Goal: Transaction & Acquisition: Book appointment/travel/reservation

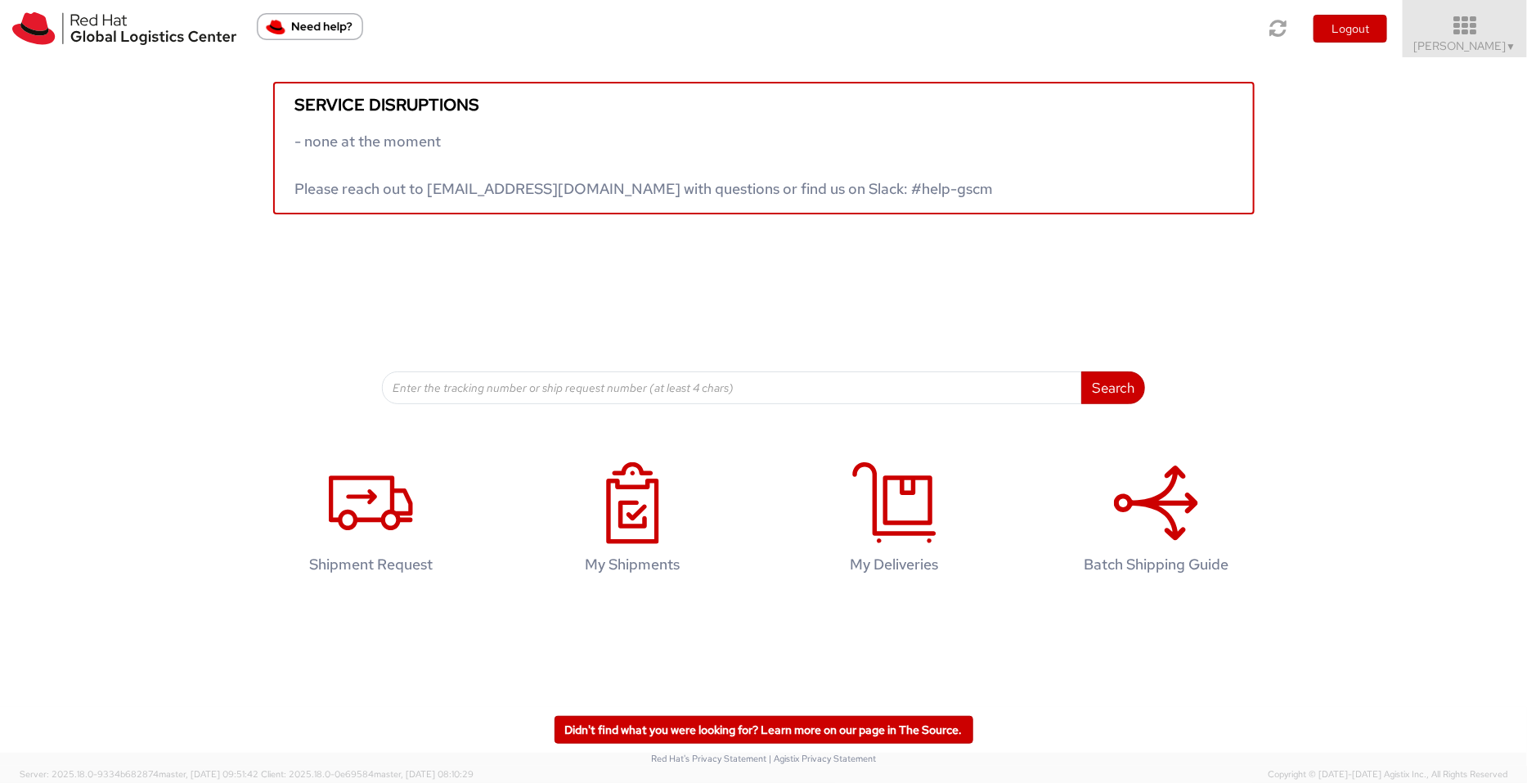
click at [1221, 37] on icon at bounding box center [1465, 26] width 143 height 23
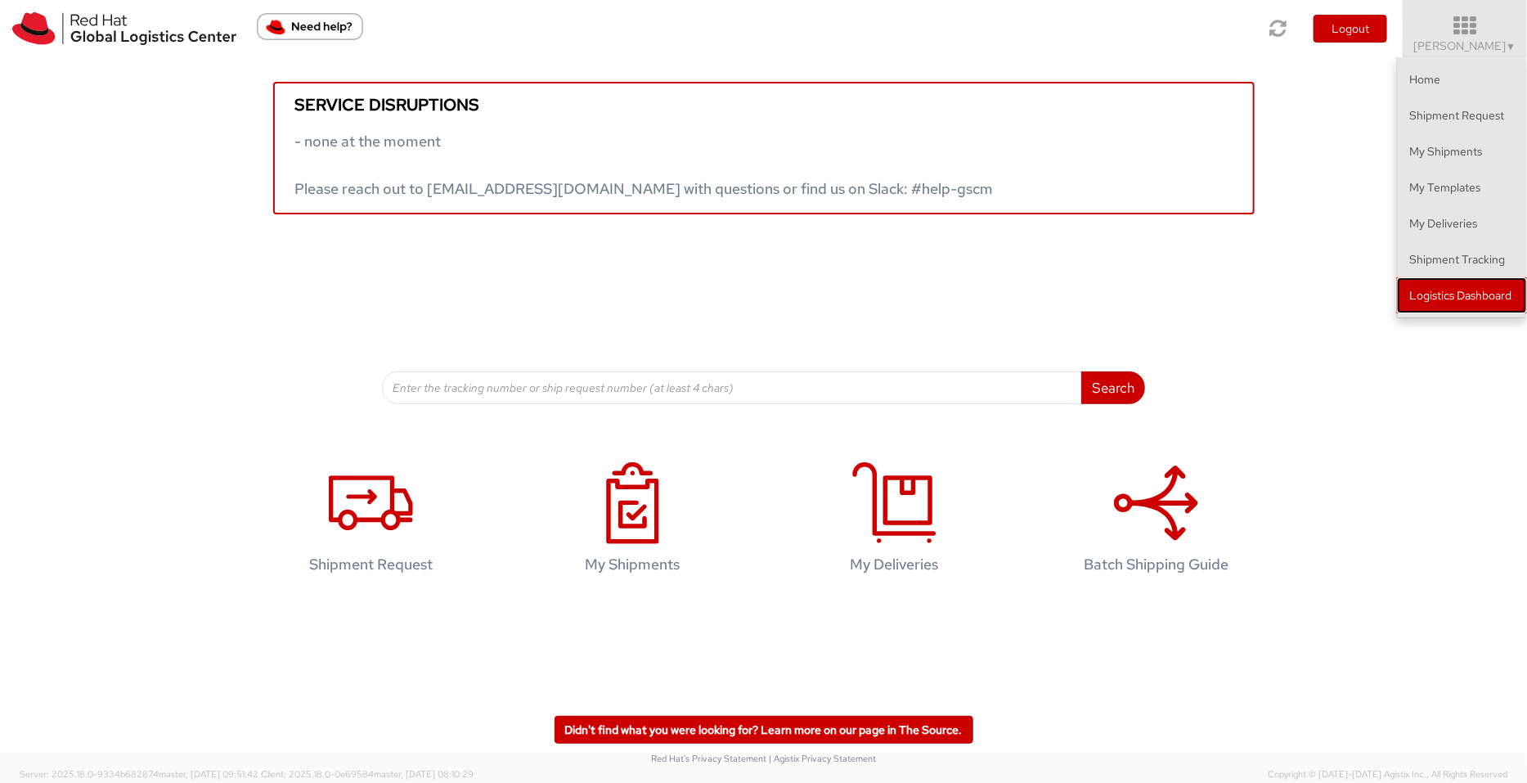
click at [1221, 301] on link "Logistics Dashboard" at bounding box center [1462, 295] width 130 height 36
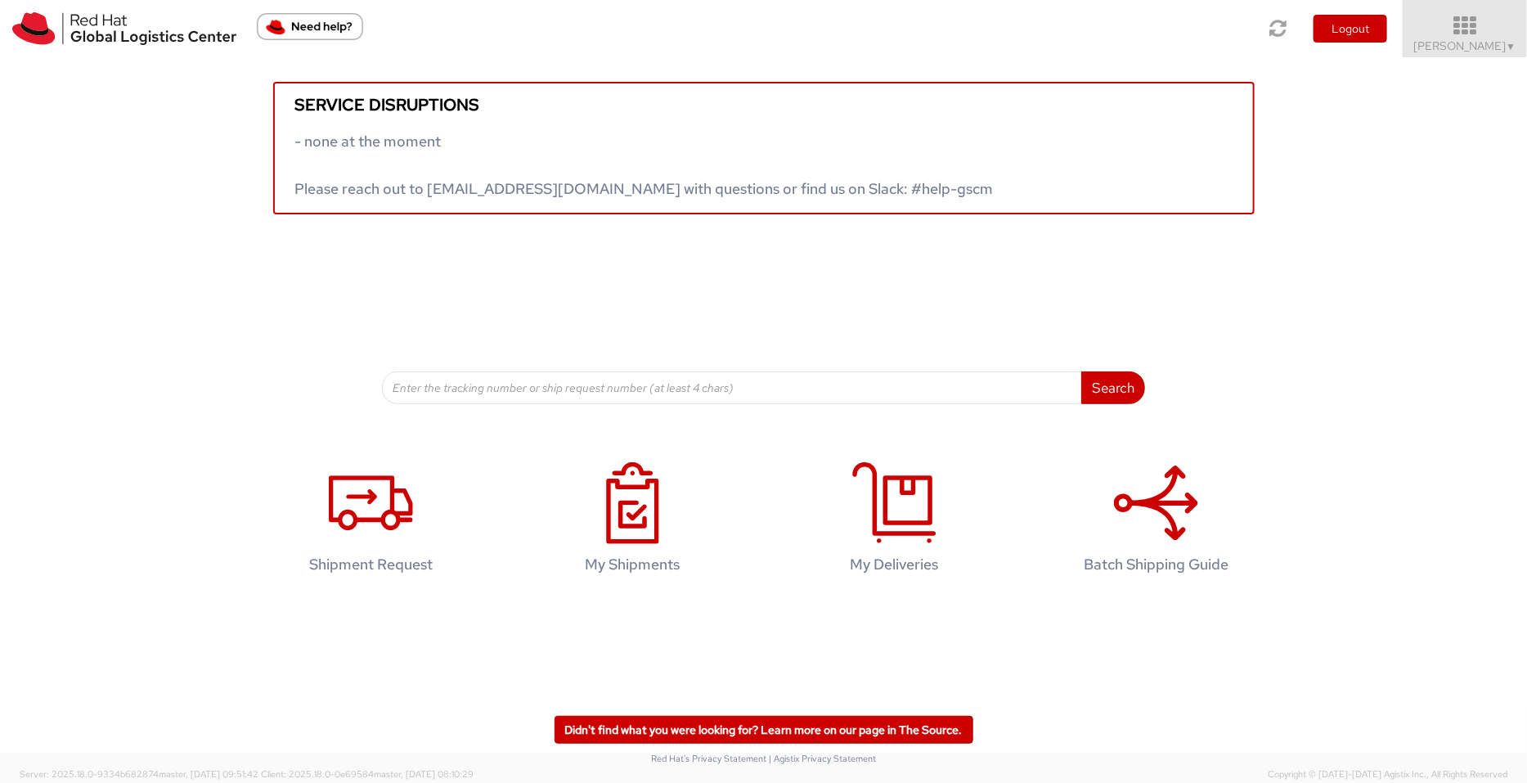
click at [1221, 2] on link "Pallav Sen Gupta ▼" at bounding box center [1465, 28] width 124 height 57
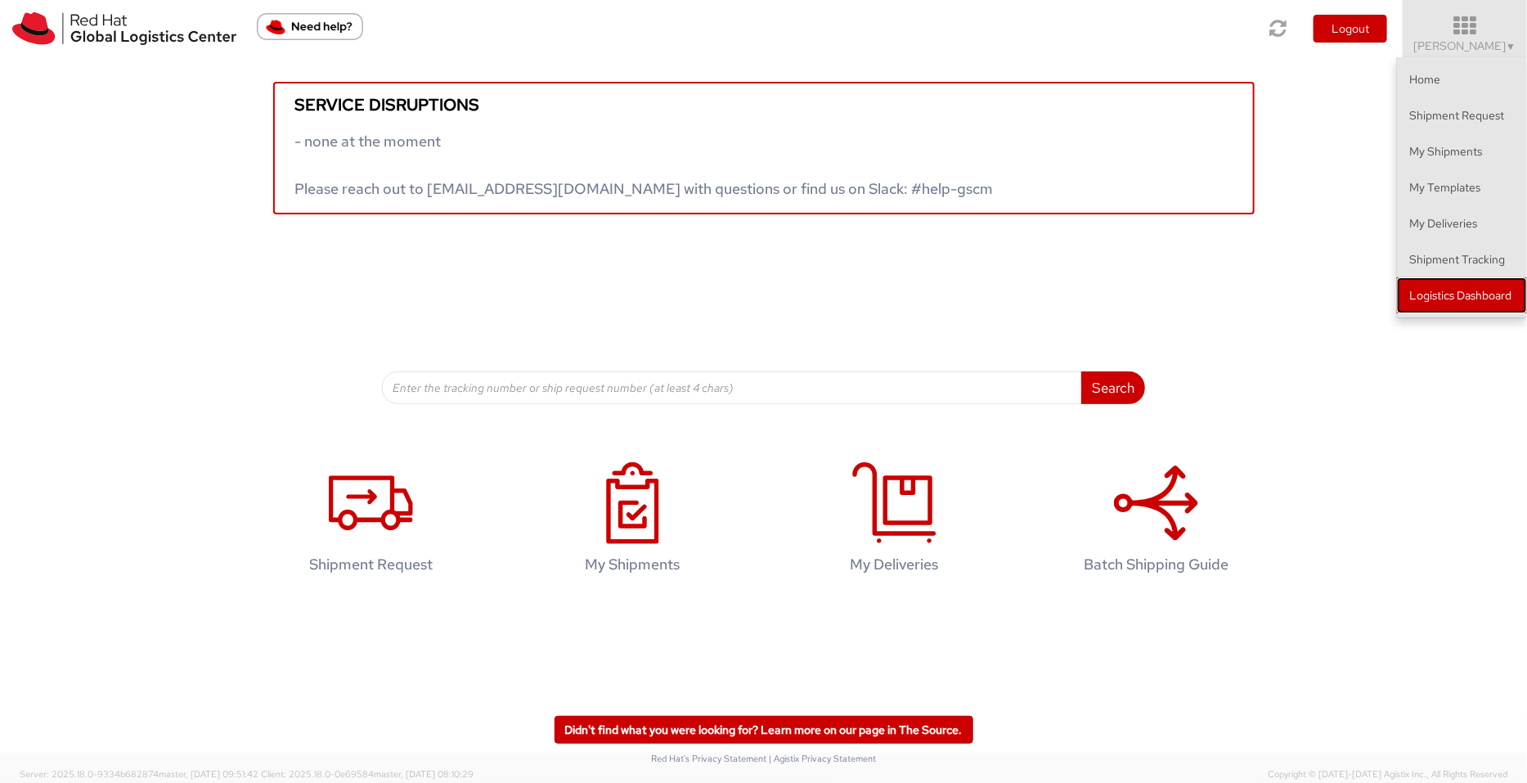
click at [1221, 304] on link "Logistics Dashboard" at bounding box center [1462, 295] width 130 height 36
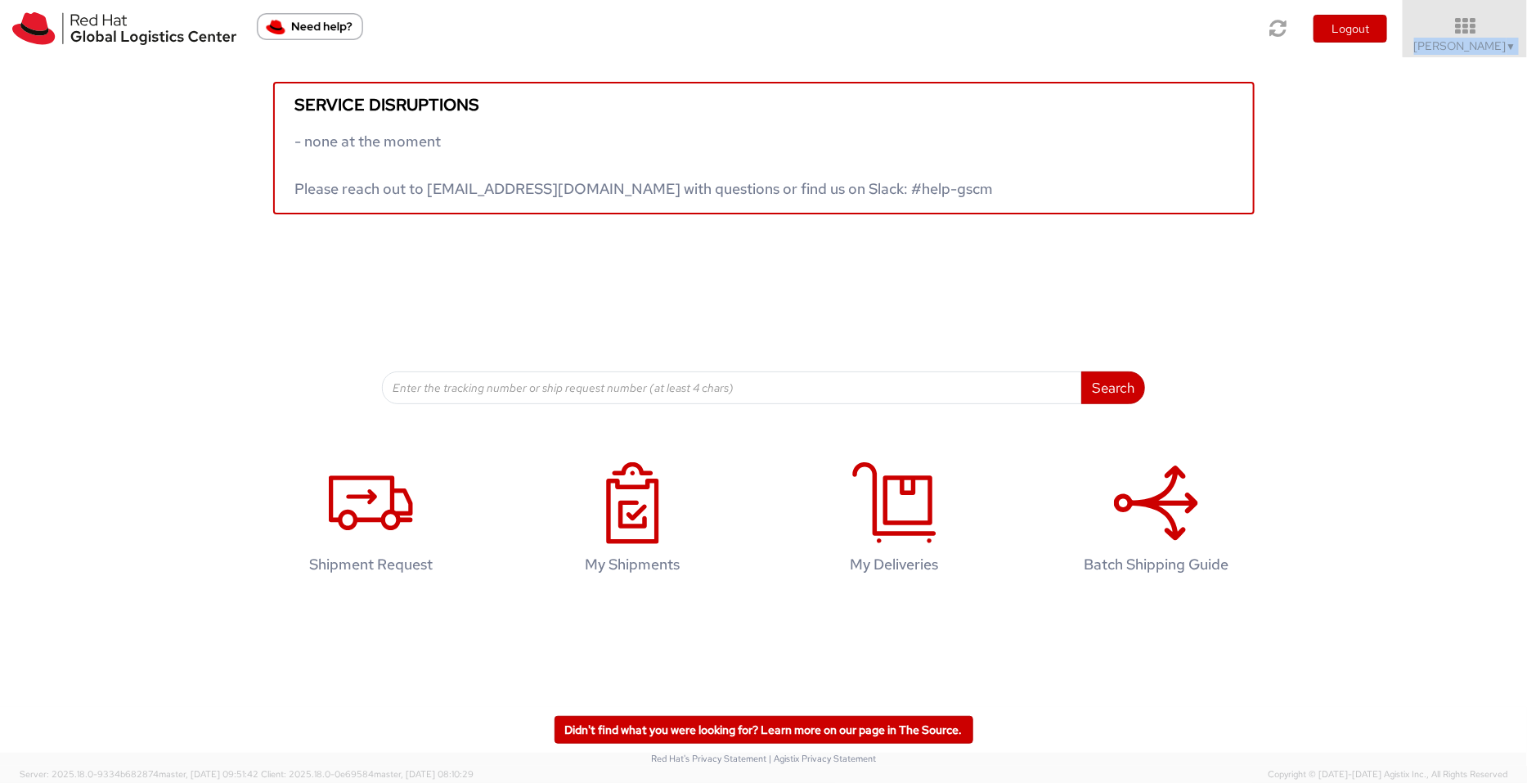
drag, startPoint x: 1485, startPoint y: 16, endPoint x: 1467, endPoint y: 338, distance: 322.0
click at [1221, 338] on app-root "You are using an outdated browser. Please upgrade to Microsoft Edge , Google Ch…" at bounding box center [763, 411] width 1527 height 708
click at [1221, 38] on span "Pallav Sen Gupta ▼" at bounding box center [1465, 45] width 102 height 15
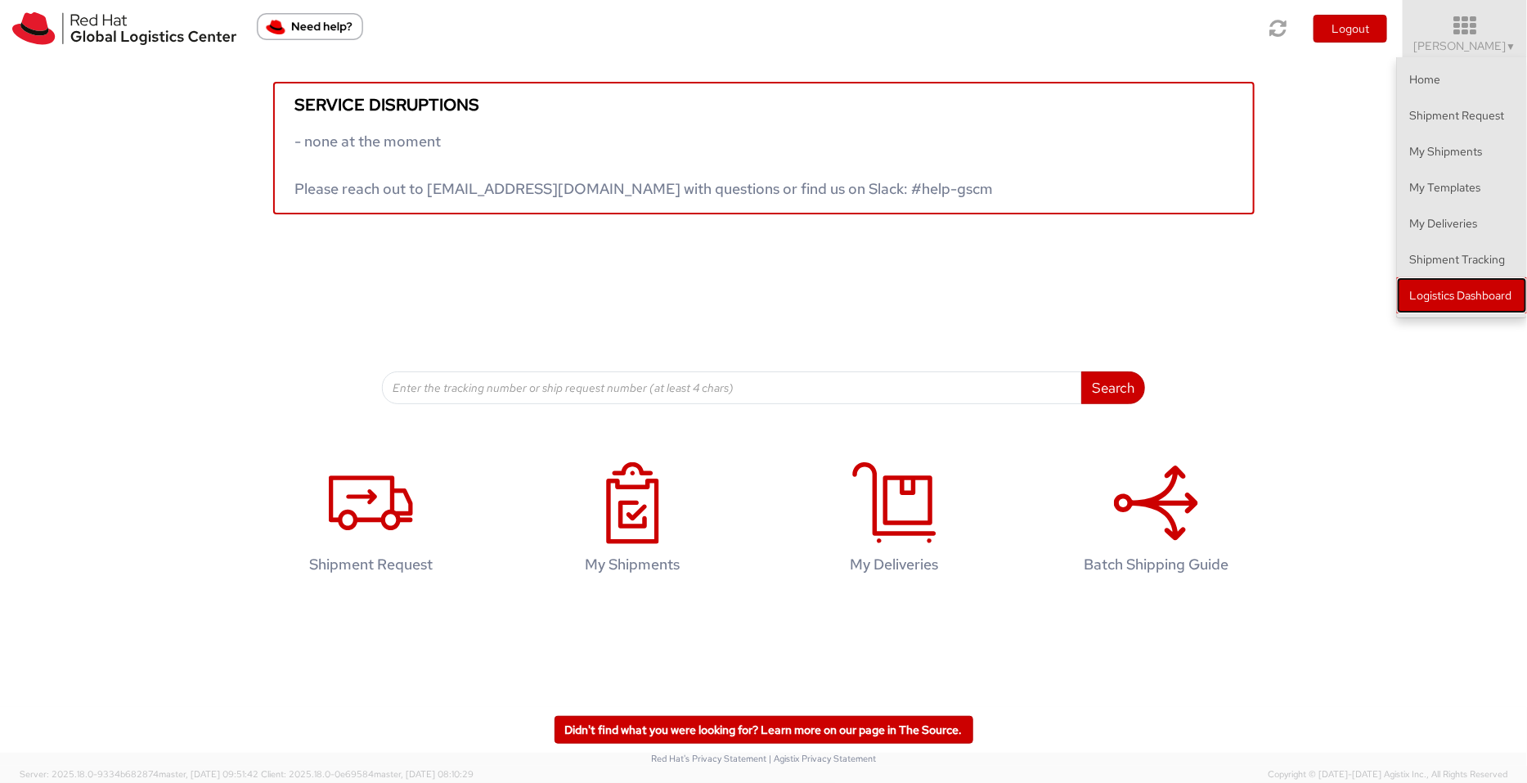
click at [1221, 307] on link "Logistics Dashboard" at bounding box center [1462, 295] width 130 height 36
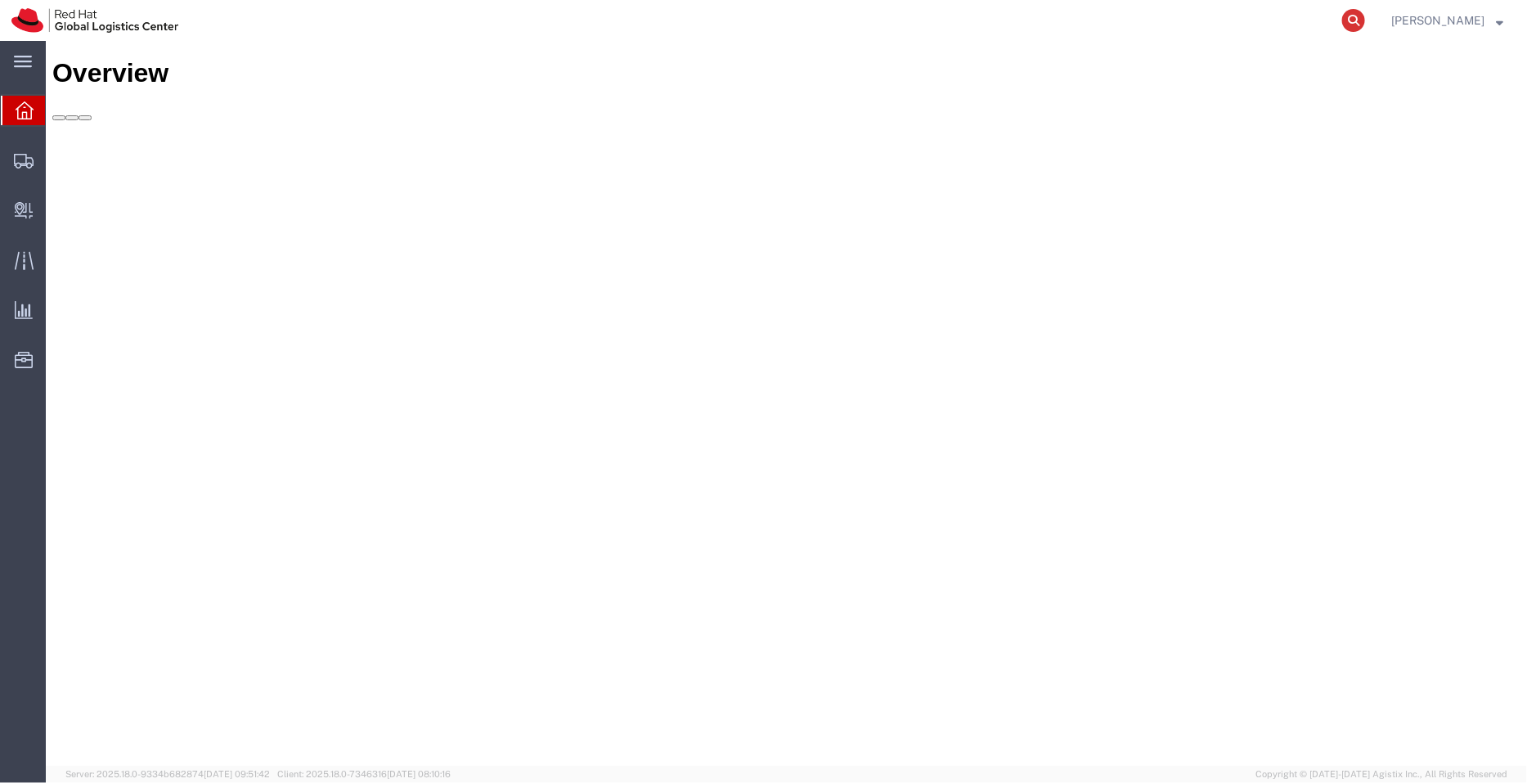
click at [1351, 26] on icon at bounding box center [1353, 20] width 23 height 23
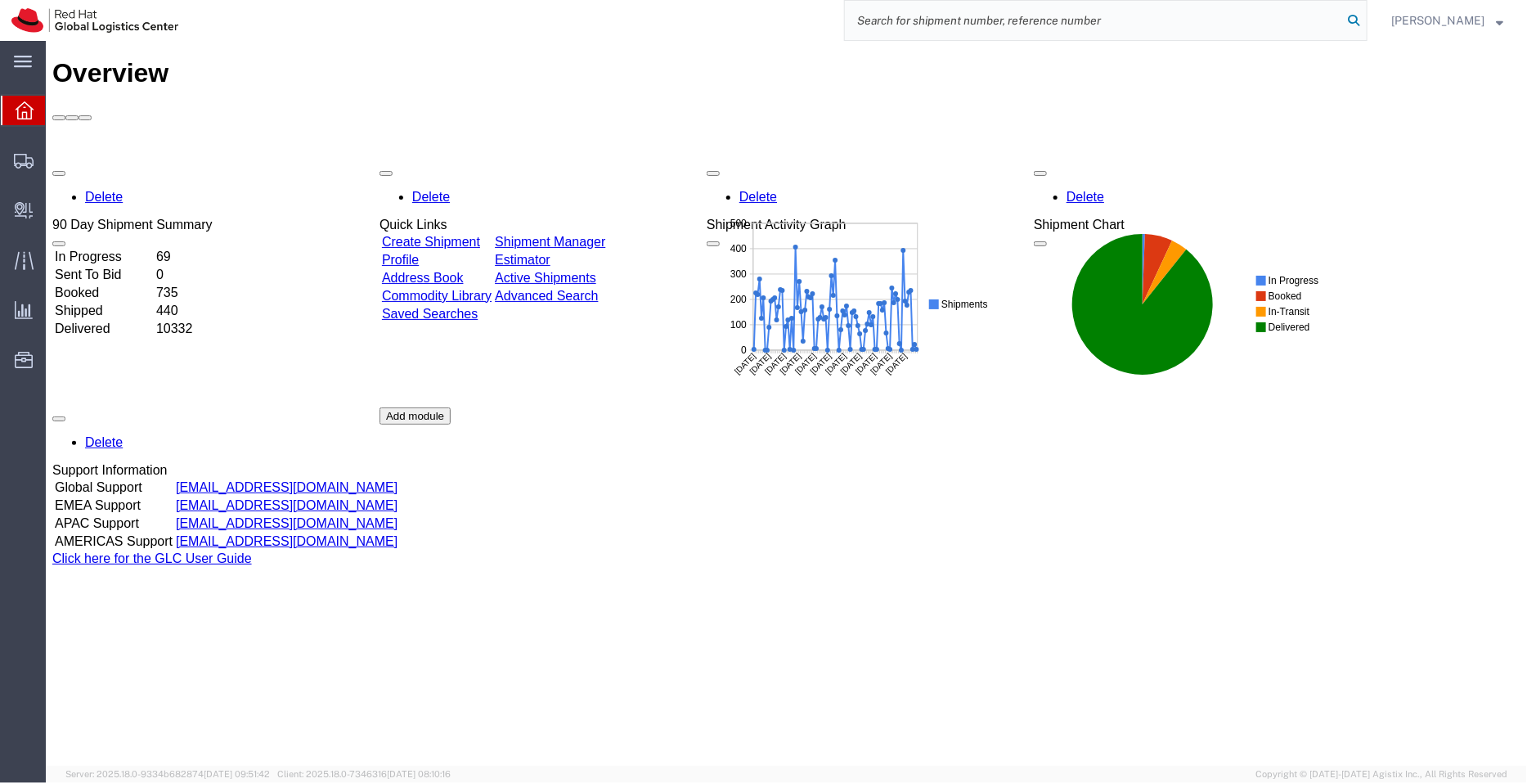
paste input "392646023590"
type input "392646023590"
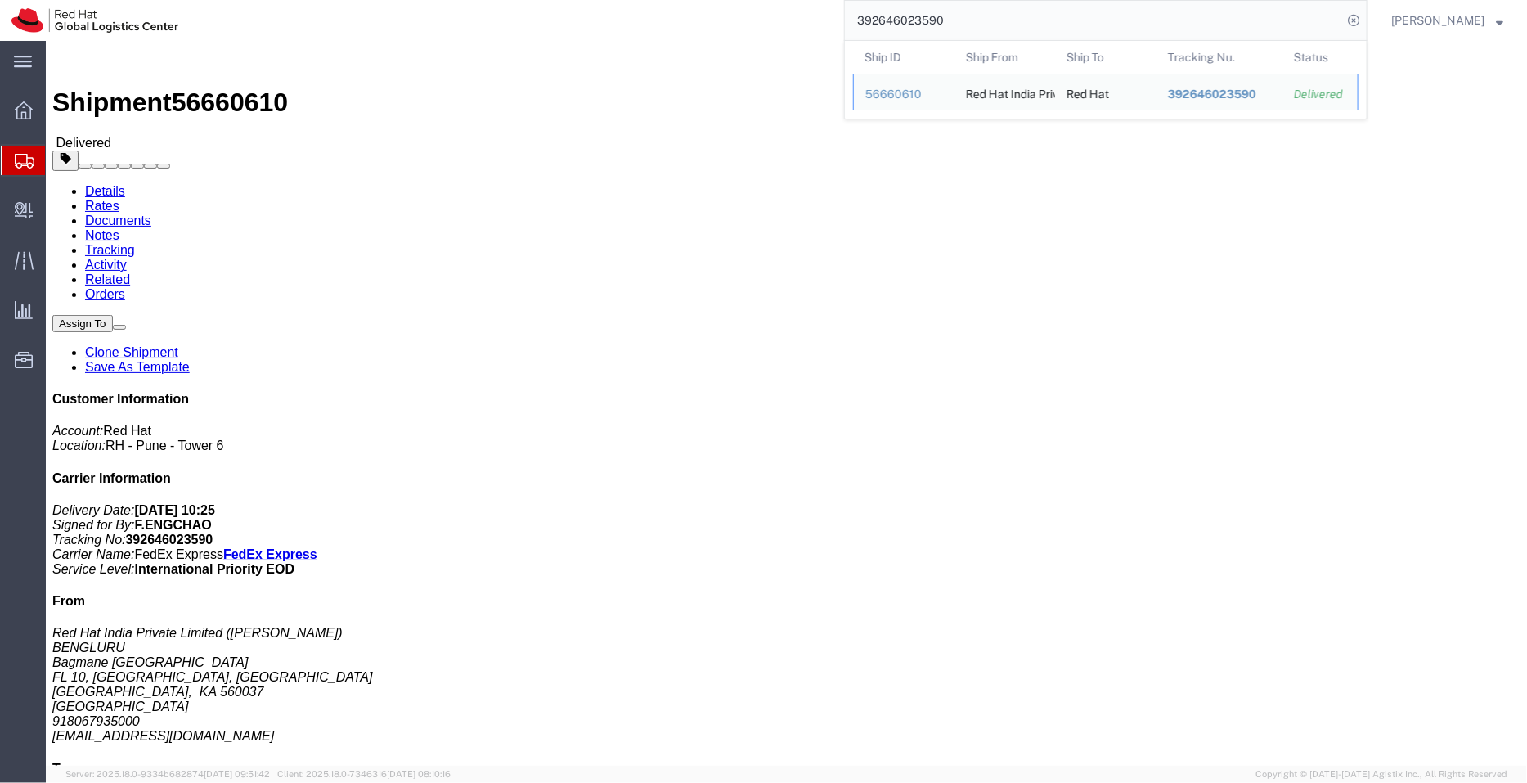
click at [0, 0] on span "Shipment Manager" at bounding box center [0, 0] width 0 height 0
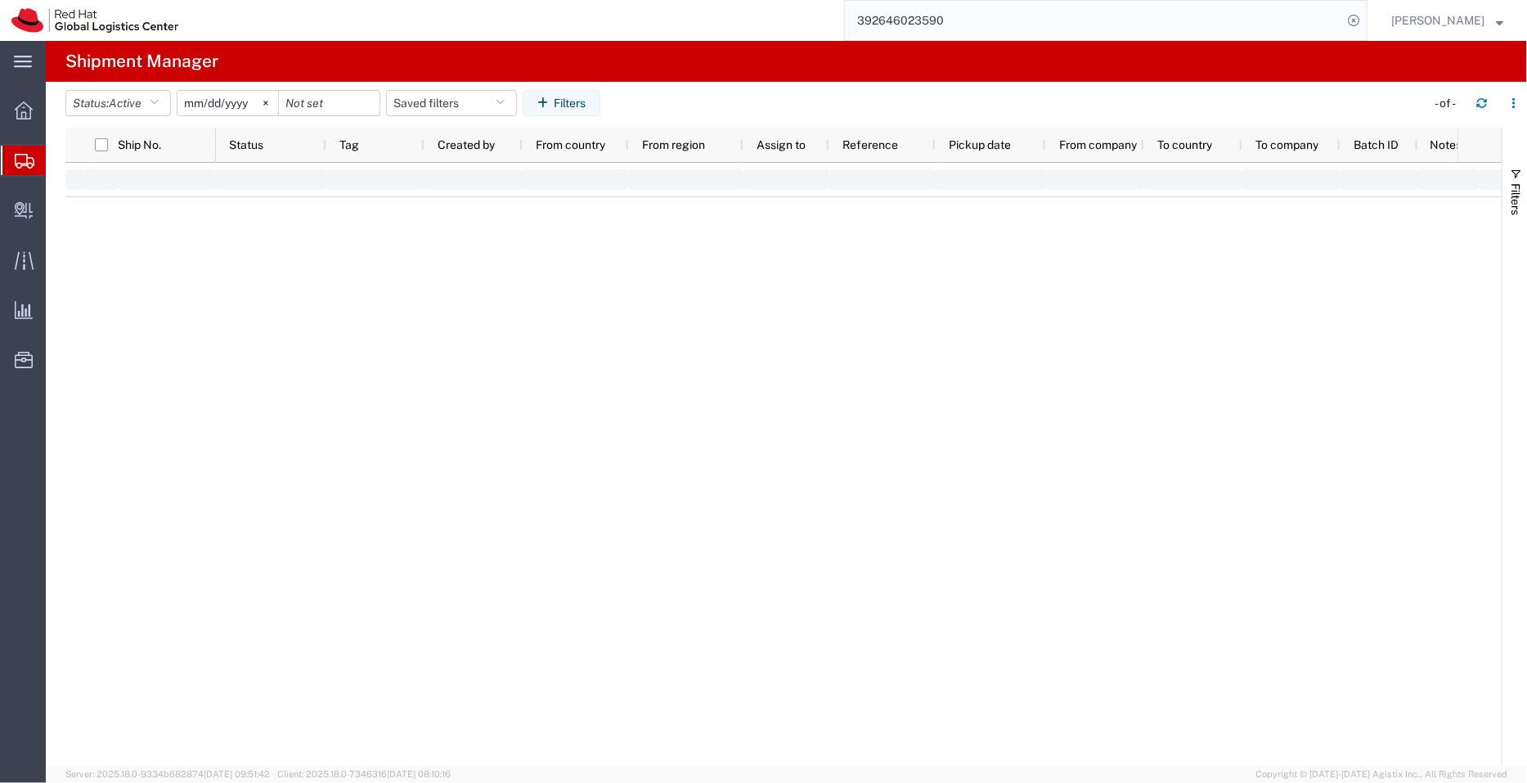
type input "2022-09-01"
type input "2030-04-30"
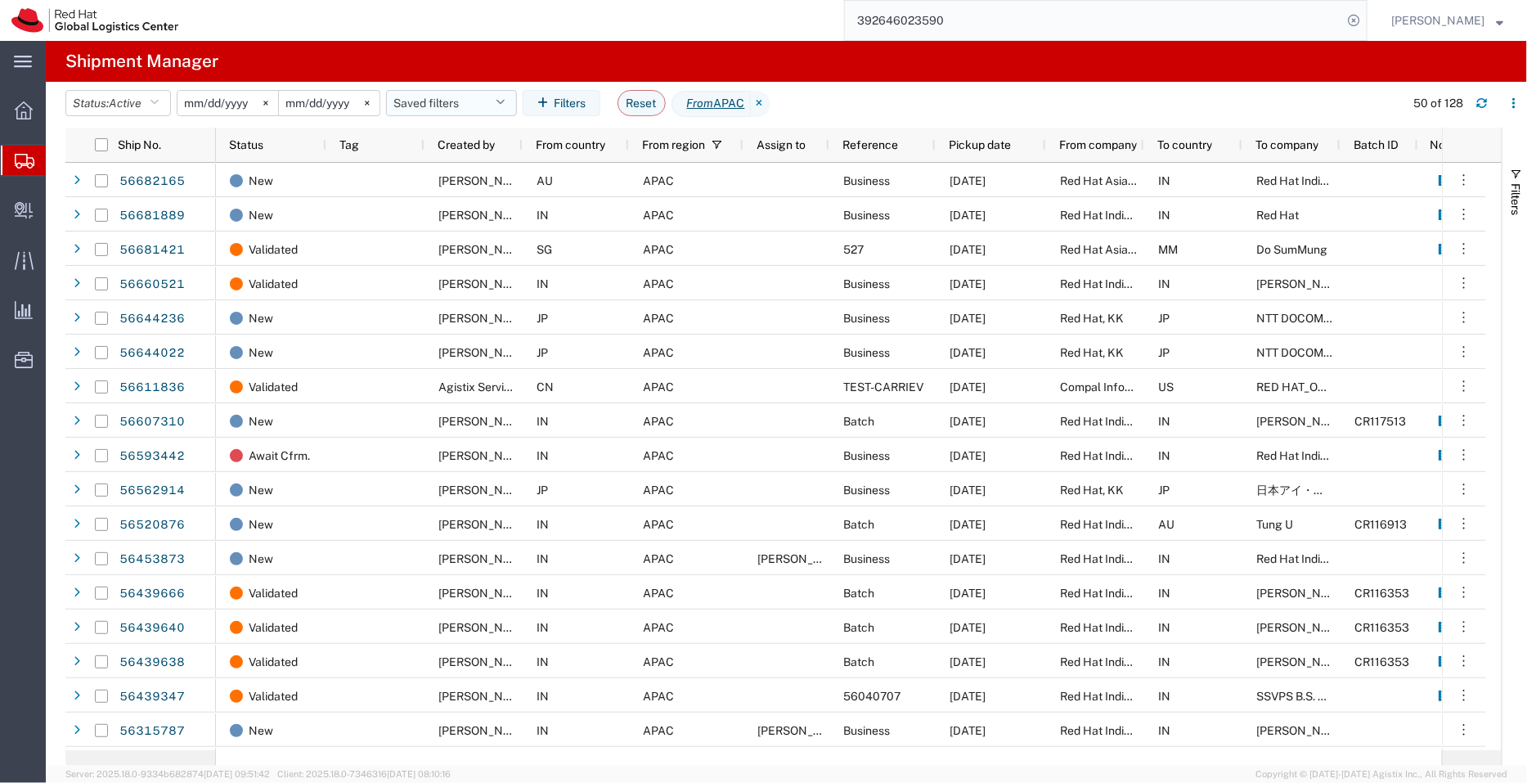
click at [493, 105] on button "Saved filters" at bounding box center [451, 103] width 131 height 26
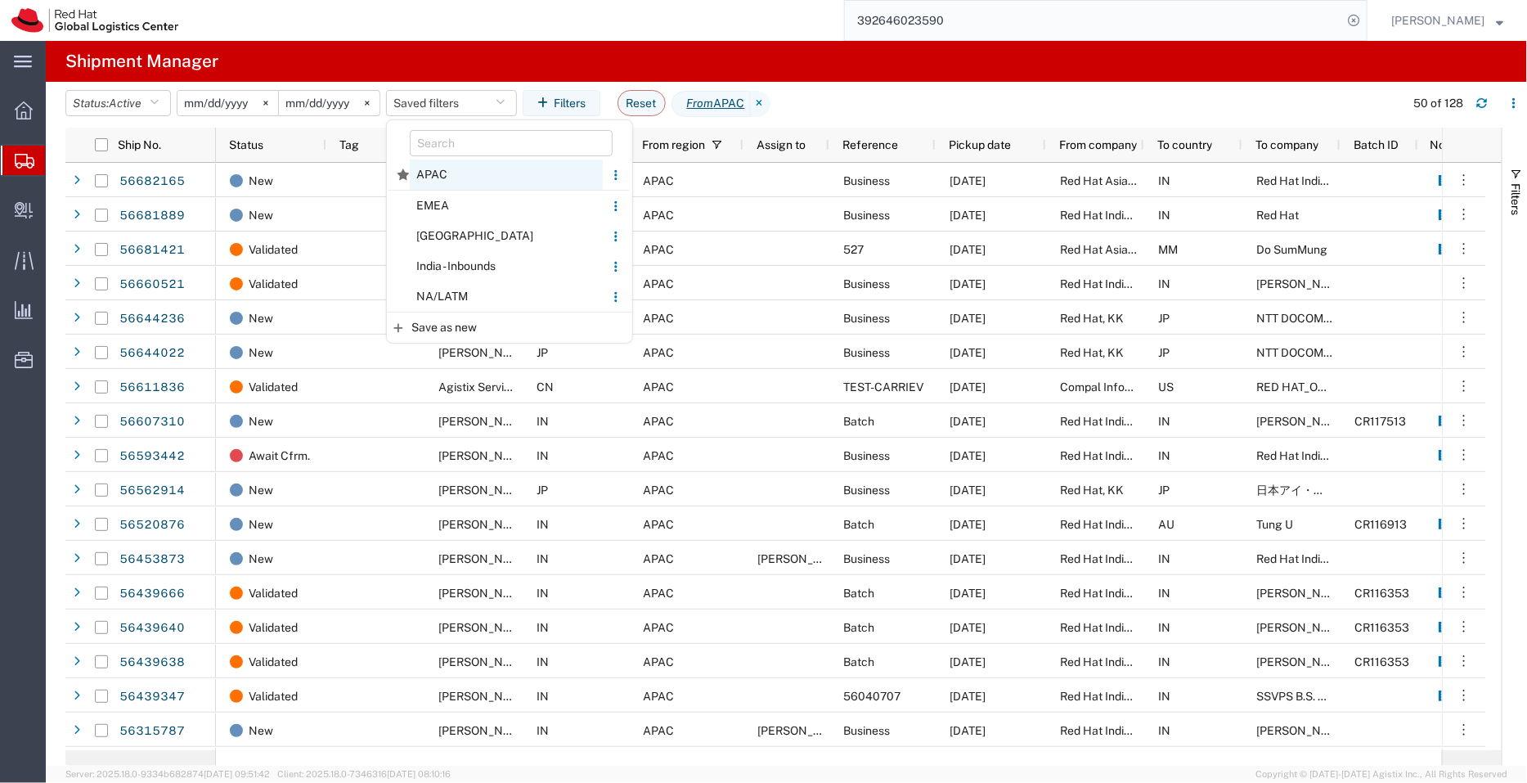
click at [466, 169] on span "APAC" at bounding box center [506, 174] width 193 height 30
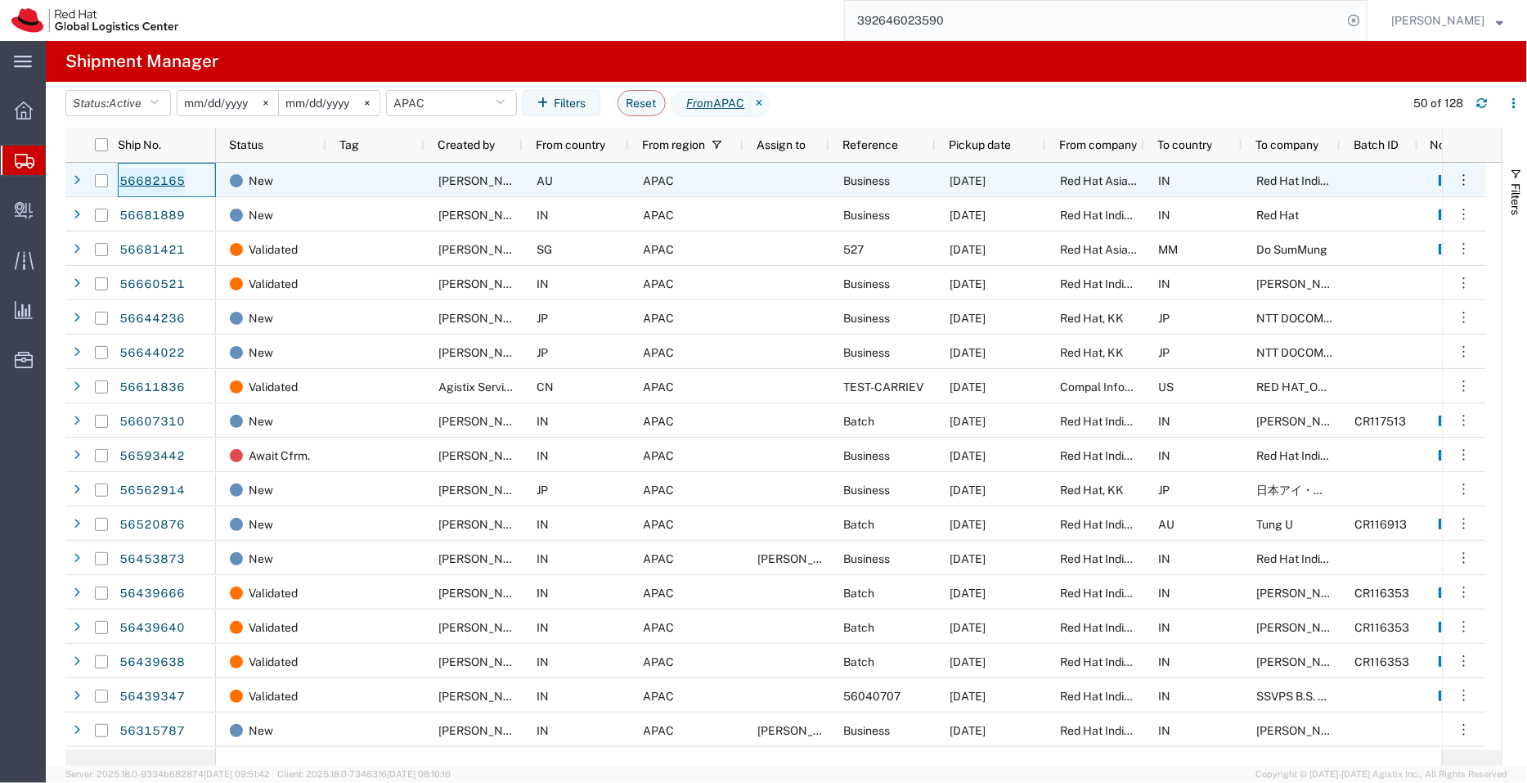
click at [151, 186] on link "56682165" at bounding box center [152, 181] width 67 height 26
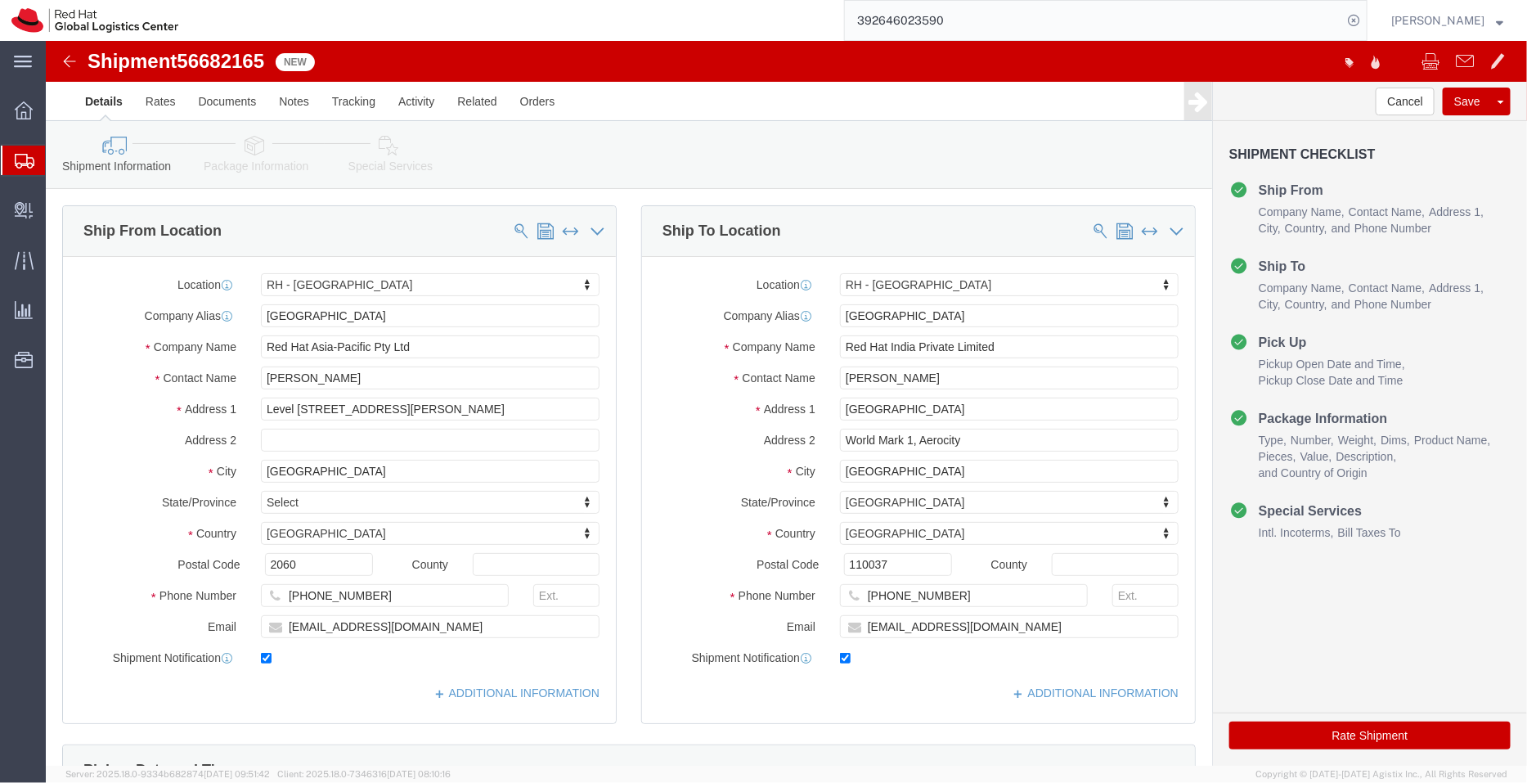
select select "50511"
select select "37948"
click icon
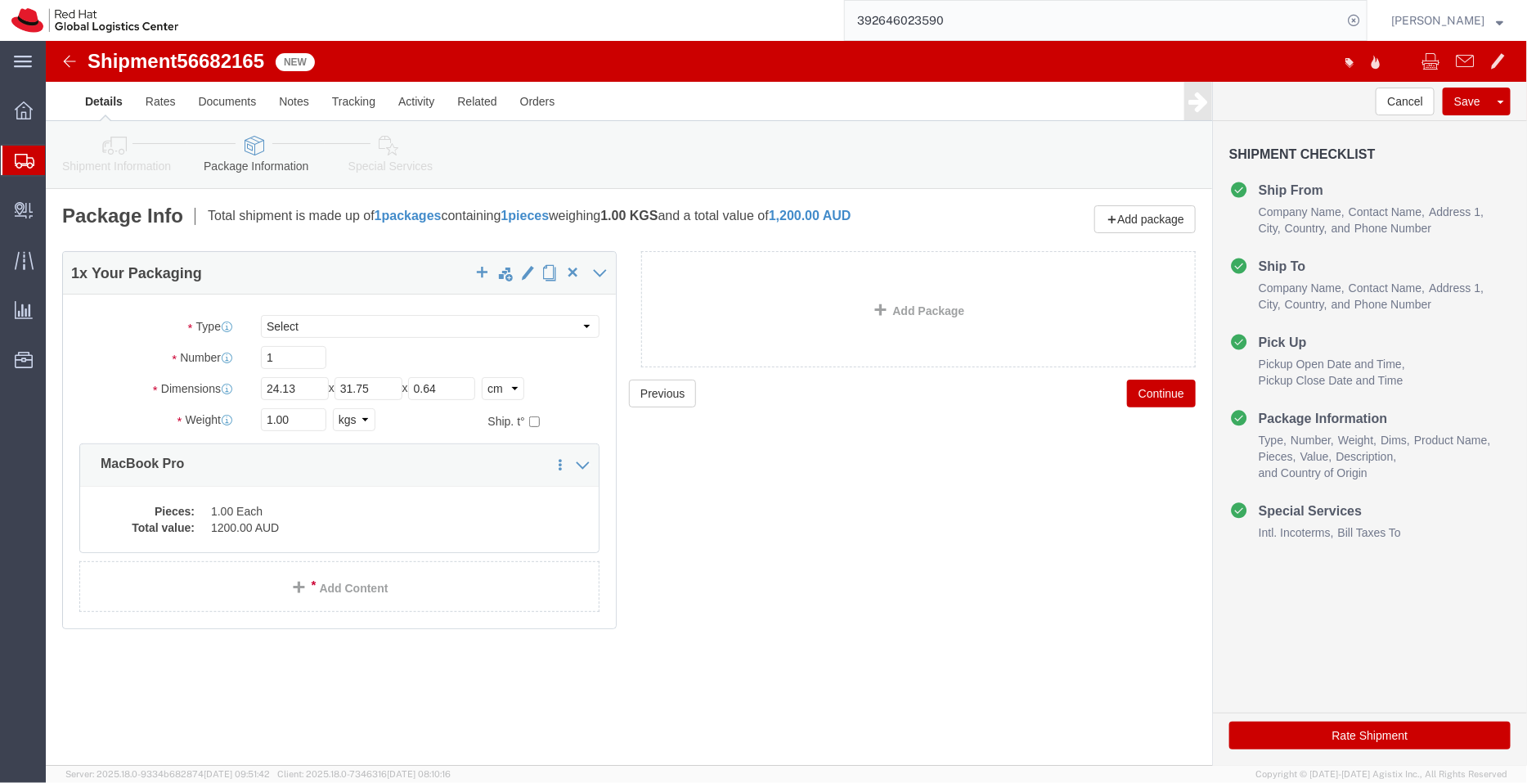
click icon
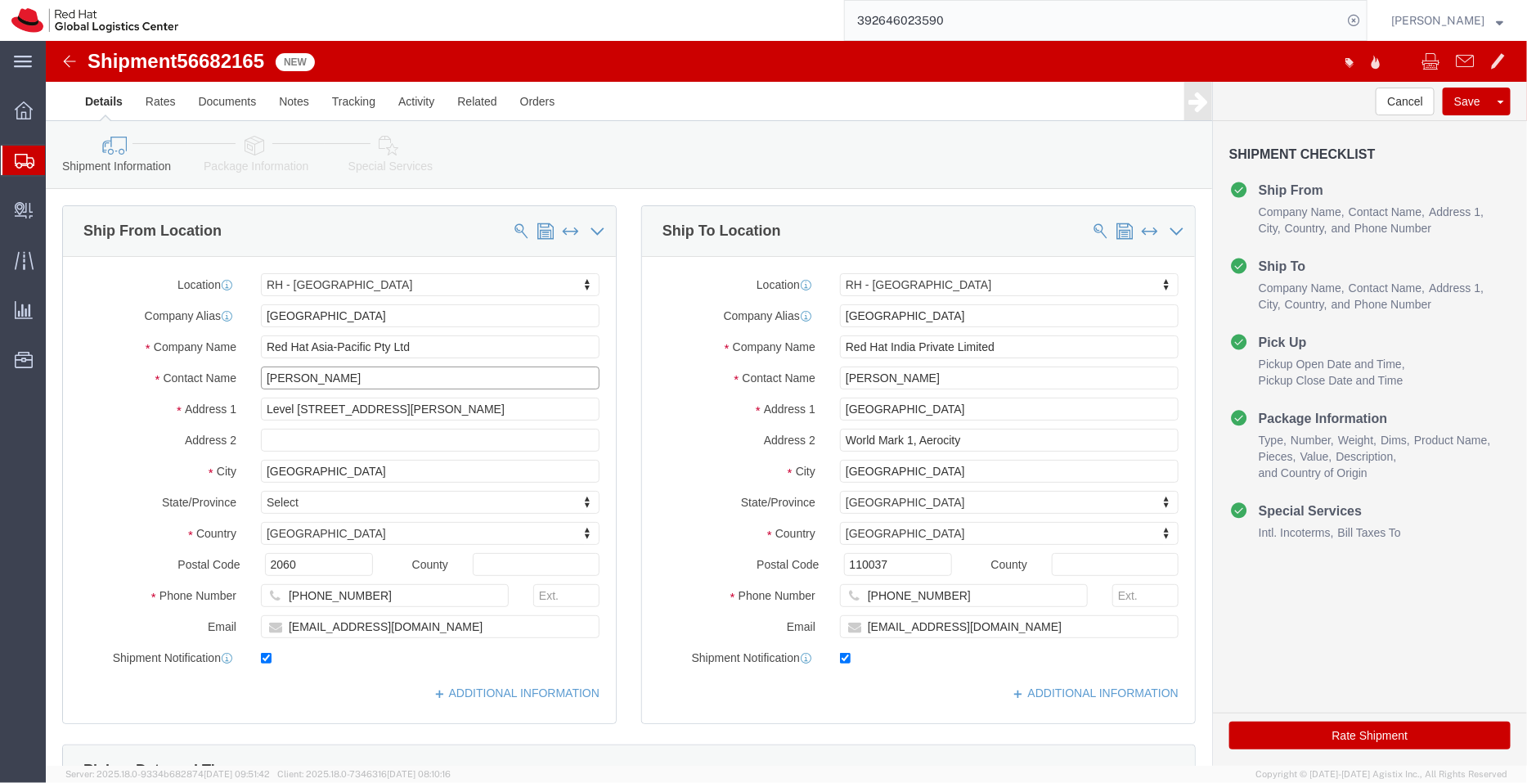
drag, startPoint x: 332, startPoint y: 333, endPoint x: 163, endPoint y: 316, distance: 170.2
click div "Location RH - Sydney My Profile Location RH - Amsterdam - MSO RH - Amsterdam Da…"
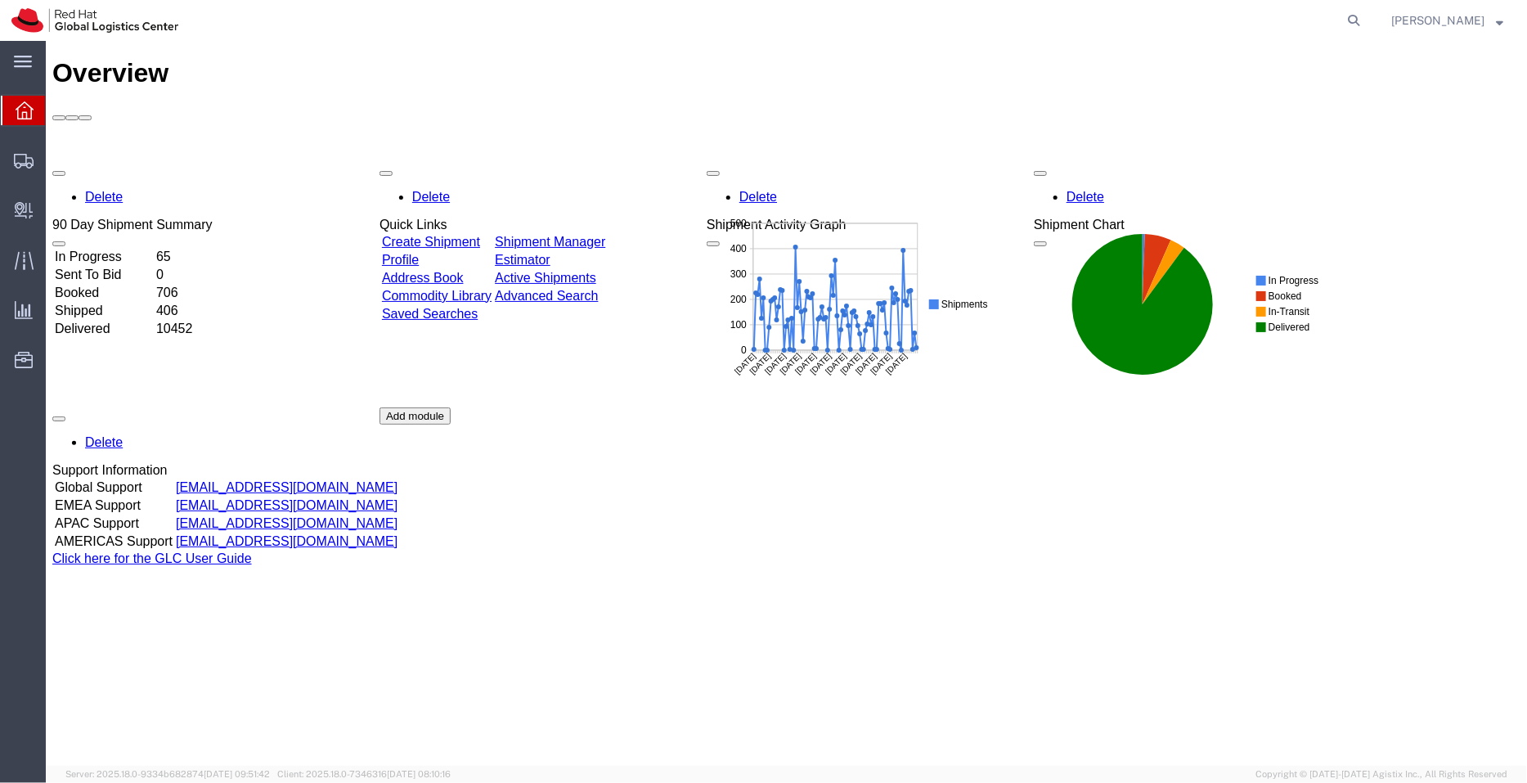
click at [604, 234] on link "Shipment Manager" at bounding box center [549, 241] width 110 height 14
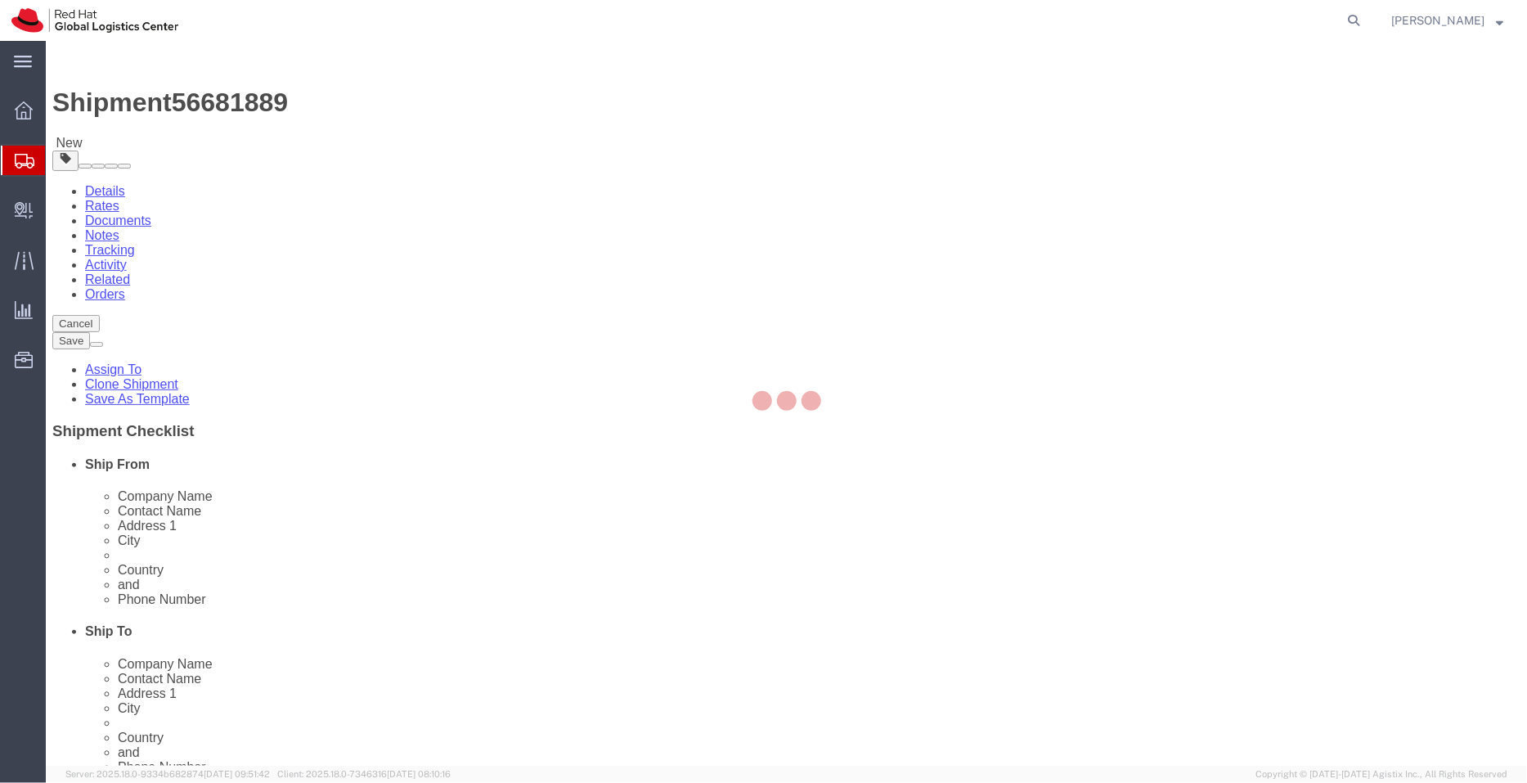
select select "37925"
select select
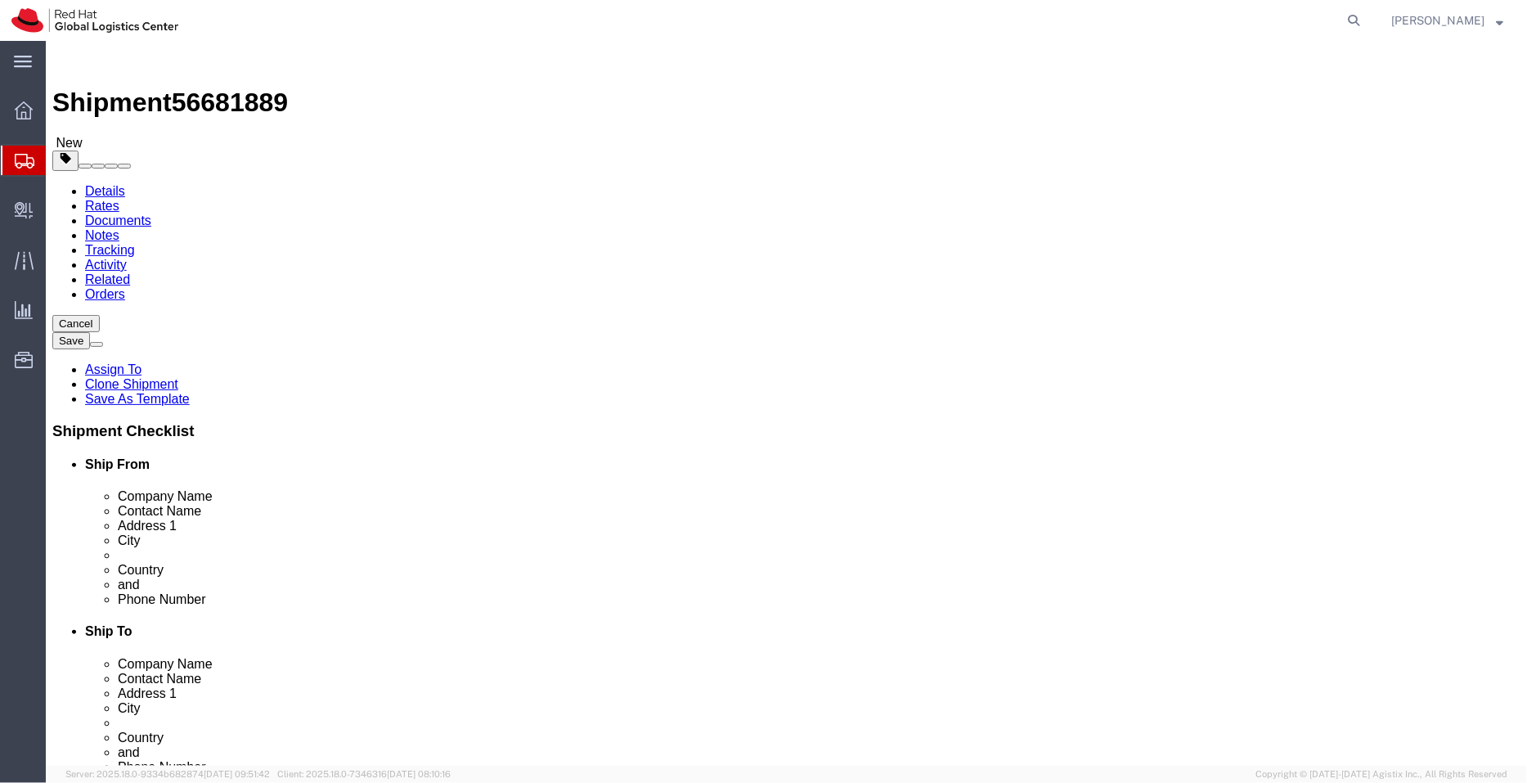
drag, startPoint x: 921, startPoint y: 348, endPoint x: 600, endPoint y: 318, distance: 322.8
click div "Location My Profile Location RH - Amsterdam - MSO RH - Amsterdam Data Center RH…"
drag, startPoint x: 841, startPoint y: 308, endPoint x: 650, endPoint y: 282, distance: 192.3
click div "Location My Profile Location RH - Amsterdam - MSO RH - Amsterdam Data Center RH…"
paste input "Inderpreet Singh"
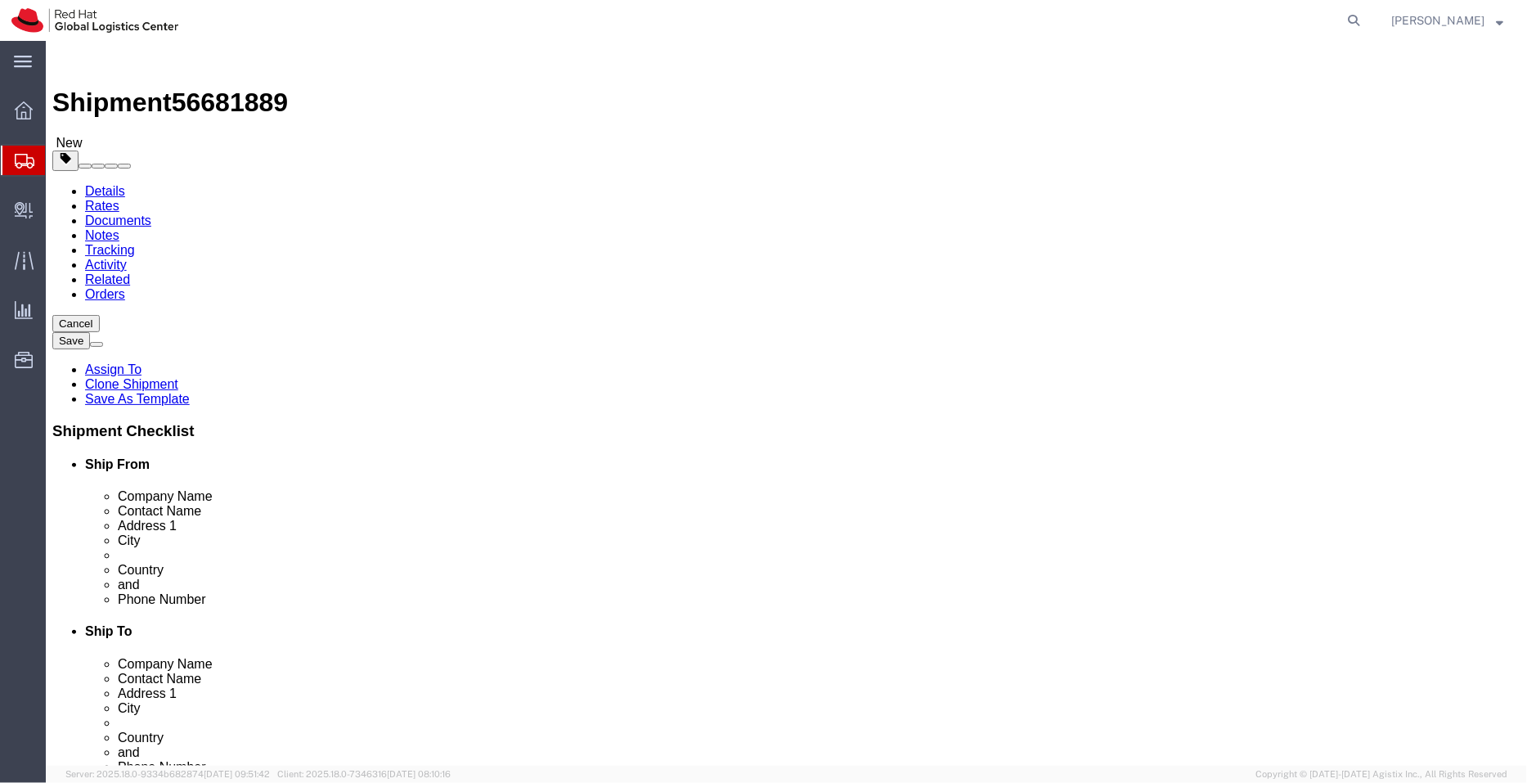
type input "Inderpreet Singh"
click link "ADDITIONAL INFORMATION"
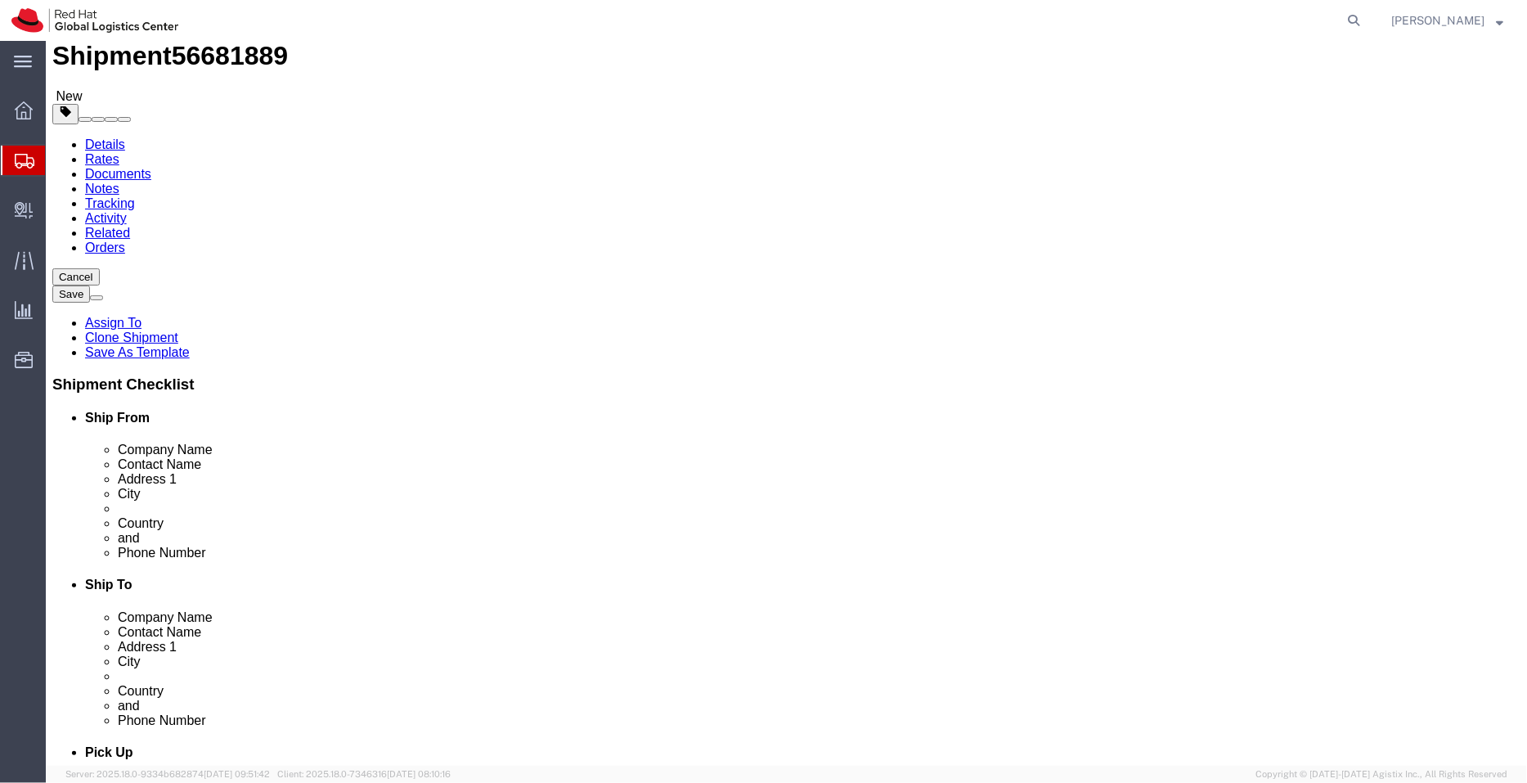
scroll to position [33, 0]
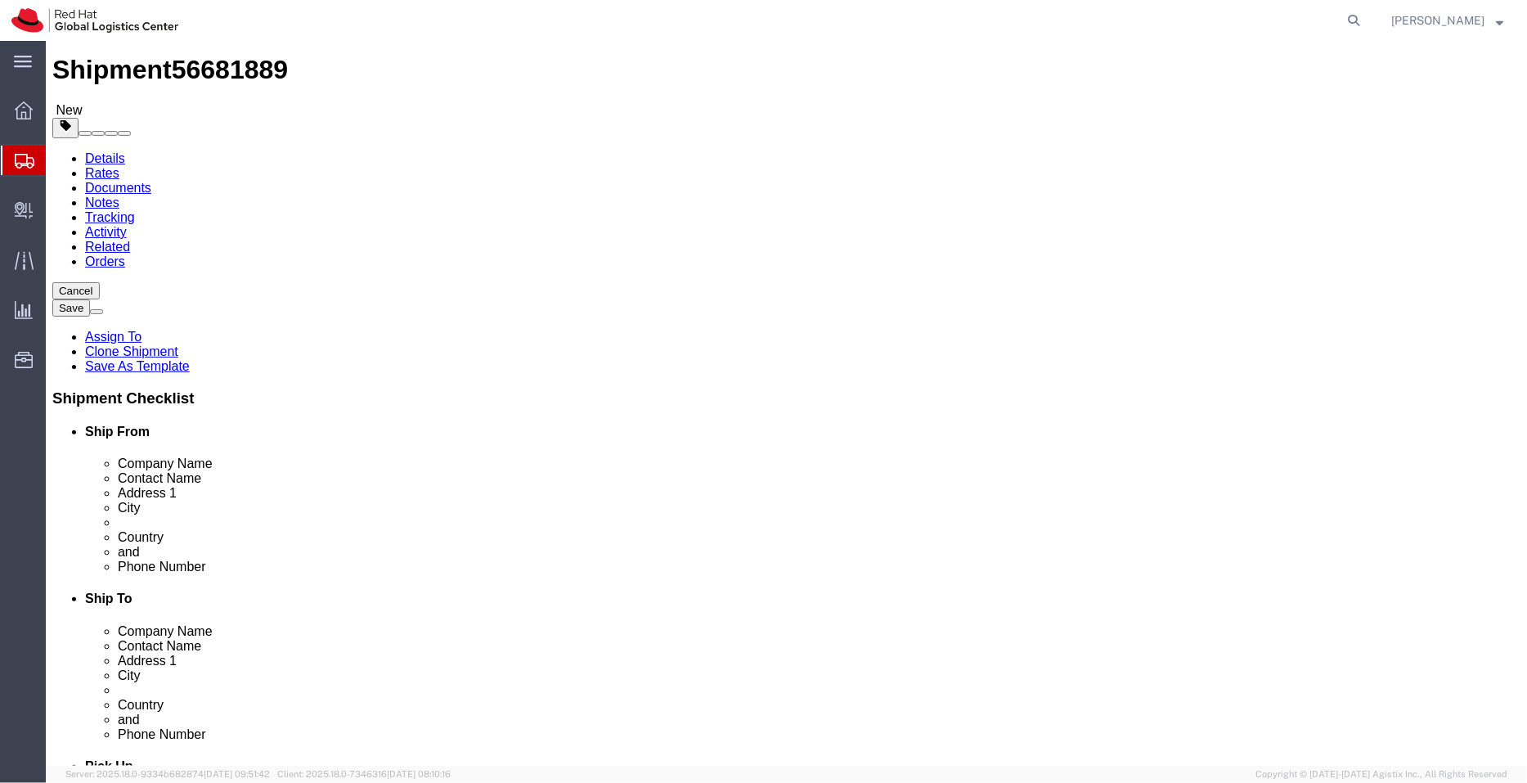
click input "indsingh@redhat.com"
click link "ADDITIONAL INFORMATION"
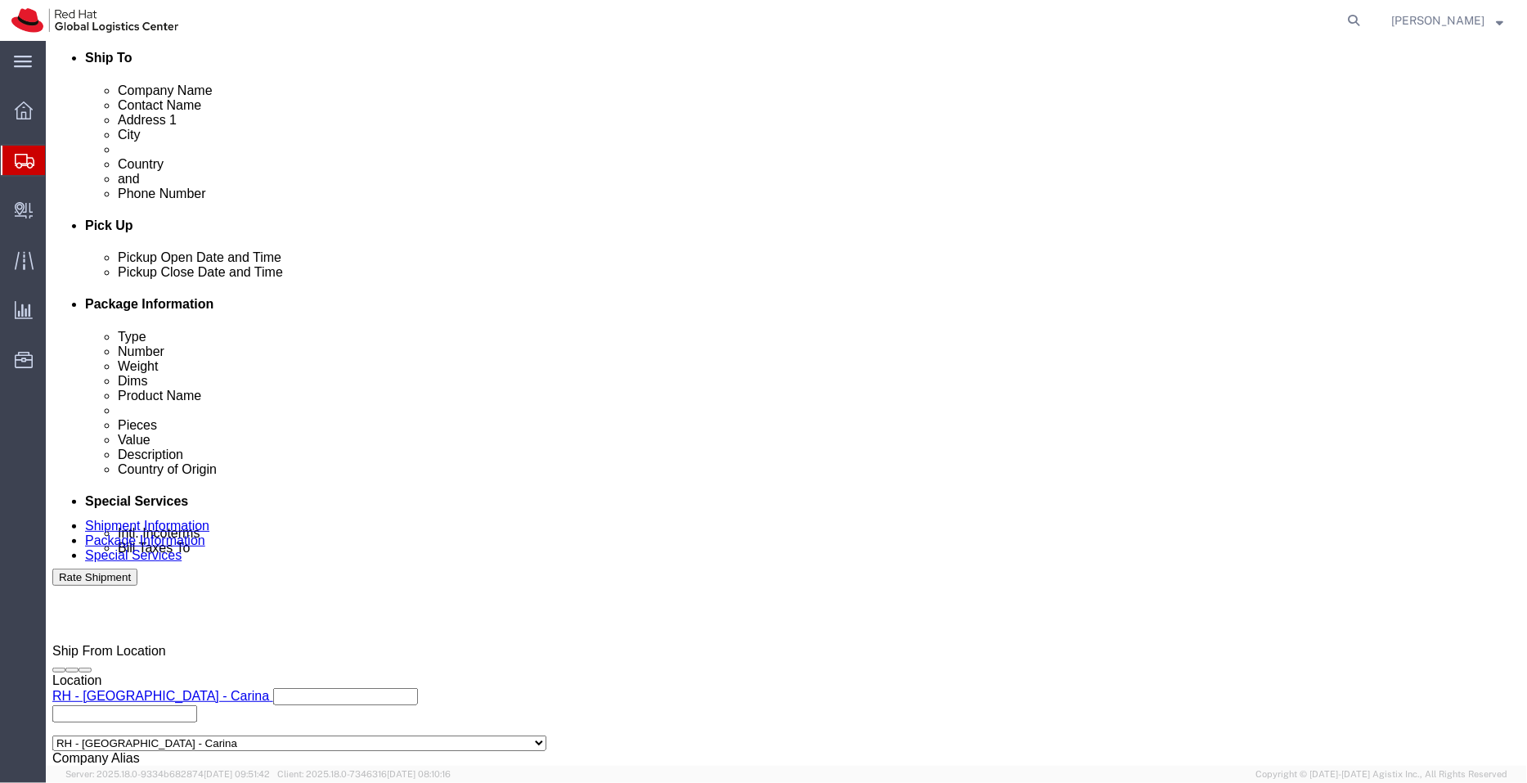
scroll to position [619, 0]
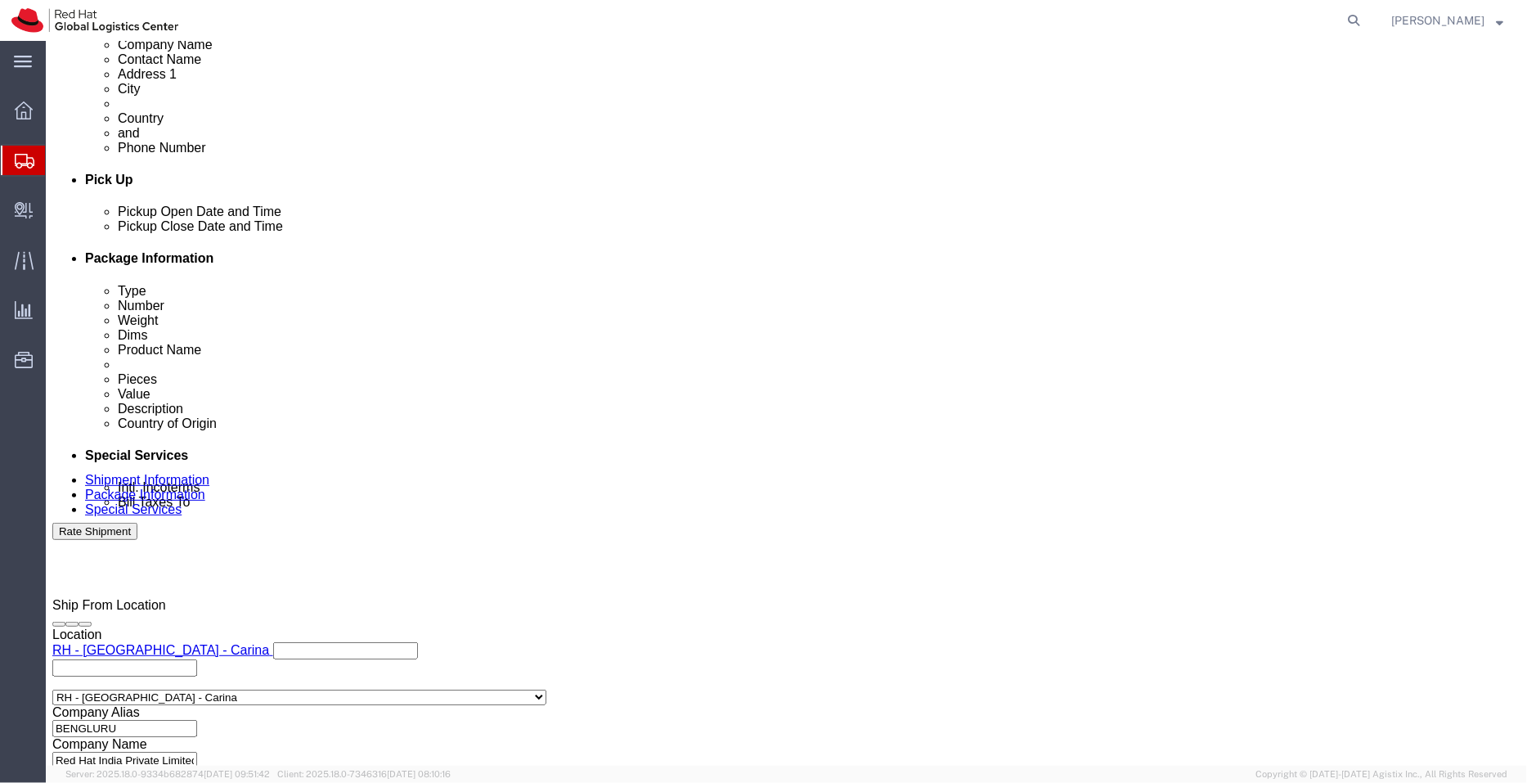
click div "[DATE] 12:00 PM"
type input "4:30 PM"
click button "Apply"
click icon
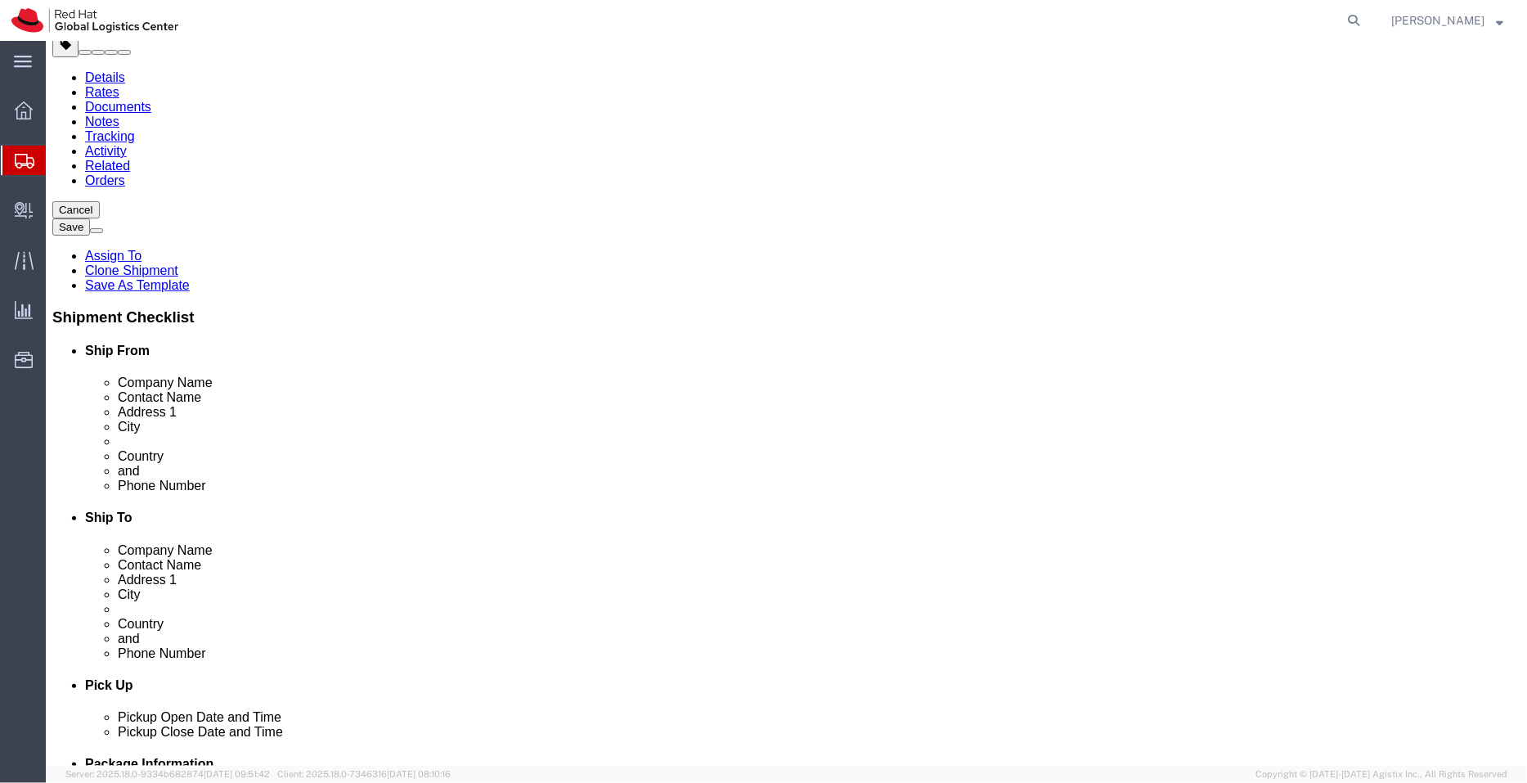
click dd "315.00 INR"
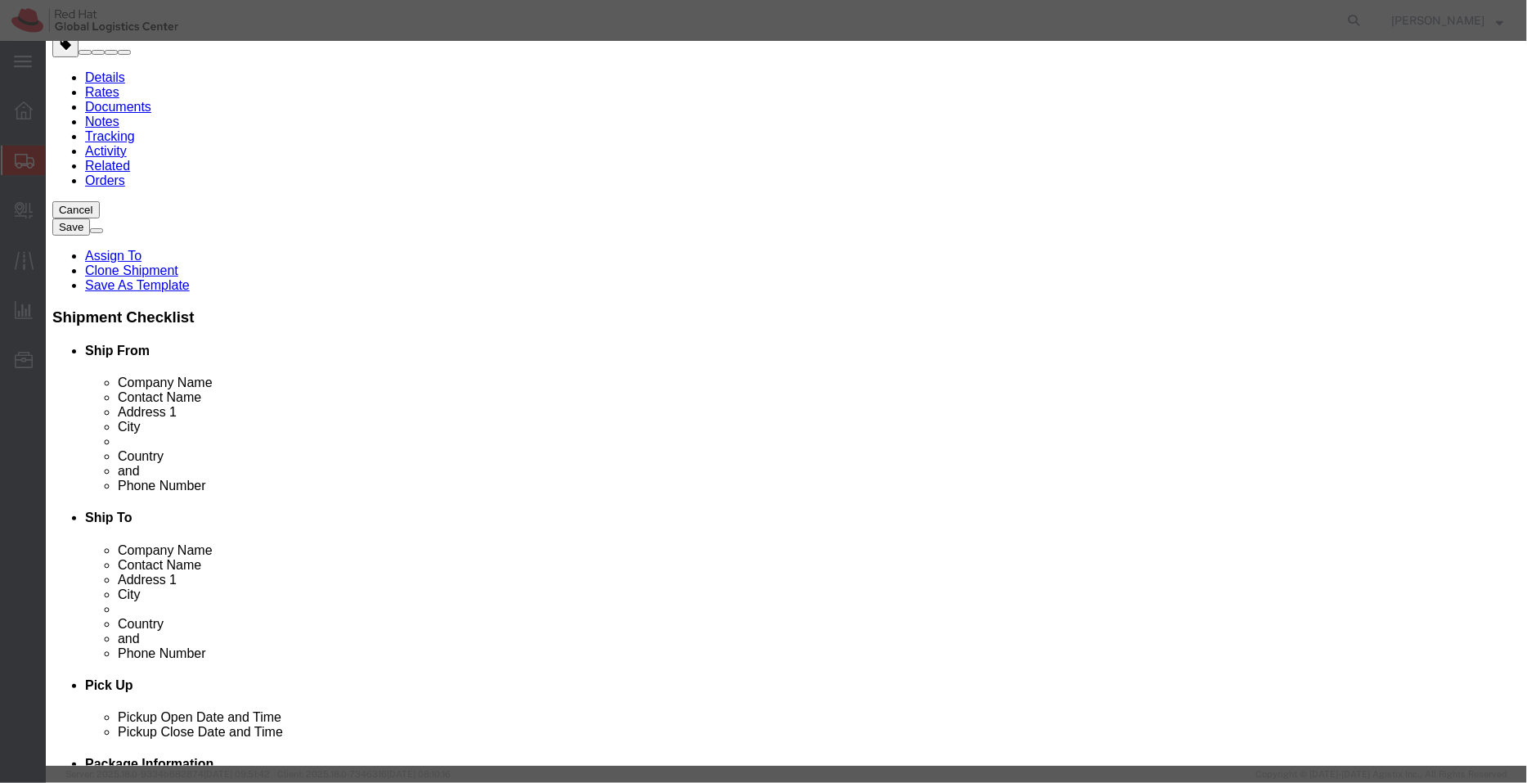
click textarea
type textarea "Red Hat"
click div "Commodity library"
click select "Select Afghanistan Åland Islands Albania Algeria American Samoa Andorra Angola …"
select select "US"
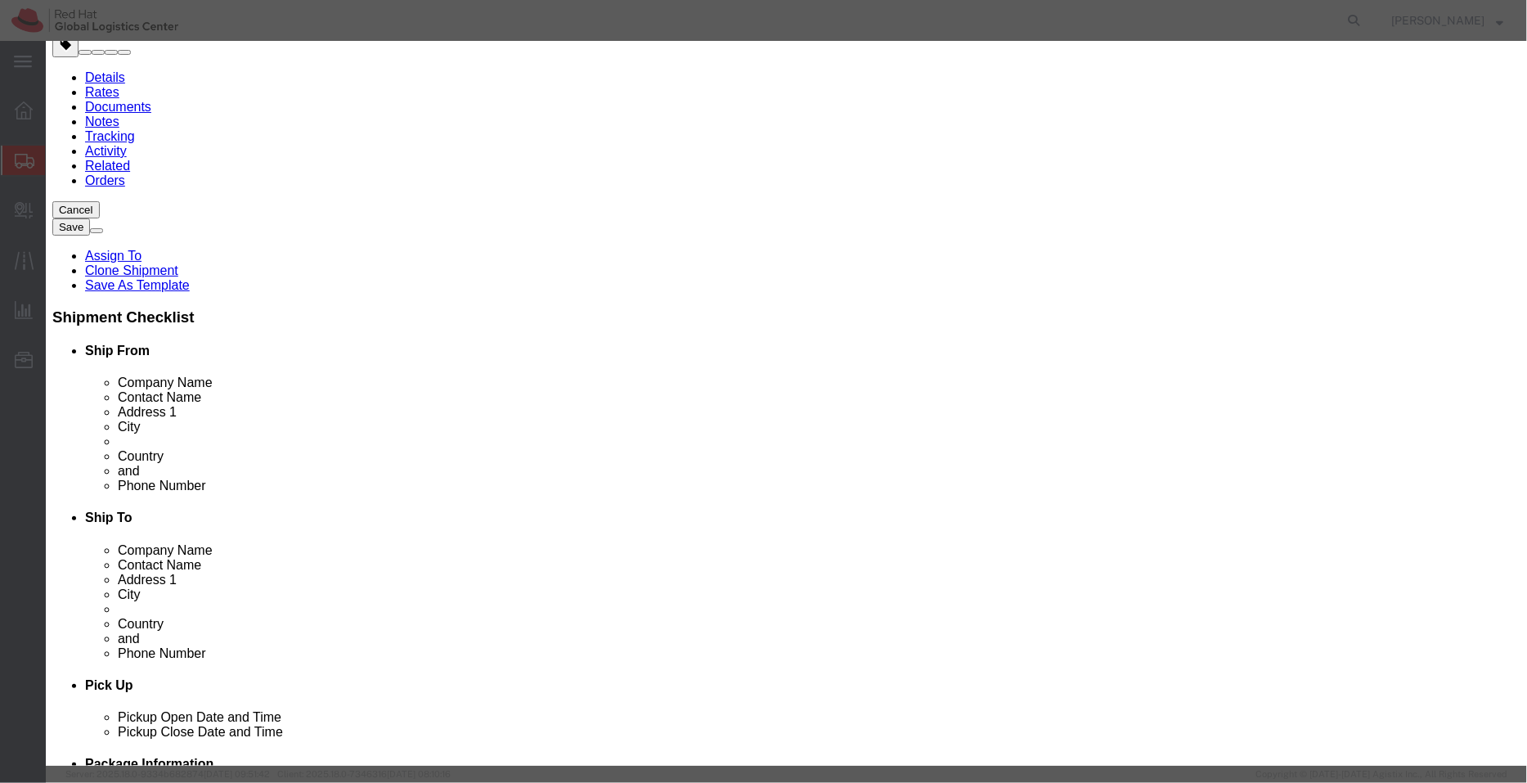
click select "Select Afghanistan Åland Islands Albania Algeria American Samoa Andorra Angola …"
click button "Save & Close"
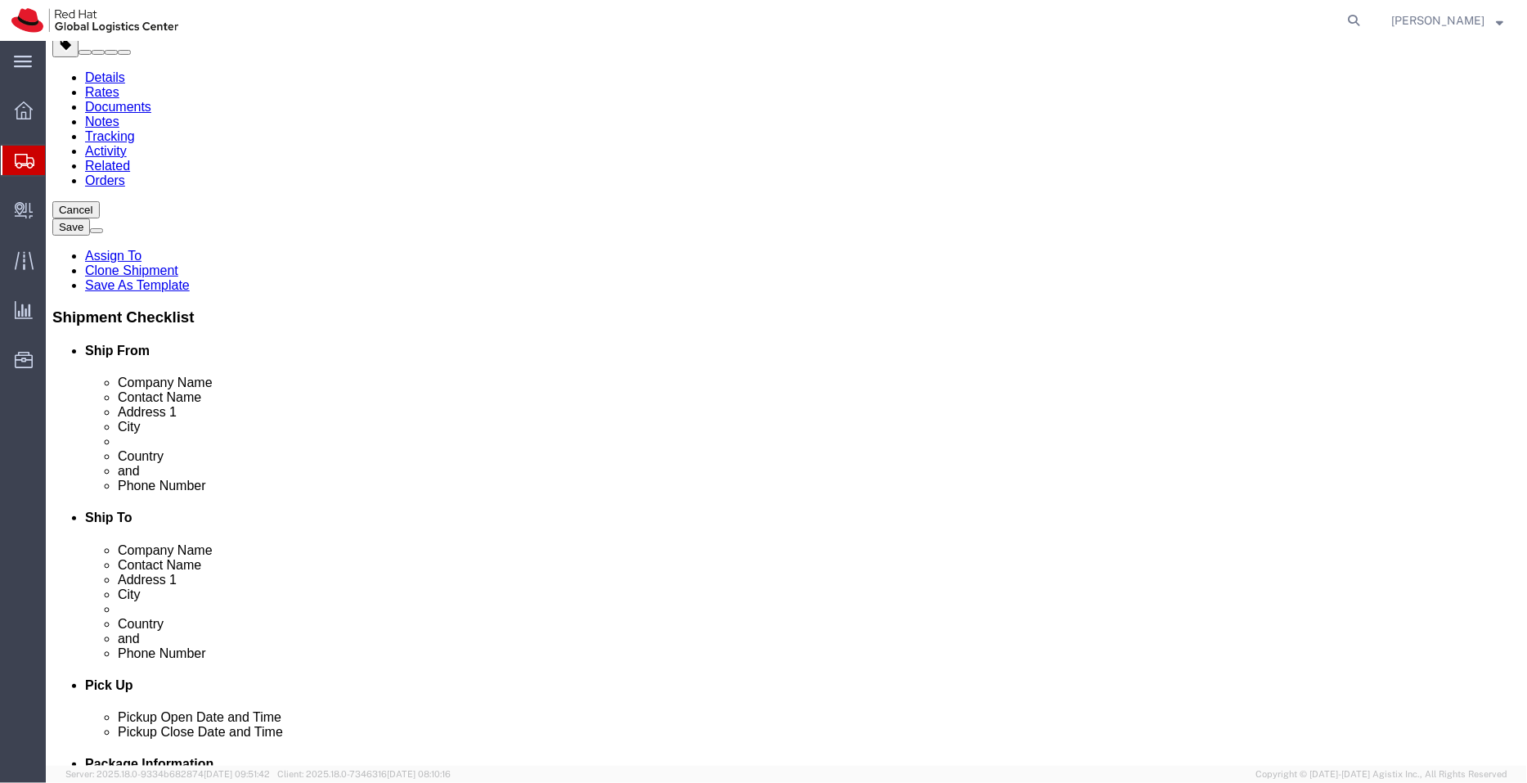
click dd "1.00 Each"
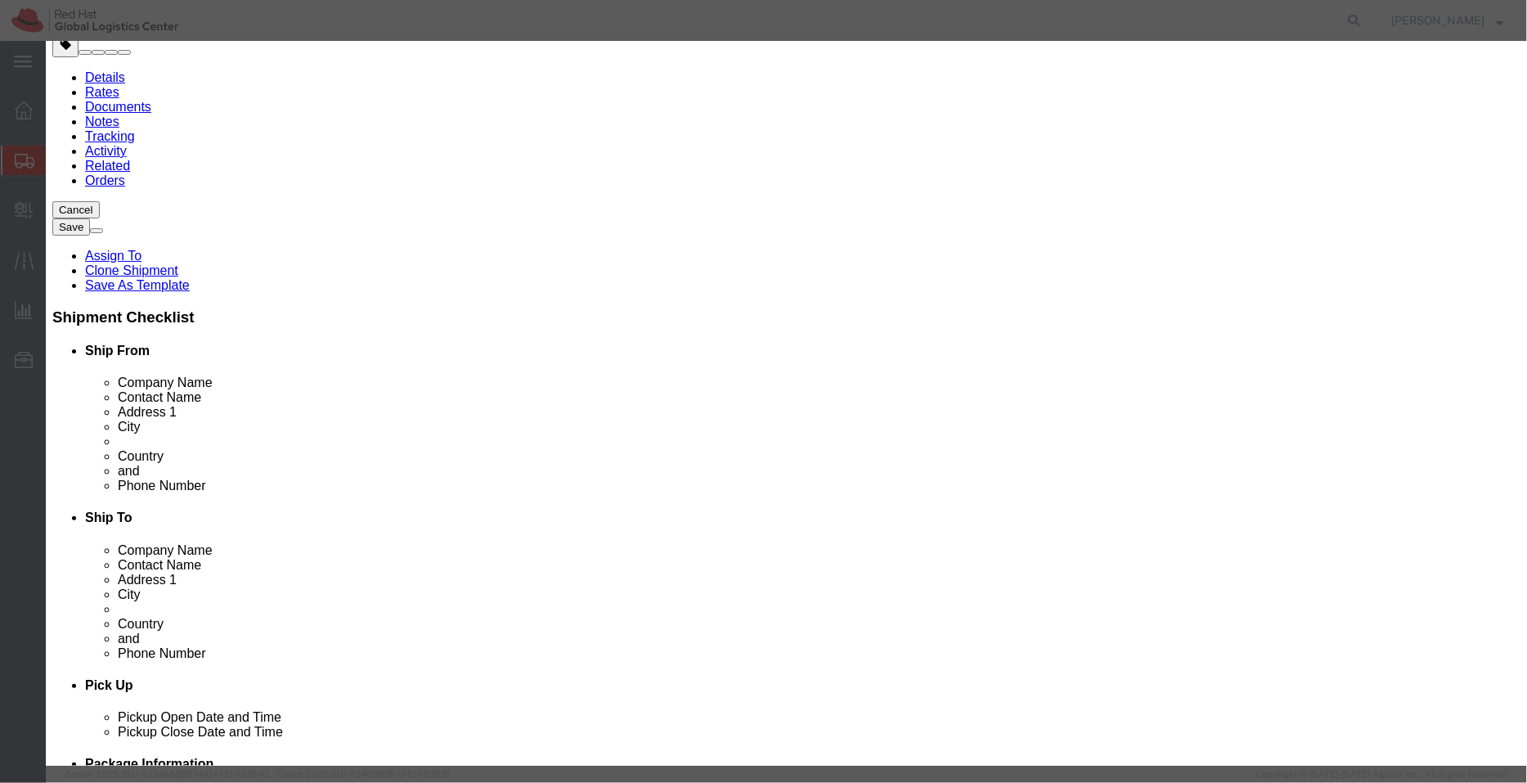
click textarea
type textarea "Plastic"
click div "Commodity library Product Name Cover/Pouch Pieces 1.00 Select Bag Barrels 100Bo…"
click select "Select Afghanistan Åland Islands Albania Algeria American Samoa Andorra Angola …"
select select "CN"
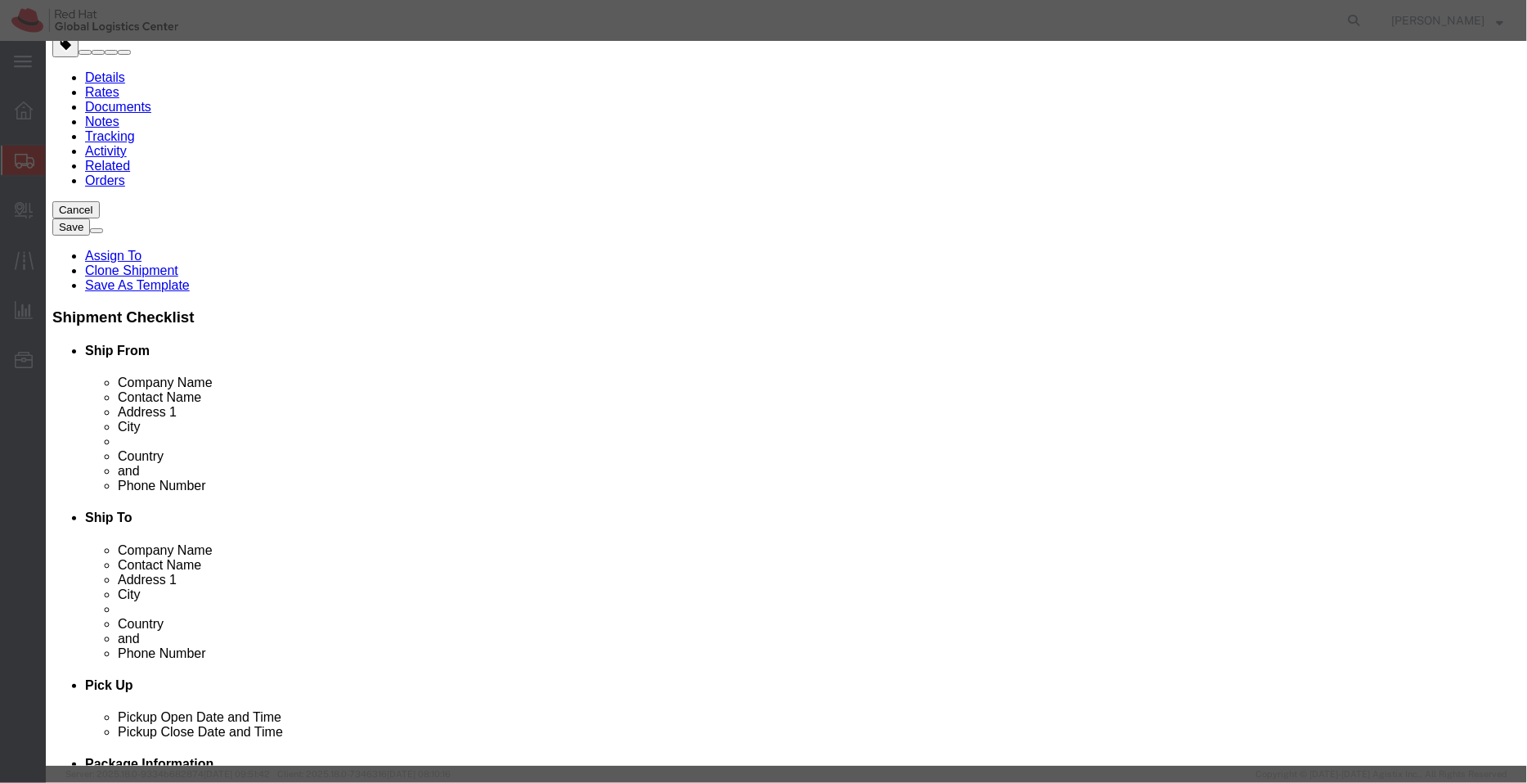
click select "Select Afghanistan Åland Islands Albania Algeria American Samoa Andorra Angola …"
click div "Product Name Cover/Pouch Pieces 1.00 Select Bag Barrels 100Board Feet Bottle Bo…"
click button "Save & Close"
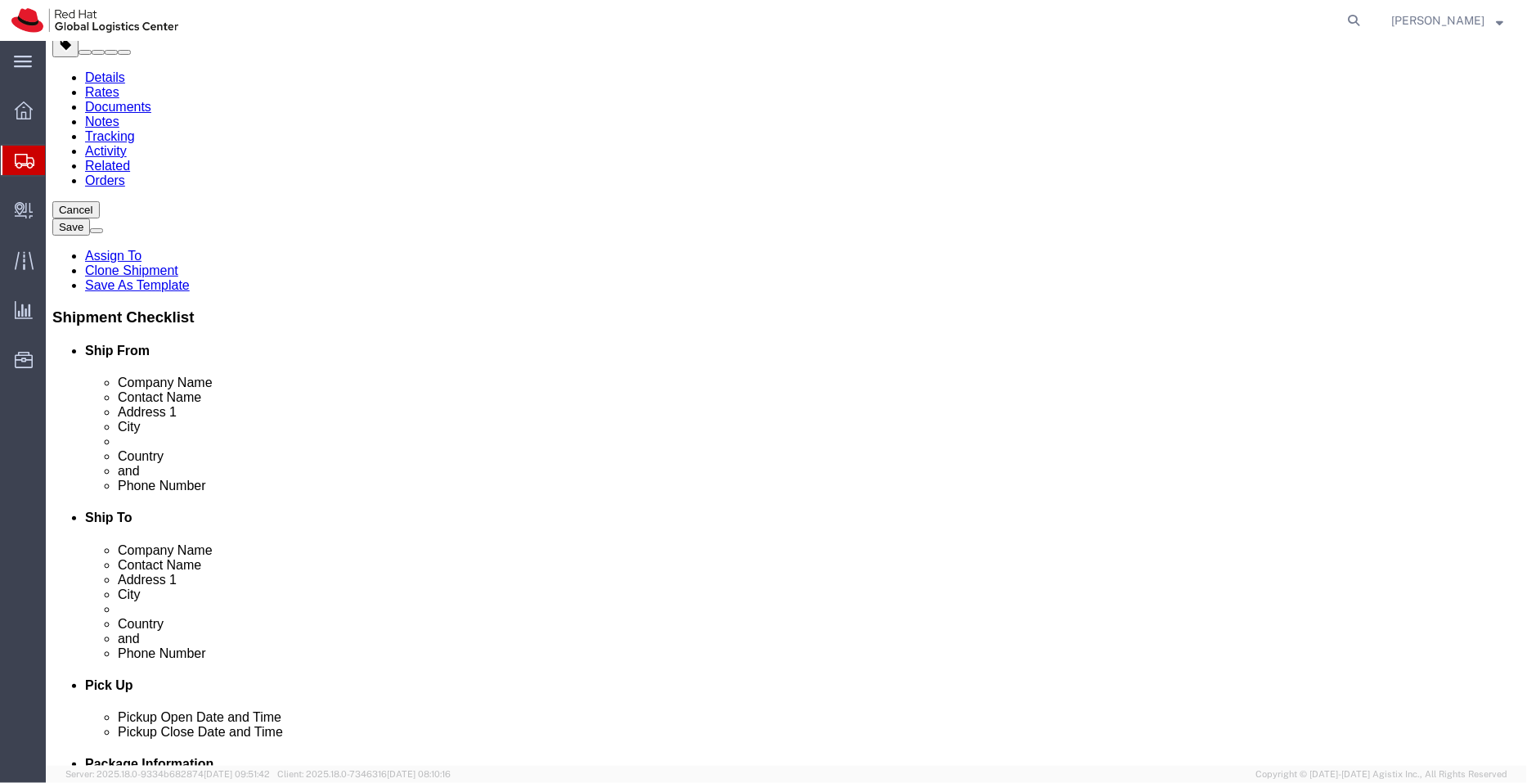
click dd "40.00 INR"
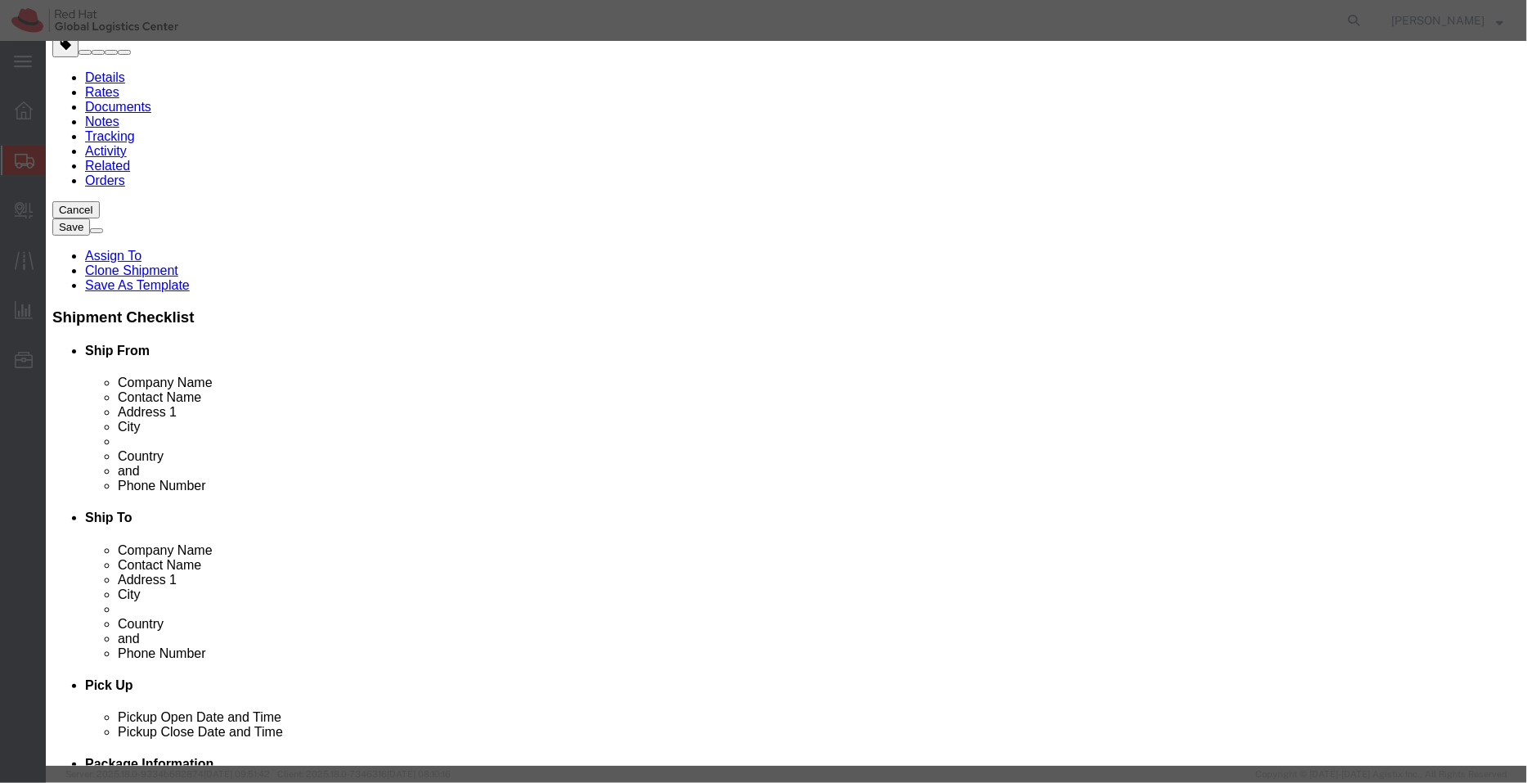
click textarea
type textarea "Red"
click h3 "Edit content"
click select "Select Afghanistan Åland Islands Albania Algeria American Samoa Andorra Angola …"
select select "CN"
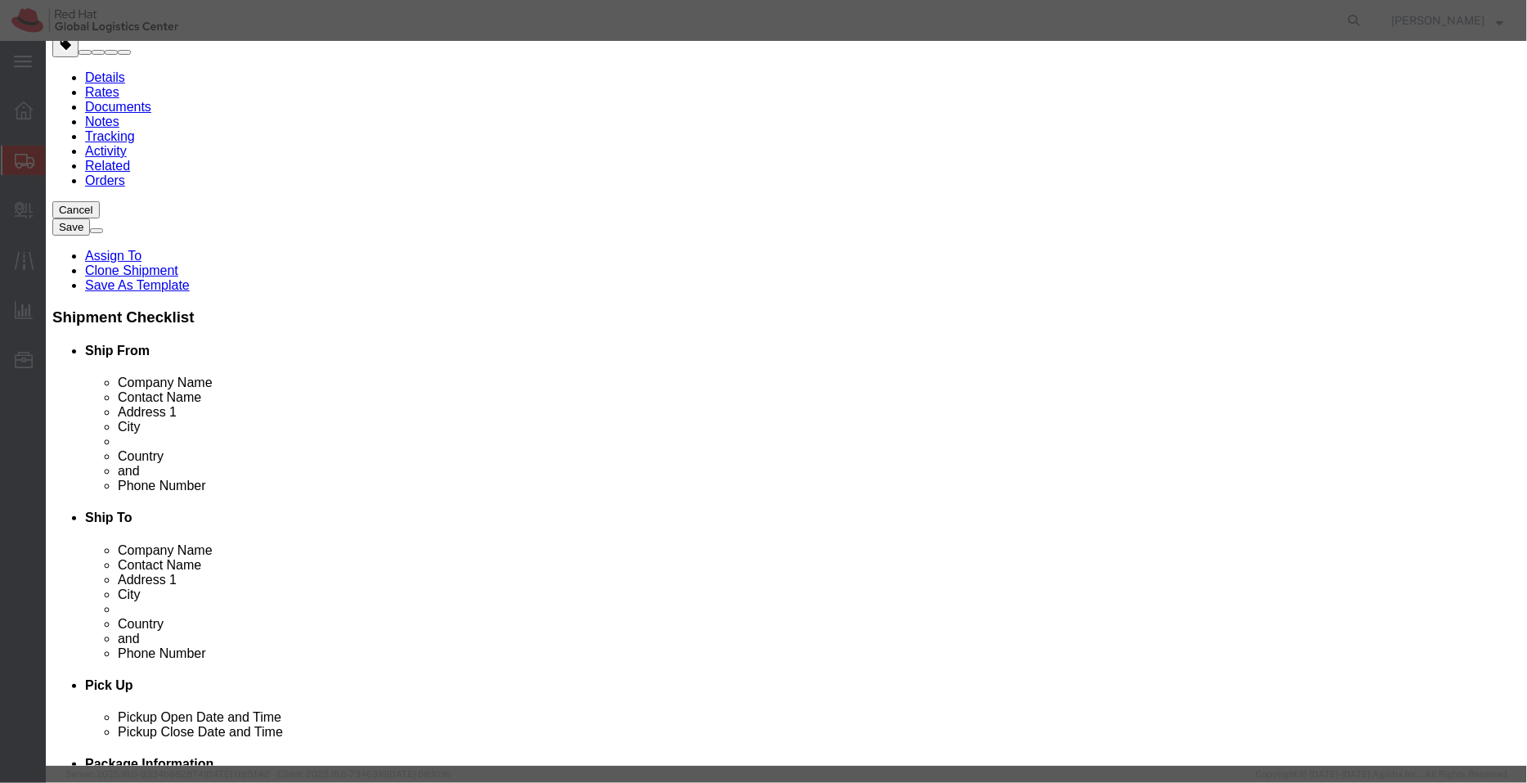
click select "Select Afghanistan Åland Islands Albania Algeria American Samoa Andorra Angola …"
click div "Save & Add Another Save & Close Close"
click button "Save & Close"
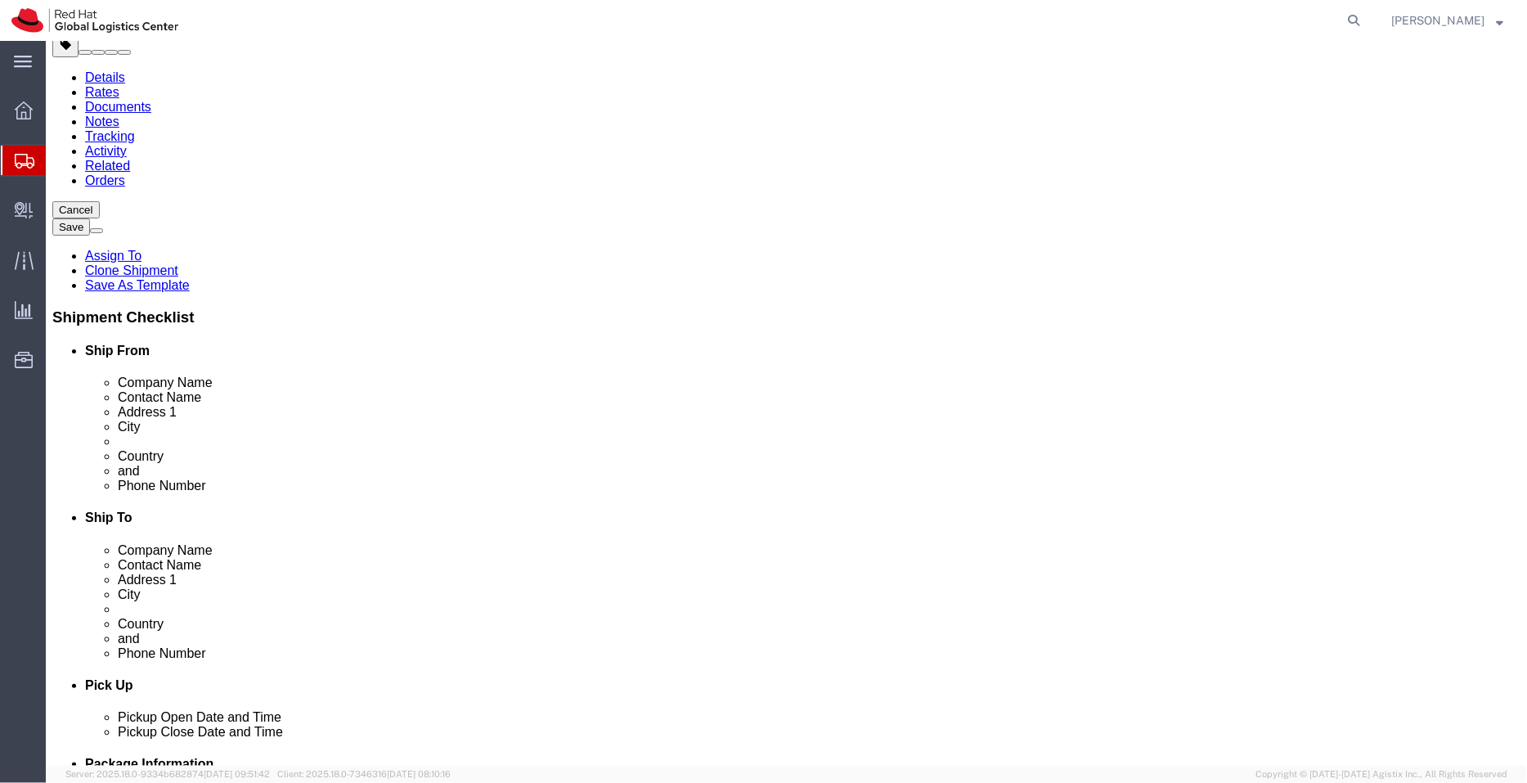
click link "Special Services"
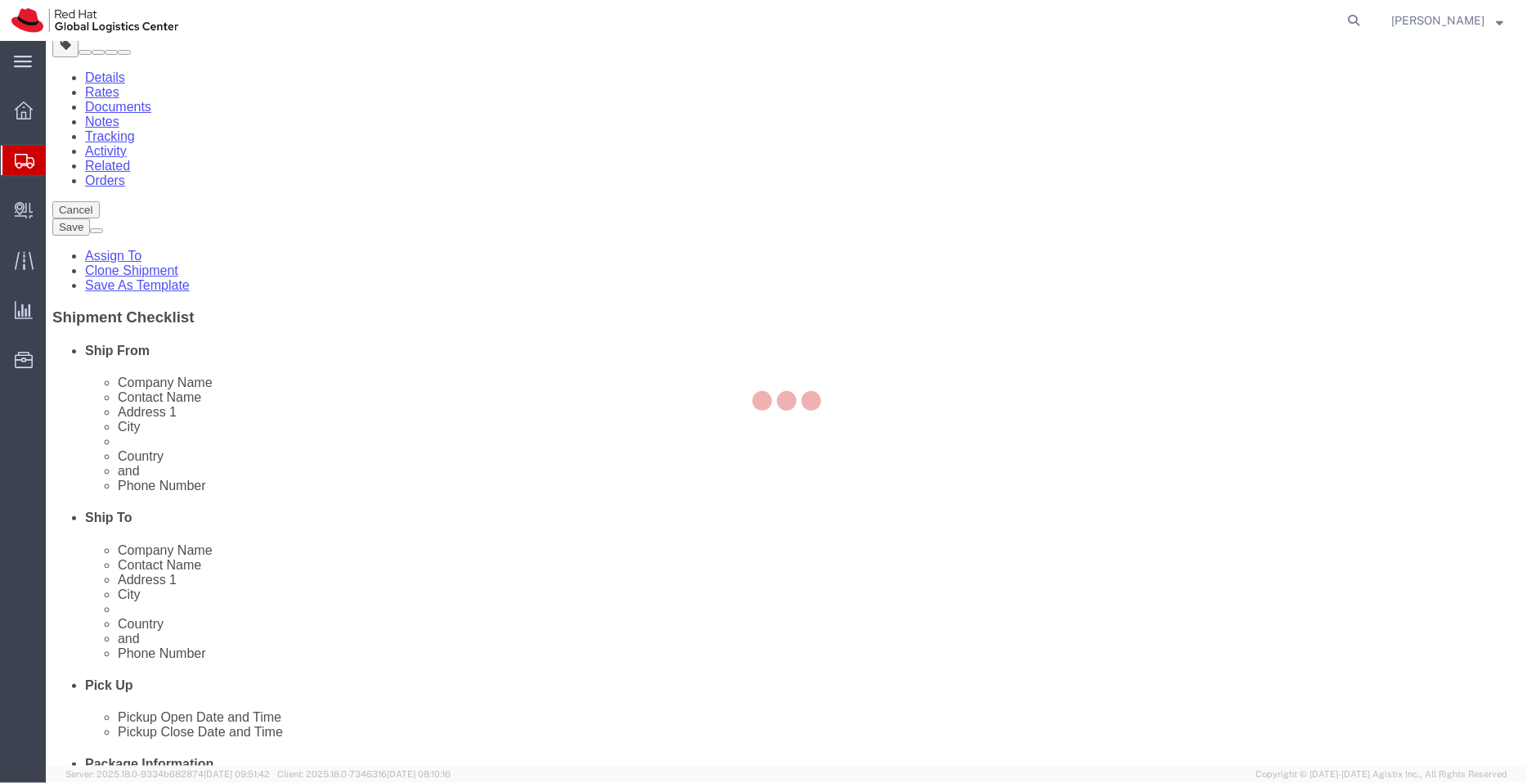
select select "COSTCENTER"
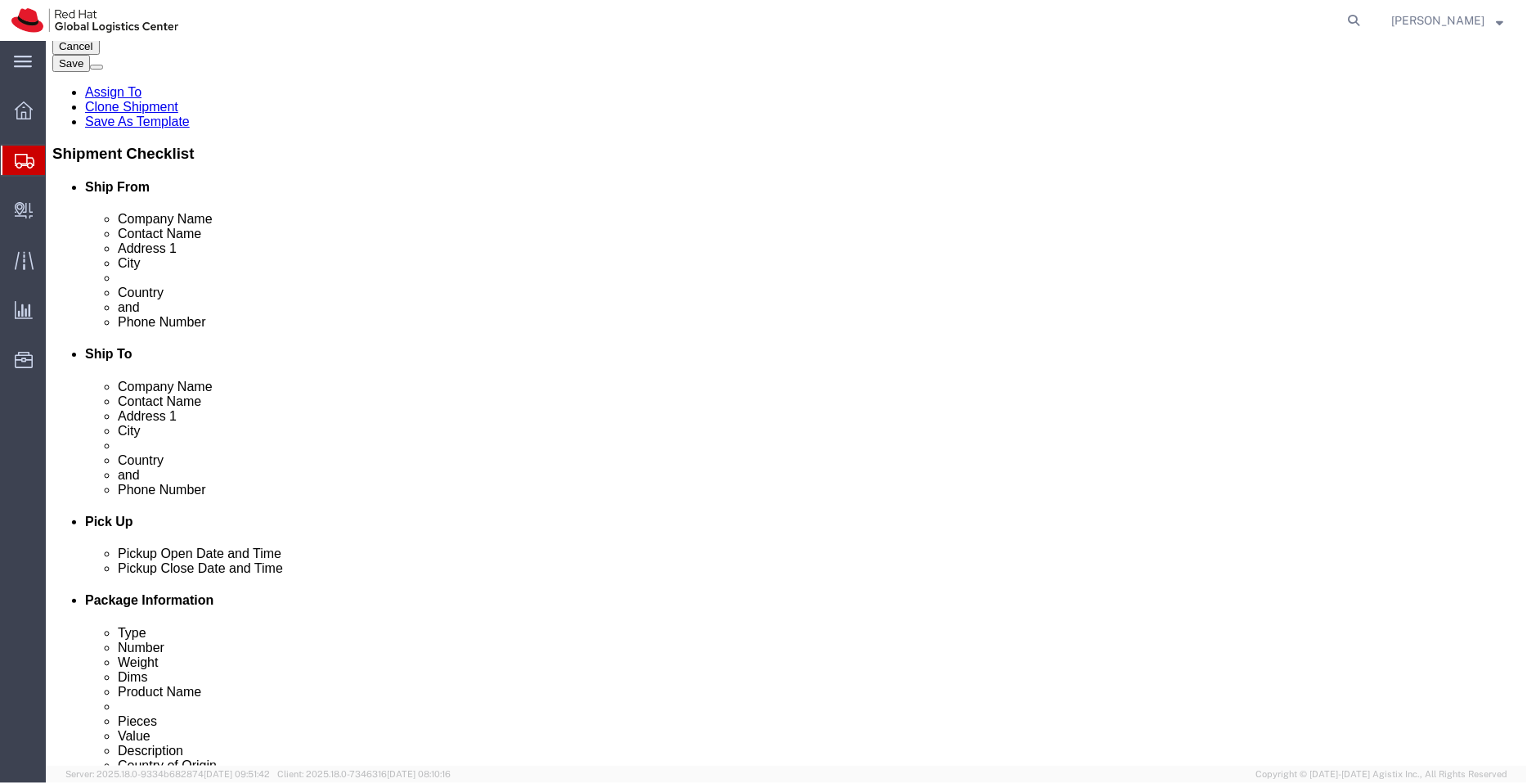
scroll to position [281, 0]
click select "Select Free of Charge Free of Cost NET 30 NET 45 NET 60 See Comment"
select select "FREE_OF_COST"
click select "Select Free of Charge Free of Cost NET 30 NET 45 NET 60 See Comment"
click select "Select Gift Personal Effects Repair/Warranty Return Sample Sold Temporary/Not S…"
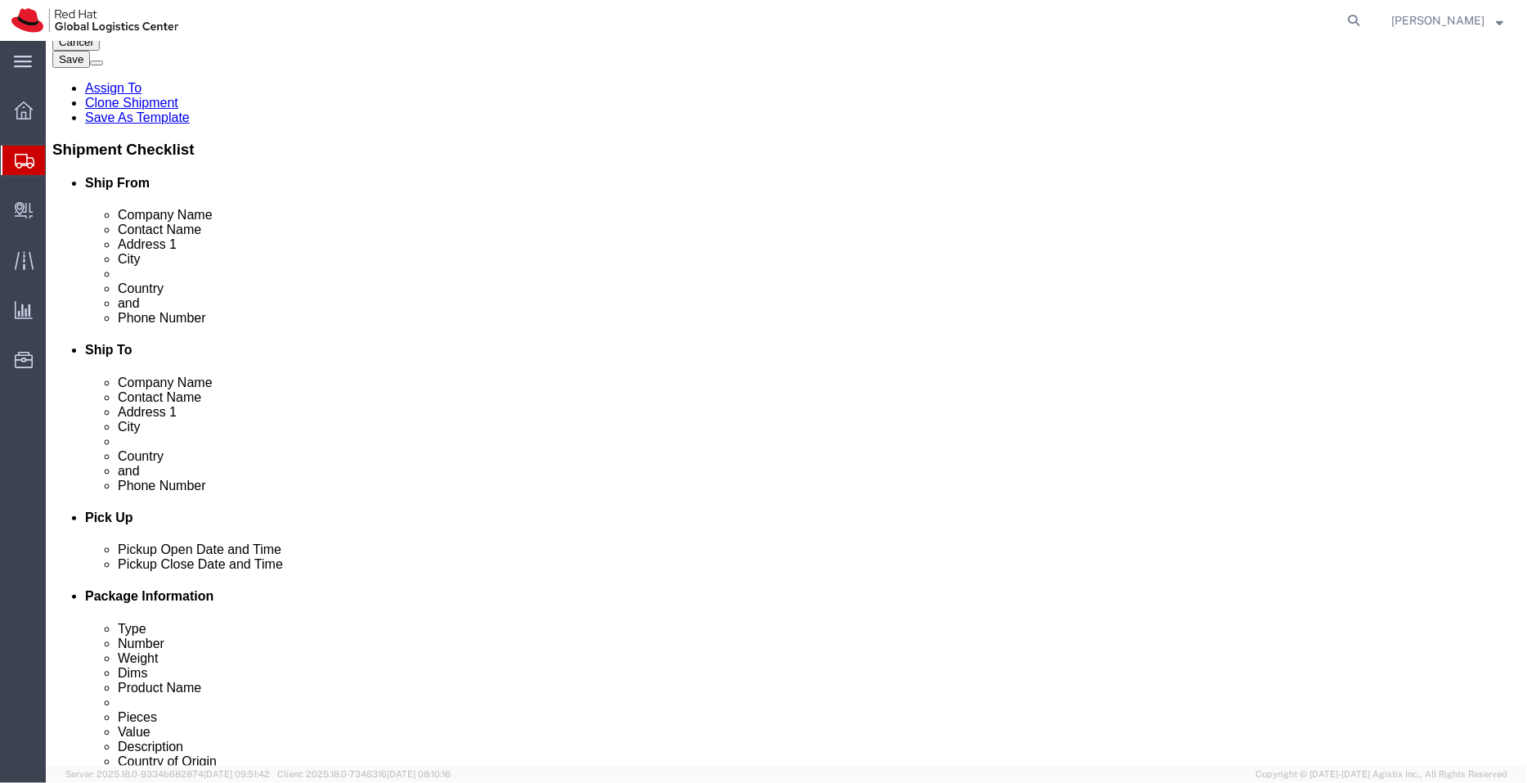
select select "SAMPLE"
click select "Select Gift Personal Effects Repair/Warranty Return Sample Sold Temporary/Not S…"
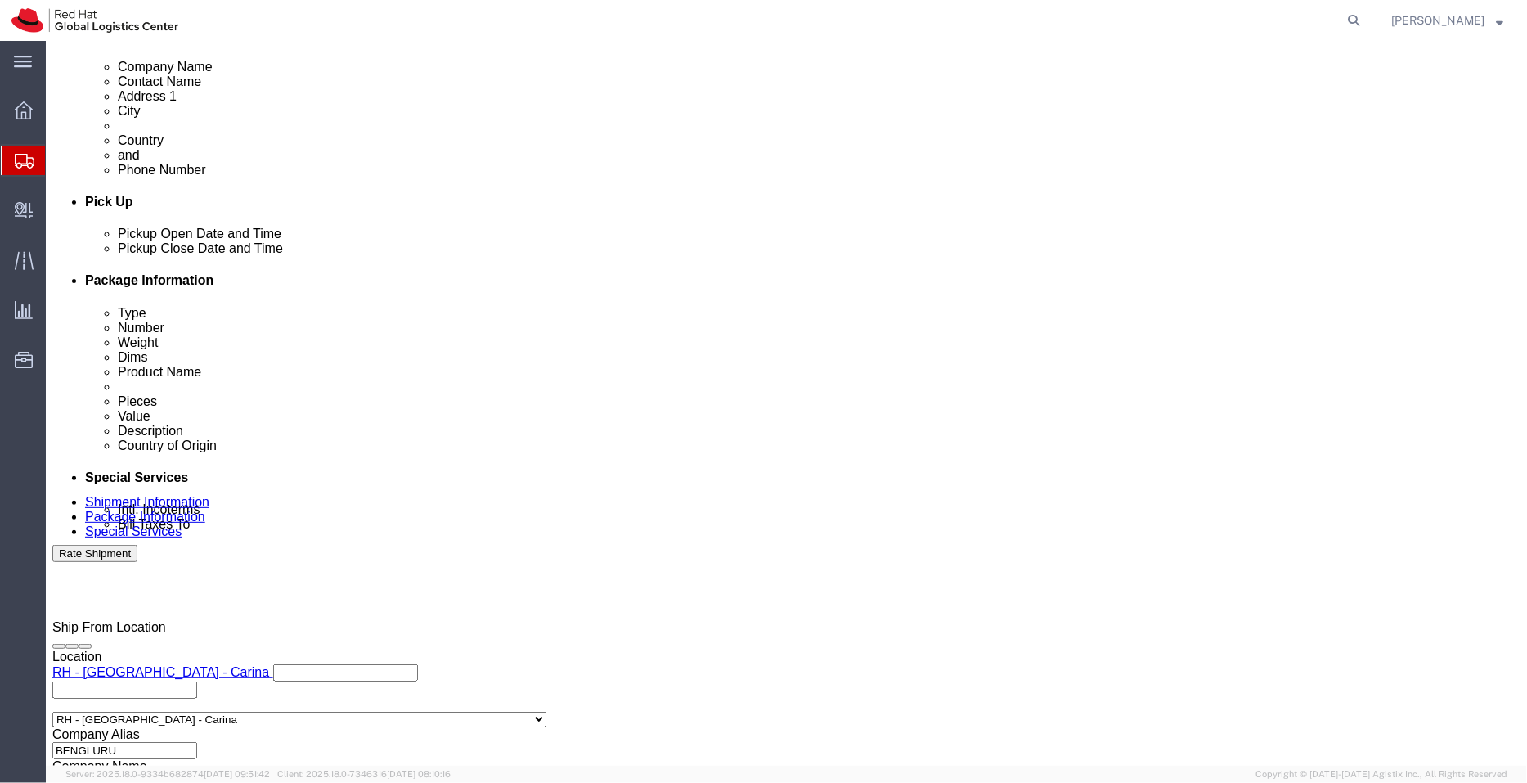
scroll to position [600, 0]
click input "text"
type input "[EMAIL_ADDRESS][DOMAIN_NAME]"
click button "Rate Shipment"
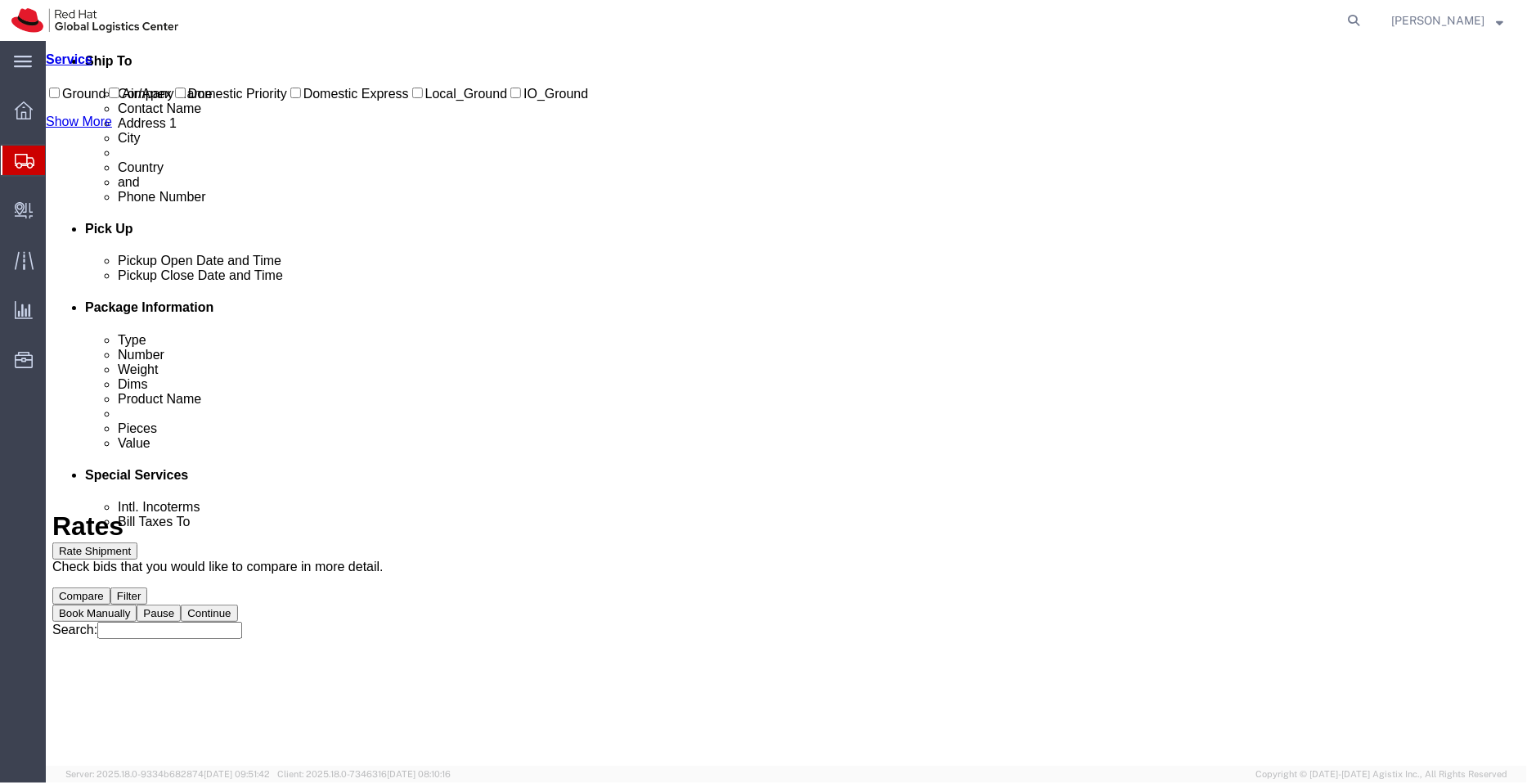
scroll to position [0, 0]
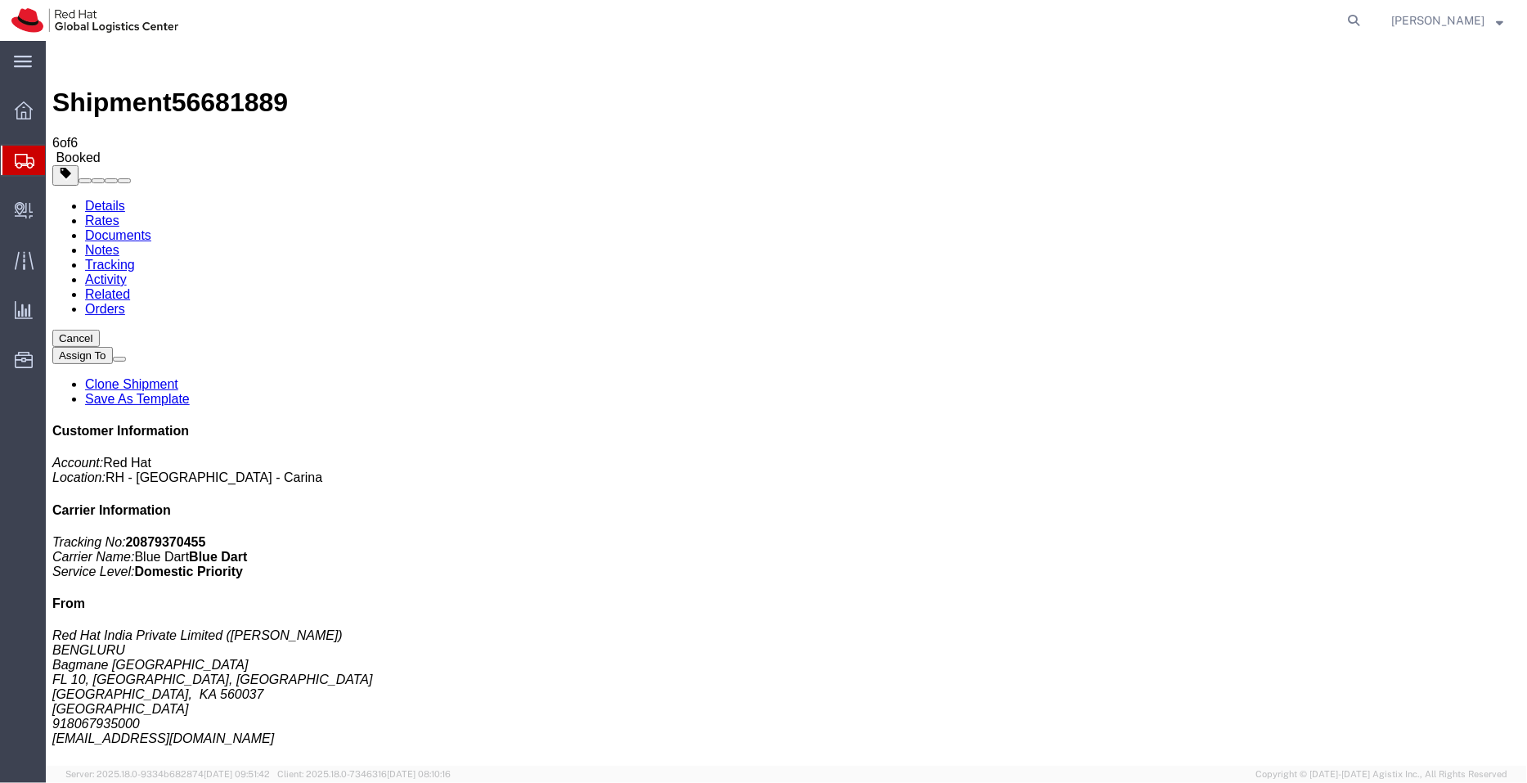
click at [114, 198] on link "Details" at bounding box center [104, 205] width 40 height 14
click link "Schedule pickup request"
drag, startPoint x: 1300, startPoint y: 412, endPoint x: 1173, endPoint y: 413, distance: 126.8
click div "Customer Information Account: Red Hat Location: RH - Bangalore - Carina Carrier…"
copy address "kkumarn@redhat.com"
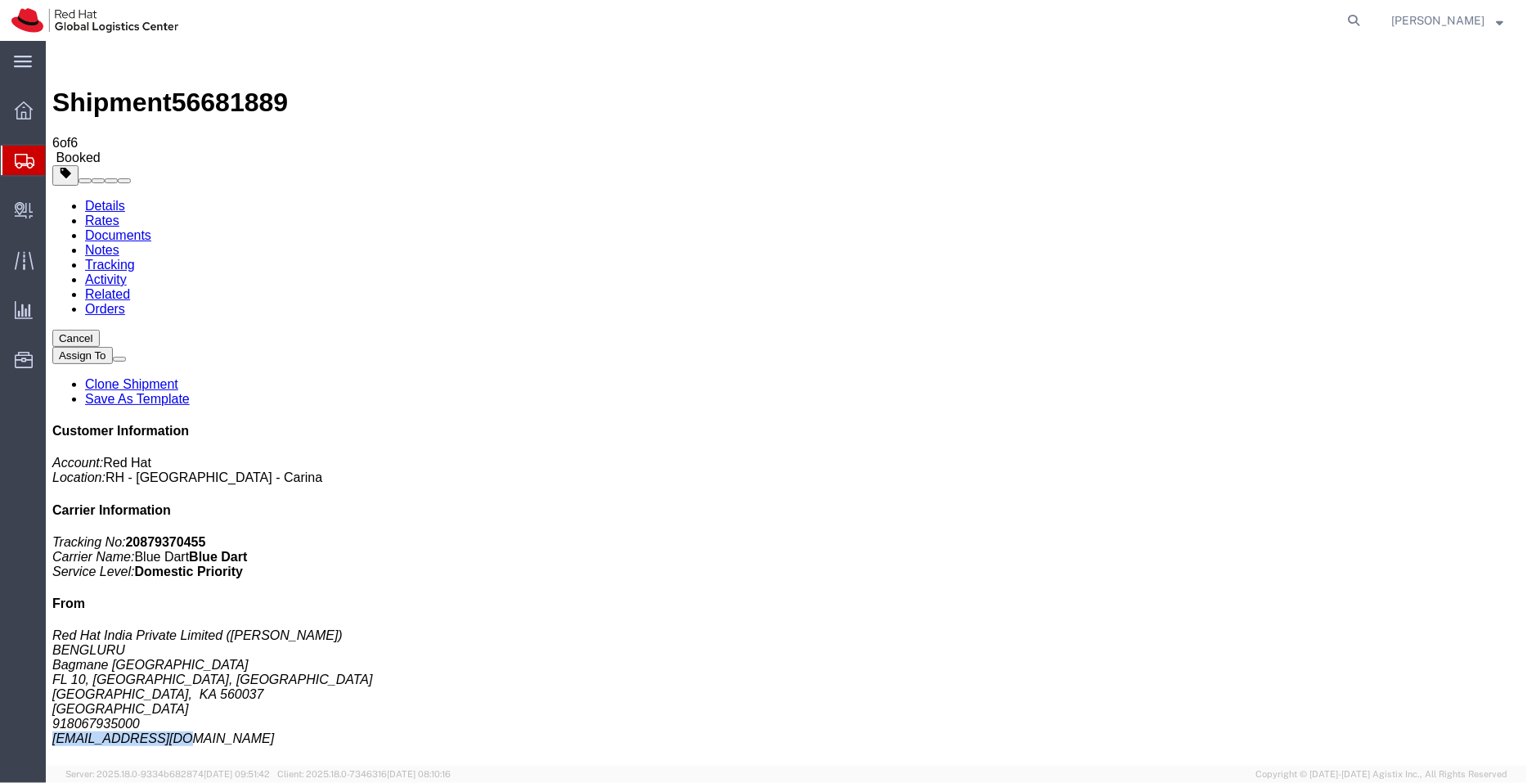
click link "Documents"
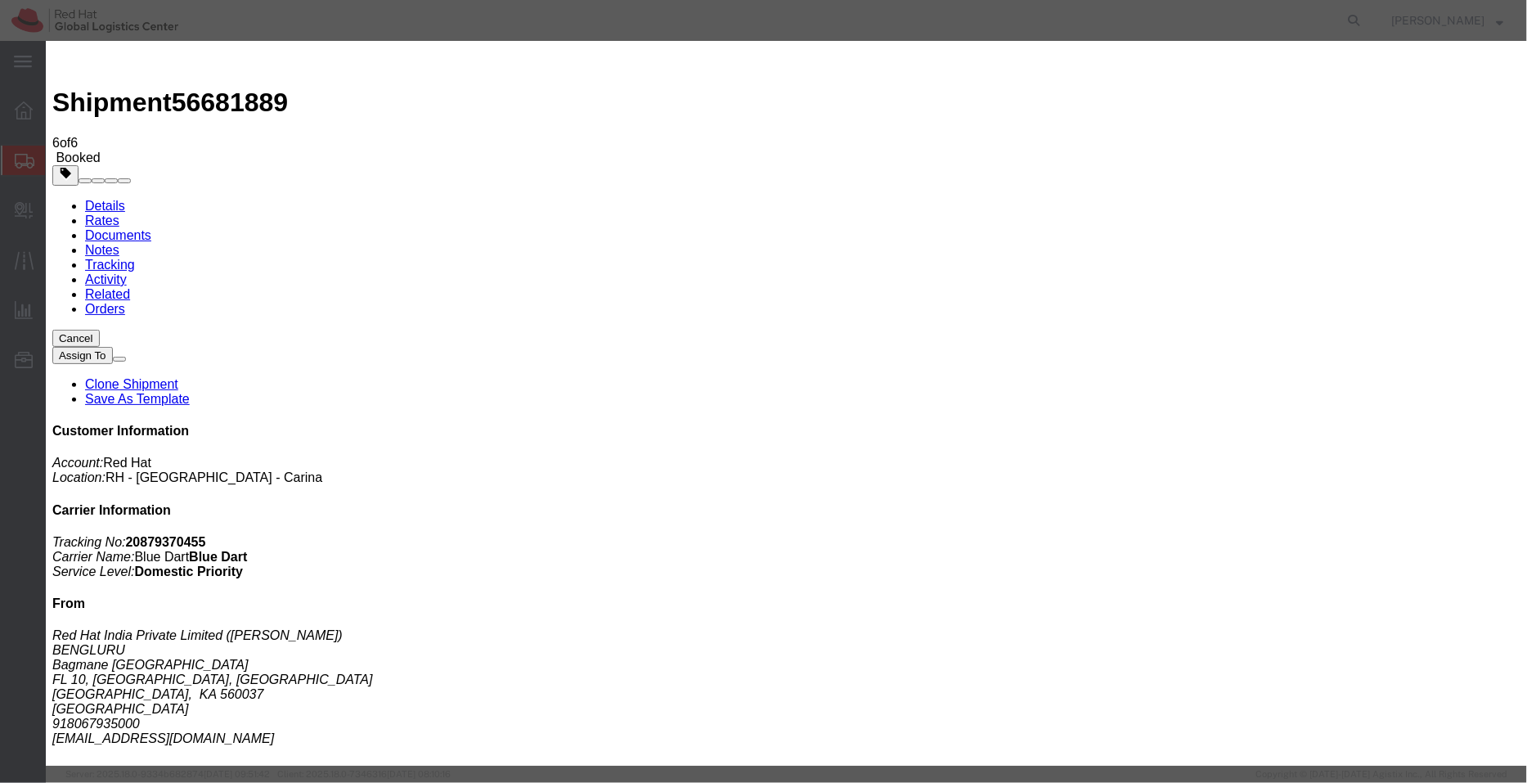
paste input "kkumarn@redhat.com"
type input "kkumarn@redhat.com"
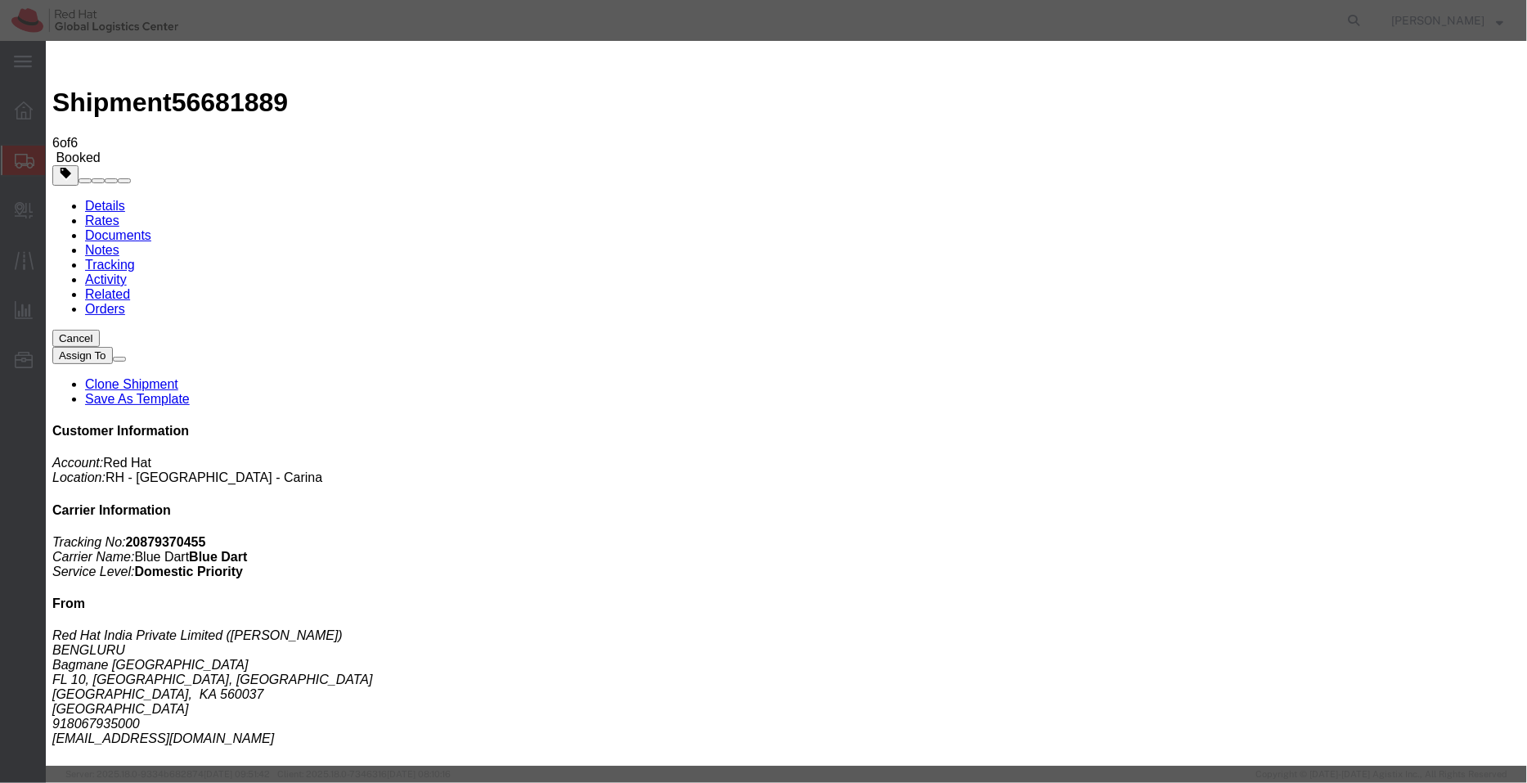
checkbox input "false"
checkbox input "true"
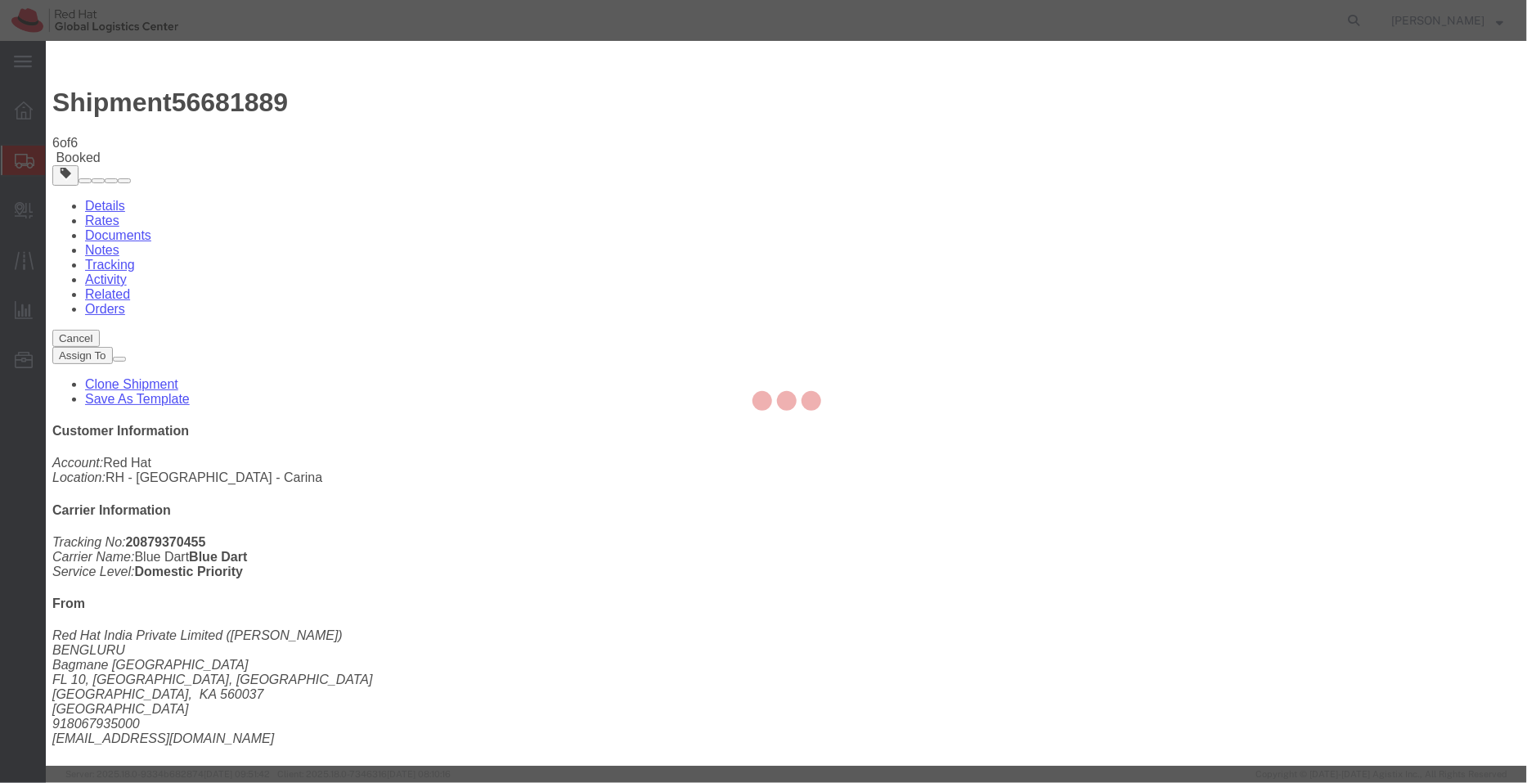
checkbox input "false"
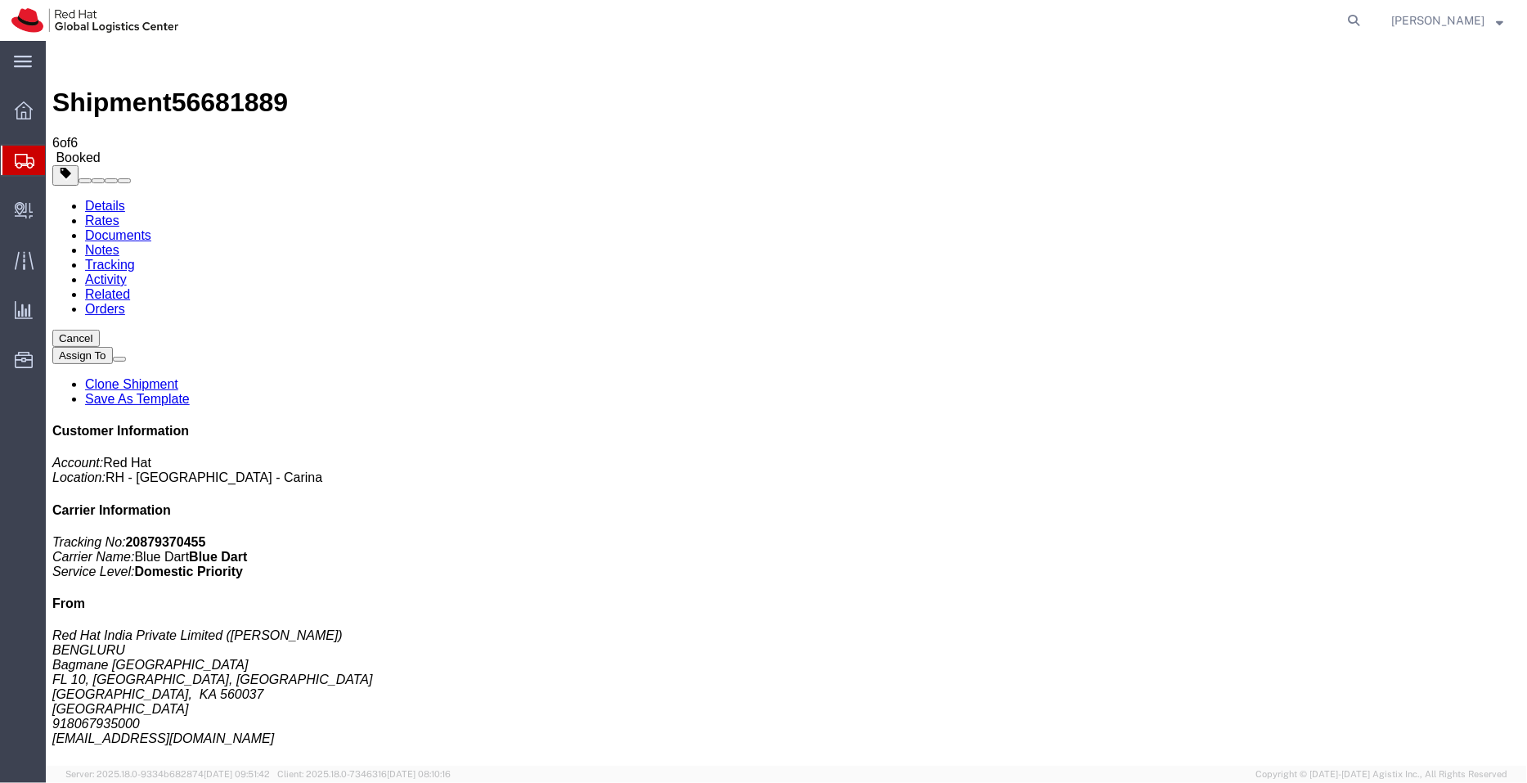
click at [0, 0] on span "Shipment Manager" at bounding box center [0, 0] width 0 height 0
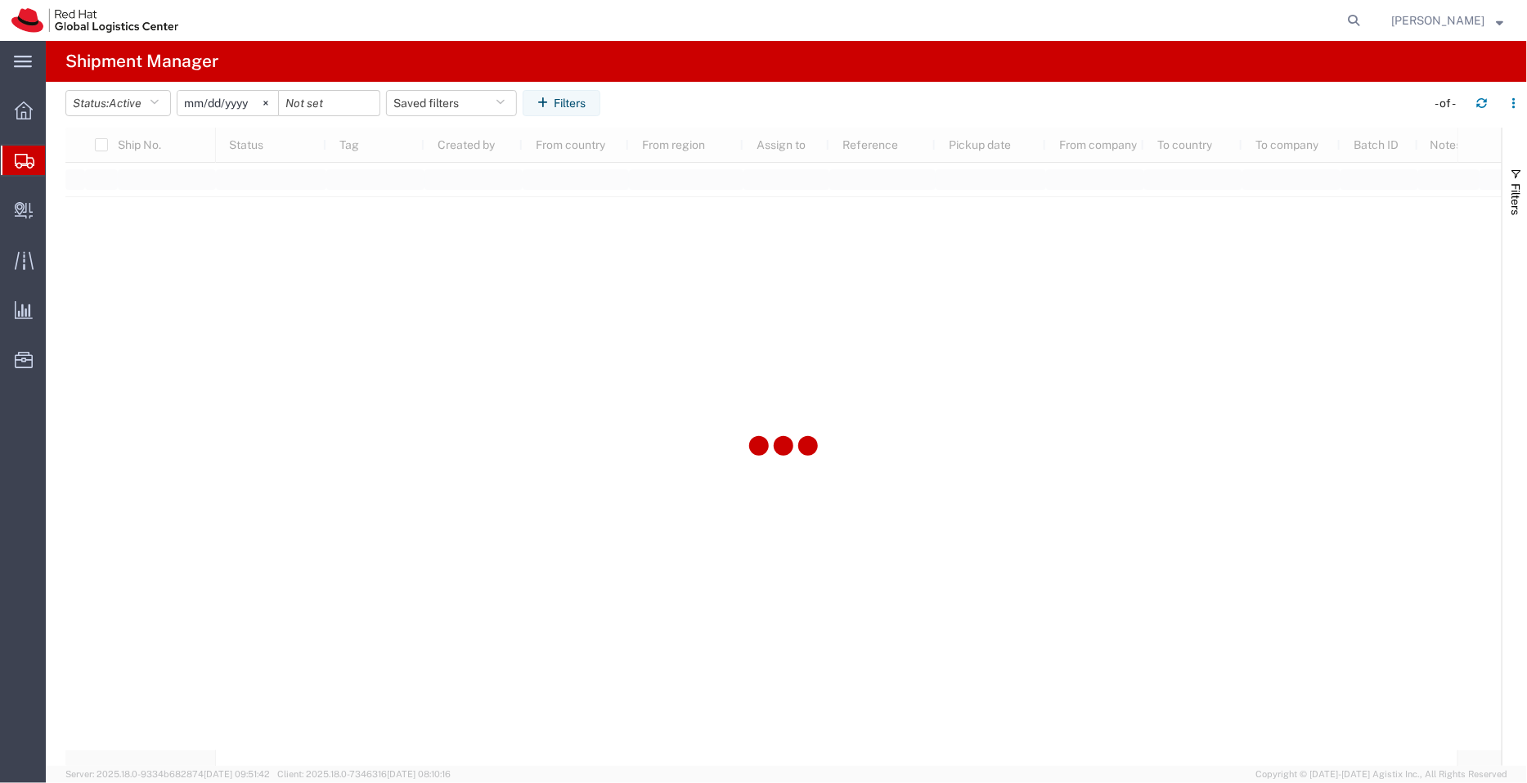
type input "2022-09-01"
type input "2030-04-30"
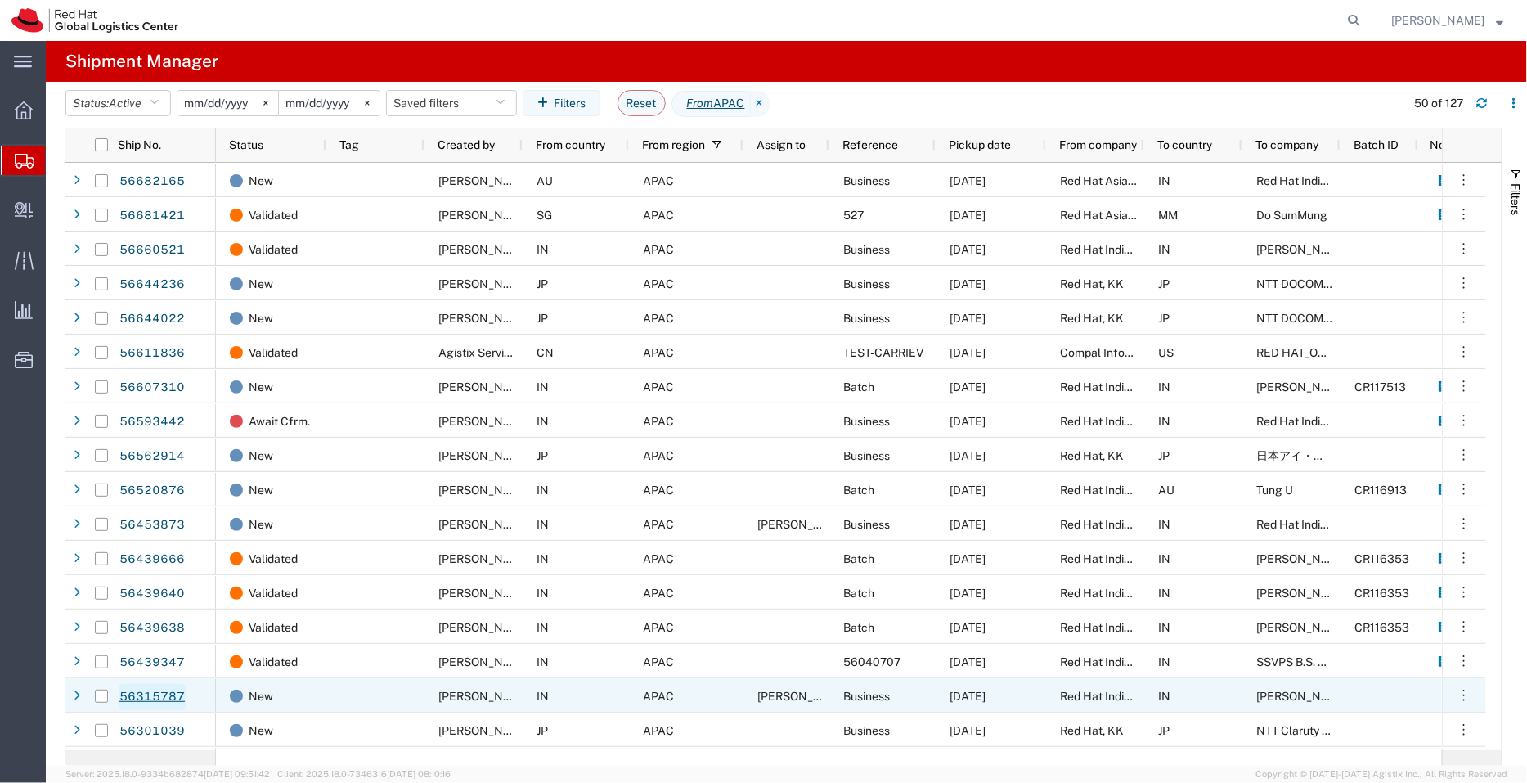
click at [173, 694] on link "56315787" at bounding box center [152, 697] width 67 height 26
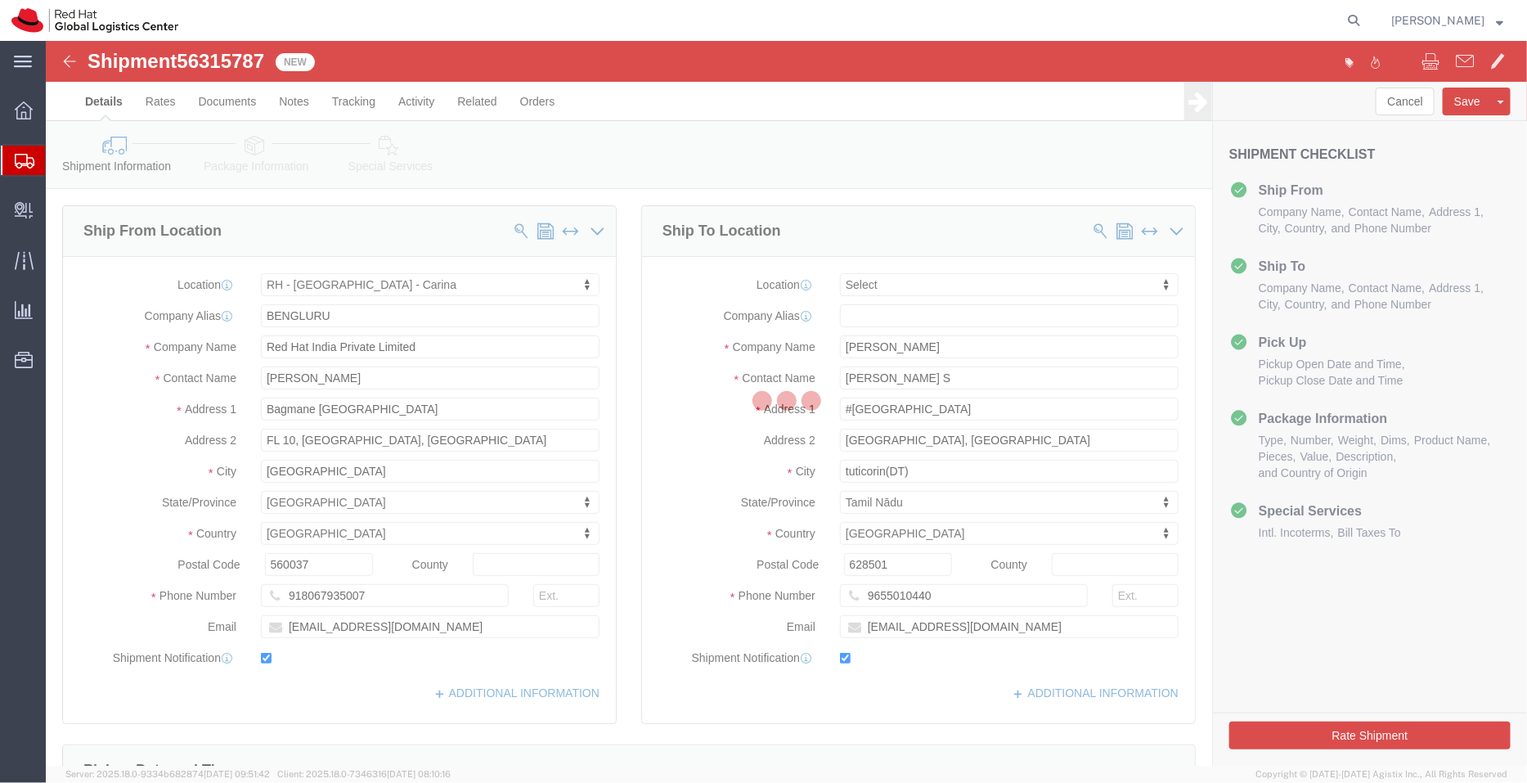
select select "37925"
select select
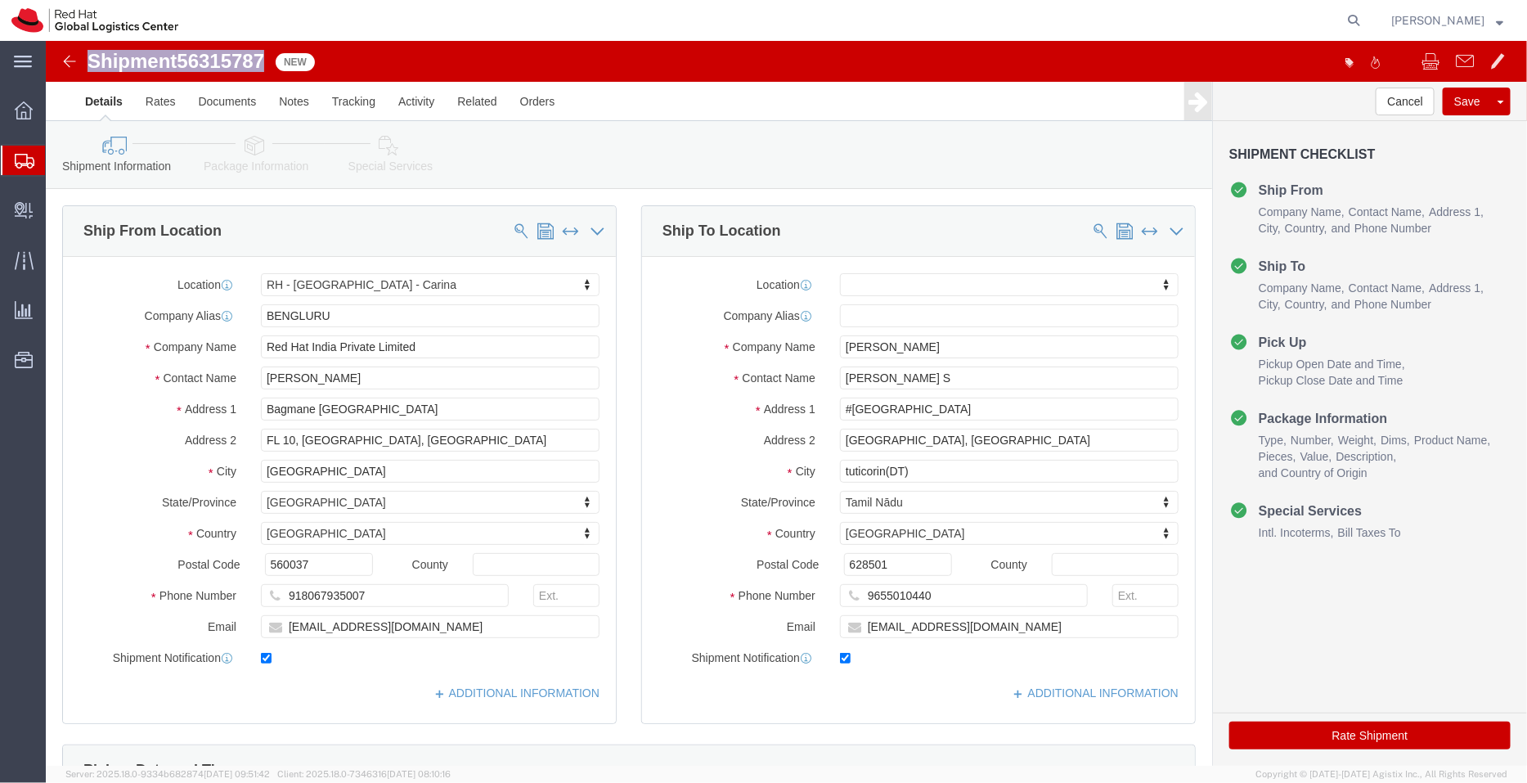
drag, startPoint x: 230, startPoint y: 11, endPoint x: 41, endPoint y: 20, distance: 189.1
click div "Shipment 56315787 New"
copy h1 "Shipment 56315787"
click at [0, 0] on span "Shipment Manager" at bounding box center [0, 0] width 0 height 0
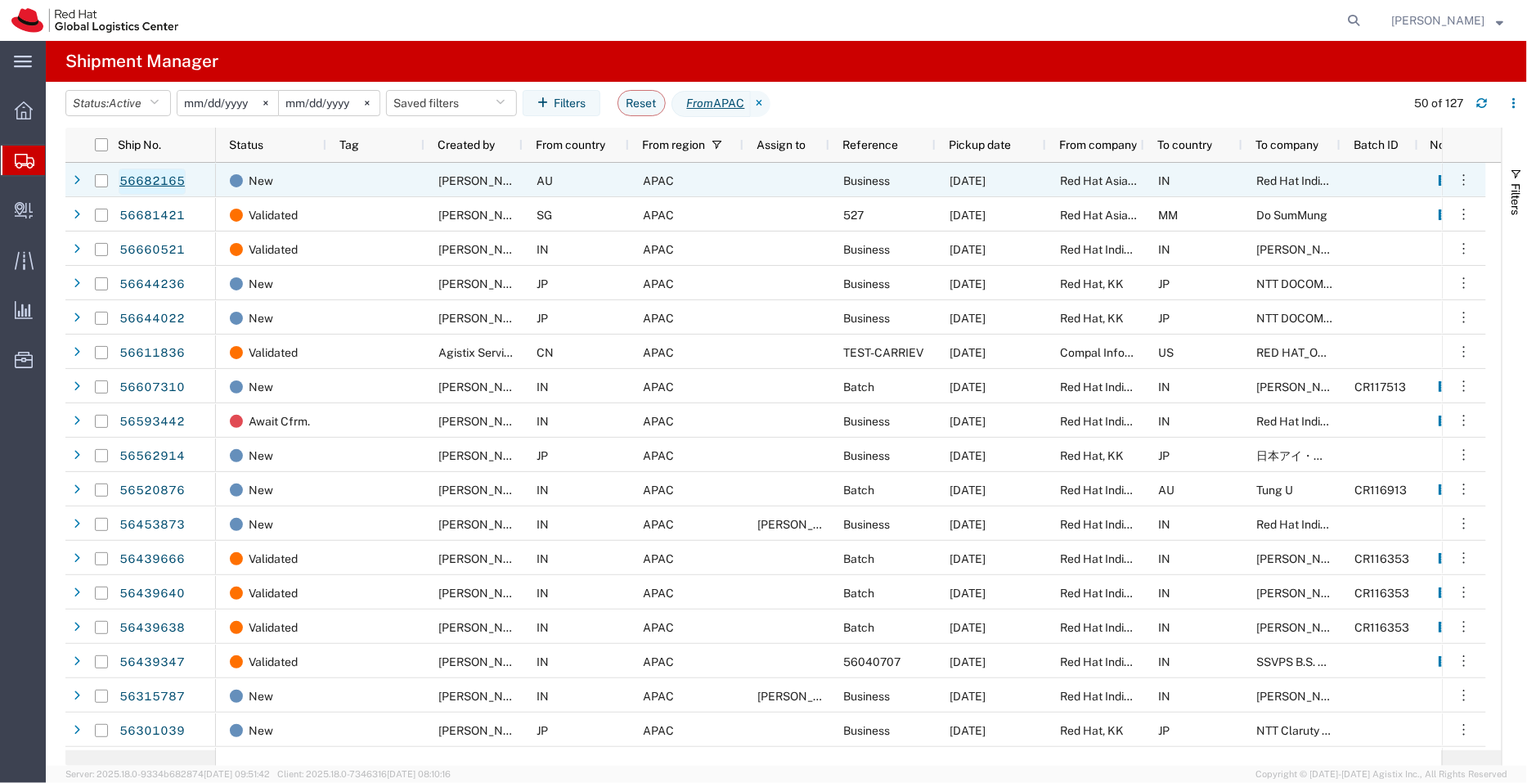
click at [160, 175] on link "56682165" at bounding box center [152, 181] width 67 height 26
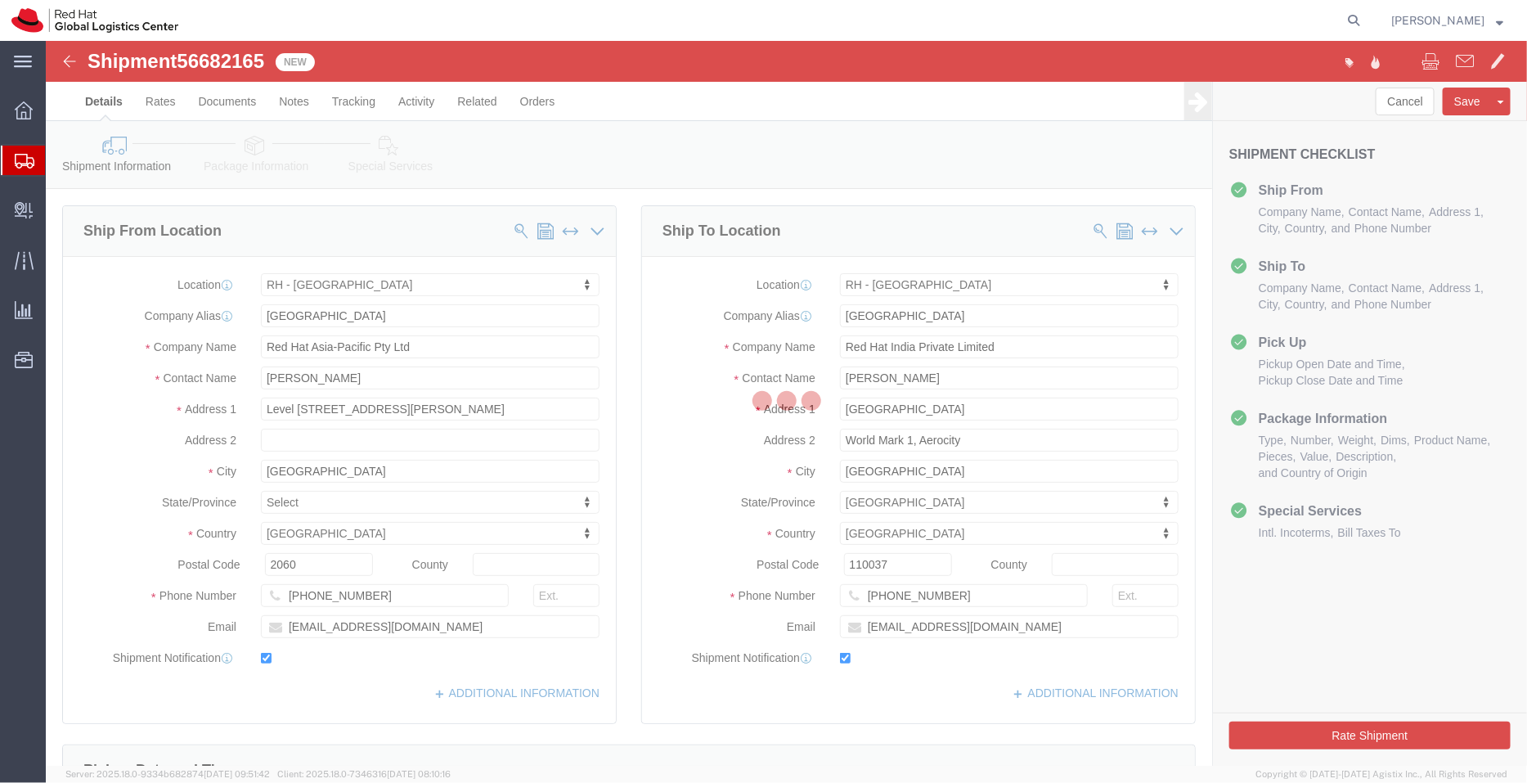
select select "50511"
select select "37948"
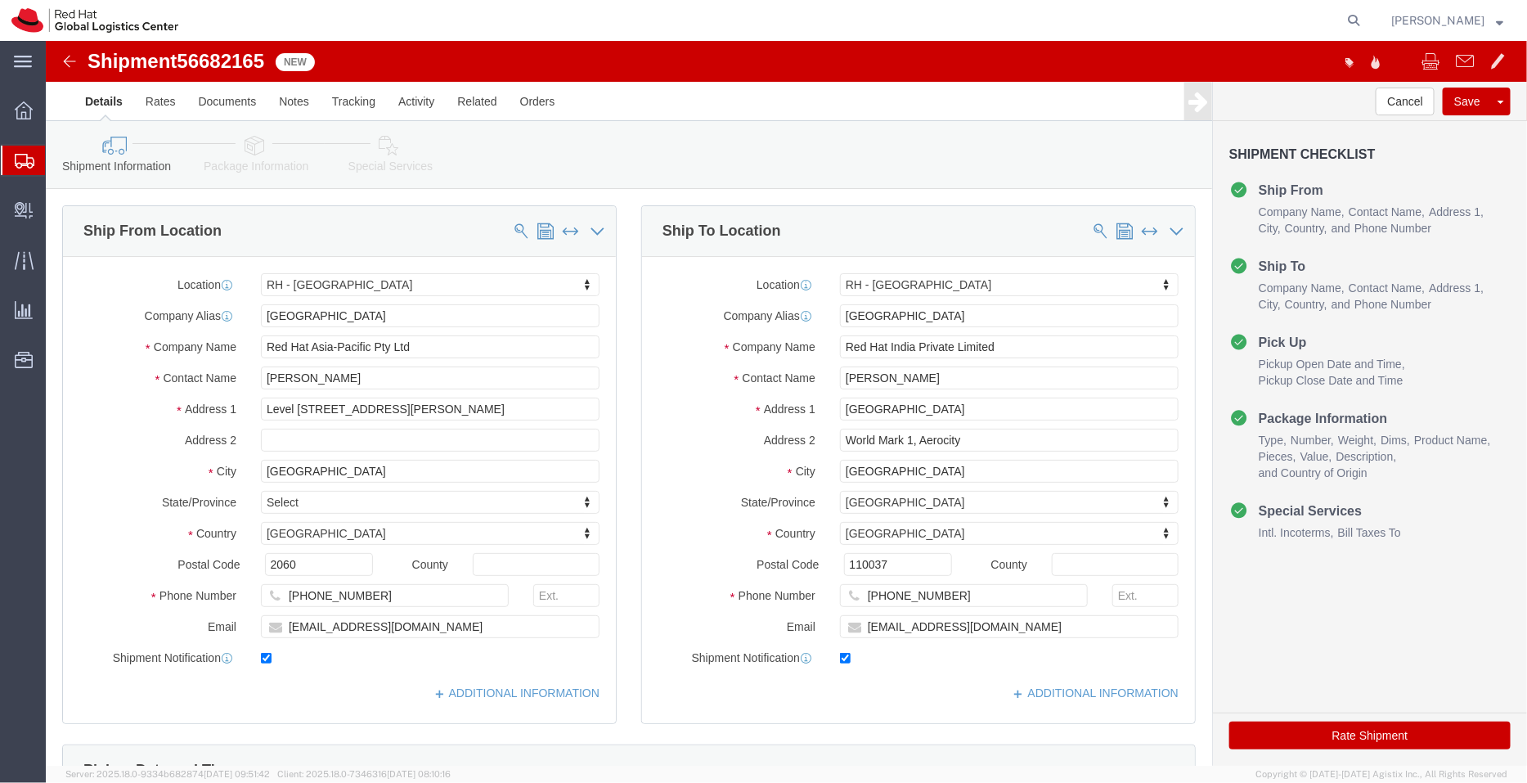
click icon
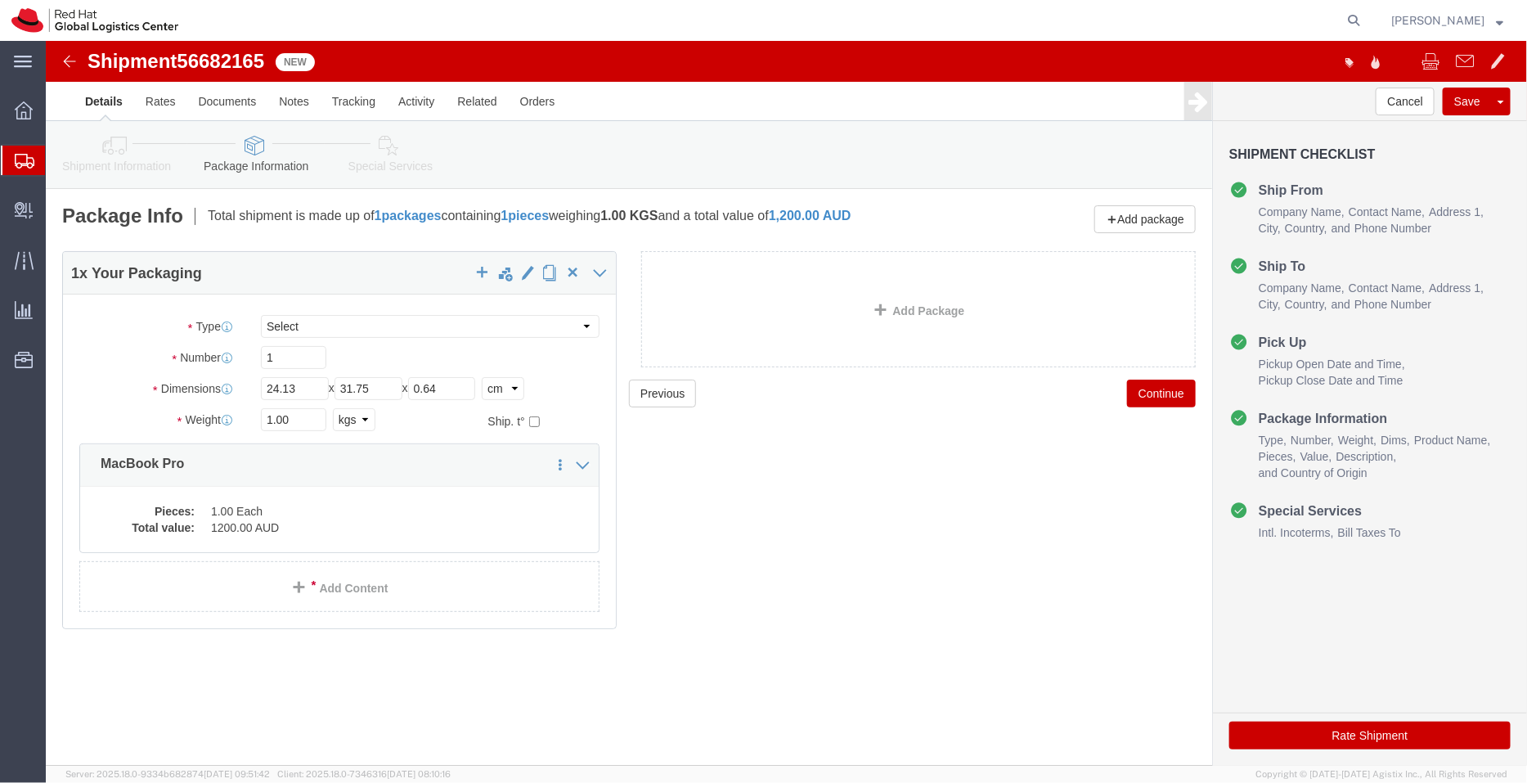
click link "Special Services"
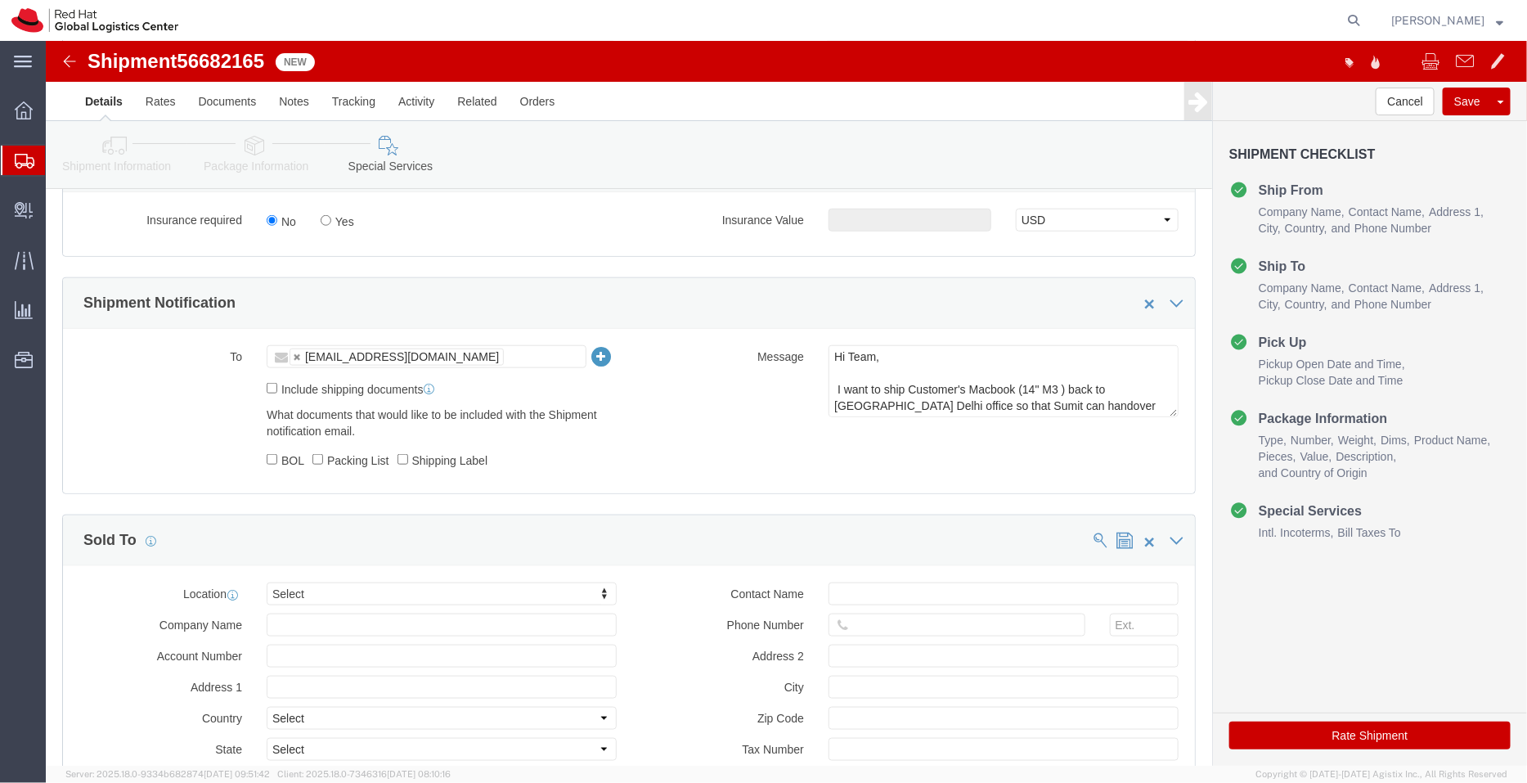
scroll to position [654, 0]
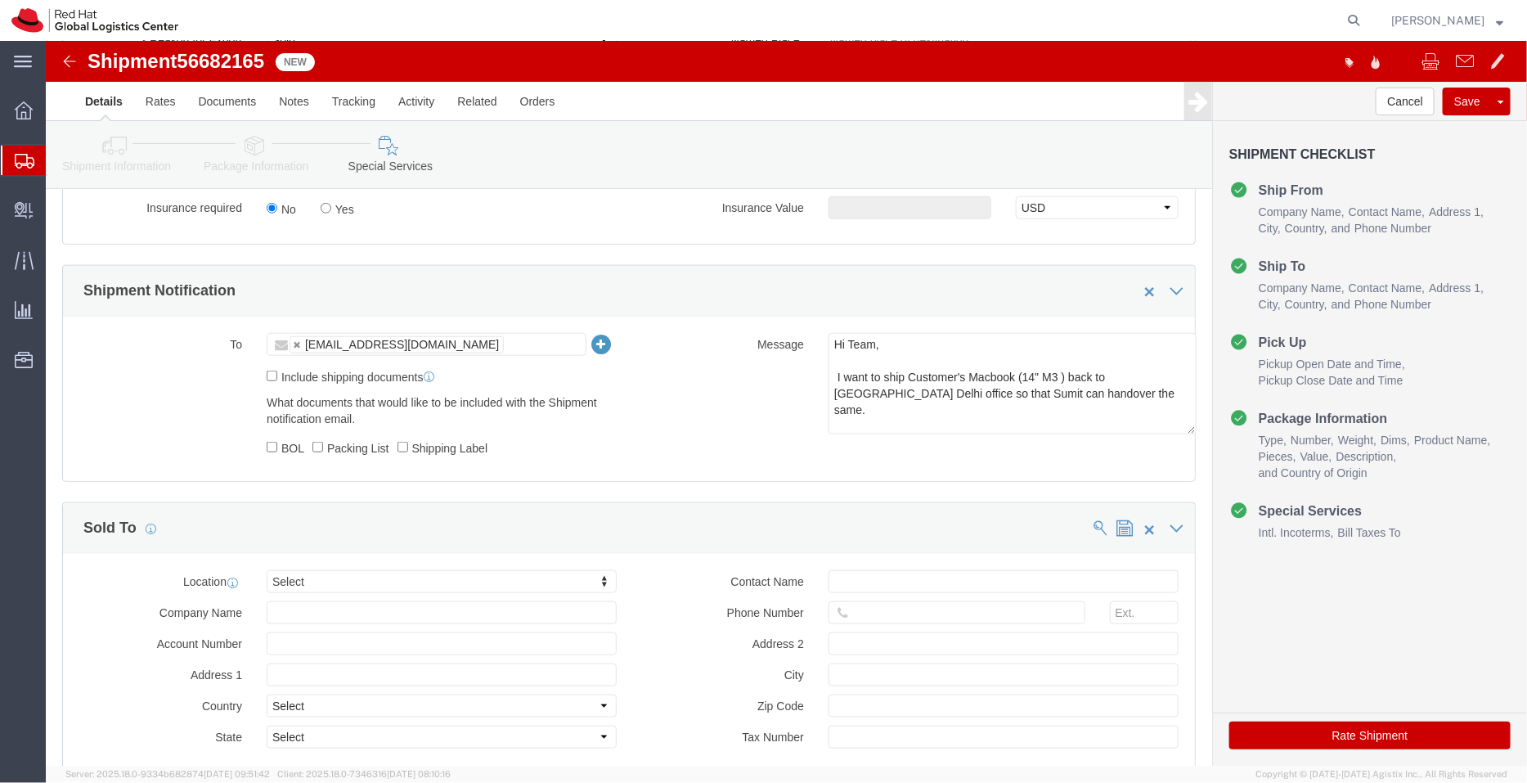
drag, startPoint x: 1116, startPoint y: 357, endPoint x: 1136, endPoint y: 389, distance: 37.2
click textarea "Hi Team, I want to ship Customer's Macbook (14" M3 ) back to RedHat Delhi offic…"
click icon
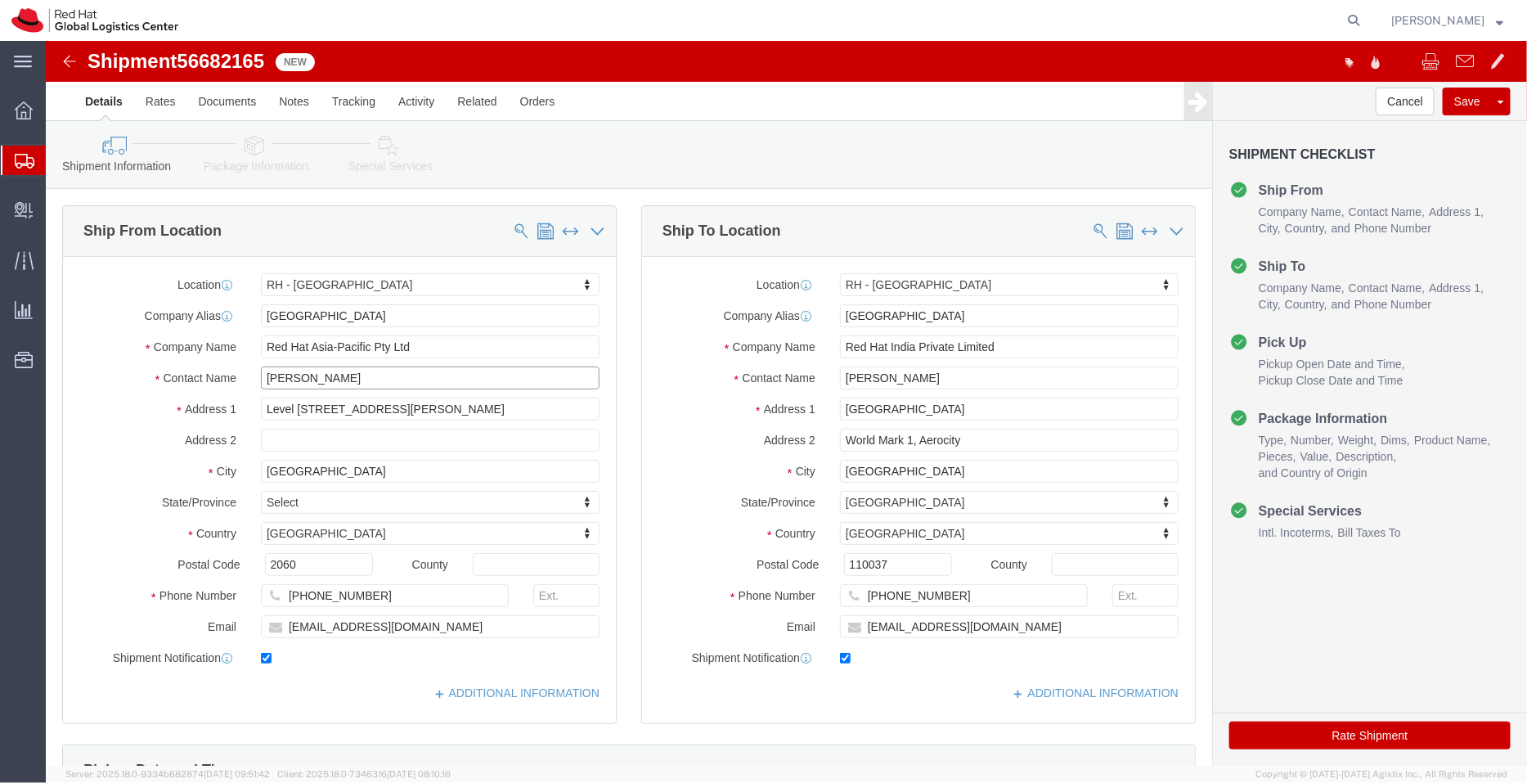
drag, startPoint x: 276, startPoint y: 344, endPoint x: 126, endPoint y: 325, distance: 151.0
click div "Contact Name Varun Krishnamurthy"
drag, startPoint x: 224, startPoint y: 12, endPoint x: 42, endPoint y: 16, distance: 182.4
click div "Shipment 56682165 New"
copy h1 "Shipment 56682165"
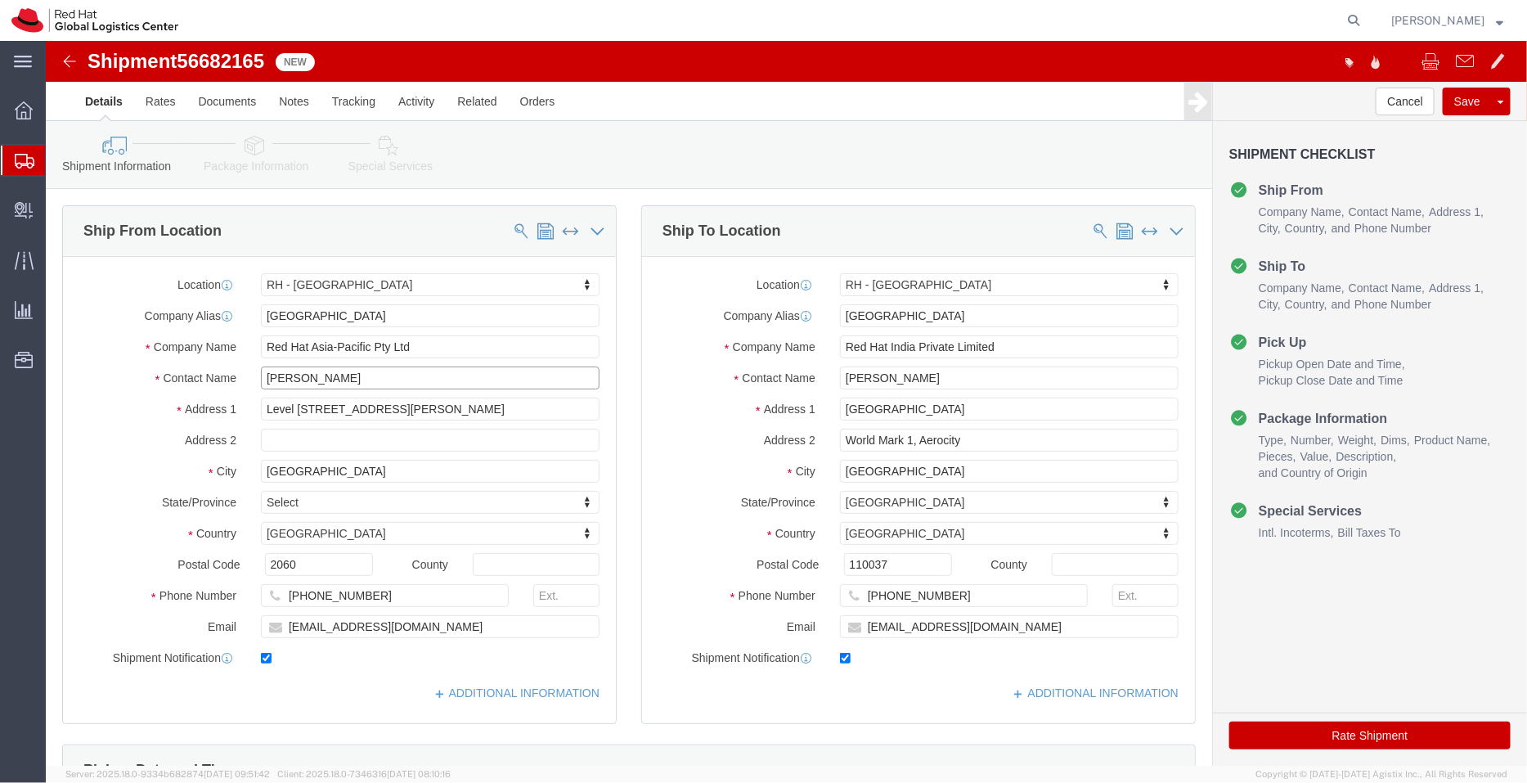
drag, startPoint x: 337, startPoint y: 334, endPoint x: 142, endPoint y: 328, distance: 195.6
click div "Contact Name Varun Krishnamurthy"
click icon
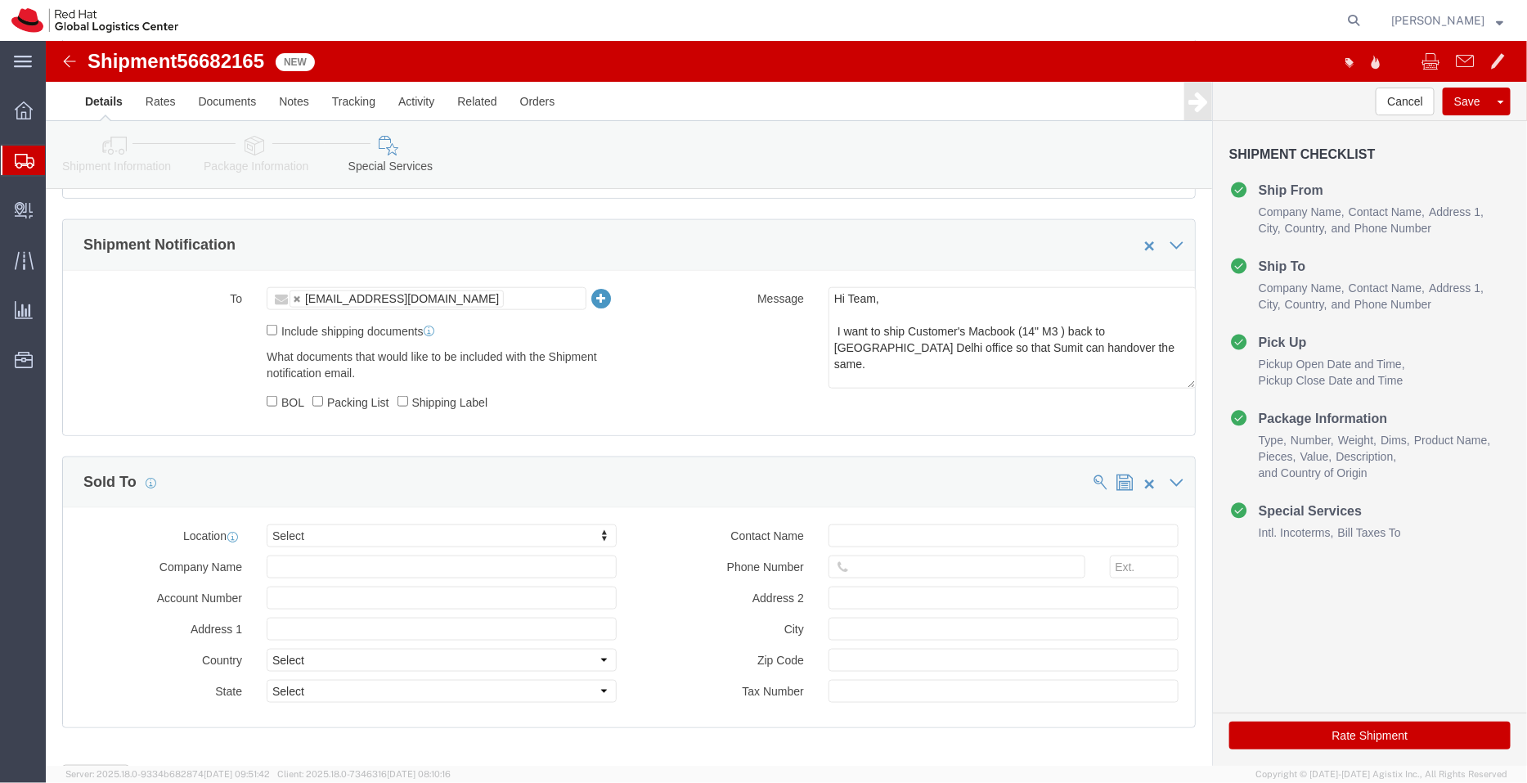
scroll to position [771, 0]
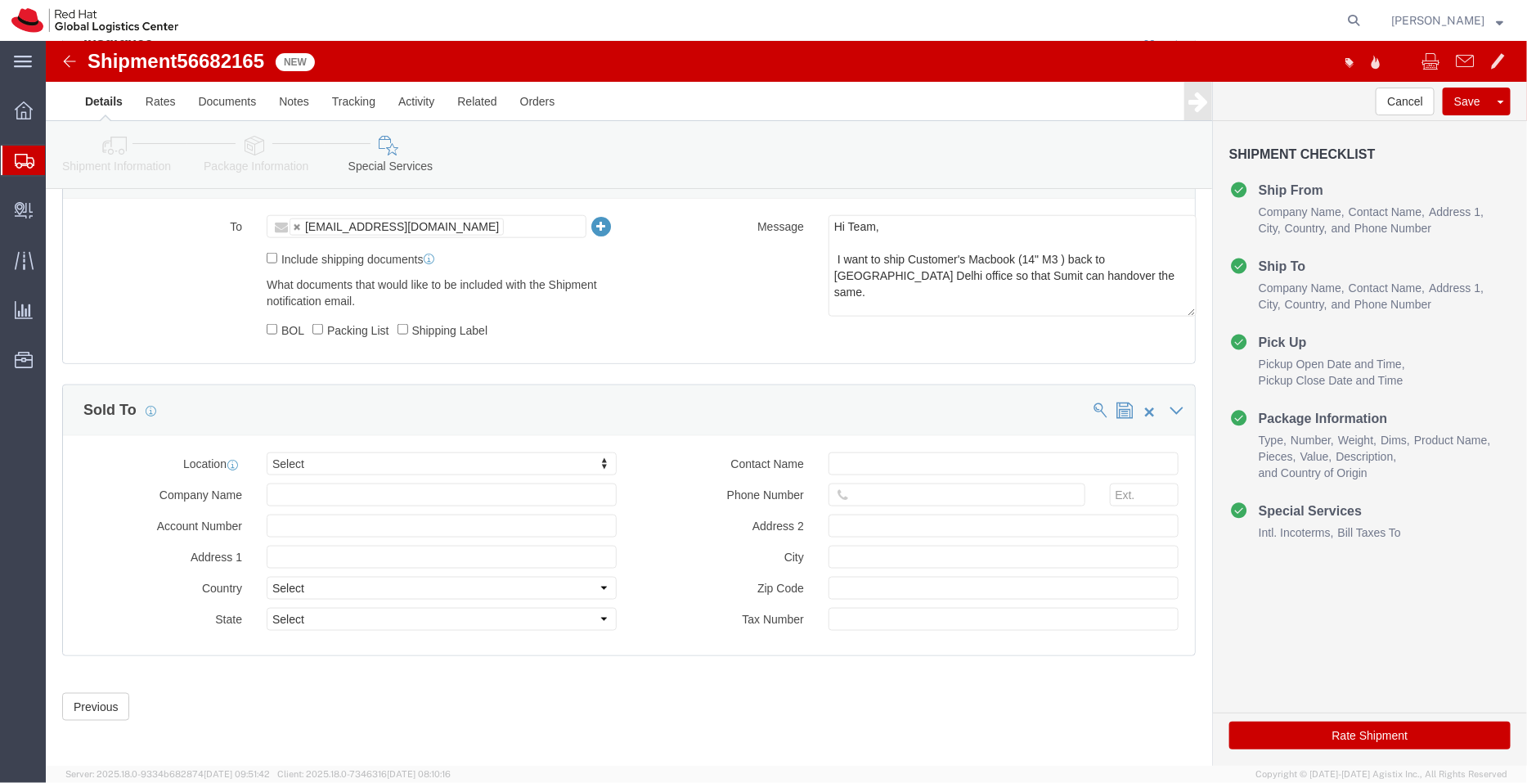
click link "Shipment Information"
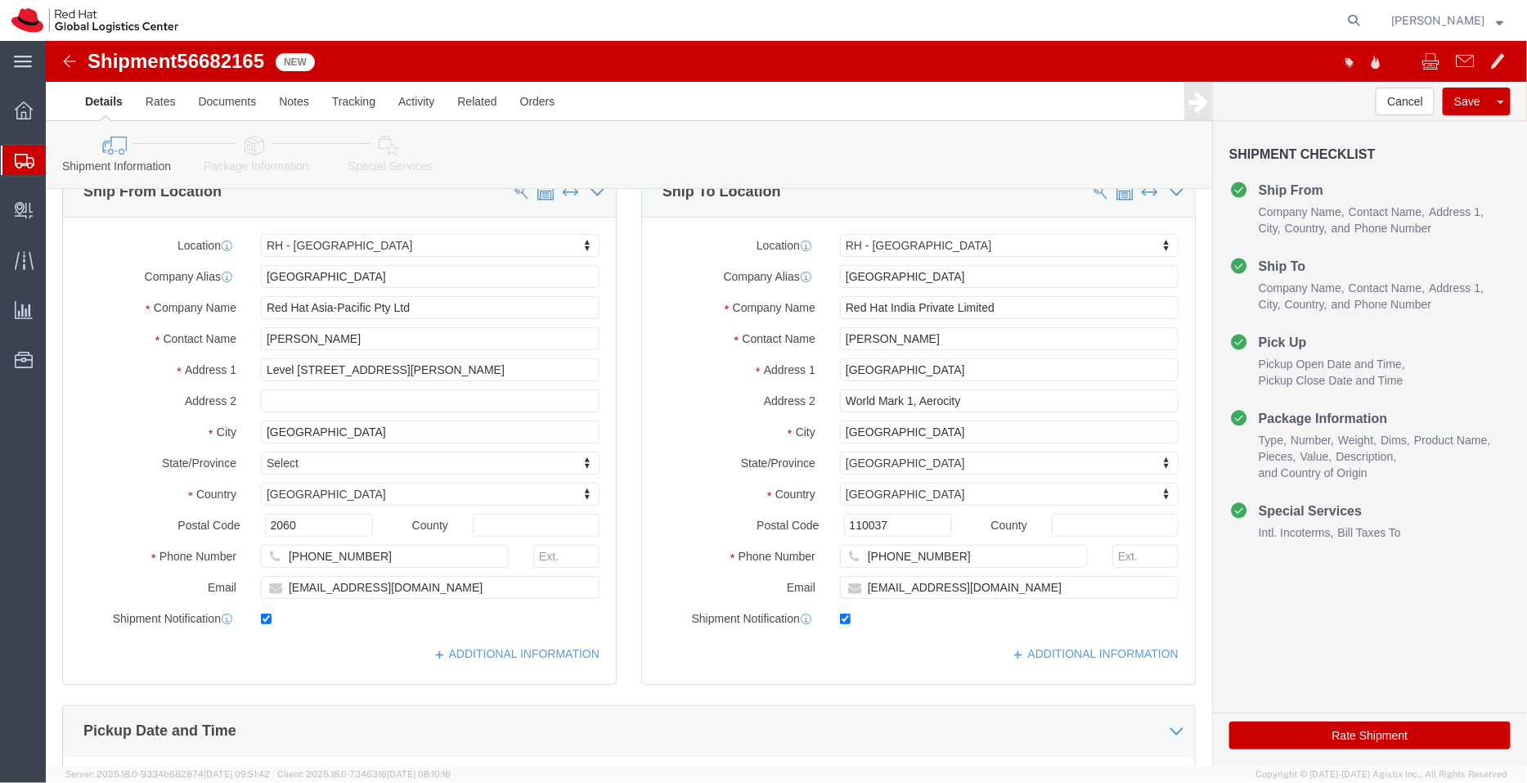
scroll to position [34, 0]
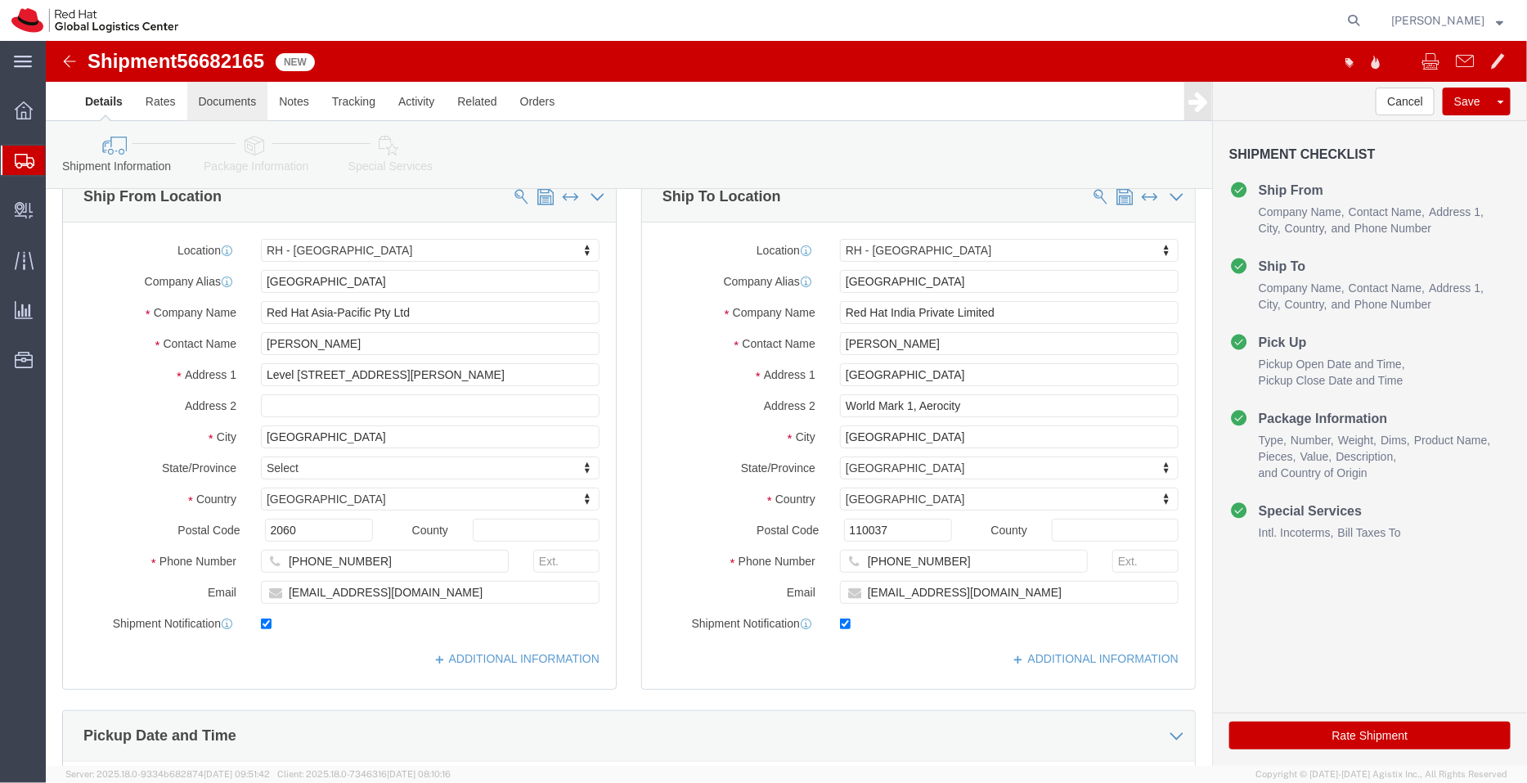
click link "Documents"
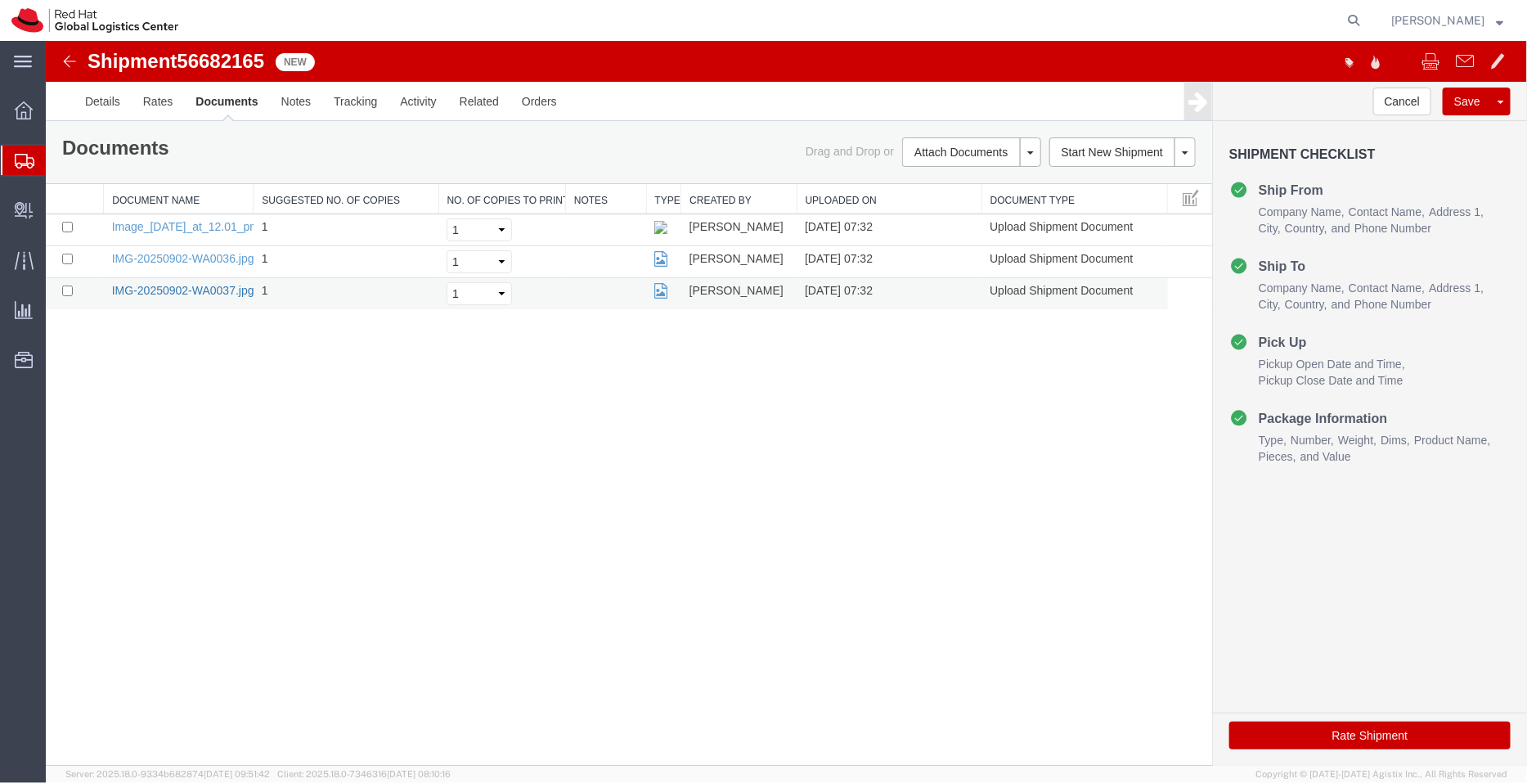
click at [176, 295] on td "IMG-20250902-WA0037.jpg" at bounding box center [178, 293] width 150 height 32
click at [183, 285] on link "IMG-20250902-WA0037.jpg" at bounding box center [182, 289] width 142 height 13
click at [209, 256] on link "IMG-20250902-WA0036.jpg" at bounding box center [182, 257] width 142 height 13
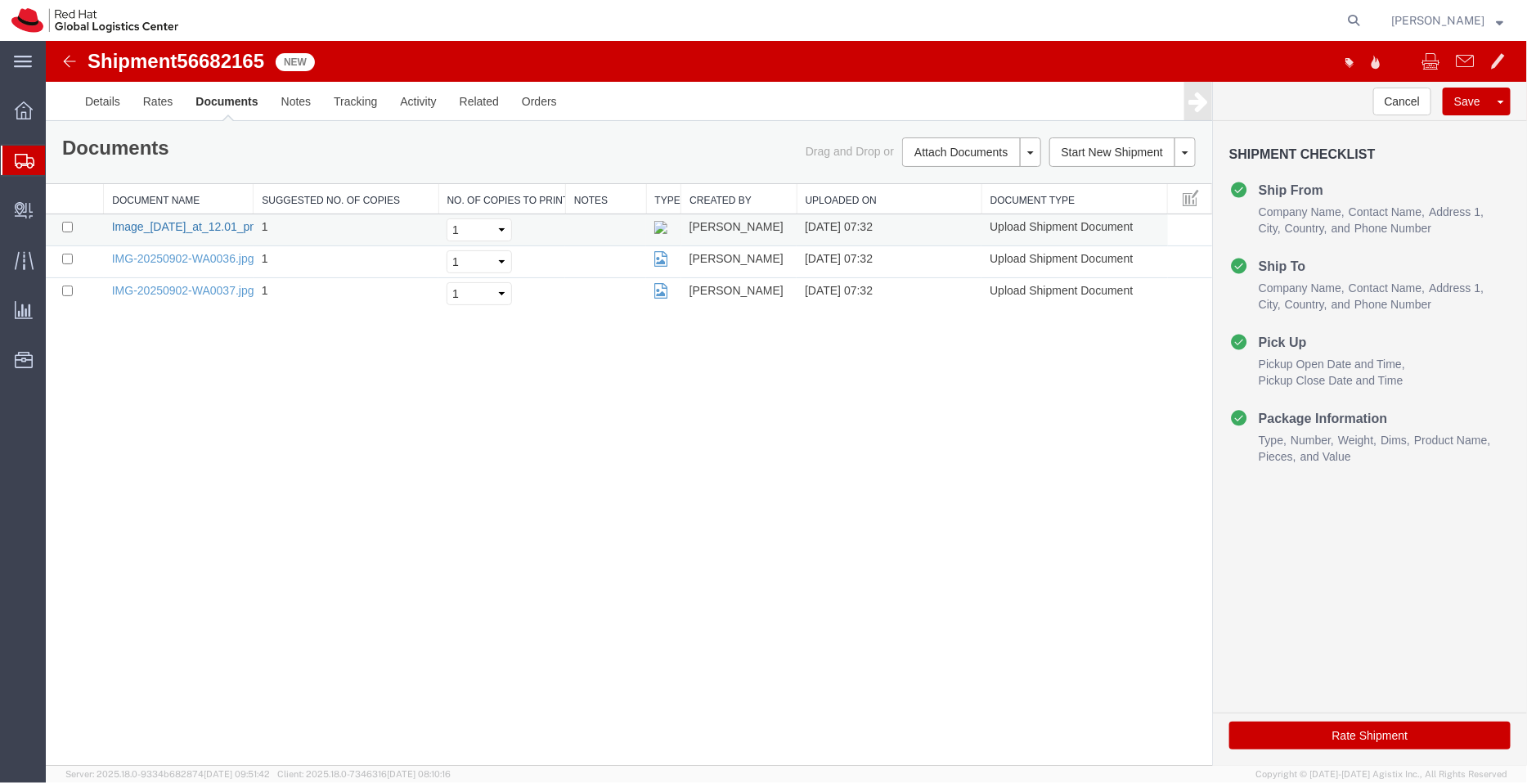
click at [155, 223] on link "Image_2-9-2025_at_12.01_pm.jpeg" at bounding box center [197, 225] width 173 height 13
click at [1405, 134] on link "Assign To" at bounding box center [1439, 127] width 142 height 25
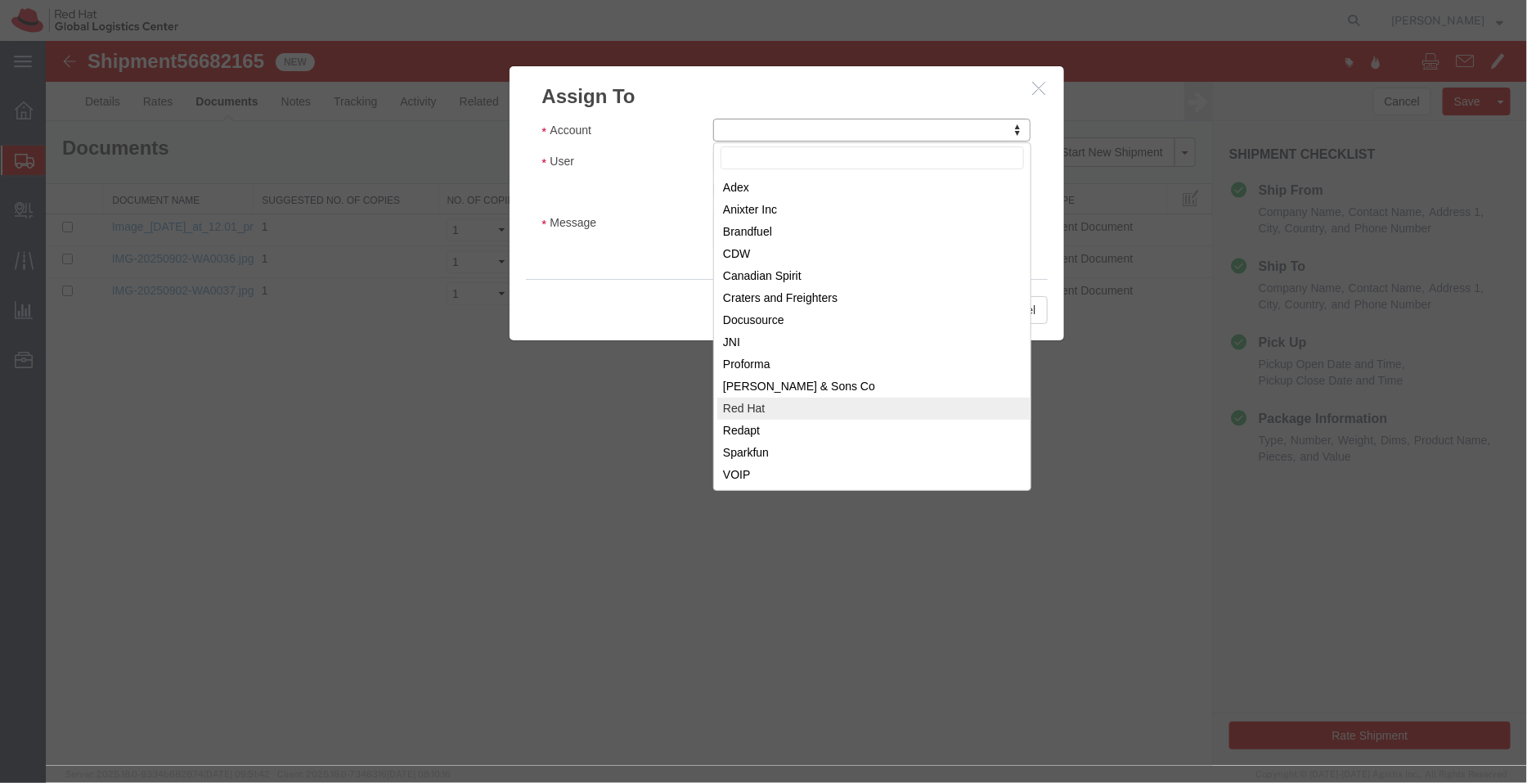
select select "104821"
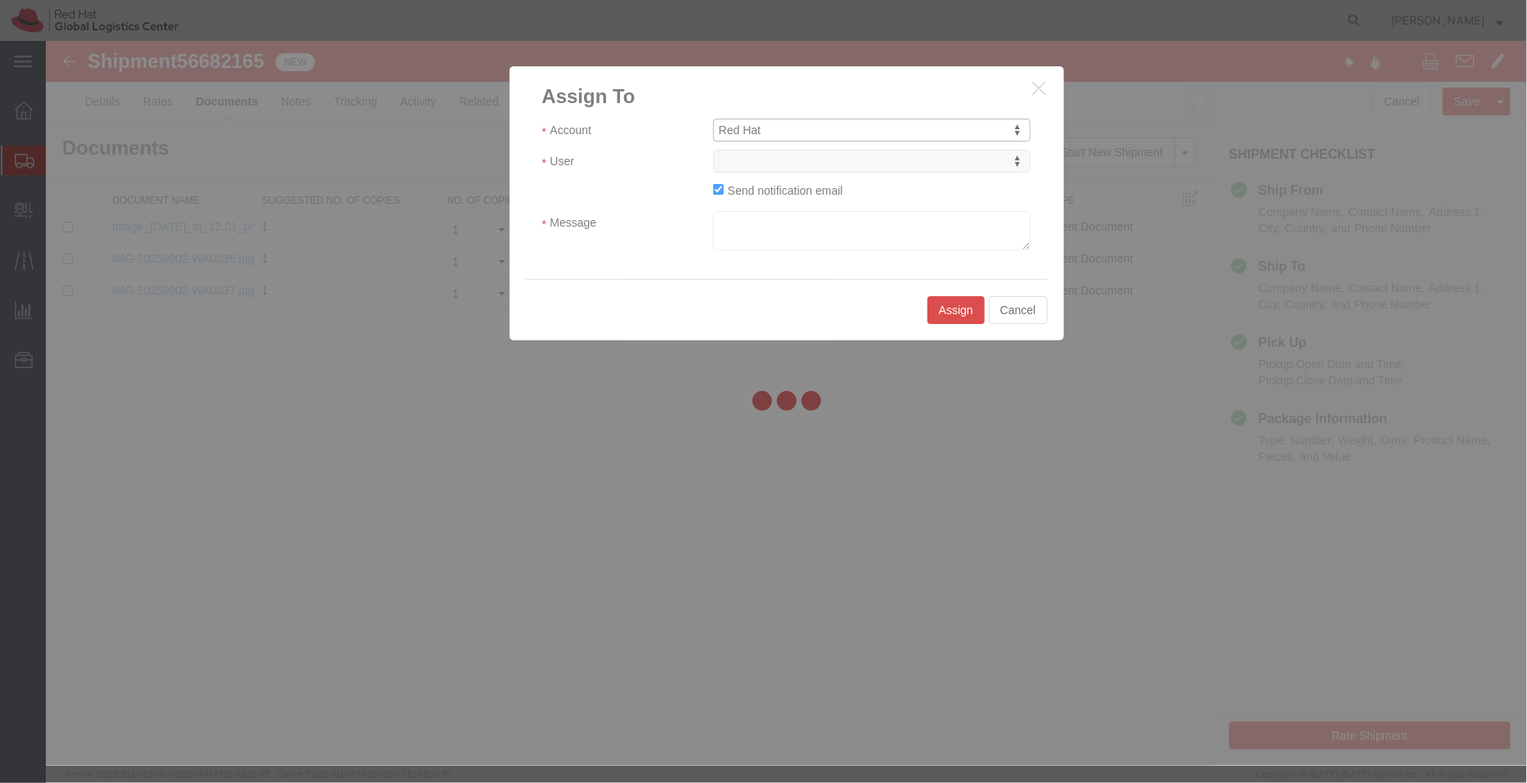
select select
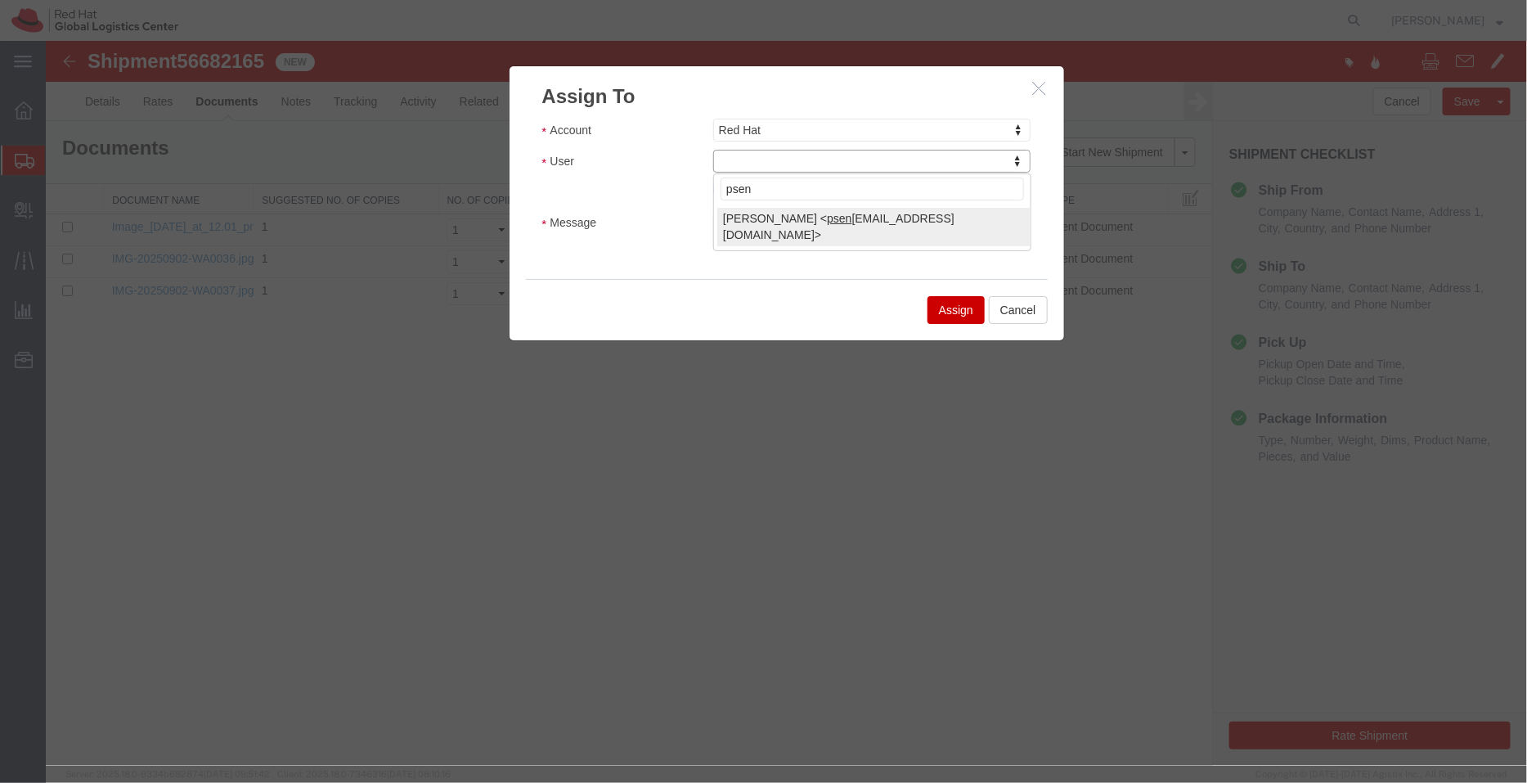
type input "psen"
select select "17188"
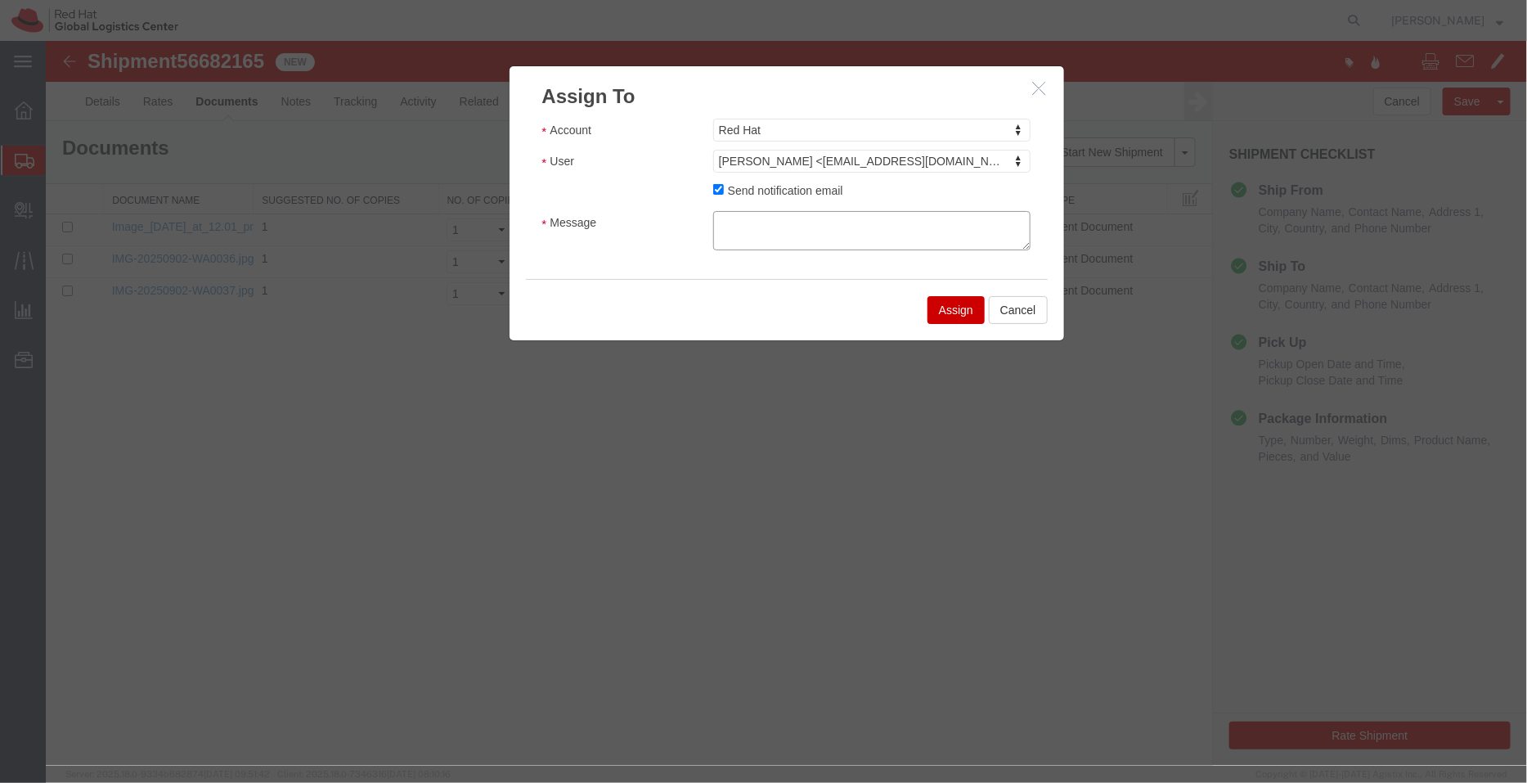
click at [752, 227] on textarea "Message" at bounding box center [871, 229] width 318 height 39
type textarea "Details awaited from the shipper"
click at [962, 304] on button "Assign" at bounding box center [955, 309] width 57 height 28
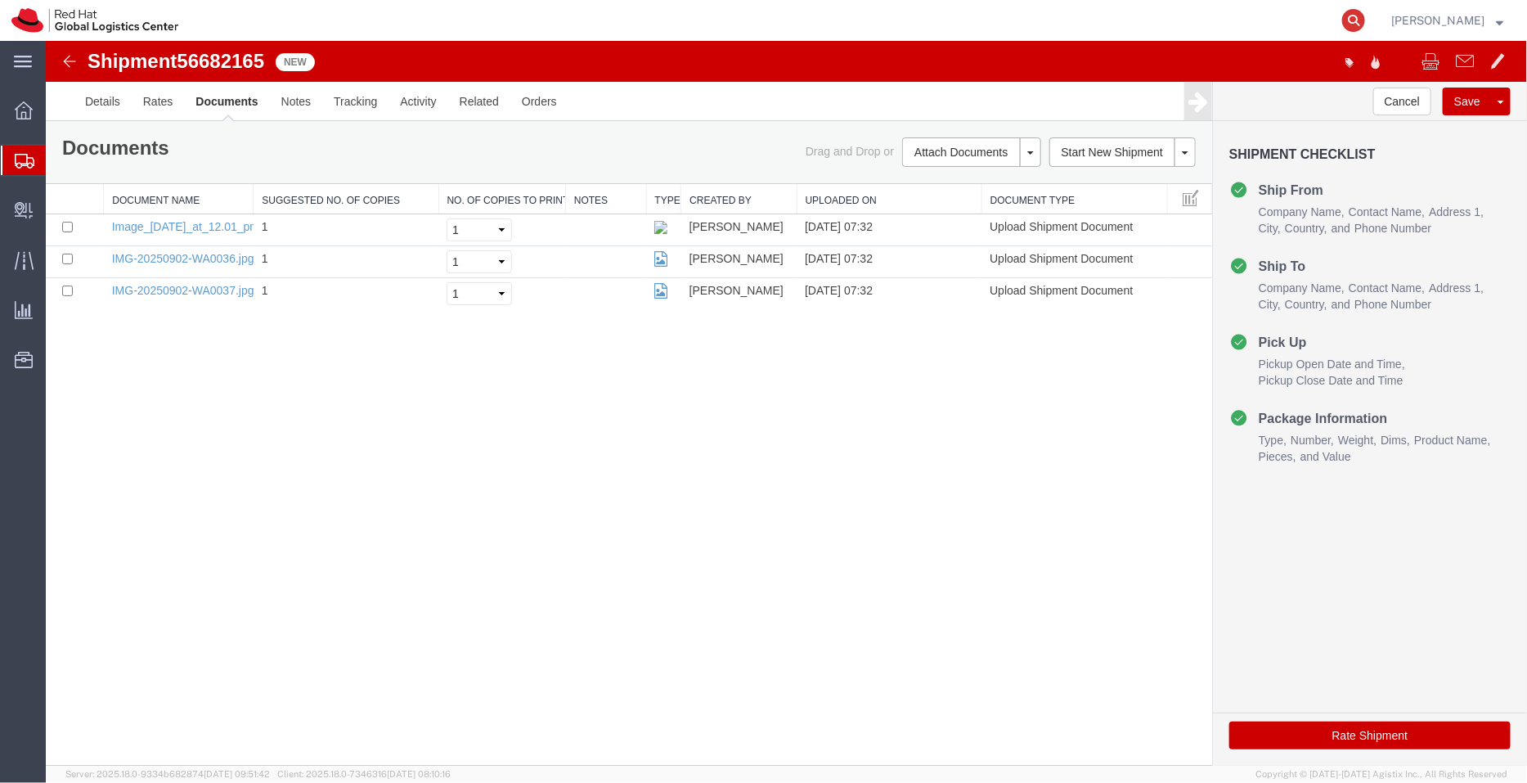
click at [1355, 24] on icon at bounding box center [1353, 20] width 23 height 23
paste input "392683577956"
type input "392683577956"
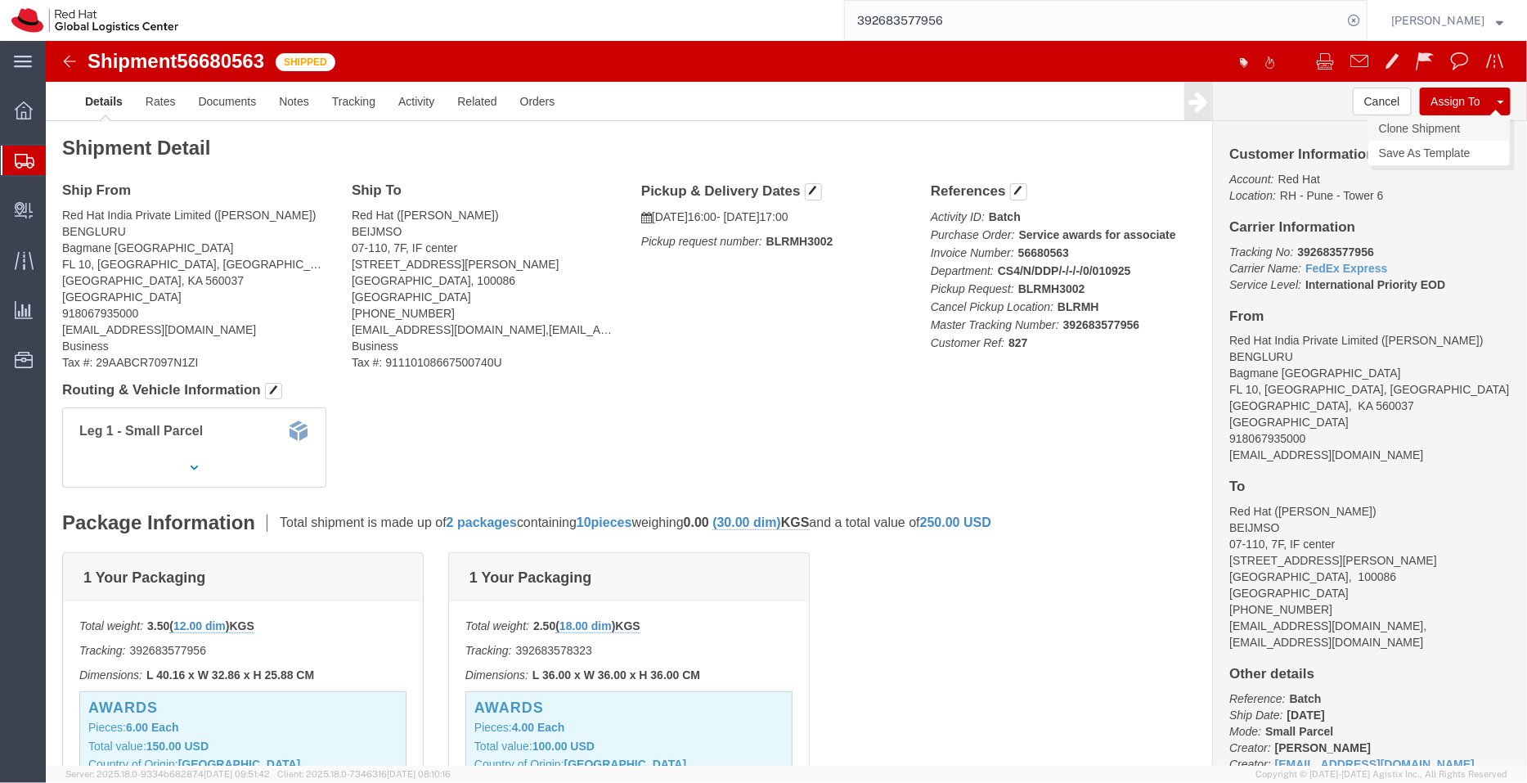
click link "Clone Shipment"
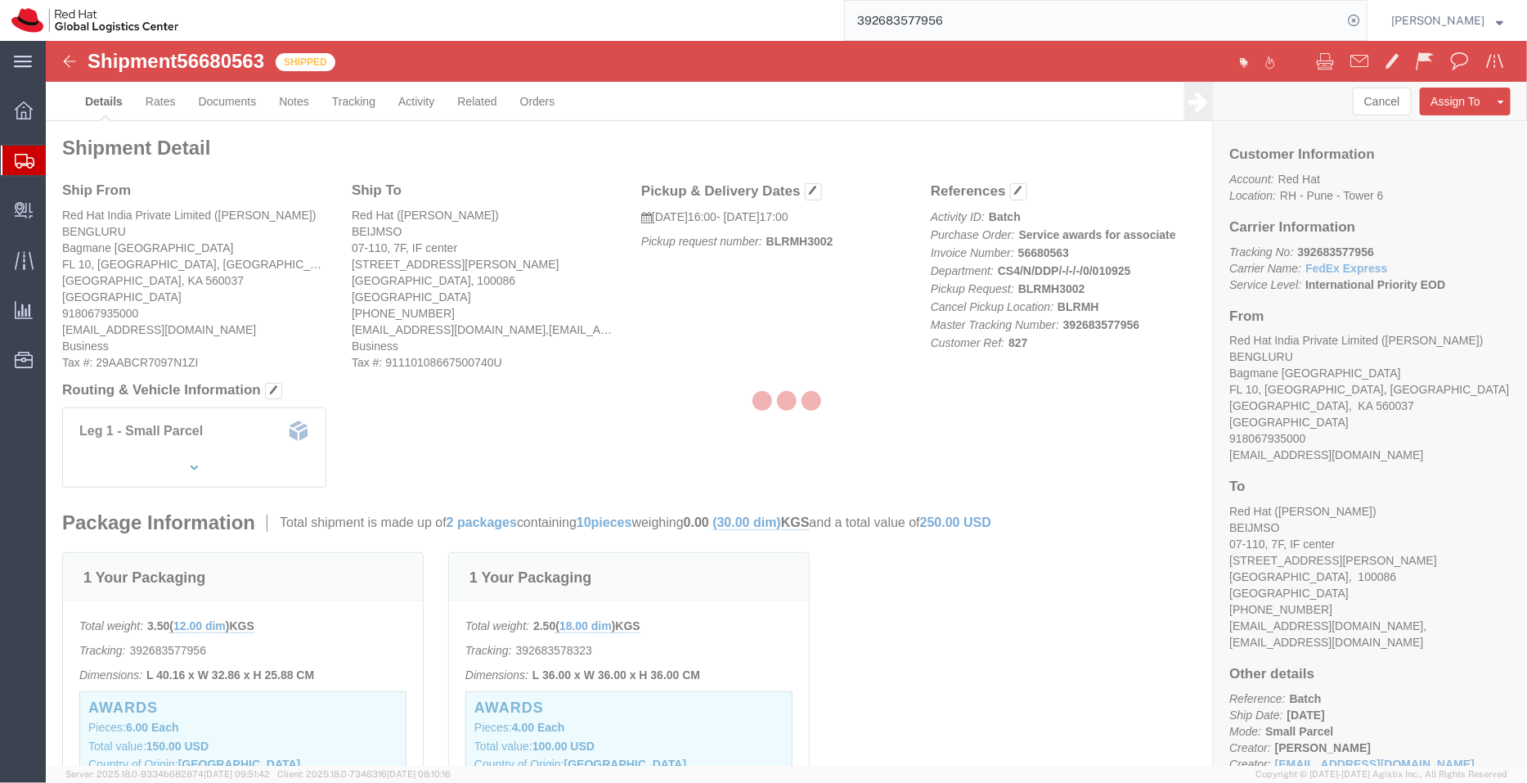
select select "37925"
select select "69331"
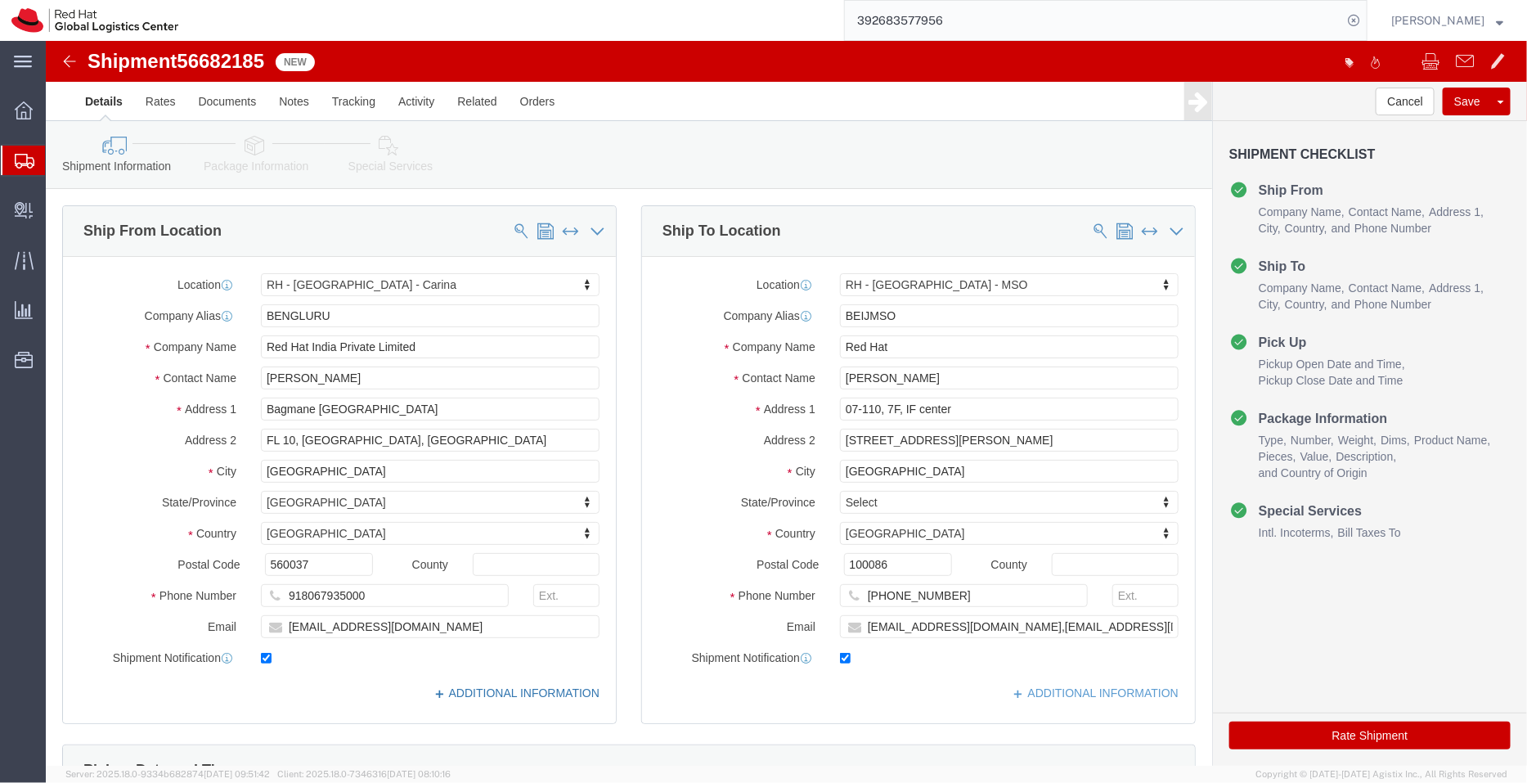
click link "ADDITIONAL INFORMATION"
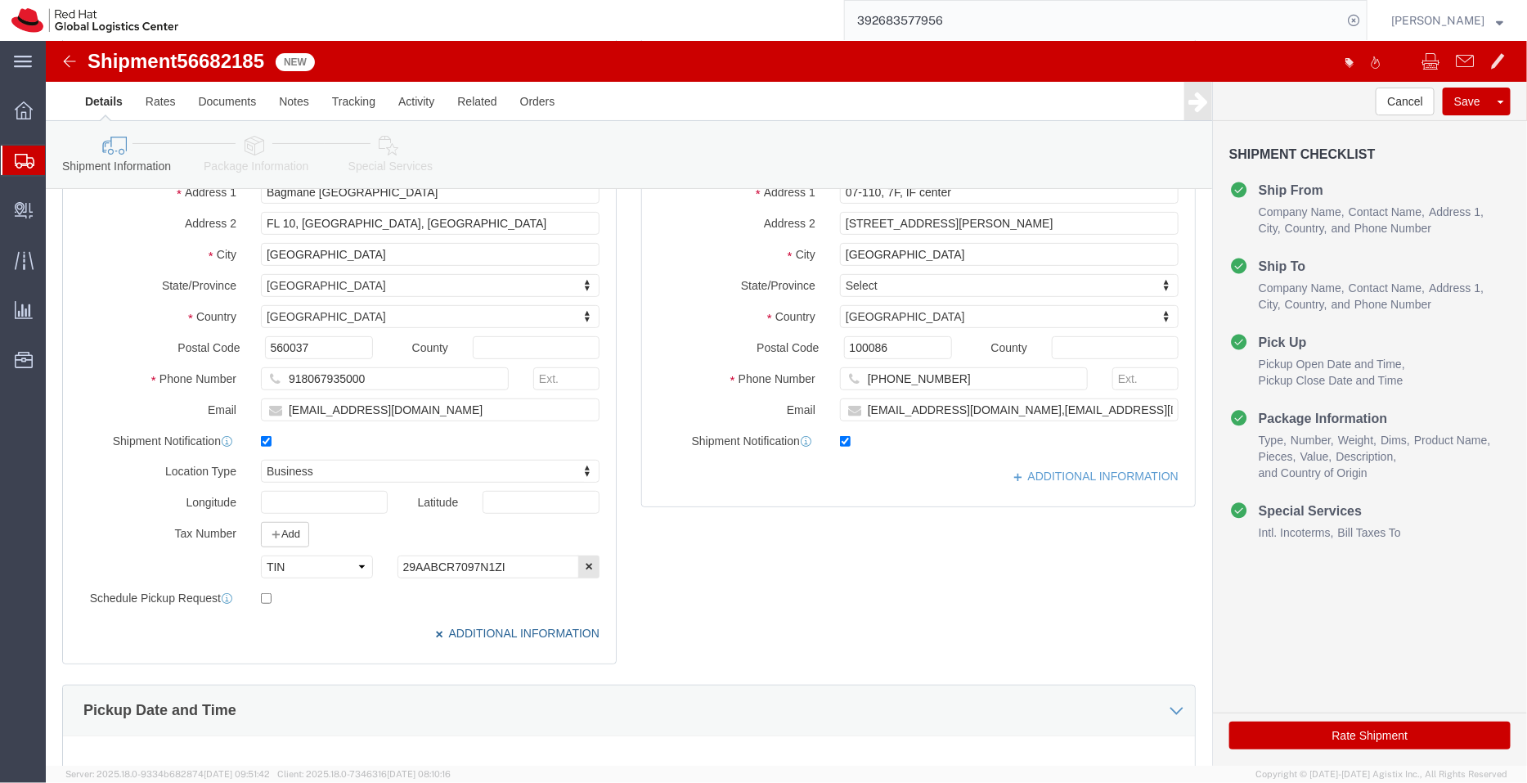
scroll to position [237, 0]
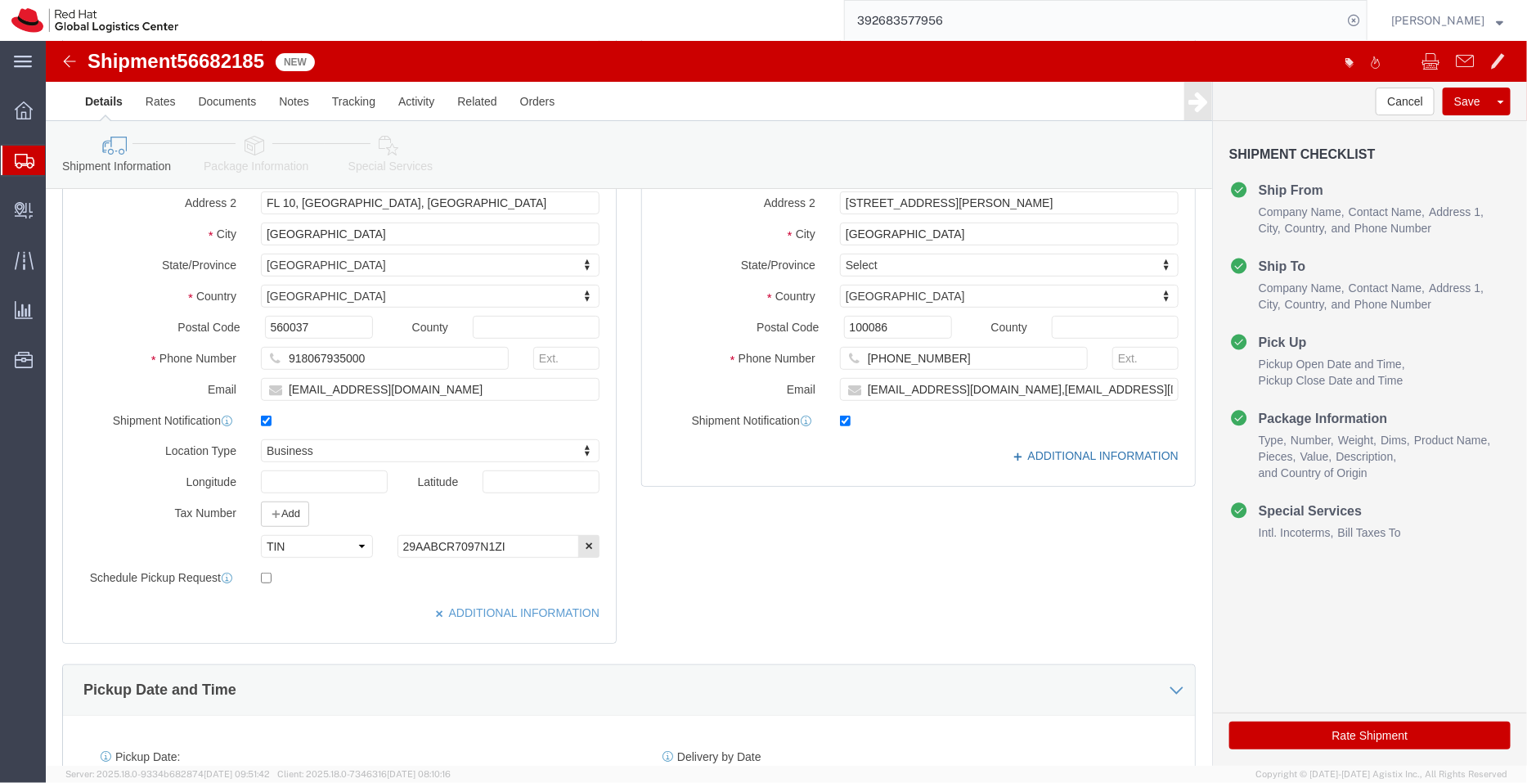
click link "ADDITIONAL INFORMATION"
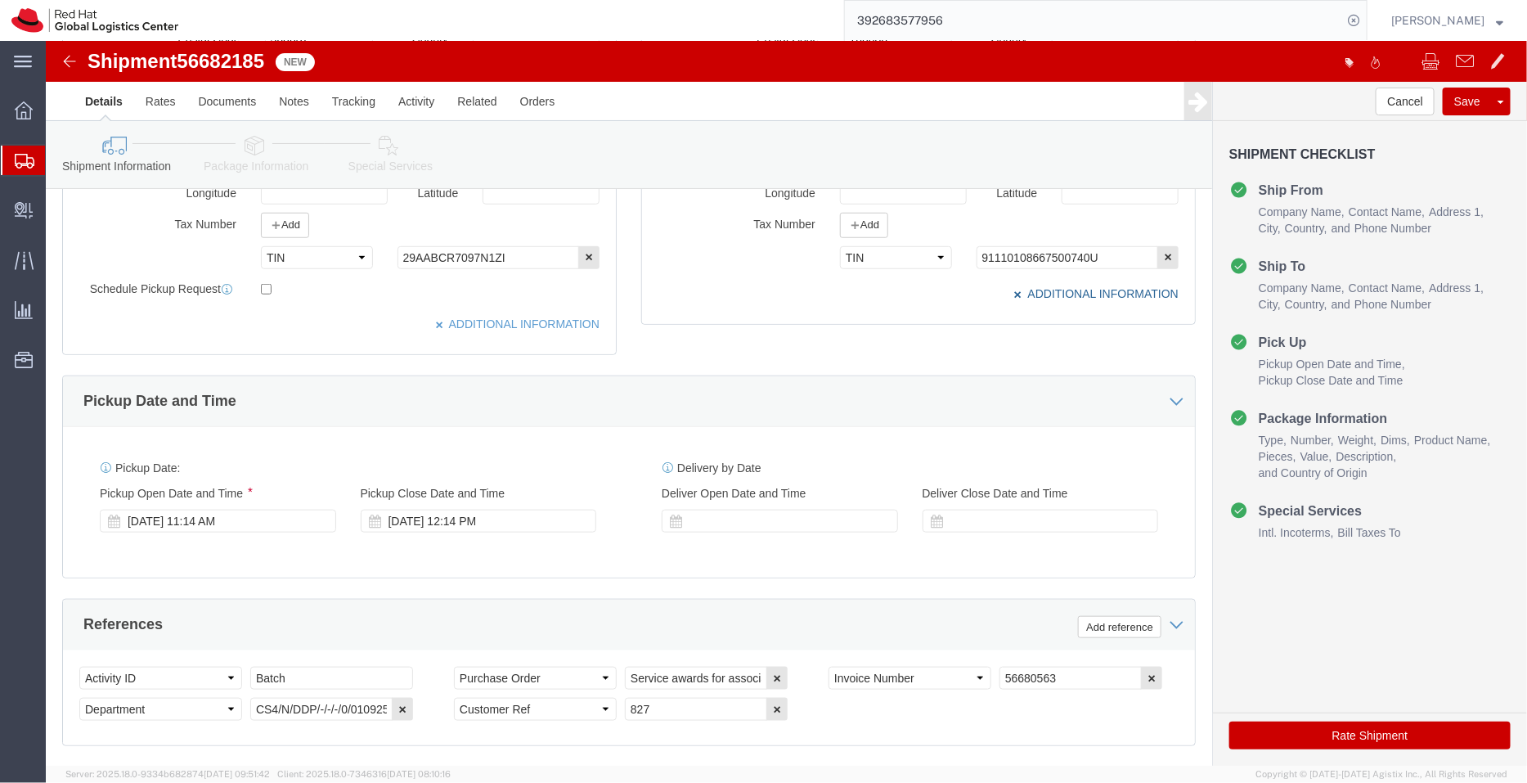
scroll to position [606, 0]
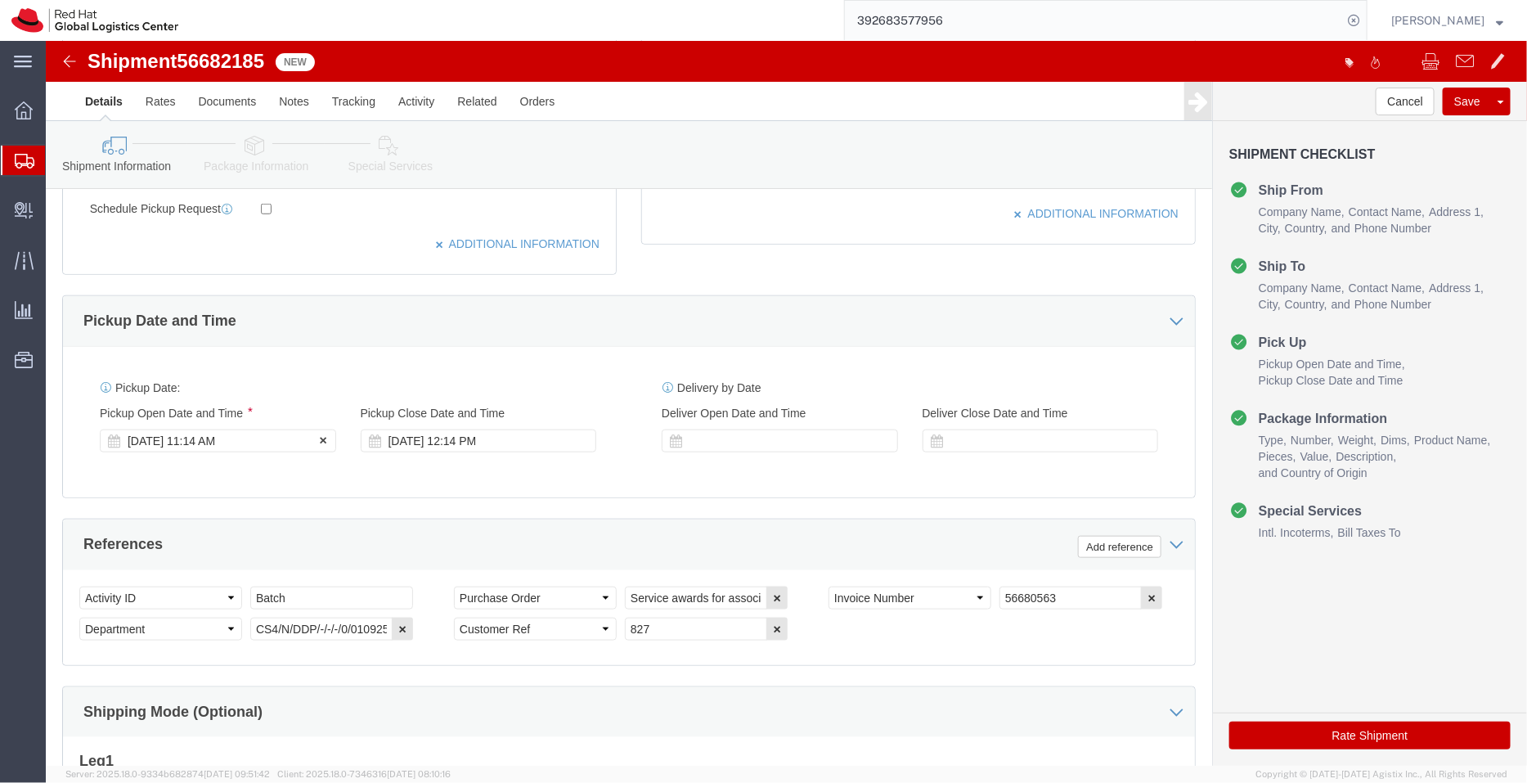
click div "Sep 02 2025 11:14 AM"
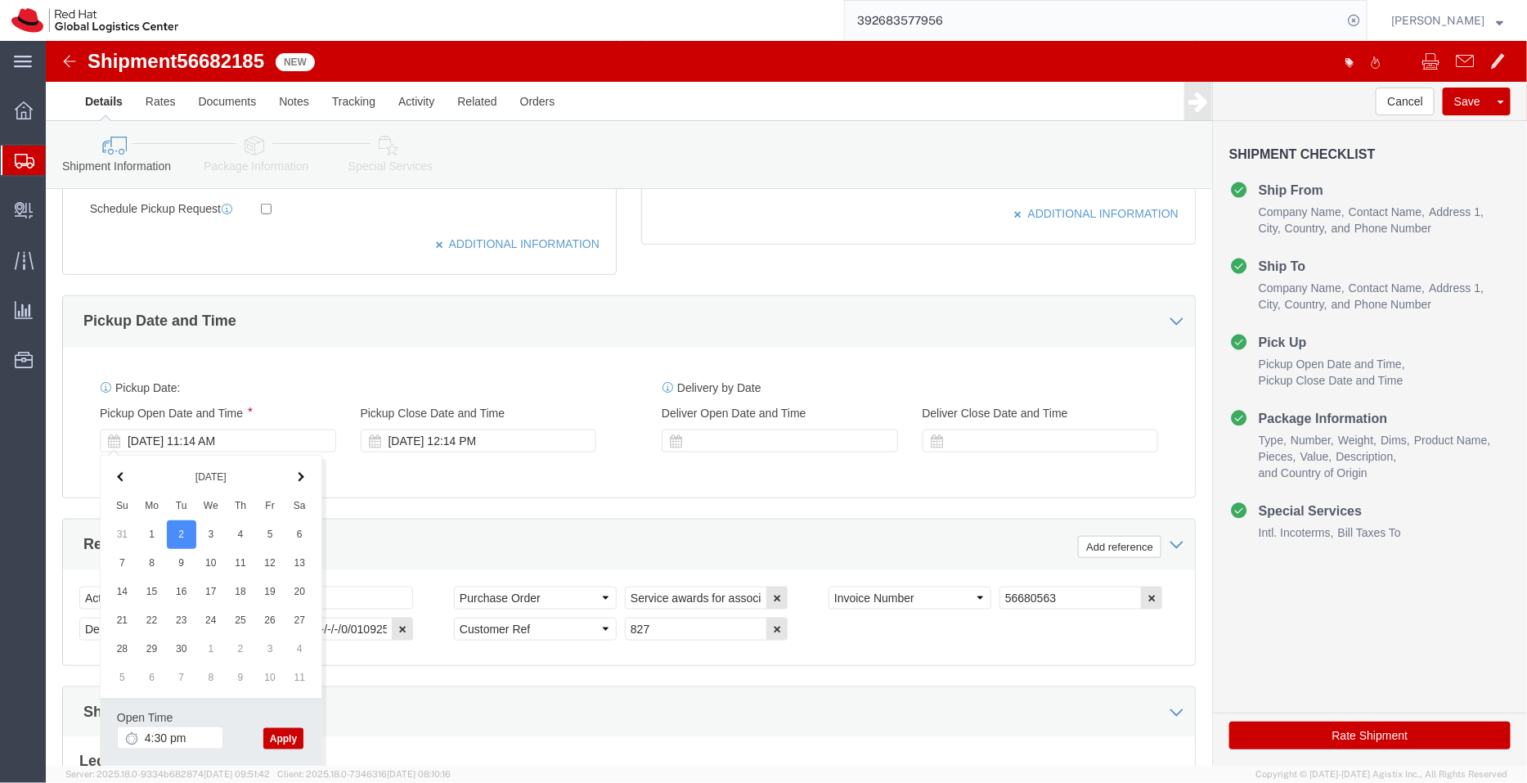
type input "4:30 PM"
click button "Apply"
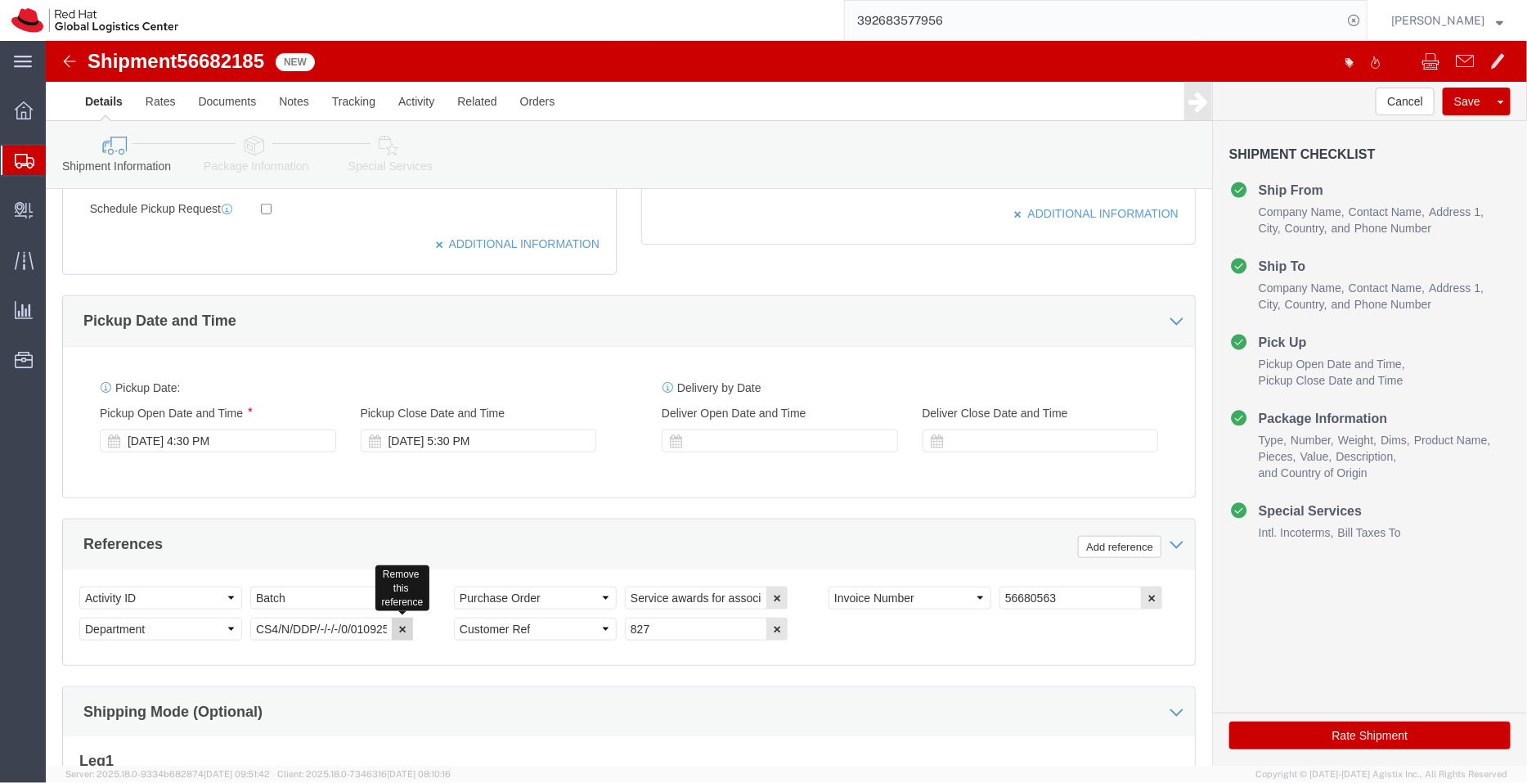
click icon "button"
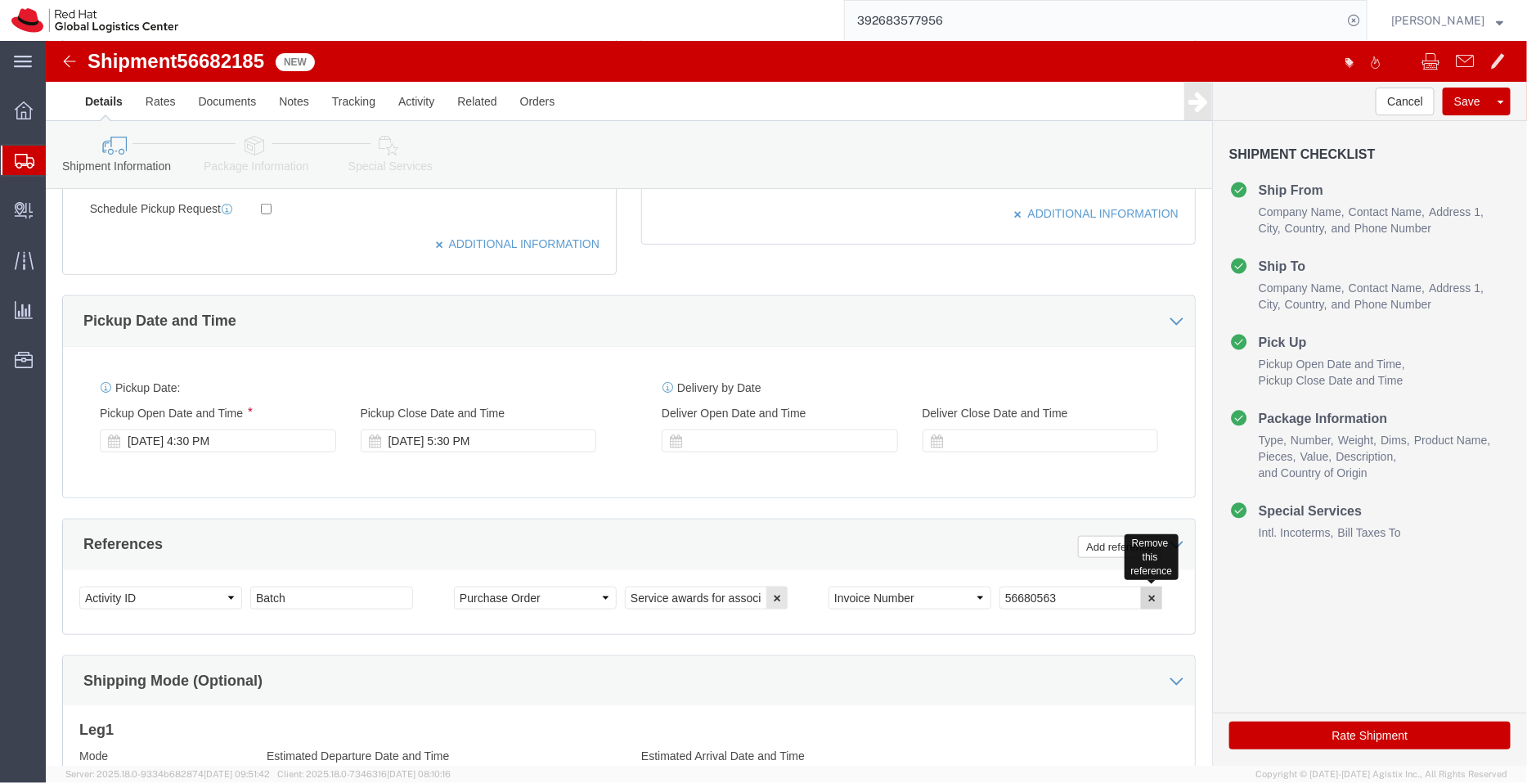
click icon "button"
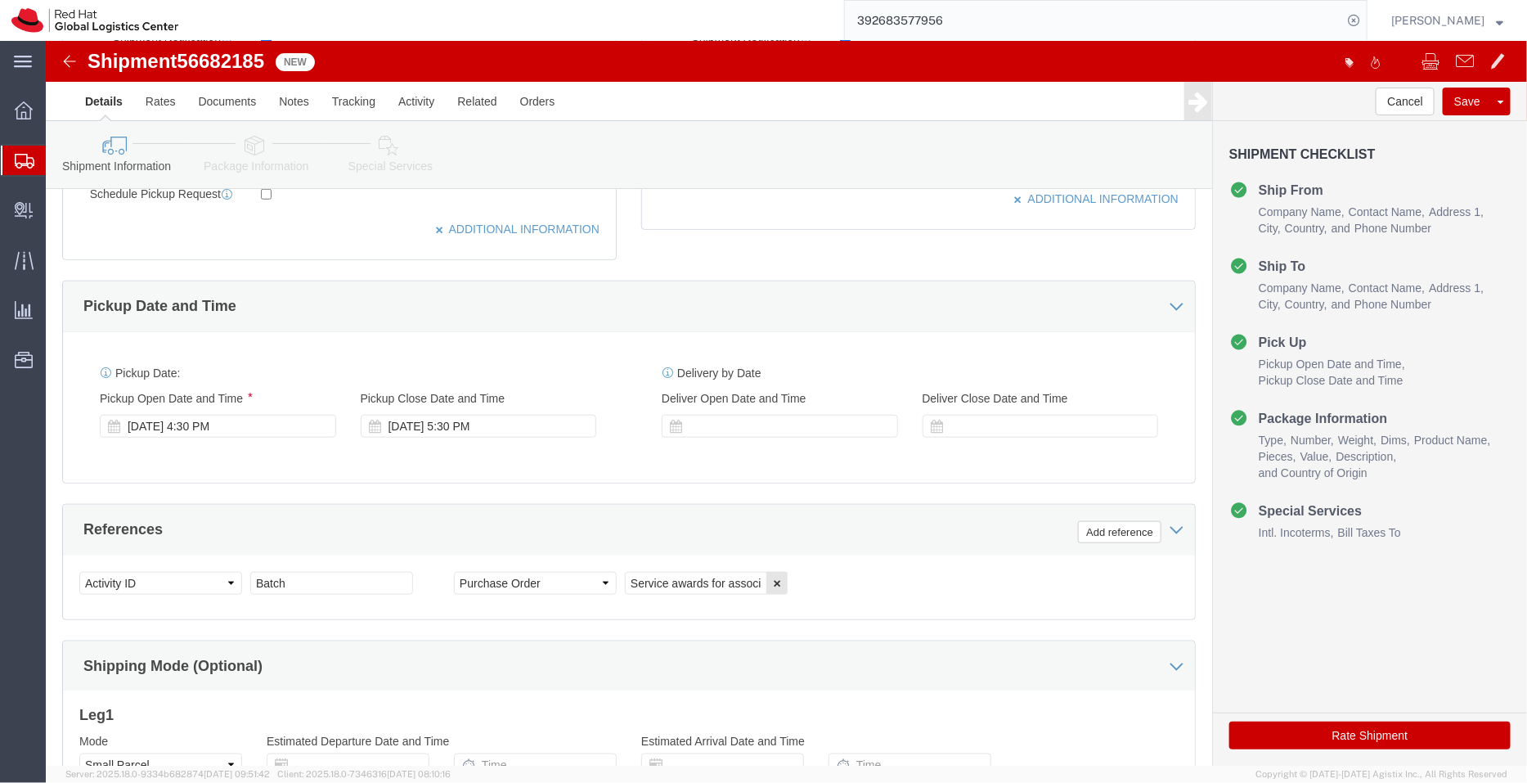
scroll to position [837, 0]
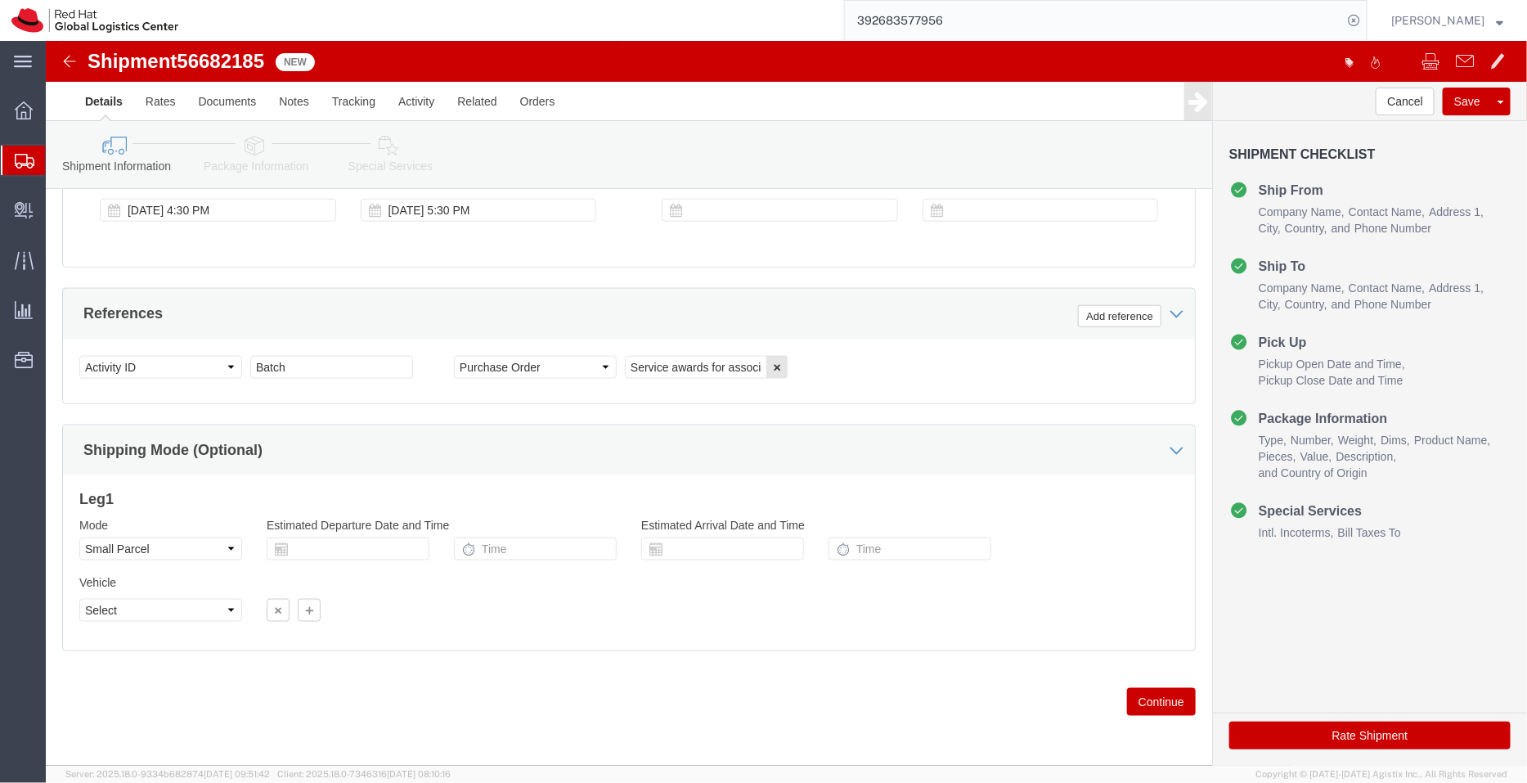
click div "Mode Select Air Less than Truckload Multi-Leg Ocean Freight Rail Small Parcel T…"
click select "Select Air Less than Truckload Multi-Leg Ocean Freight Rail Small Parcel Truckl…"
select select
click select "Select Air Less than Truckload Multi-Leg Ocean Freight Rail Small Parcel Truckl…"
click icon
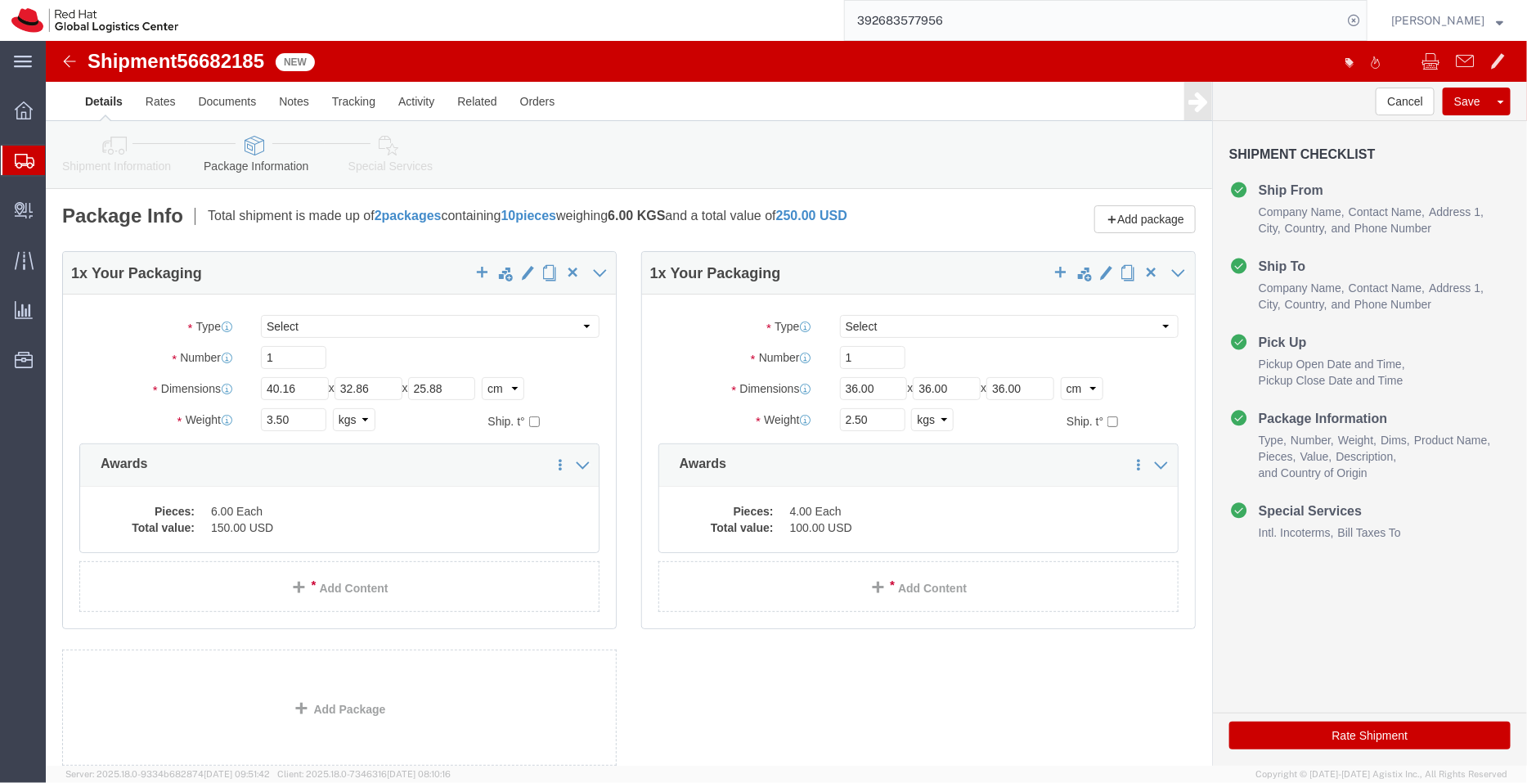
click link "Special Services"
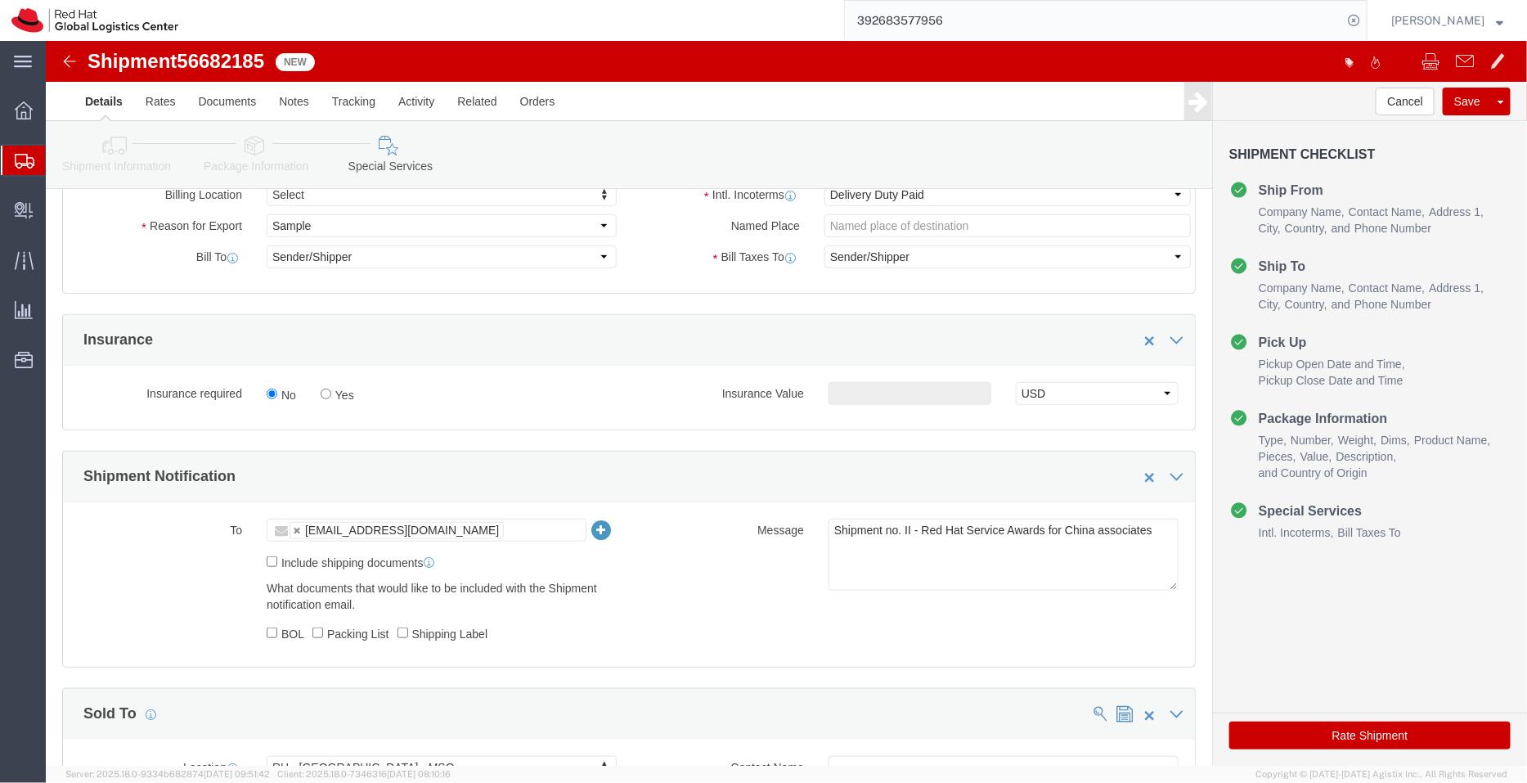
scroll to position [478, 0]
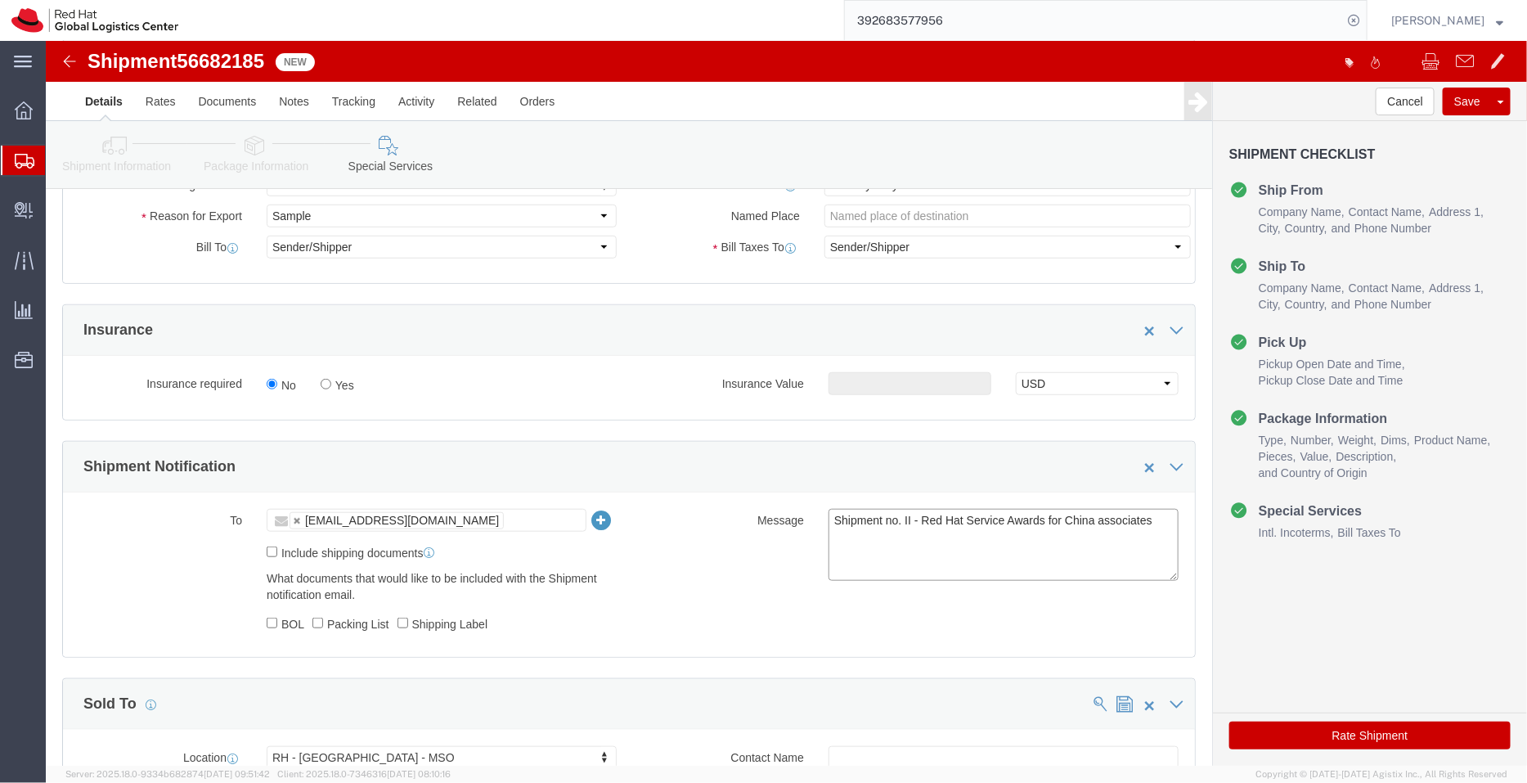
click textarea "Shipment no. II - Red Hat Service Awards for China associates"
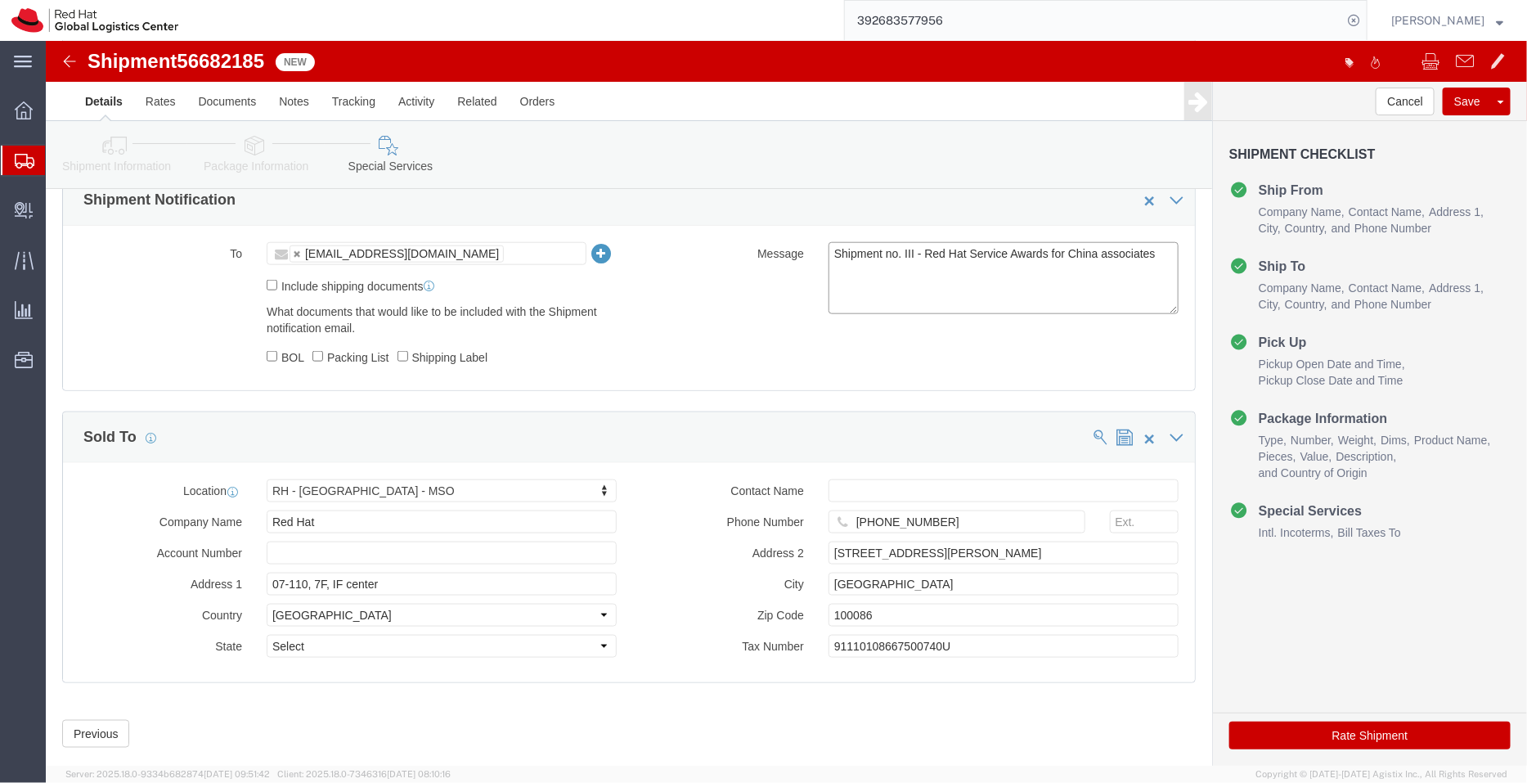
scroll to position [747, 0]
type textarea "Shipment no. III - Red Hat Service Awards for China associates"
click icon
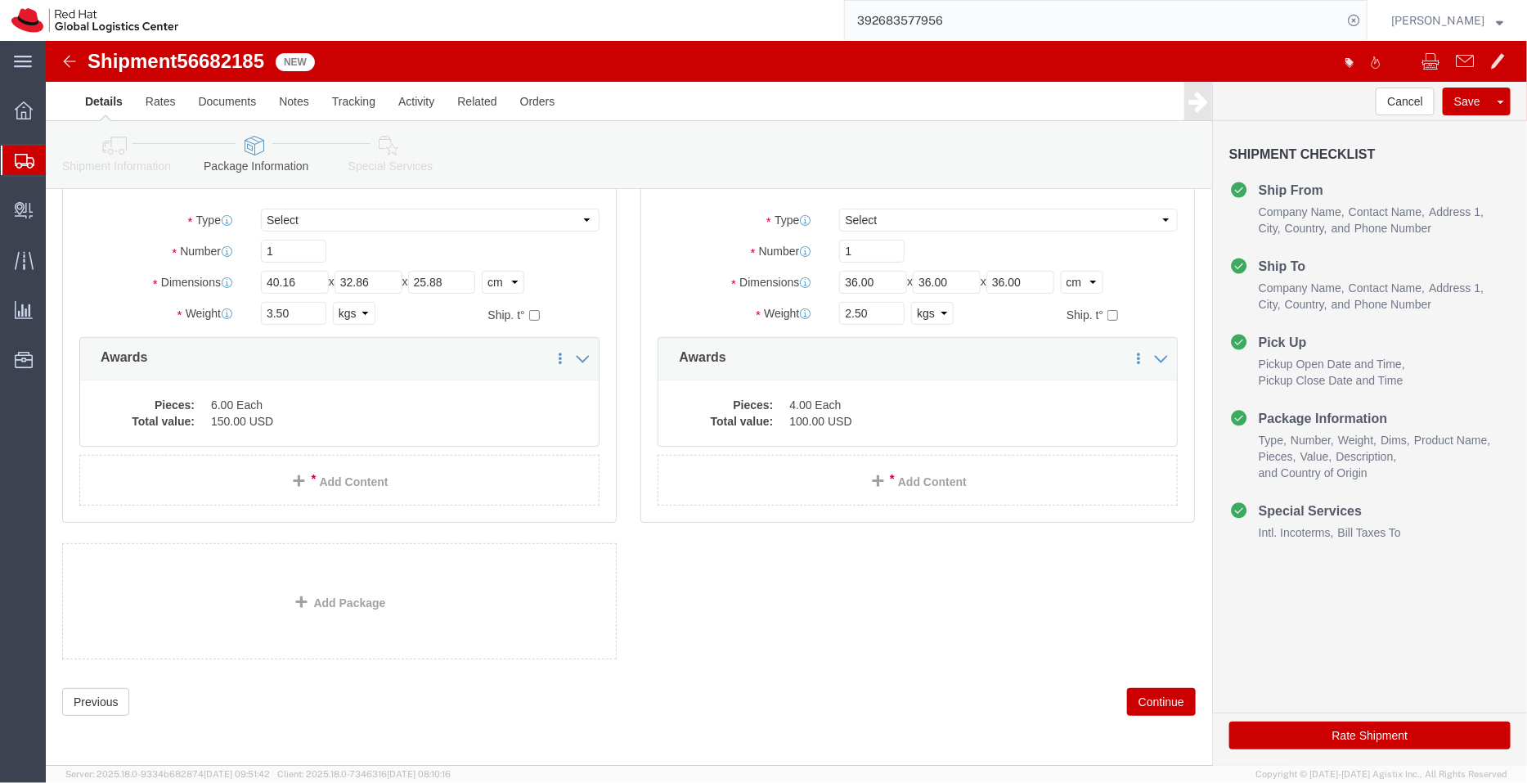
scroll to position [75, 0]
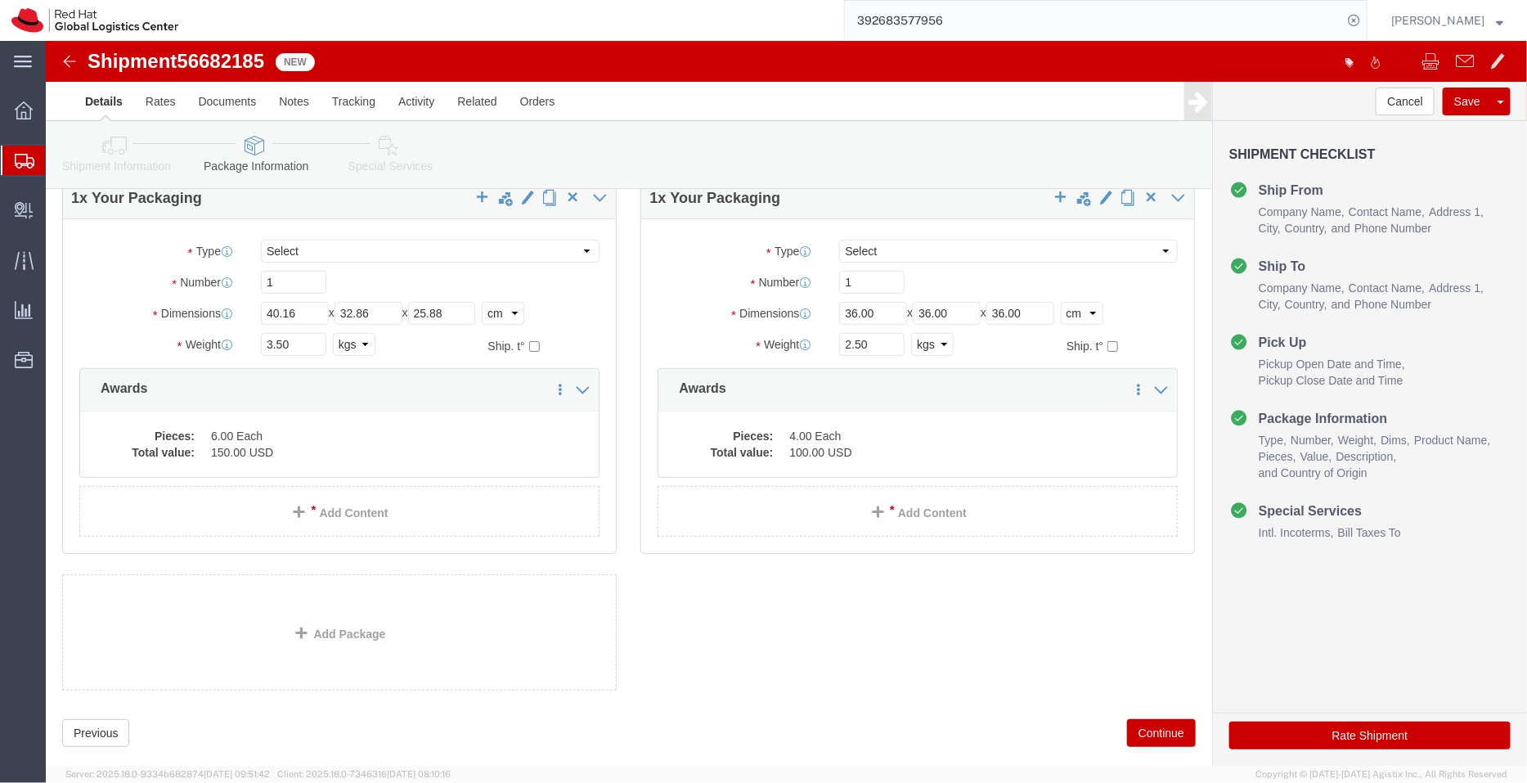
click link "Shipment Information"
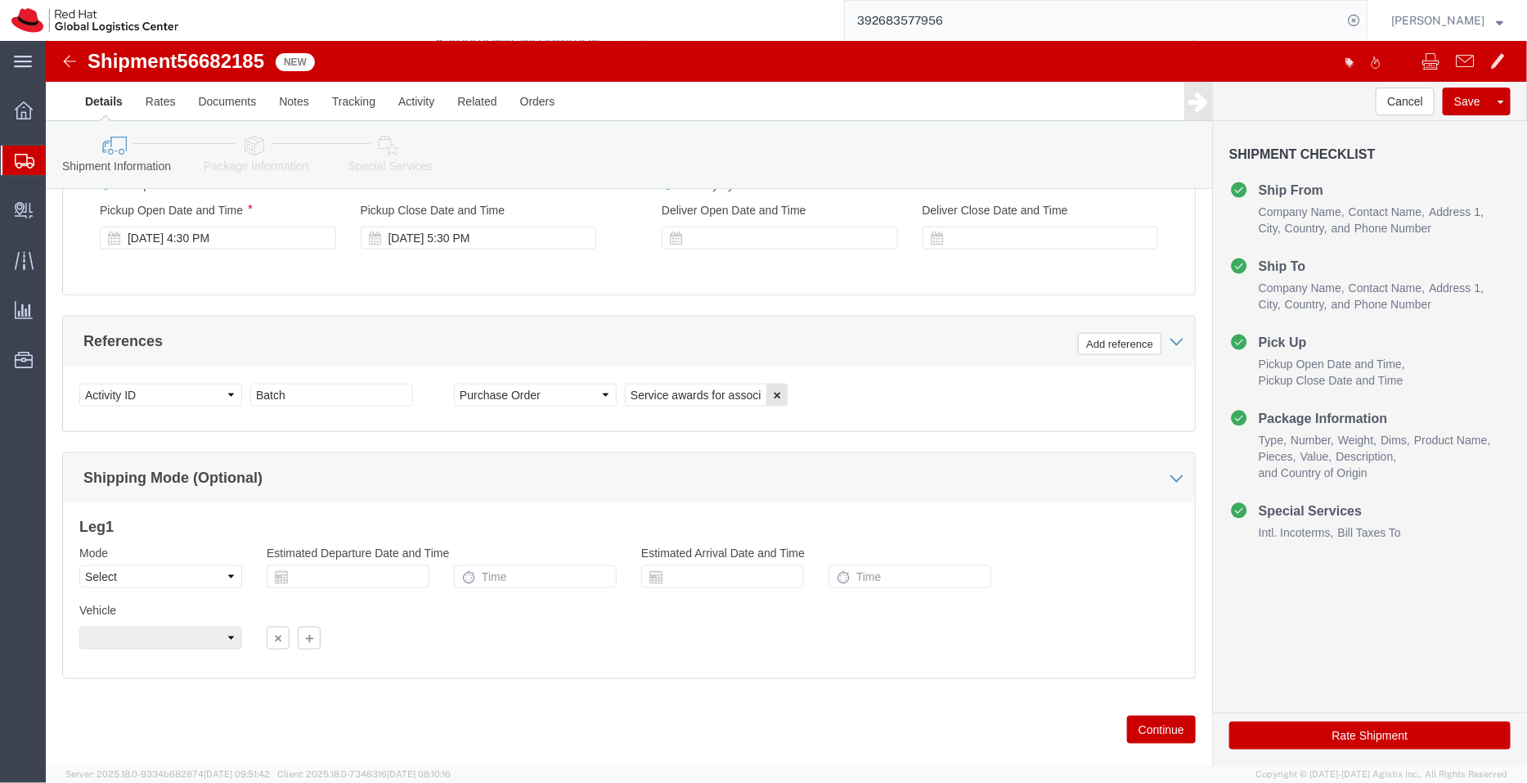
scroll to position [173, 0]
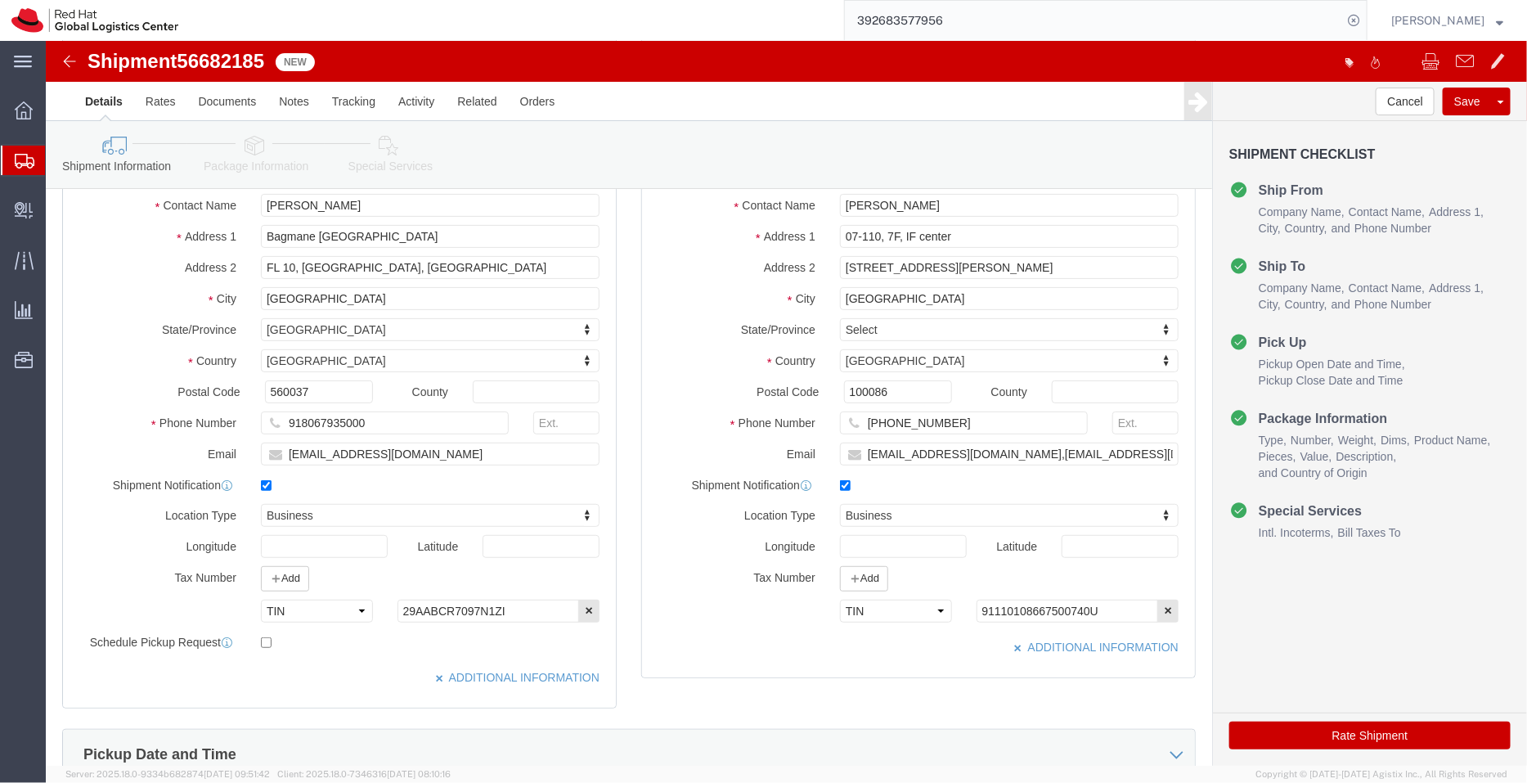
click link "Package Information"
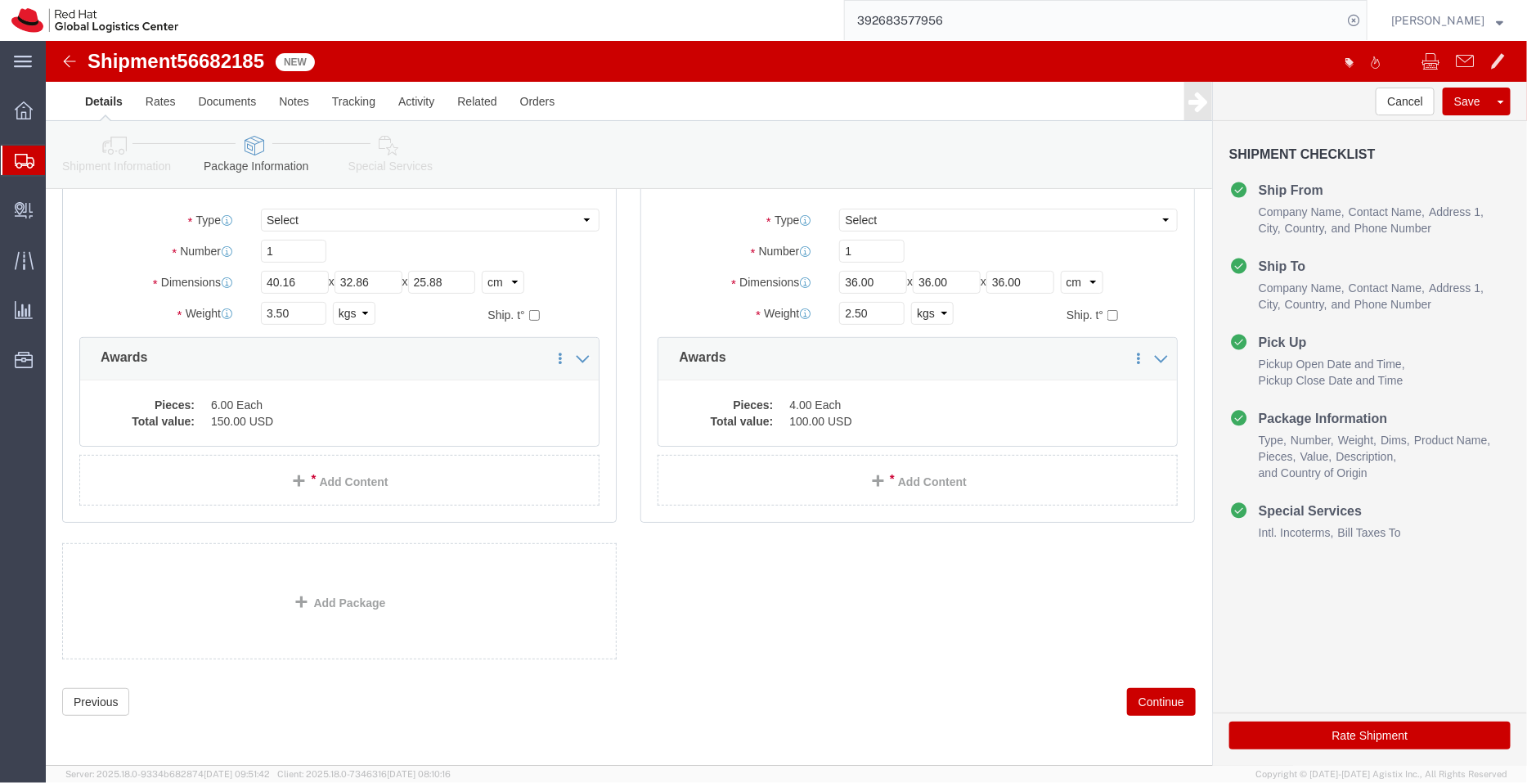
click icon
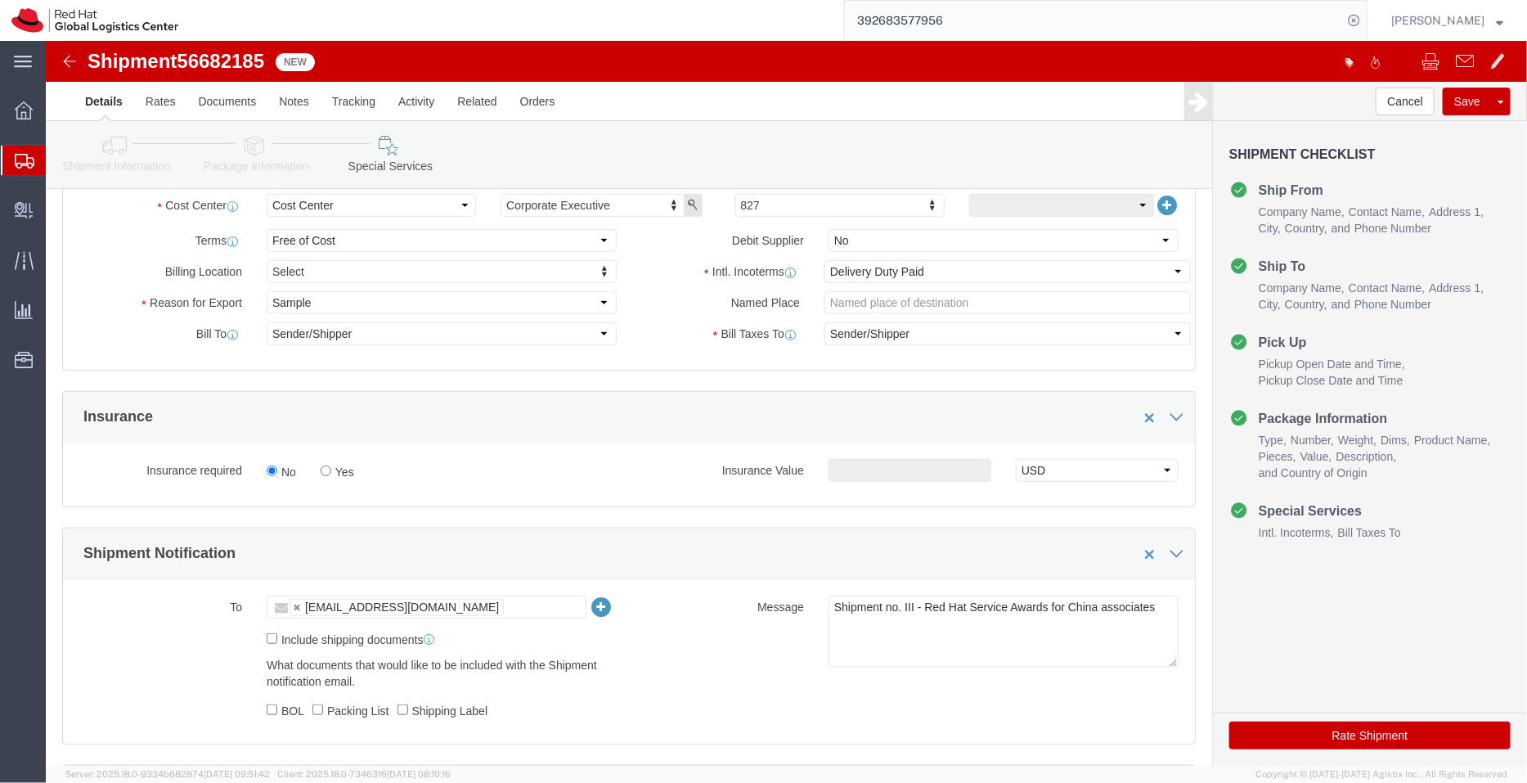
scroll to position [375, 0]
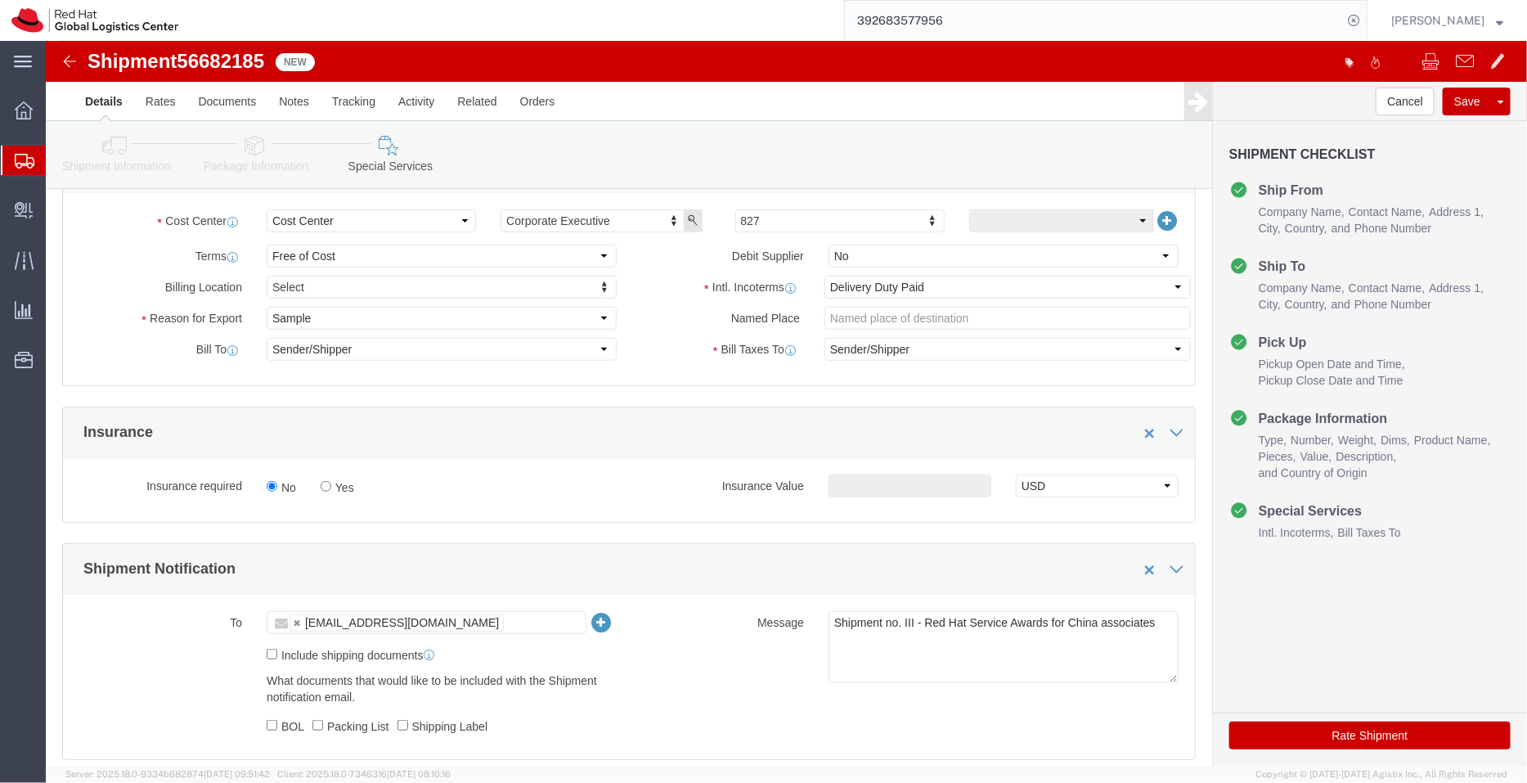
click button "Rate Shipment"
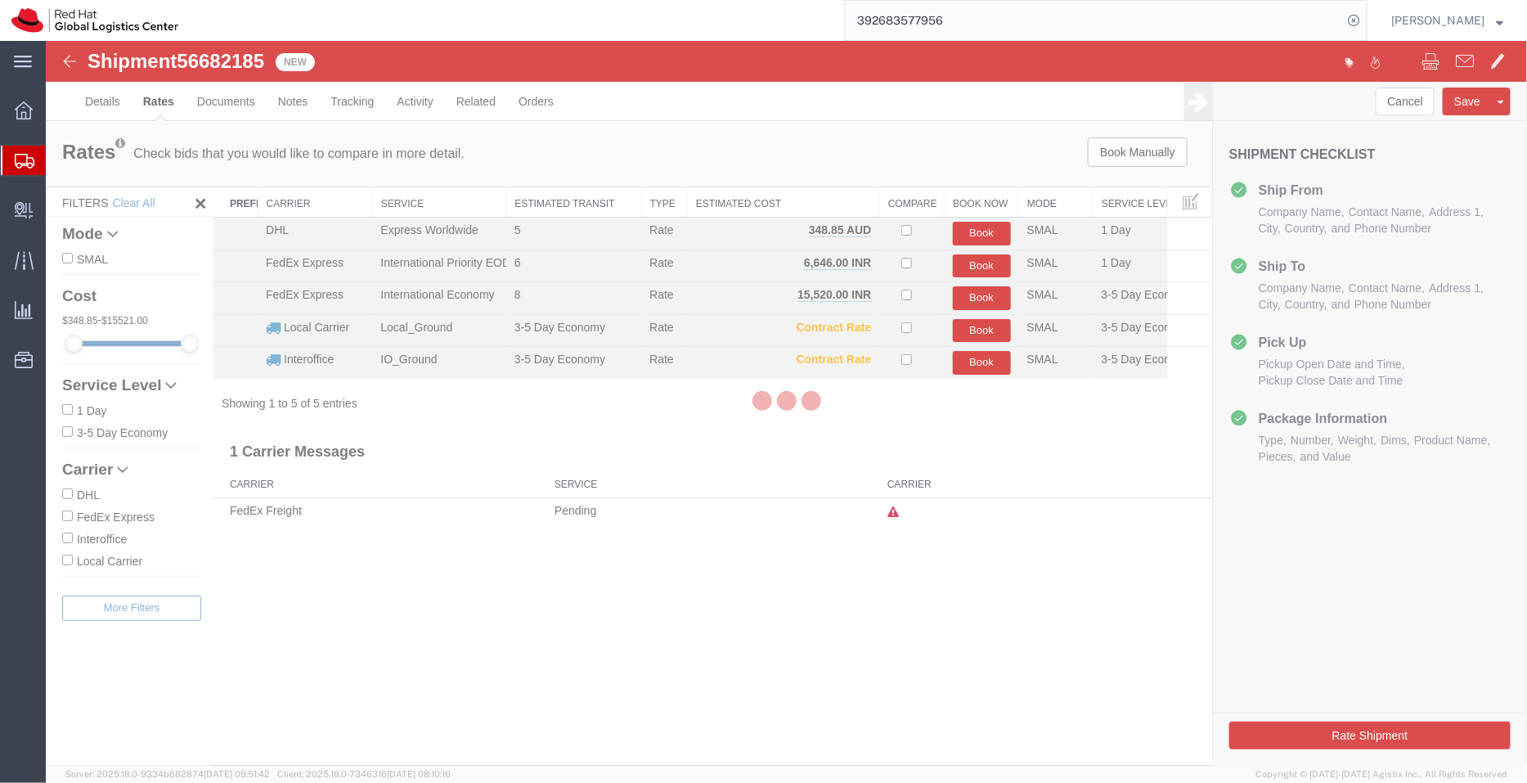
scroll to position [0, 0]
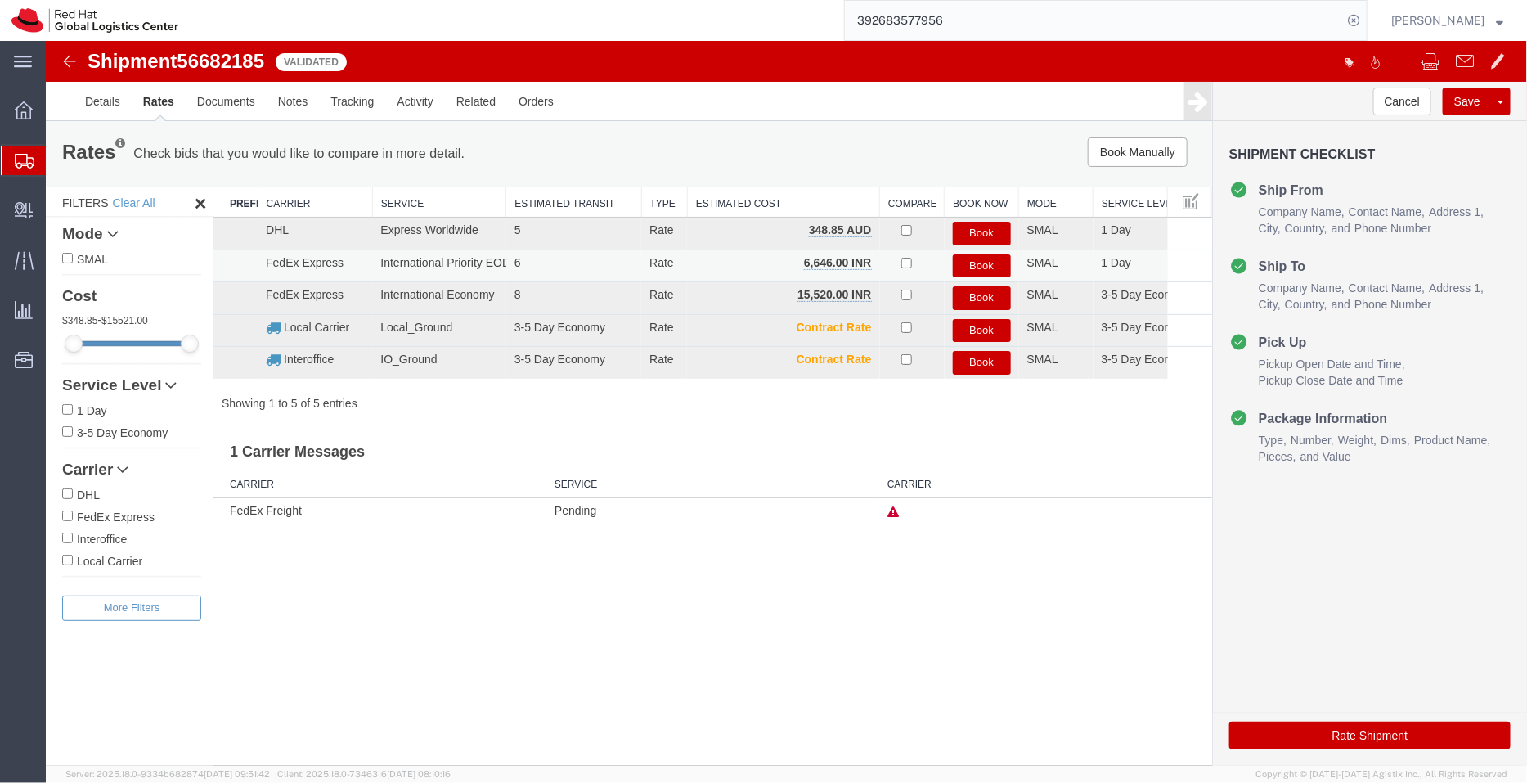
click at [968, 265] on button "Book" at bounding box center [981, 266] width 58 height 24
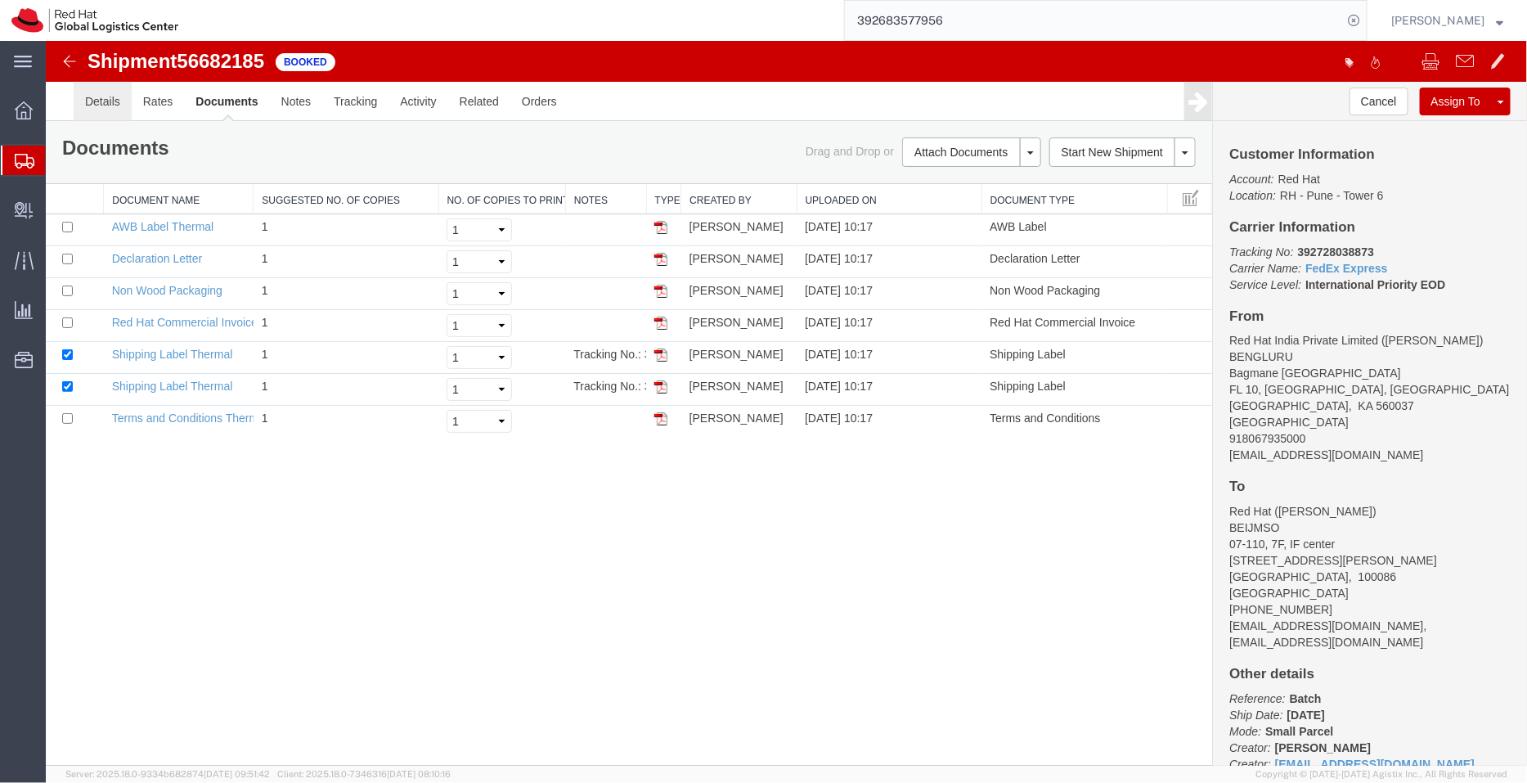
click at [102, 100] on link "Details" at bounding box center [102, 100] width 58 height 39
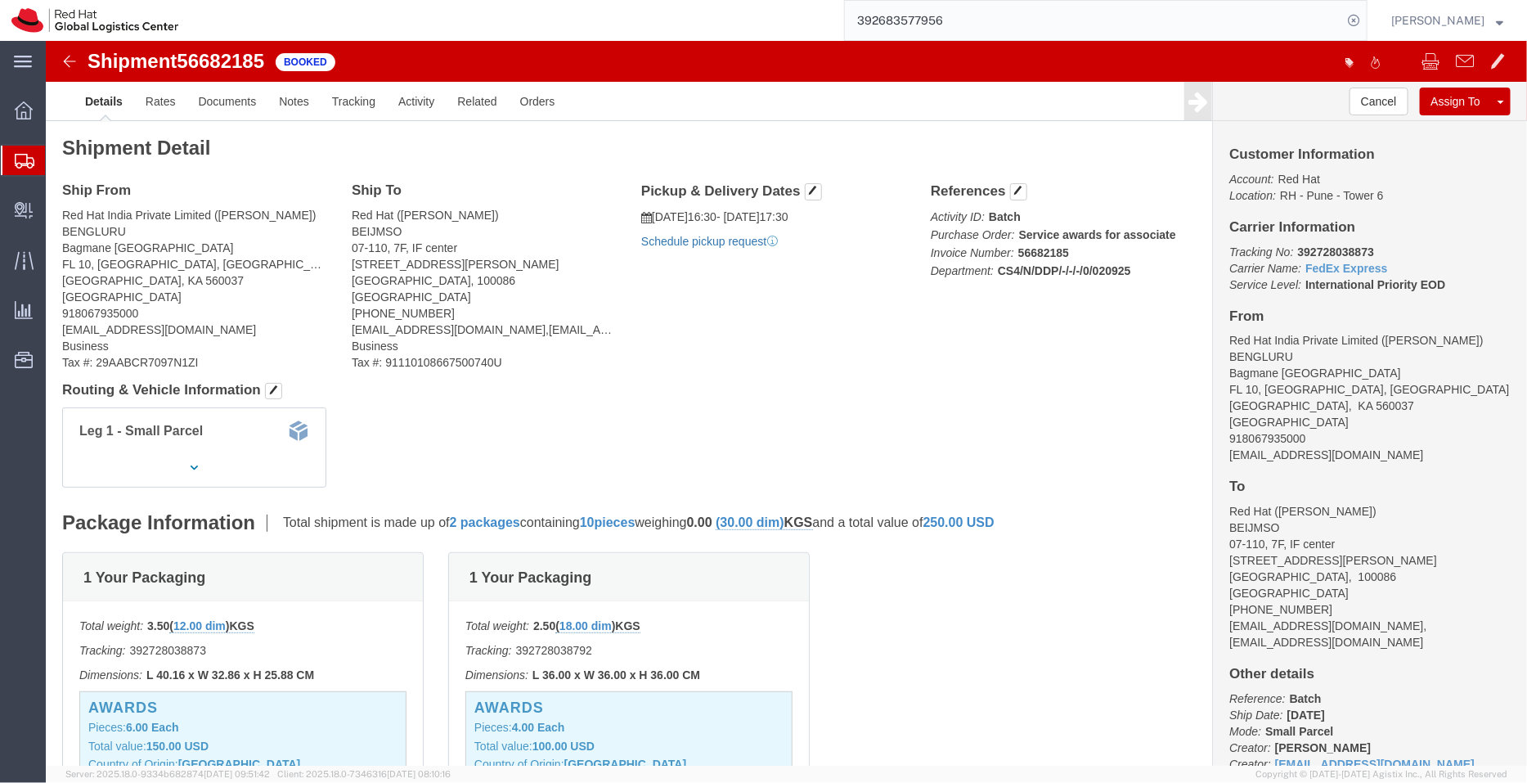
click link "Schedule pickup request"
drag, startPoint x: 1292, startPoint y: 420, endPoint x: 1173, endPoint y: 416, distance: 119.5
click div "Customer Information Account: Red Hat Location: RH - Pune - Tower 6 Carrier Inf…"
copy address "shansdah@redhat.com"
click link "Documents"
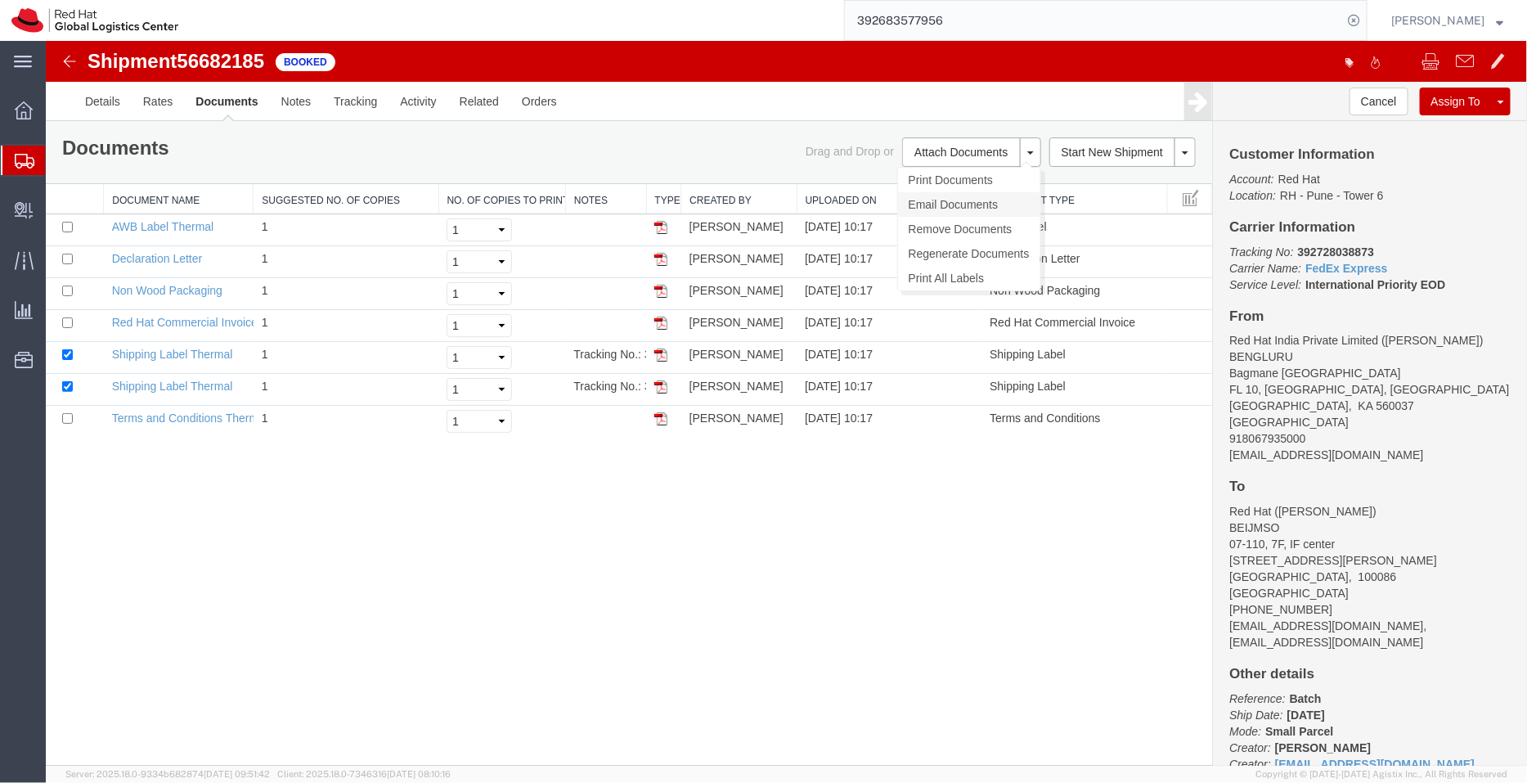
click at [942, 197] on link "Email Documents" at bounding box center [968, 203] width 142 height 25
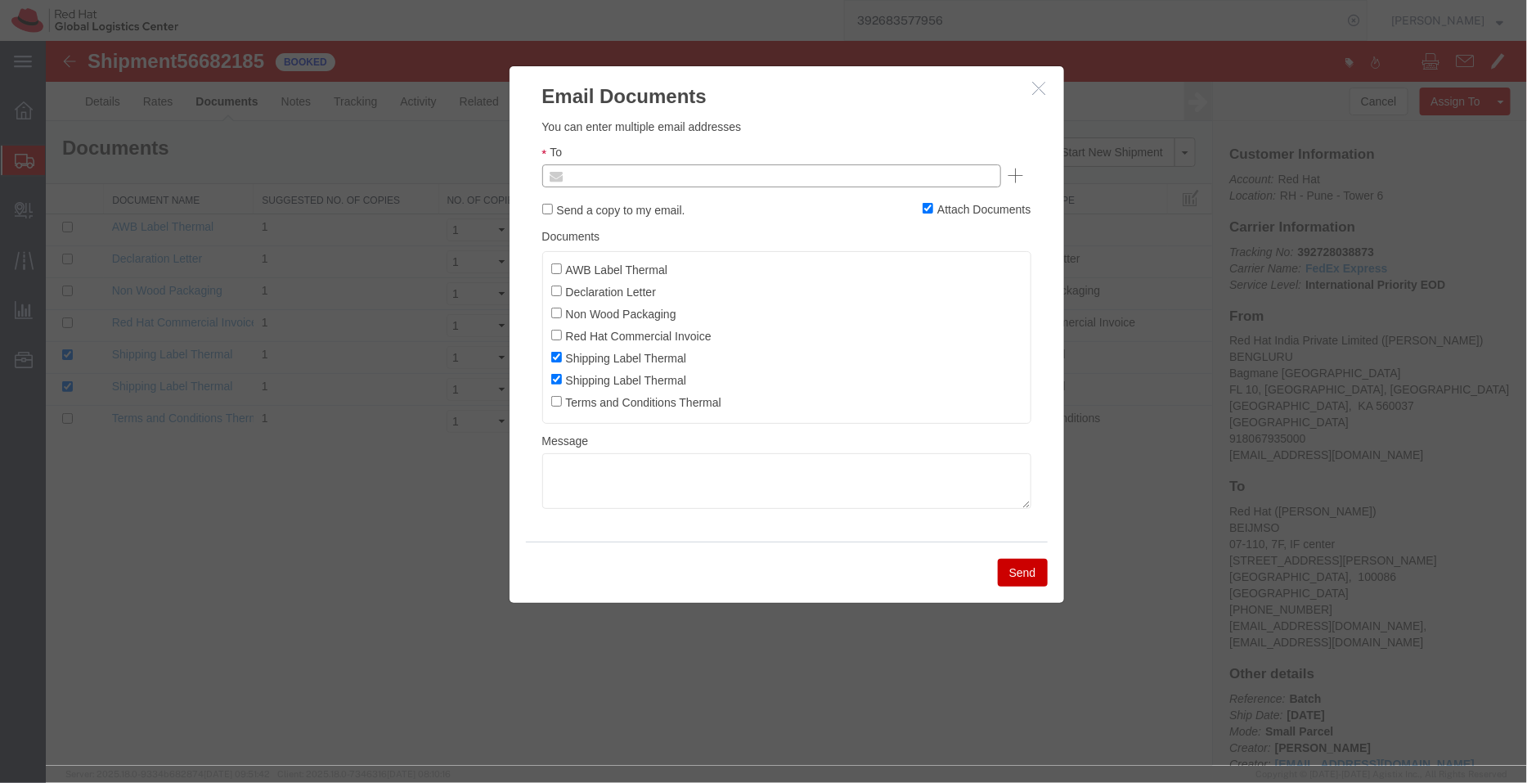
click at [738, 176] on input "text" at bounding box center [659, 174] width 191 height 21
paste input "shansdah@redhat.com"
type input "shansdah@redhat.com"
click at [551, 262] on label "AWB Label Thermal" at bounding box center [608, 268] width 117 height 18
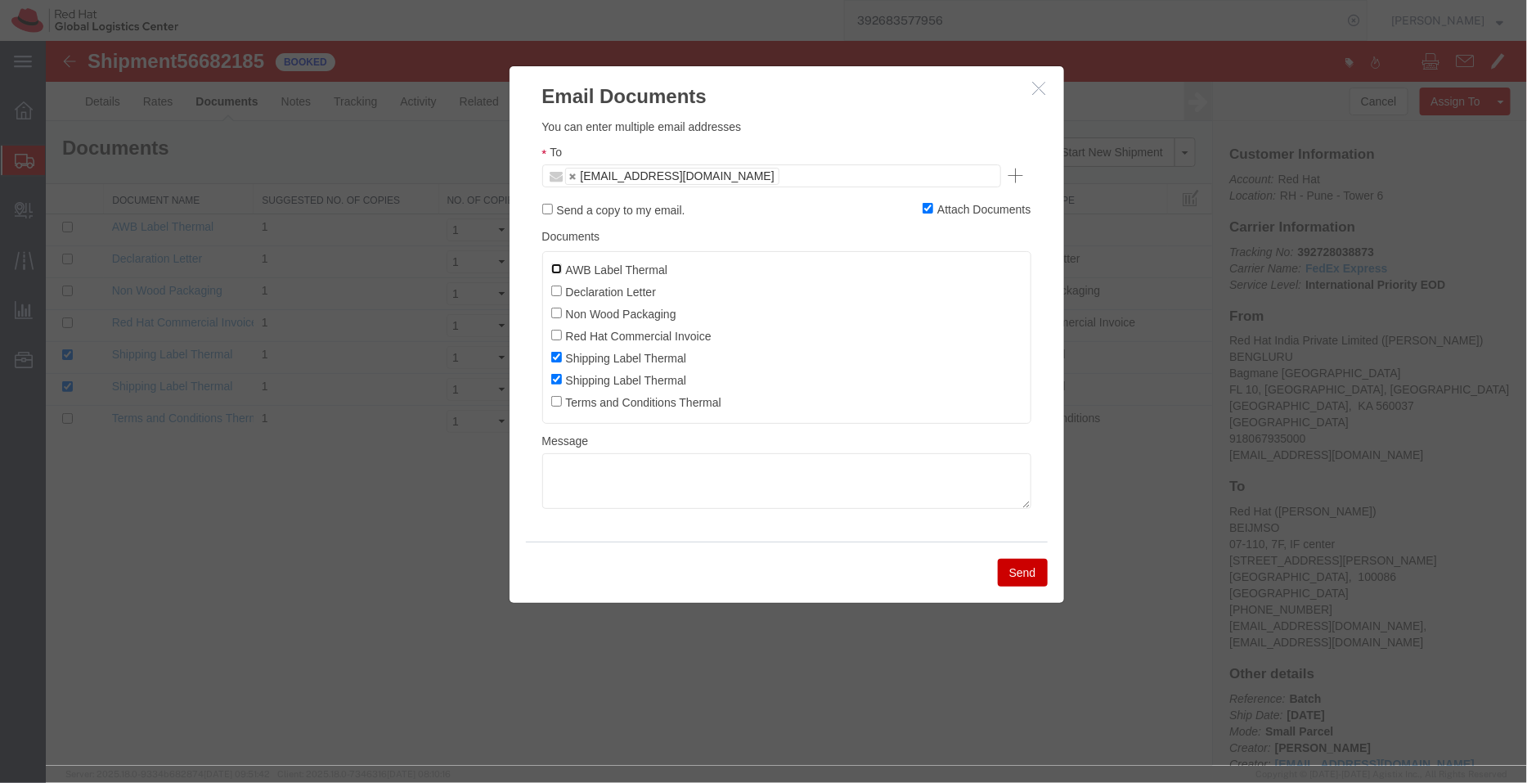
click at [551, 263] on input "AWB Label Thermal" at bounding box center [555, 268] width 11 height 11
checkbox input "true"
click at [553, 281] on li "AWB Label Thermal" at bounding box center [785, 270] width 471 height 22
click at [555, 290] on input "Declaration Letter" at bounding box center [555, 290] width 11 height 11
checkbox input "true"
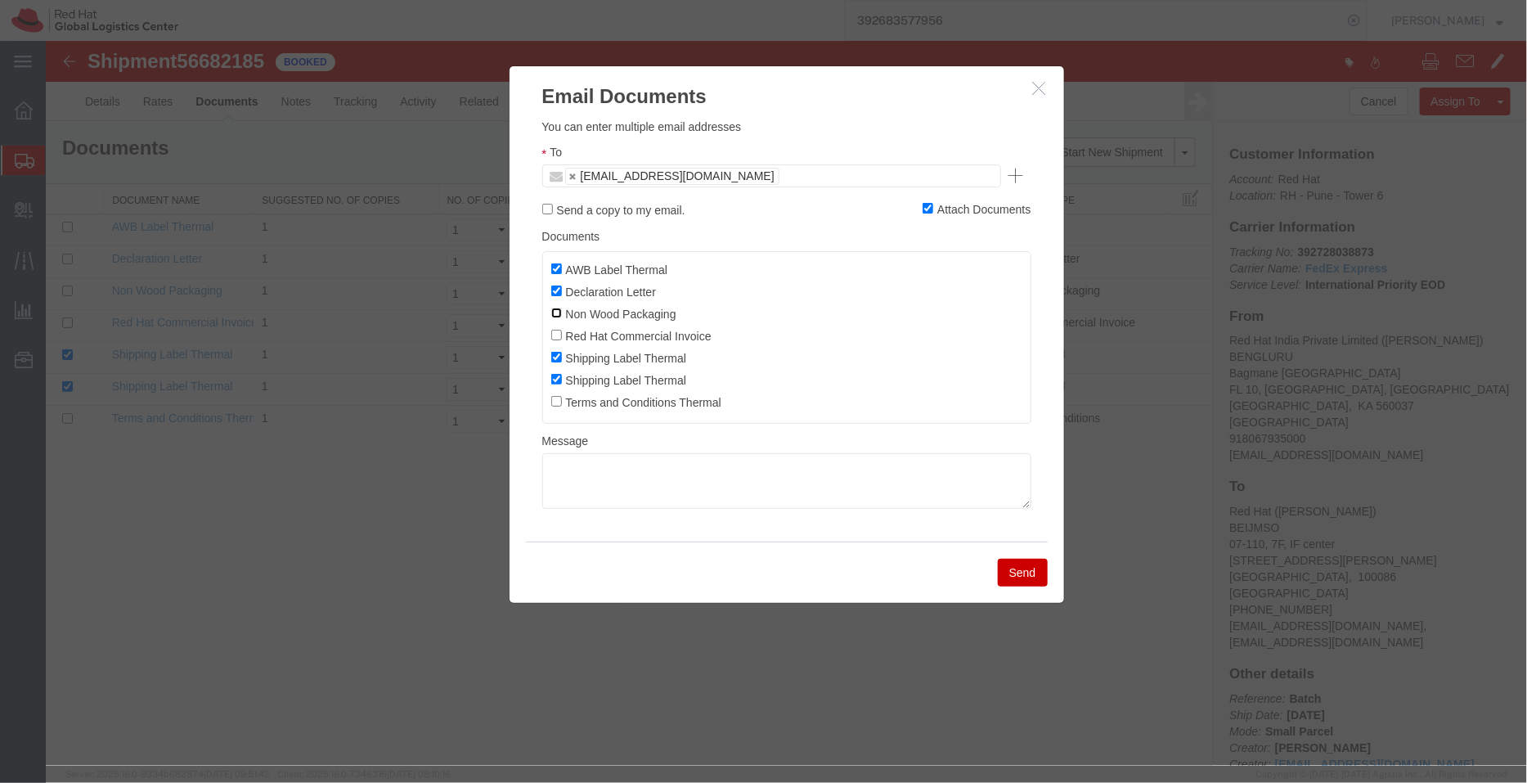
click at [556, 312] on input "Non Wood Packaging" at bounding box center [555, 312] width 11 height 11
checkbox input "true"
click at [557, 338] on input "Red Hat Commercial Invoice" at bounding box center [555, 334] width 11 height 11
checkbox input "true"
click at [1033, 570] on button "Send" at bounding box center [1022, 572] width 50 height 28
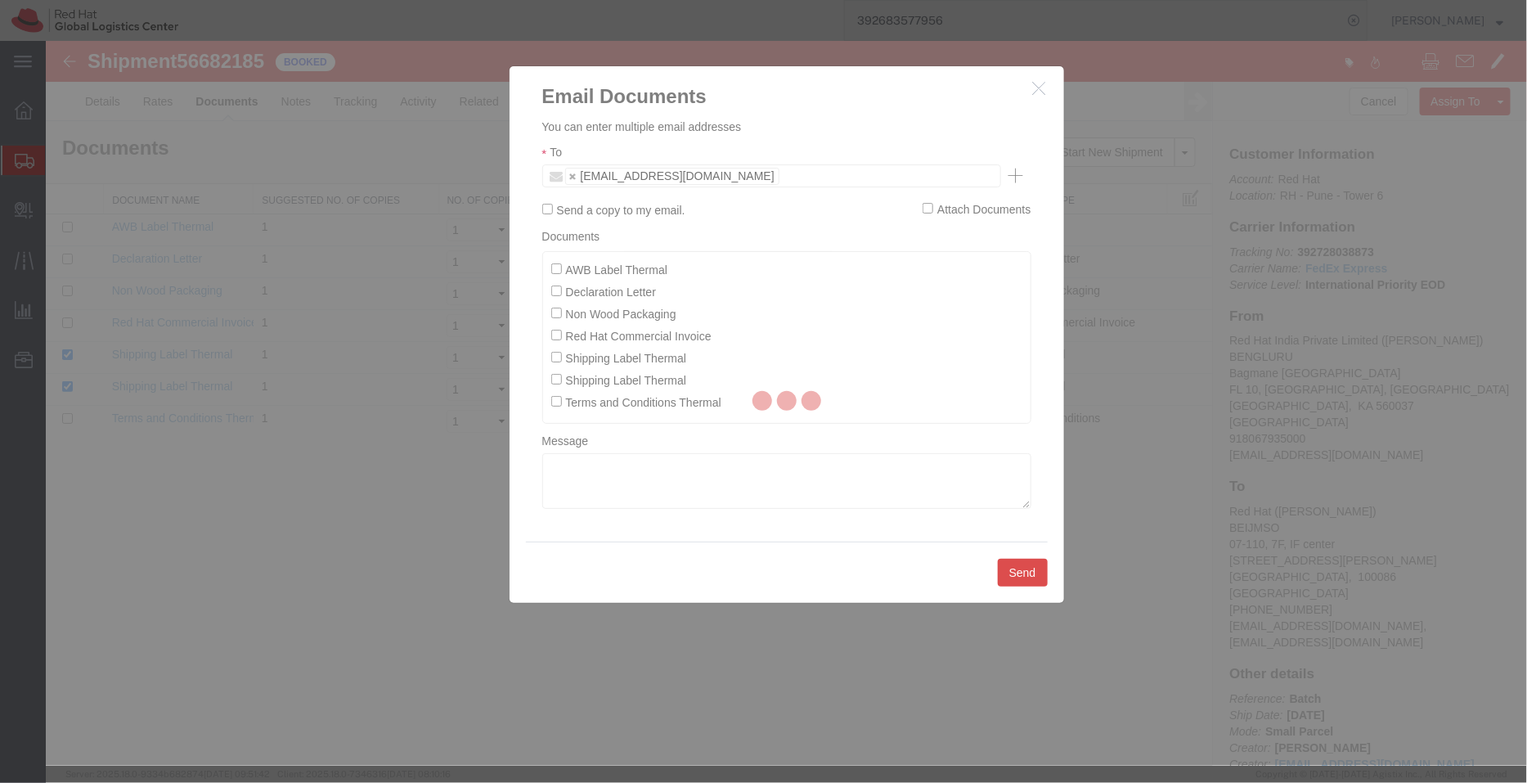
checkbox input "false"
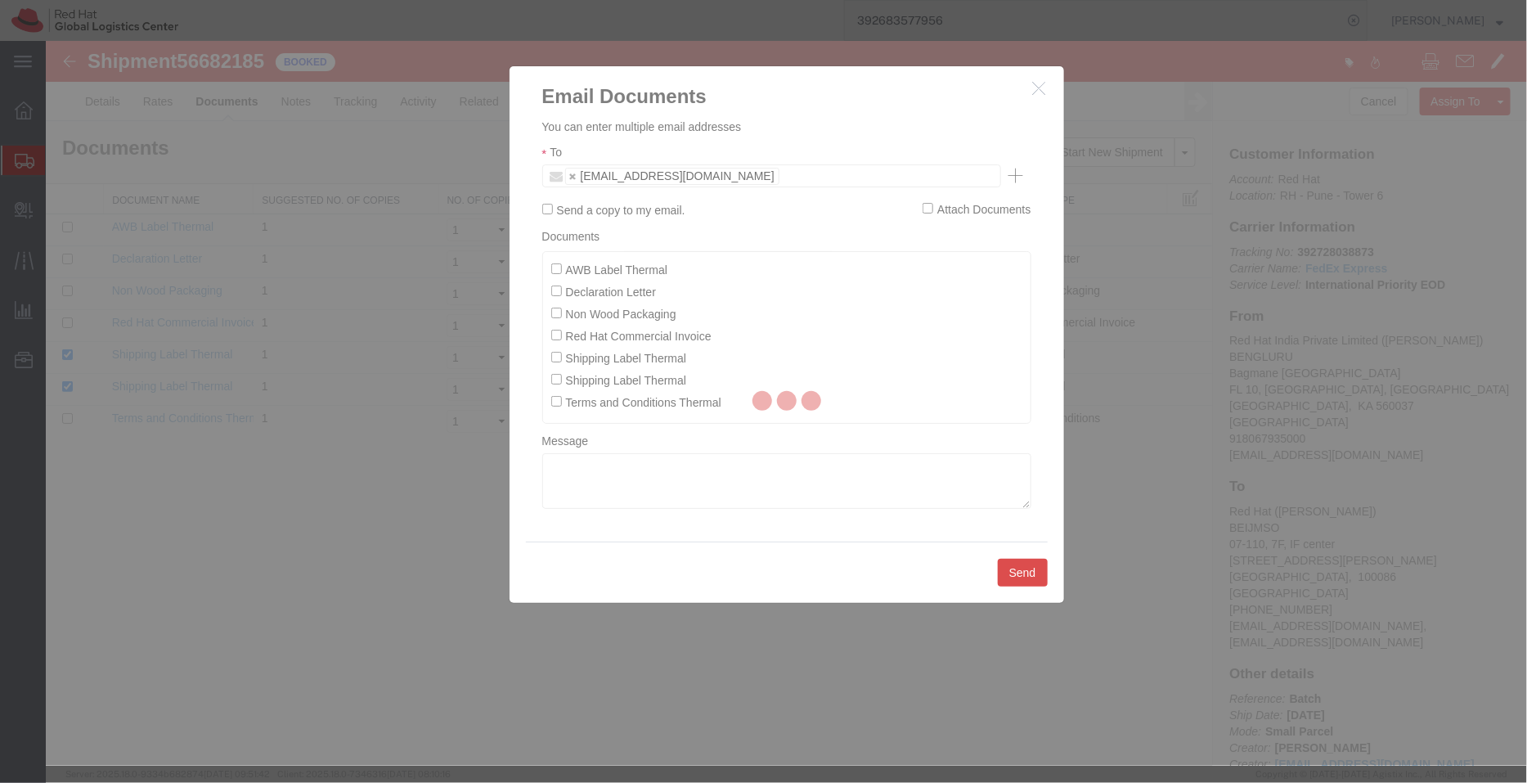
checkbox input "false"
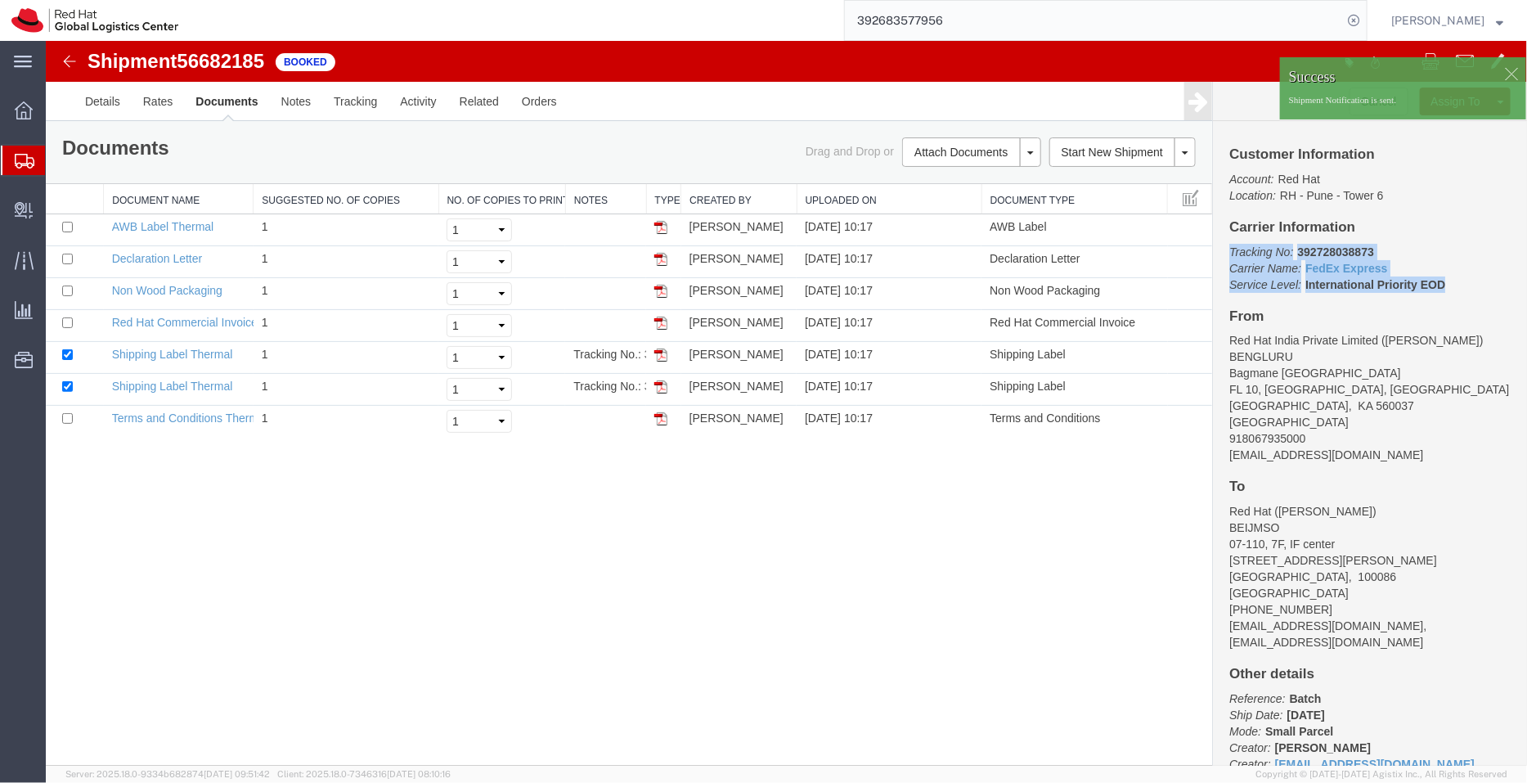
drag, startPoint x: 1453, startPoint y: 280, endPoint x: 1221, endPoint y: 250, distance: 234.2
click at [1221, 250] on div "Customer Information Account: Red Hat Location: RH - Pune - Tower 6 Carrier Inf…" at bounding box center [1369, 442] width 314 height 645
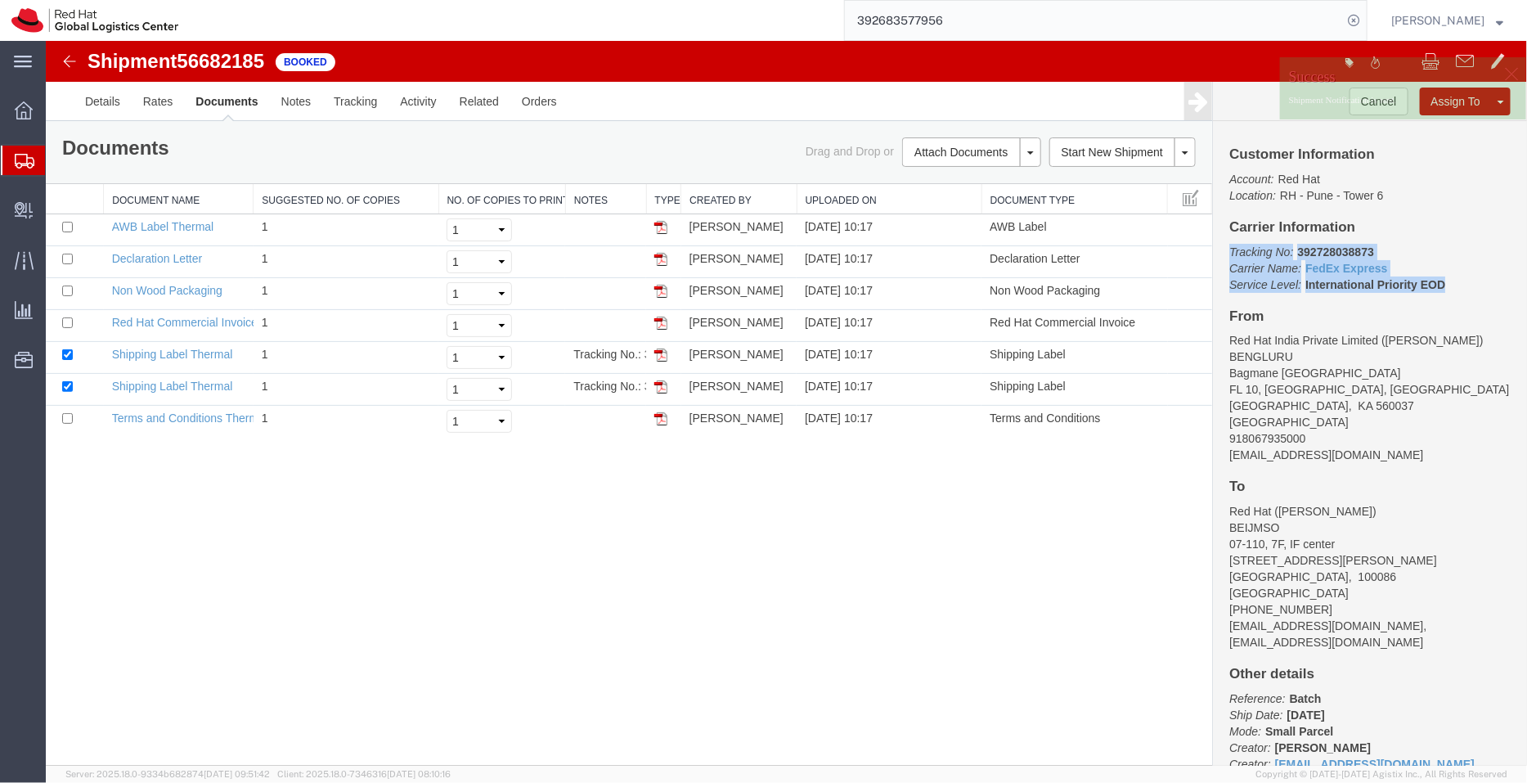
copy p "Tracking No: 392728038873 Carrier Name: FedEx Express FedEx Express Service Lev…"
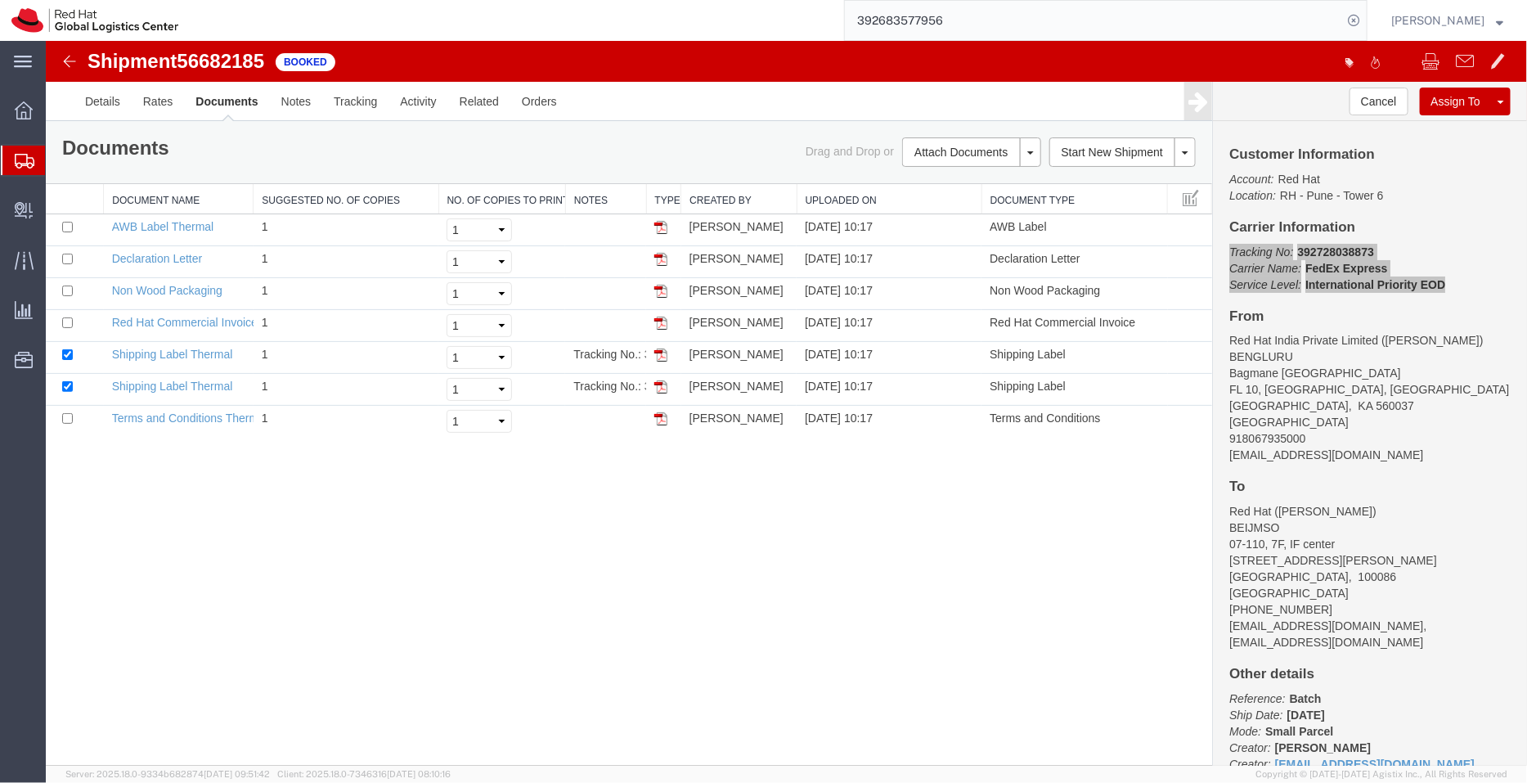
click at [0, 0] on span "Shipment Manager" at bounding box center [0, 0] width 0 height 0
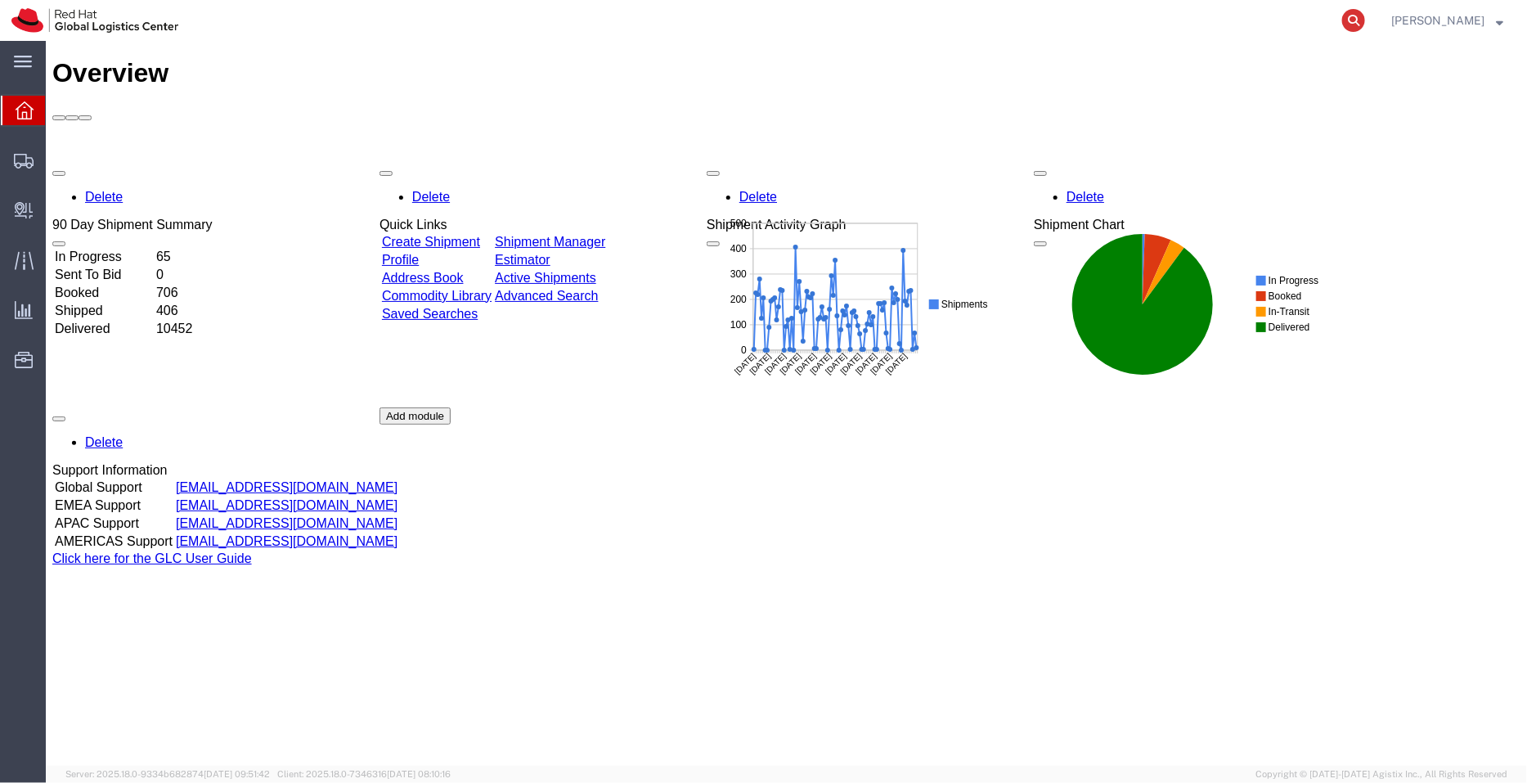
click at [1363, 16] on icon at bounding box center [1353, 20] width 23 height 23
paste input "53594320872"
click at [1363, 16] on icon at bounding box center [1353, 20] width 23 height 23
type input "53594320872"
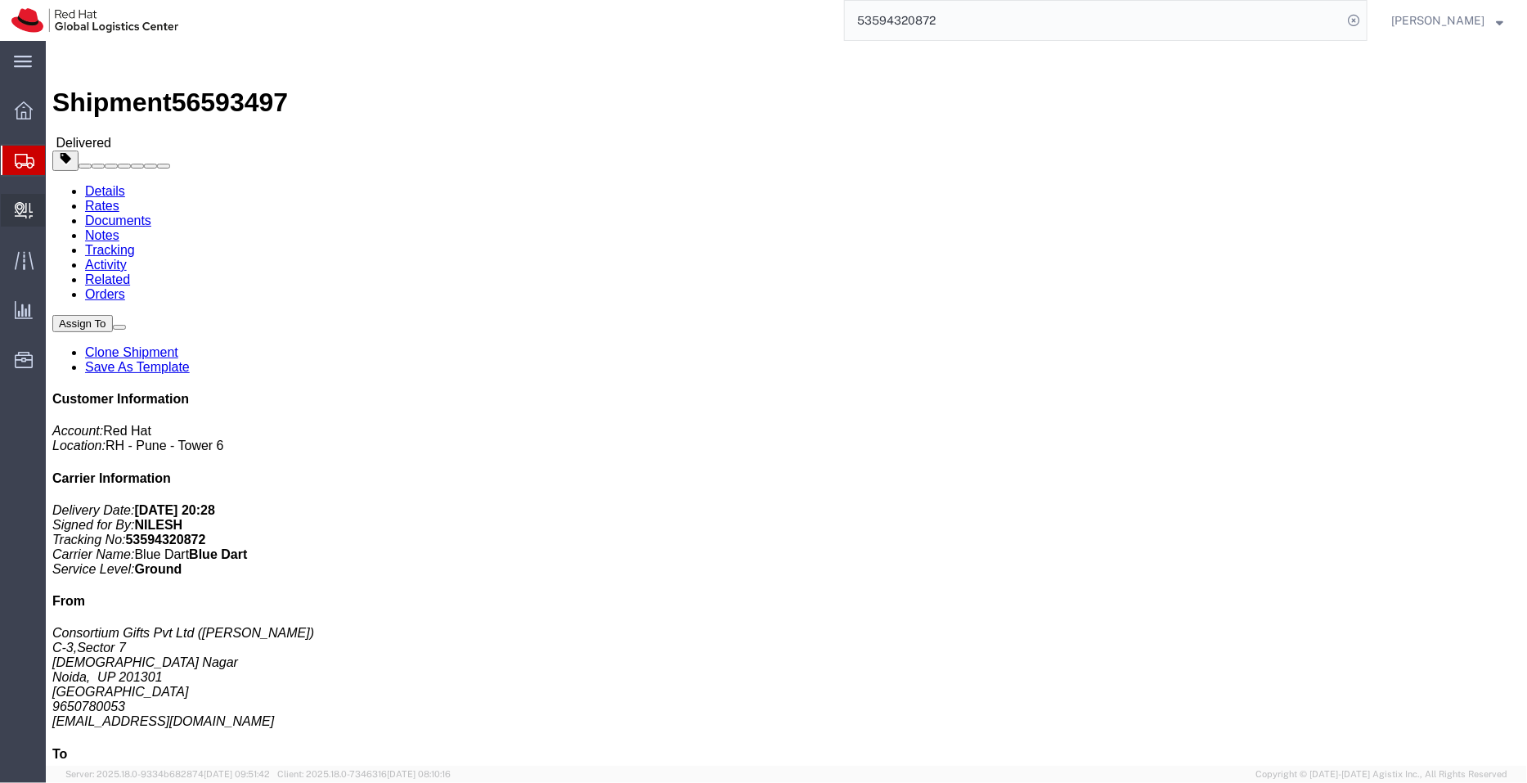
click at [0, 0] on span "Create Delivery" at bounding box center [0, 0] width 0 height 0
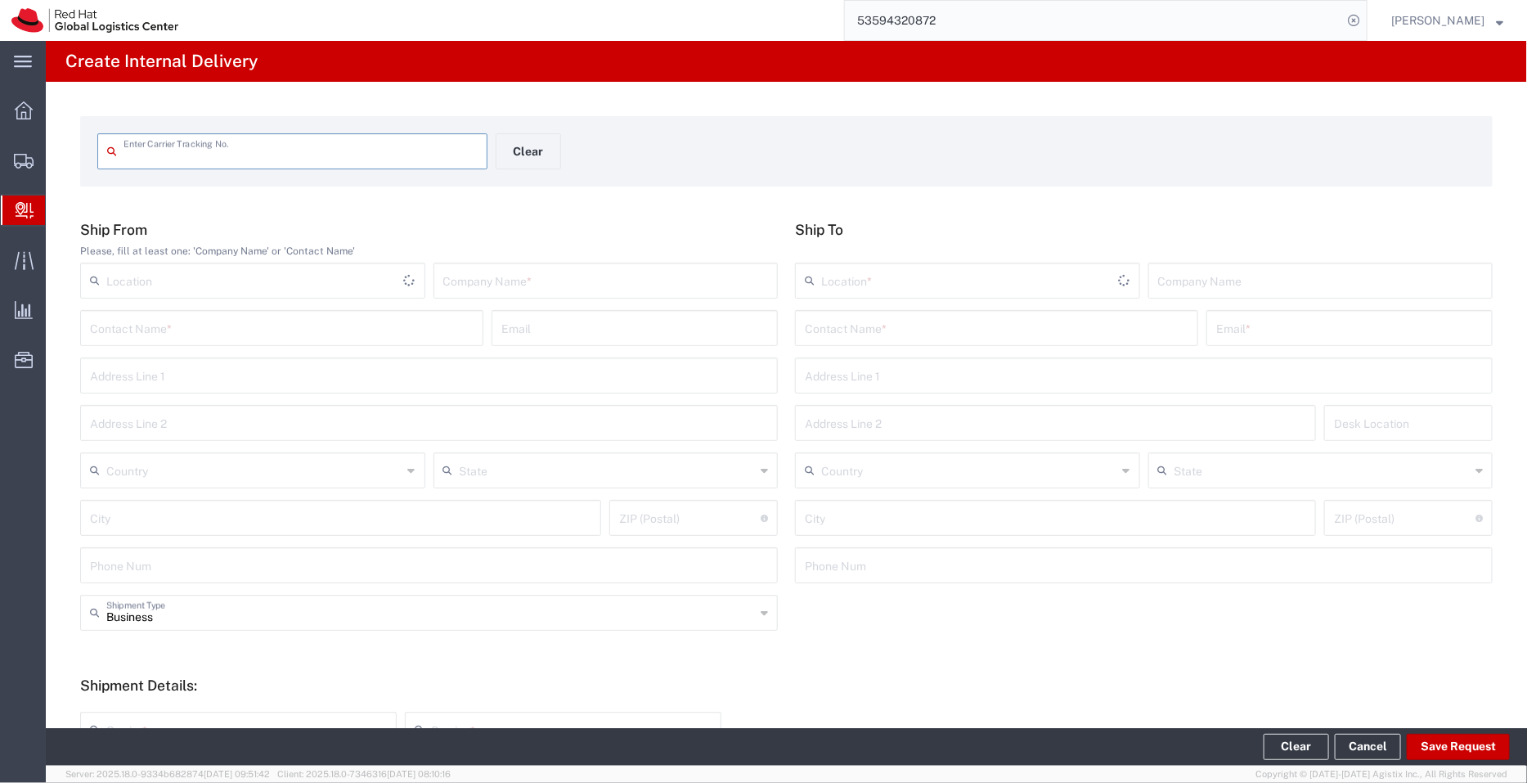
click at [306, 149] on input "text" at bounding box center [301, 150] width 354 height 29
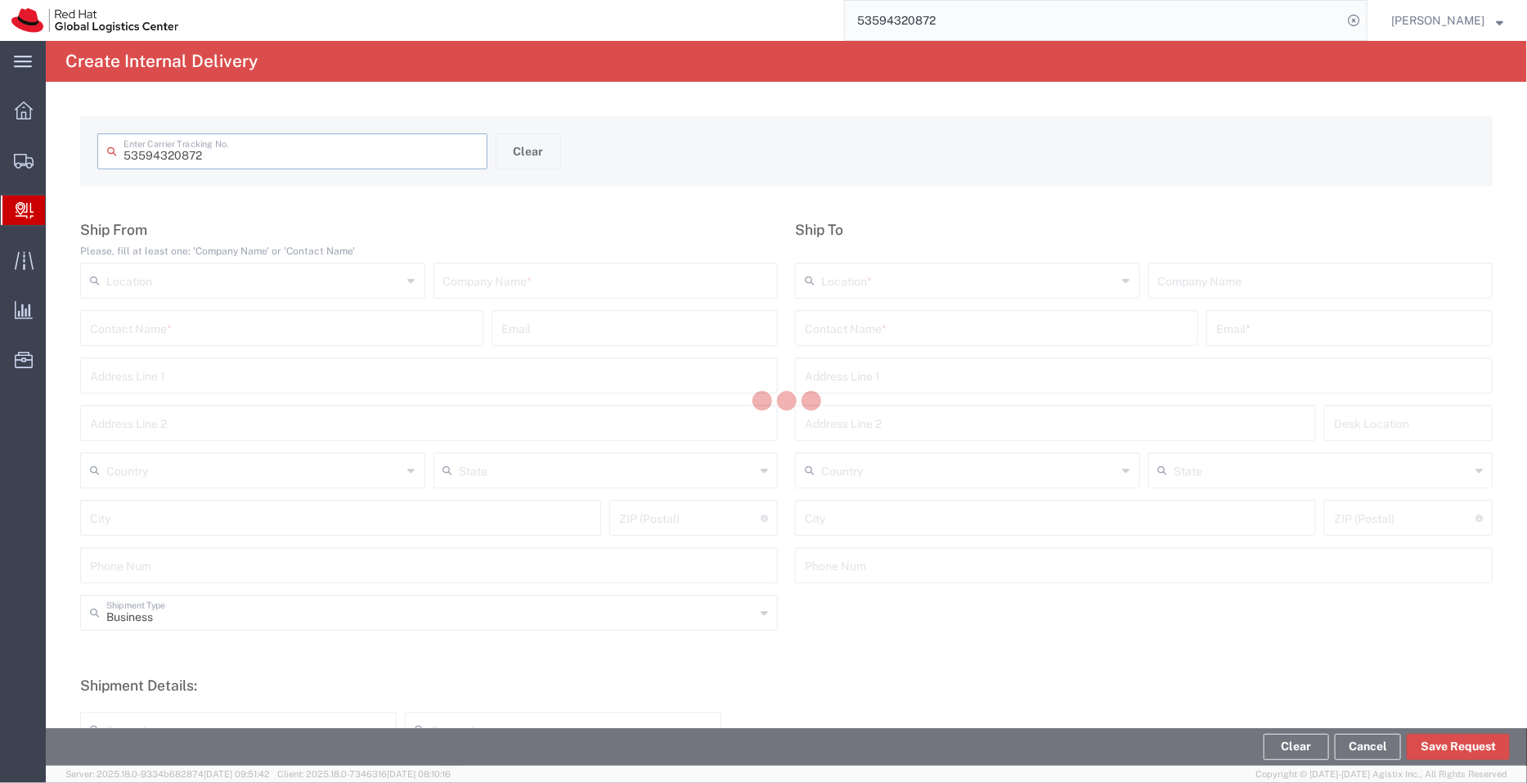
type input "53594320872"
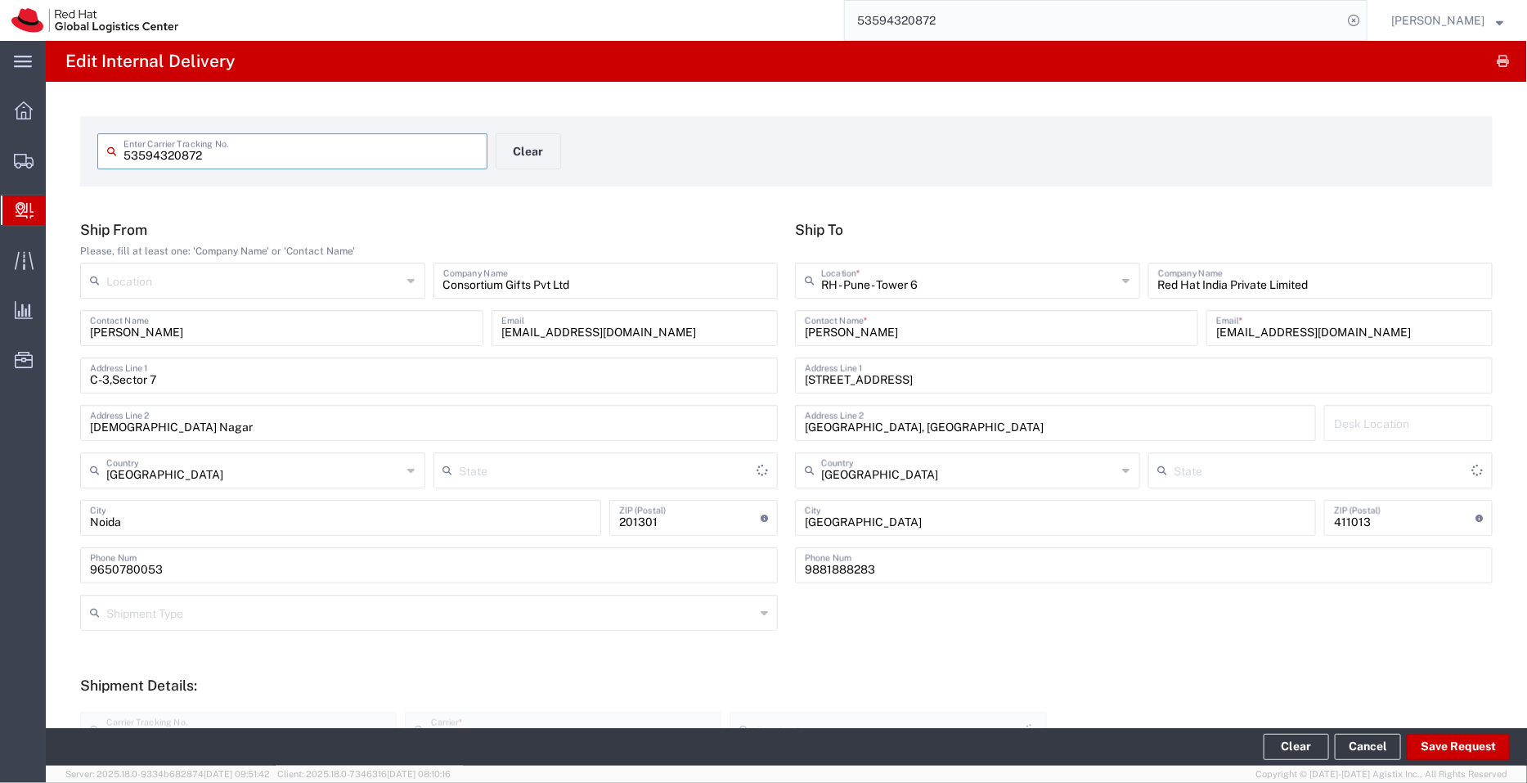
type input "Your Packaging"
type input "[GEOGRAPHIC_DATA]"
type input "Ground"
type input "Your Packaging"
type input "Mahārāshtra"
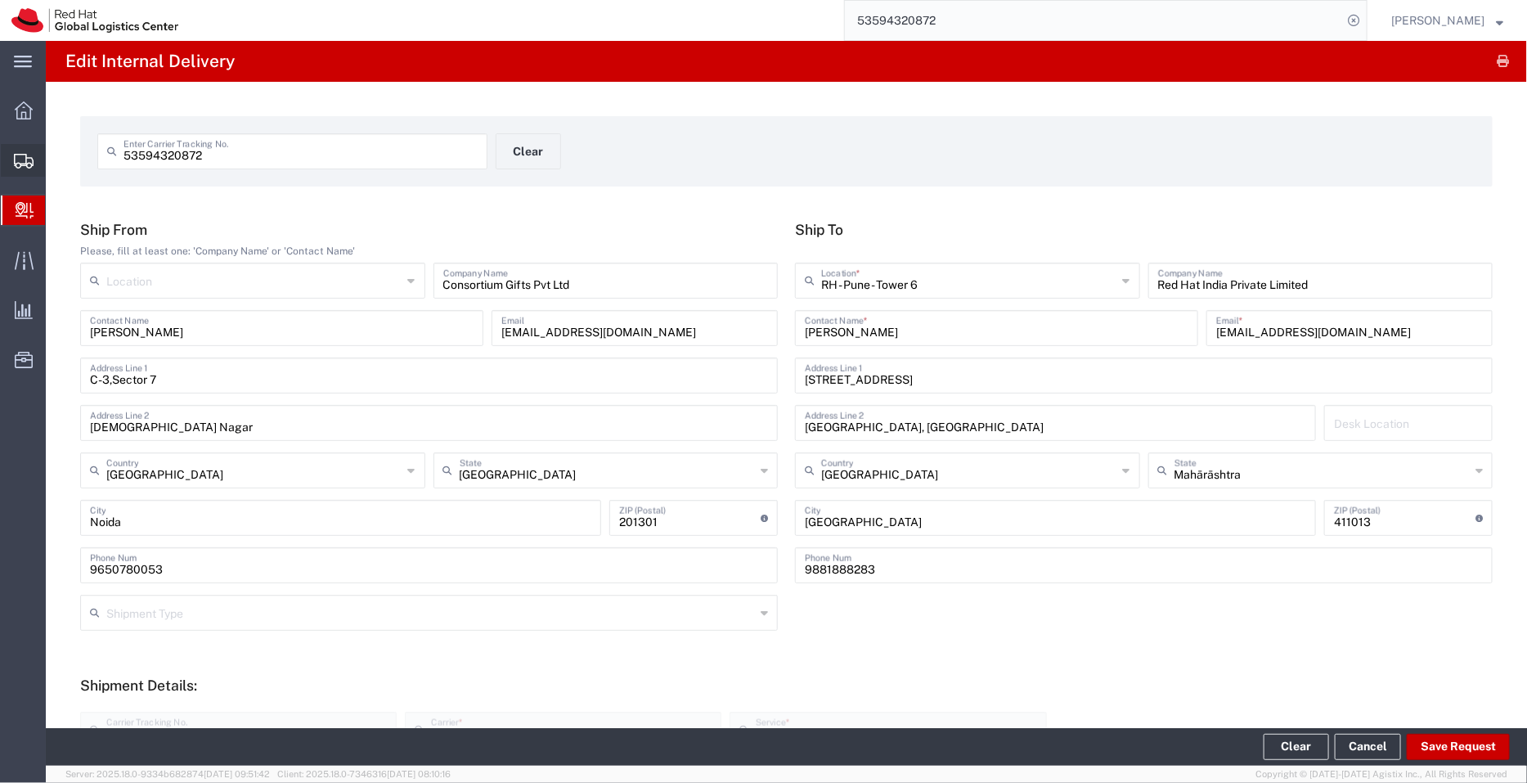
click at [0, 0] on span "Create Shipment" at bounding box center [0, 0] width 0 height 0
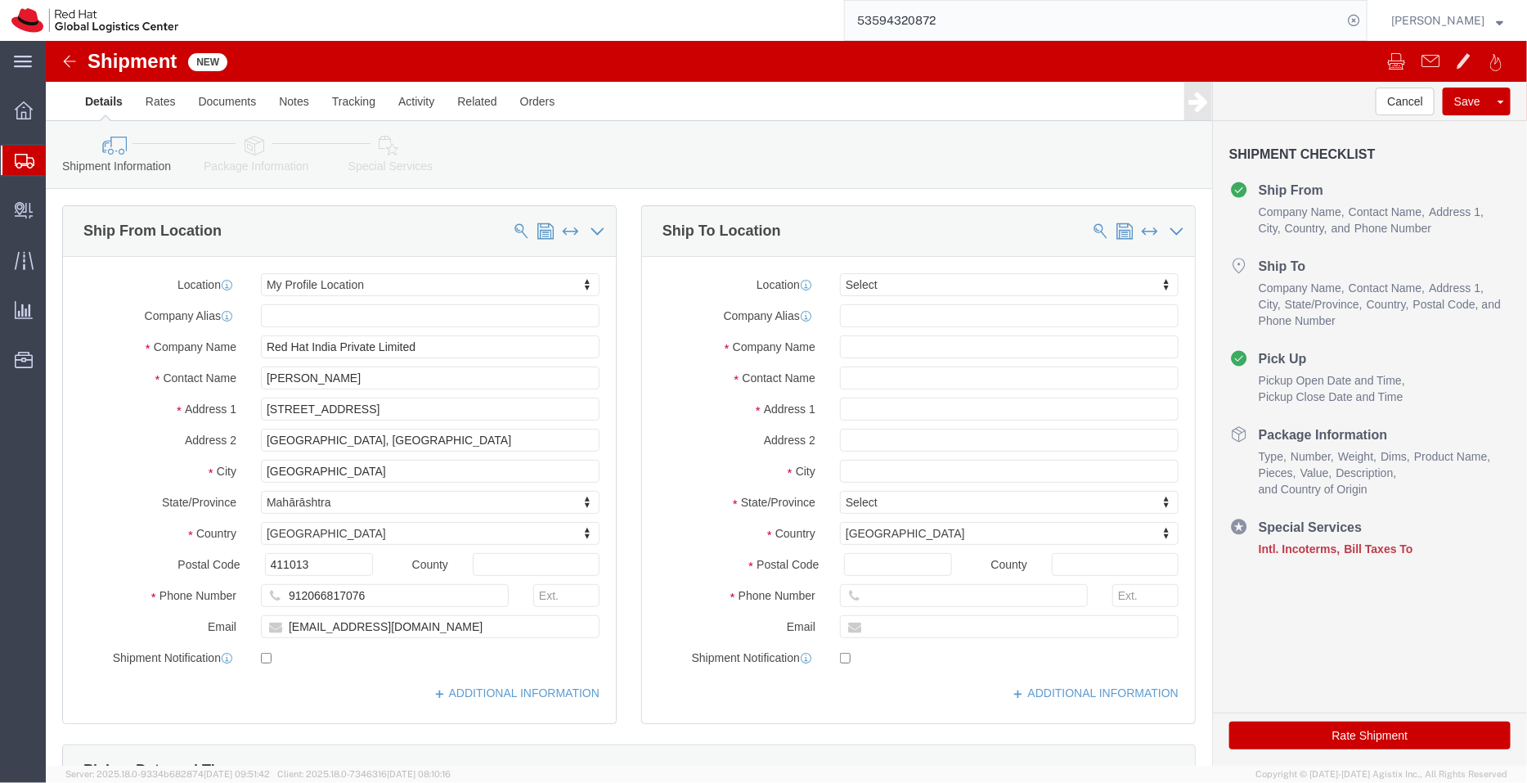
select select
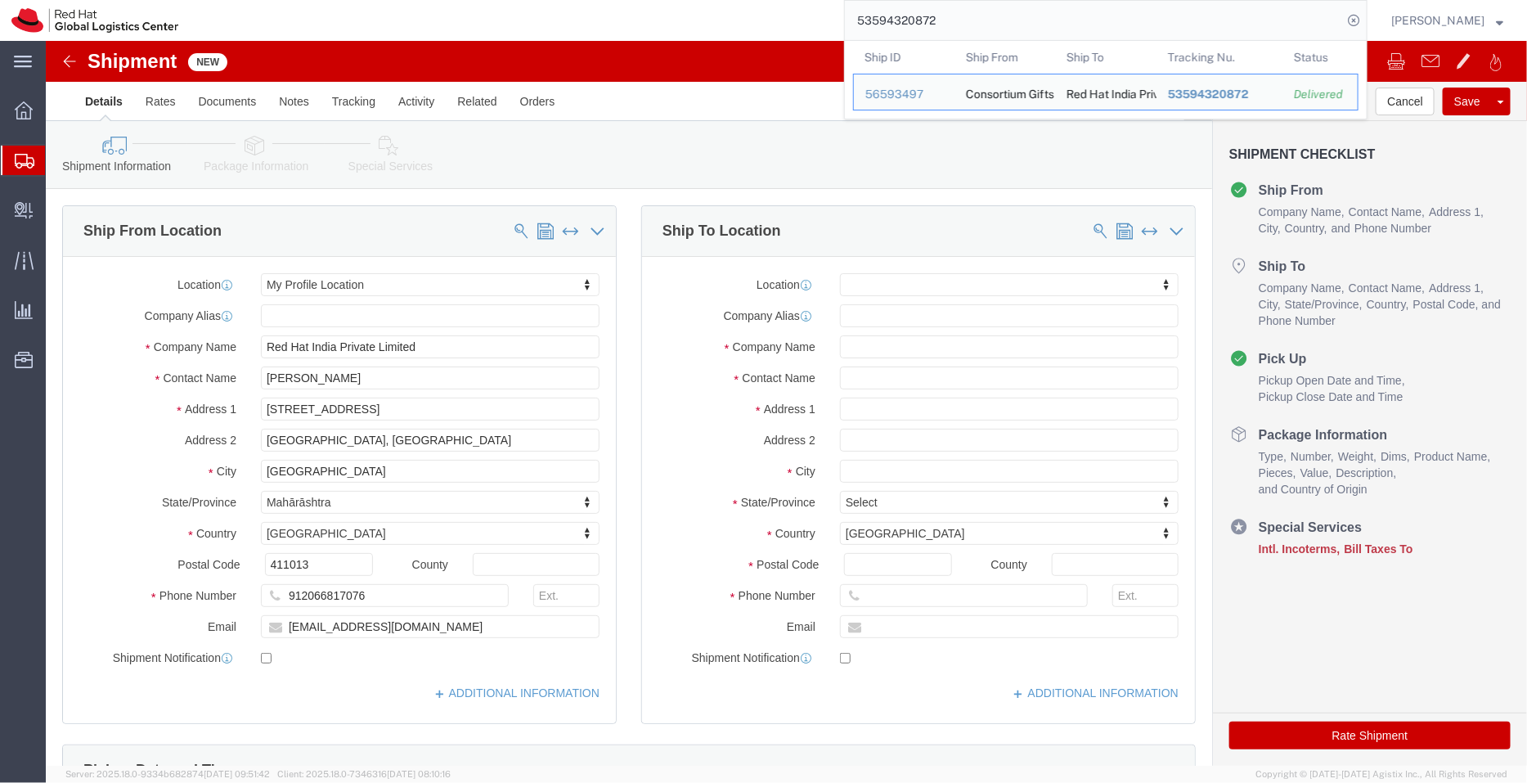
click at [818, 29] on div "53594320872 Ship ID Ship From Ship To Tracking Nu. Status Ship ID 56593497 Ship…" at bounding box center [779, 20] width 1178 height 41
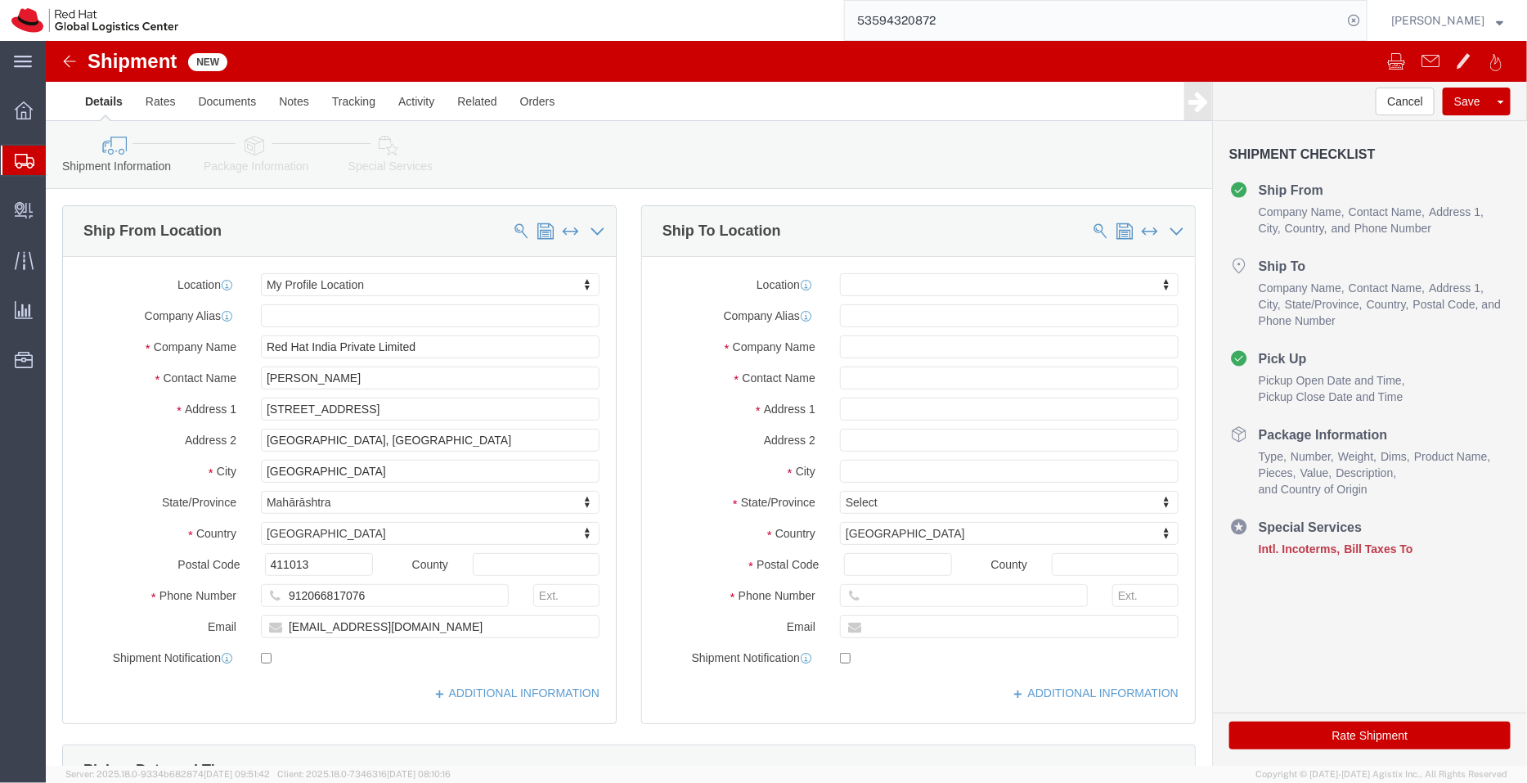
paste input "392707288566"
type input "392707288566"
click at [1359, 25] on icon at bounding box center [1353, 20] width 23 height 23
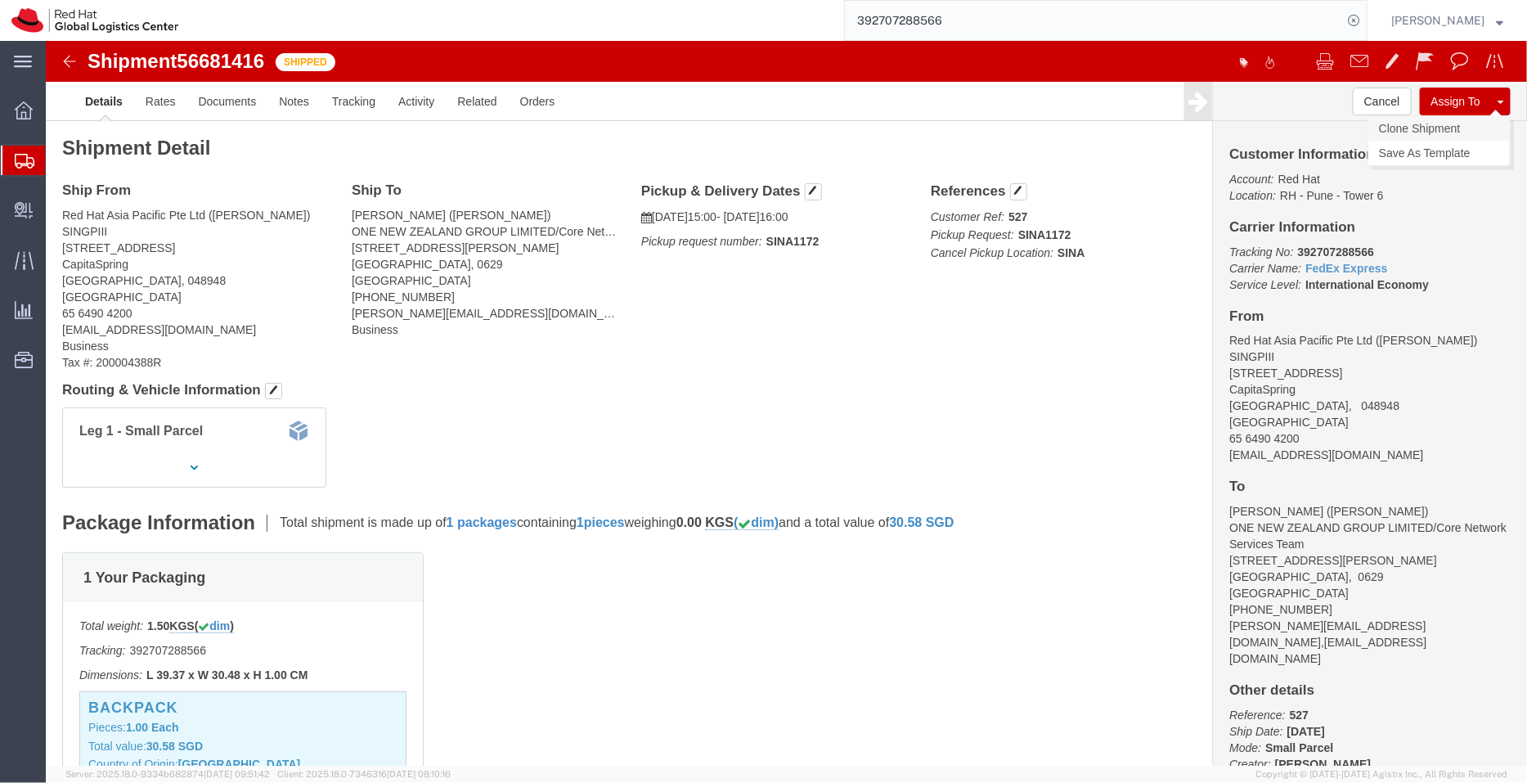
click link "Clone Shipment"
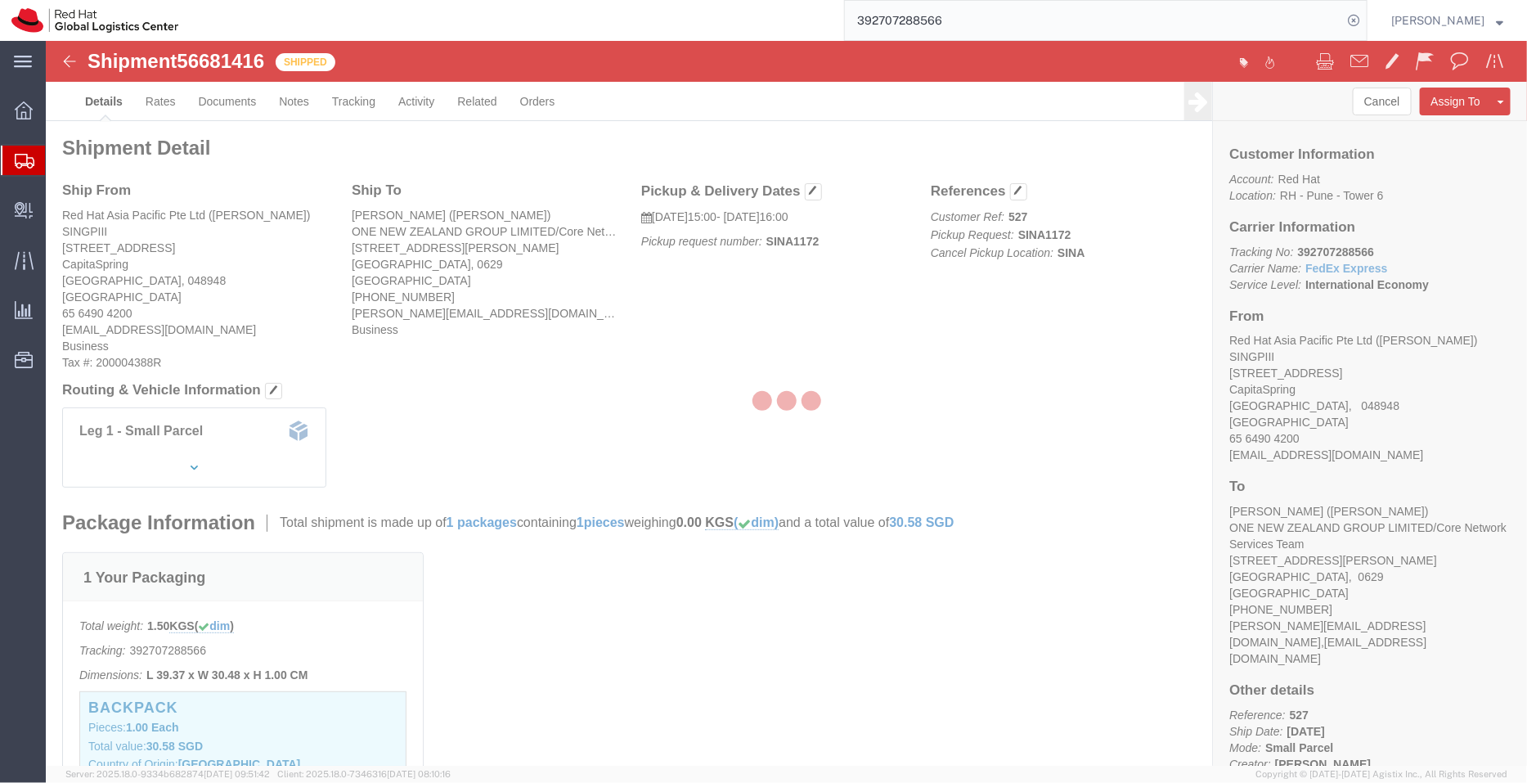
select select "51051"
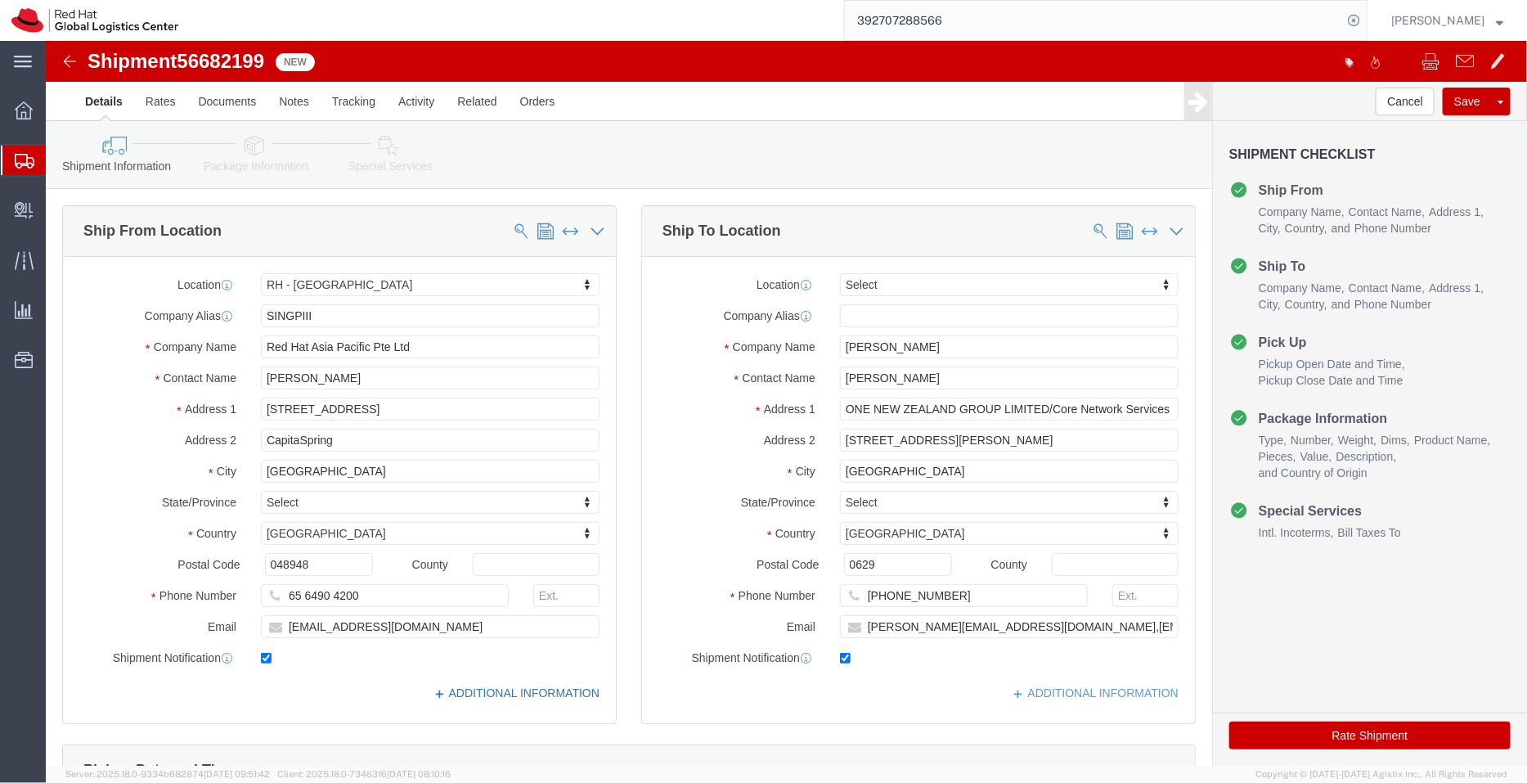
click link "ADDITIONAL INFORMATION"
type input "tok"
select select "38034"
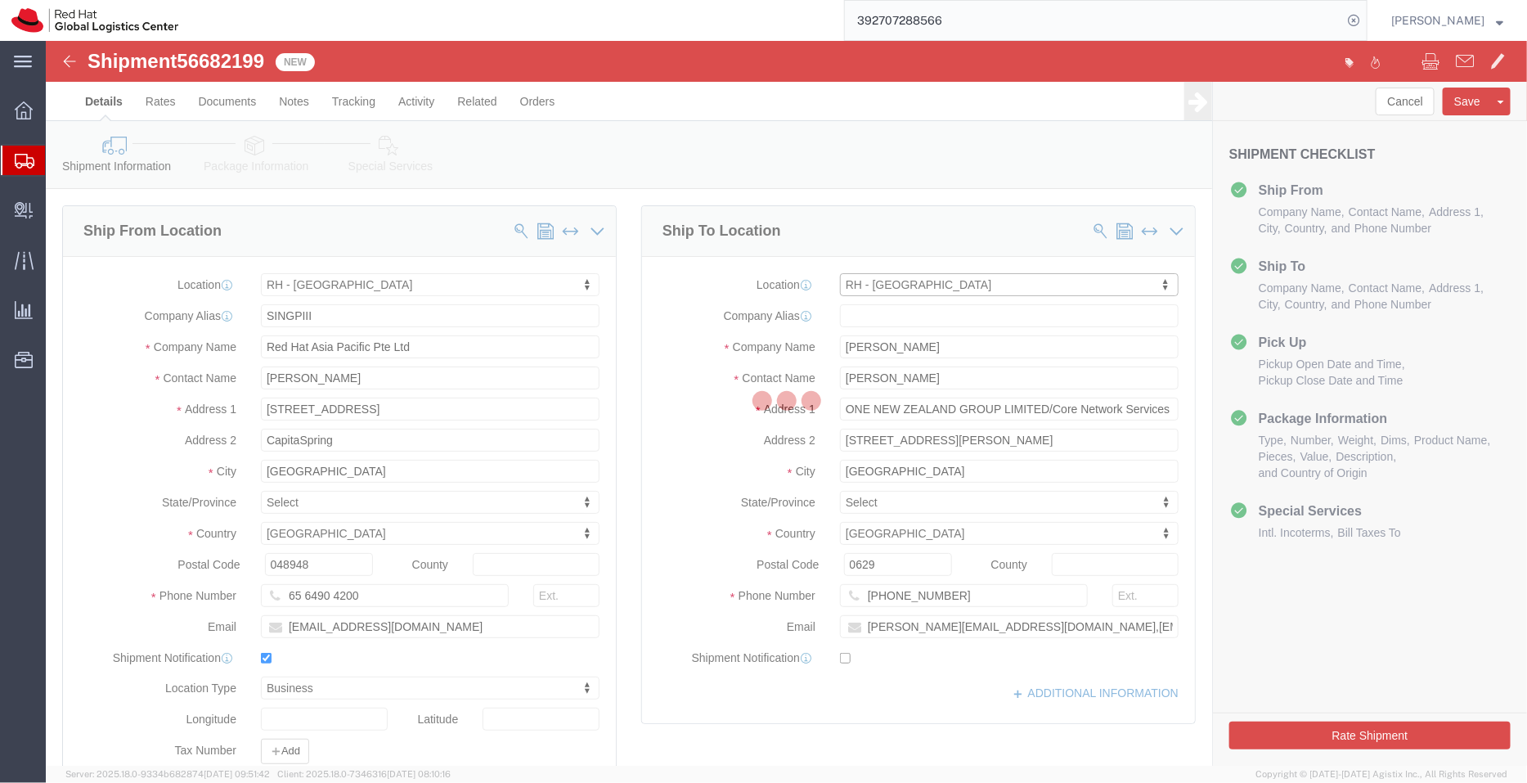
type input "[GEOGRAPHIC_DATA]"
type input "Red Hat, KK"
type input "Ebisu Neonate 8F"
type input "1-18 Ebisu 4-chome [GEOGRAPHIC_DATA]"
type input "[GEOGRAPHIC_DATA]"
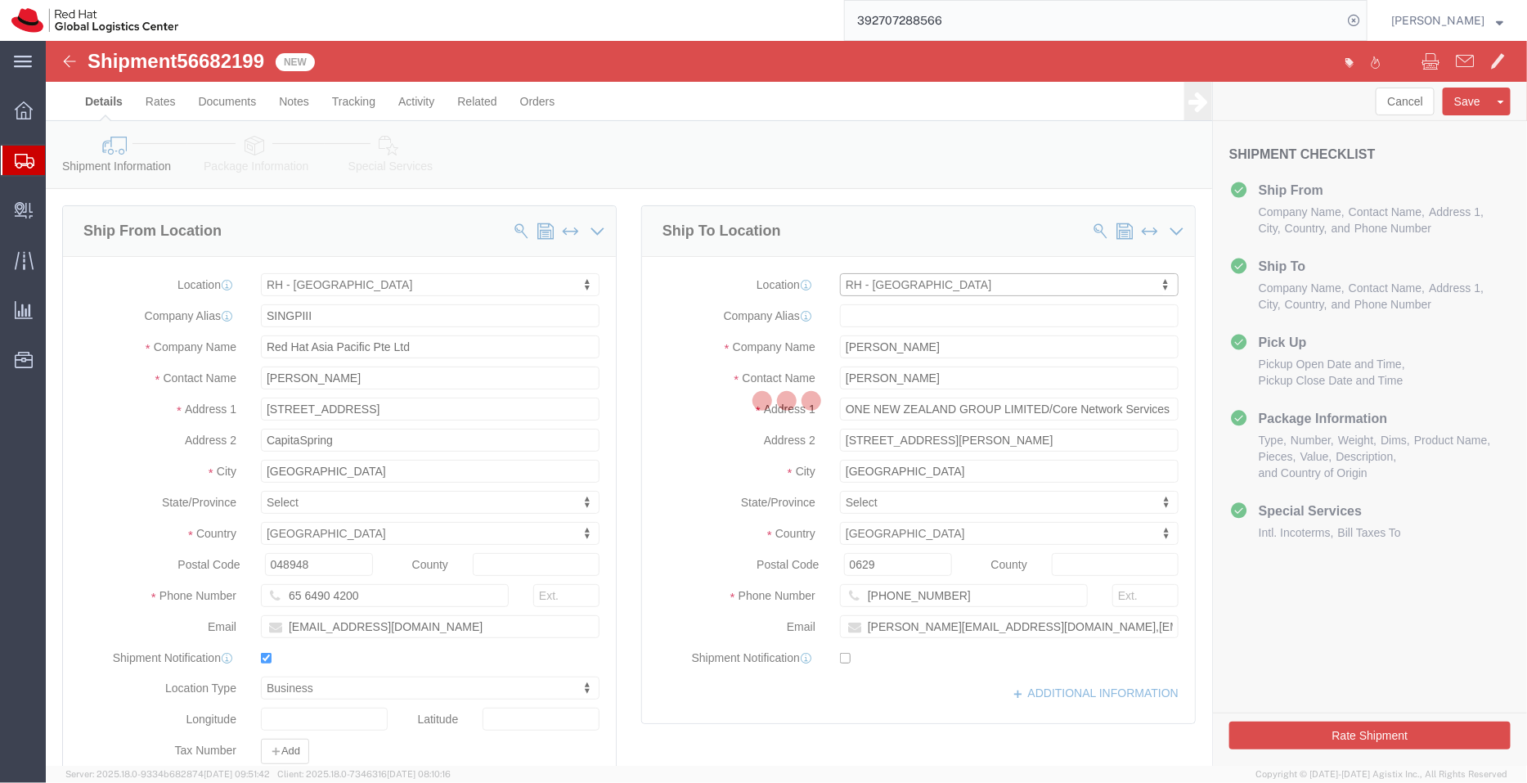
select select "JP"
type input "150-0013"
type input "813 5798 8500"
checkbox input "false"
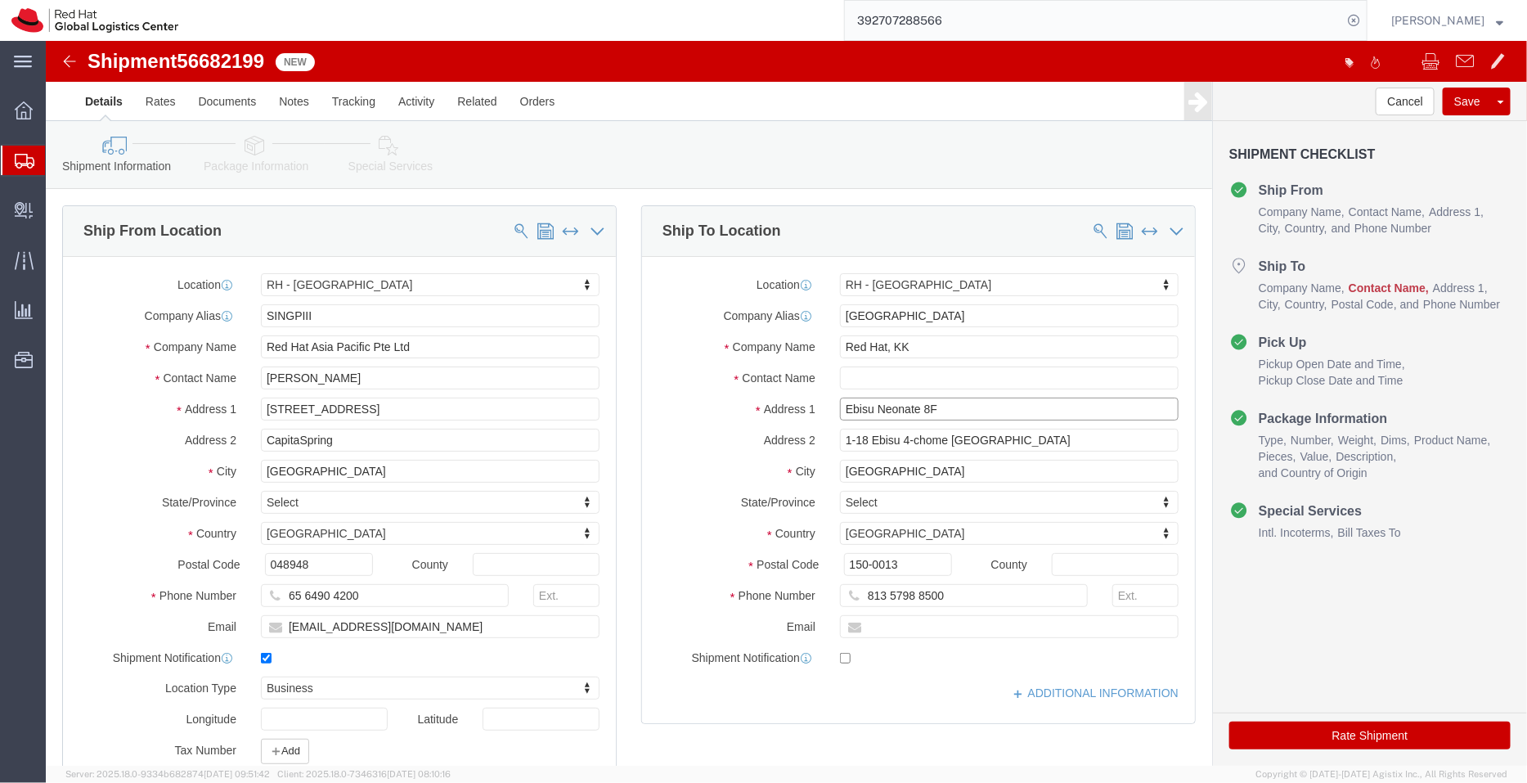
click input "Ebisu Neonate 8F"
type input "Ebisu Neonate 3F"
select select
click input "text"
paste input "[PERSON_NAME]"
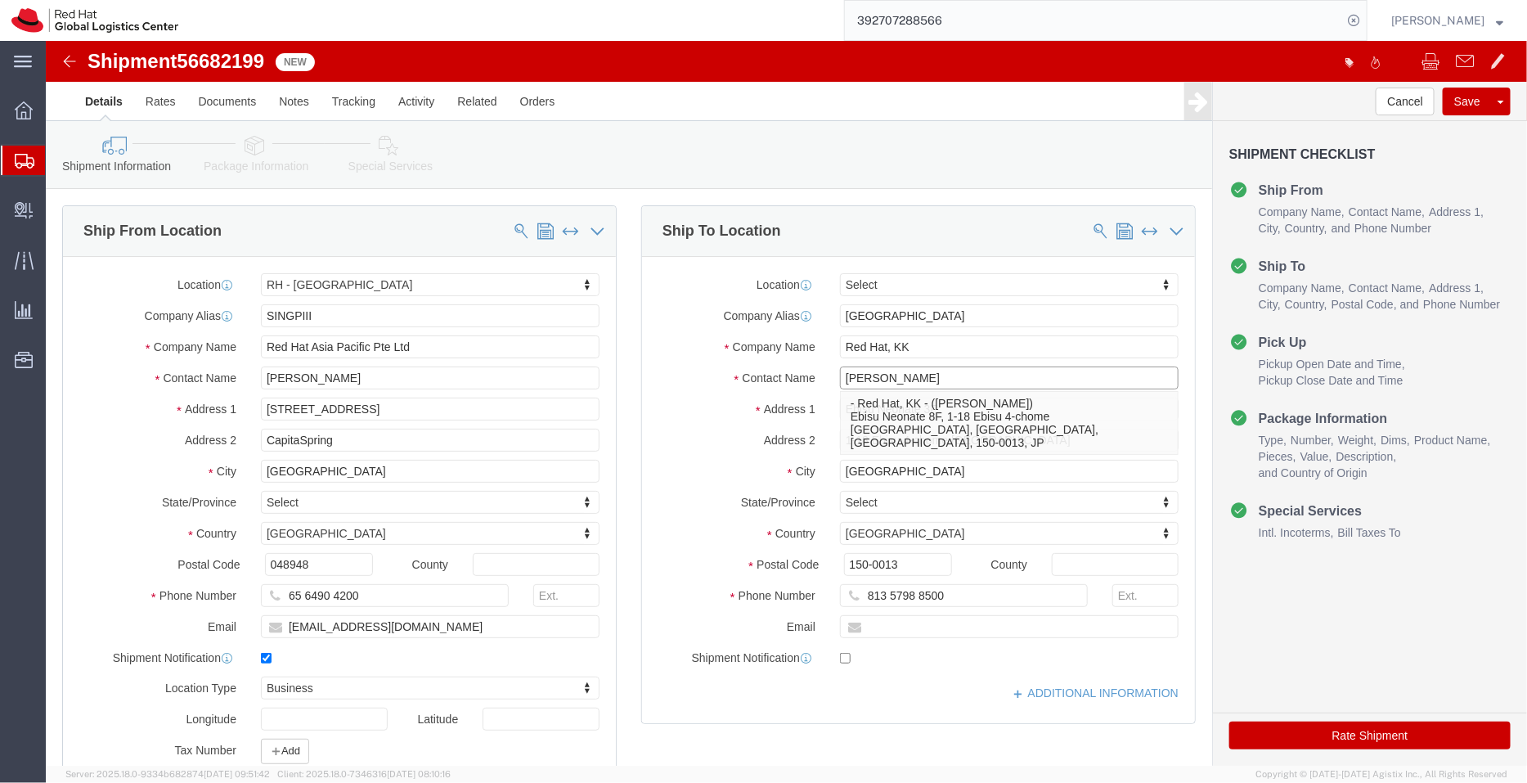
type input "[PERSON_NAME]"
click label "Company Alias"
click input "text"
paste input "[EMAIL_ADDRESS][DOMAIN_NAME]"
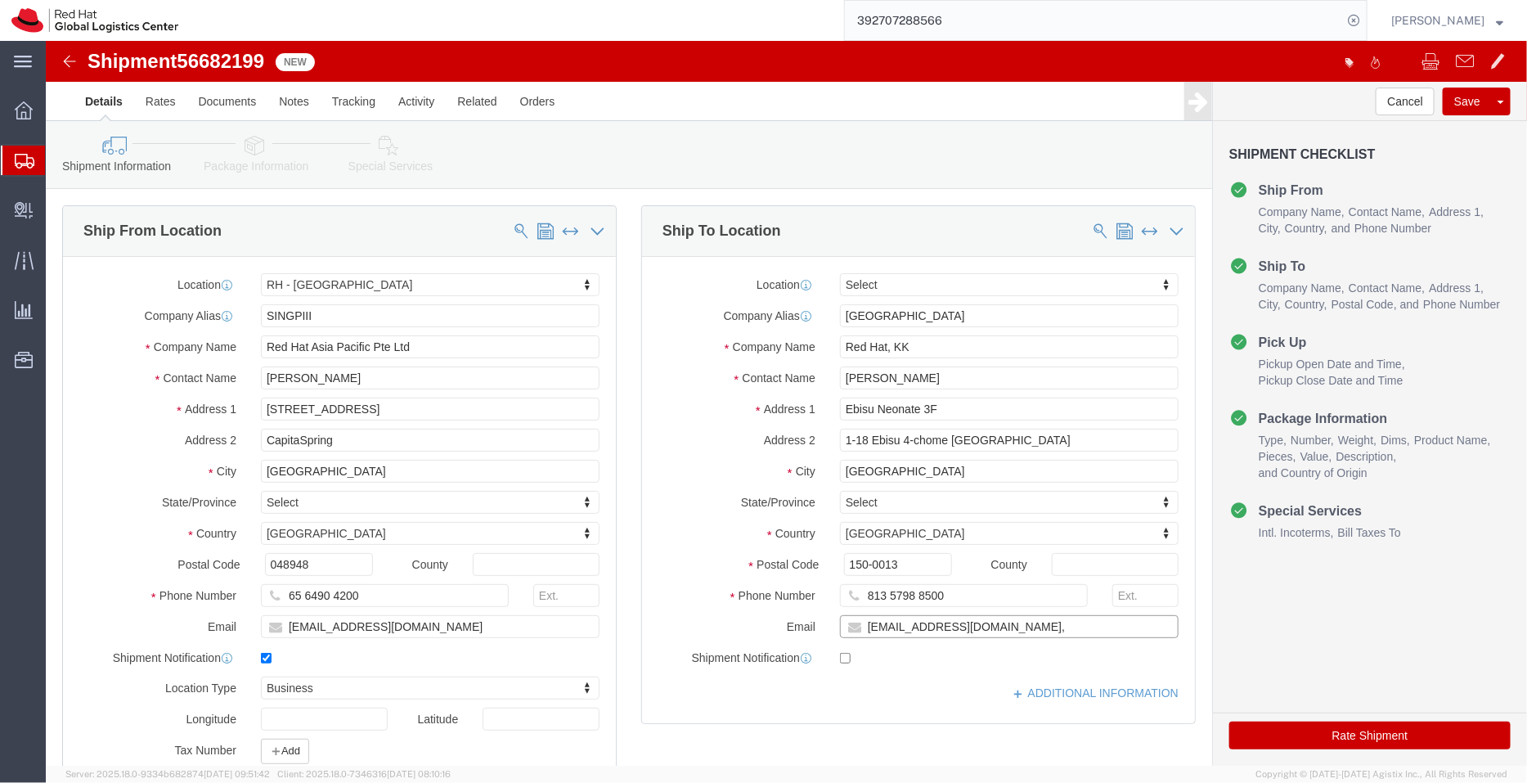
type input "[EMAIL_ADDRESS][DOMAIN_NAME],"
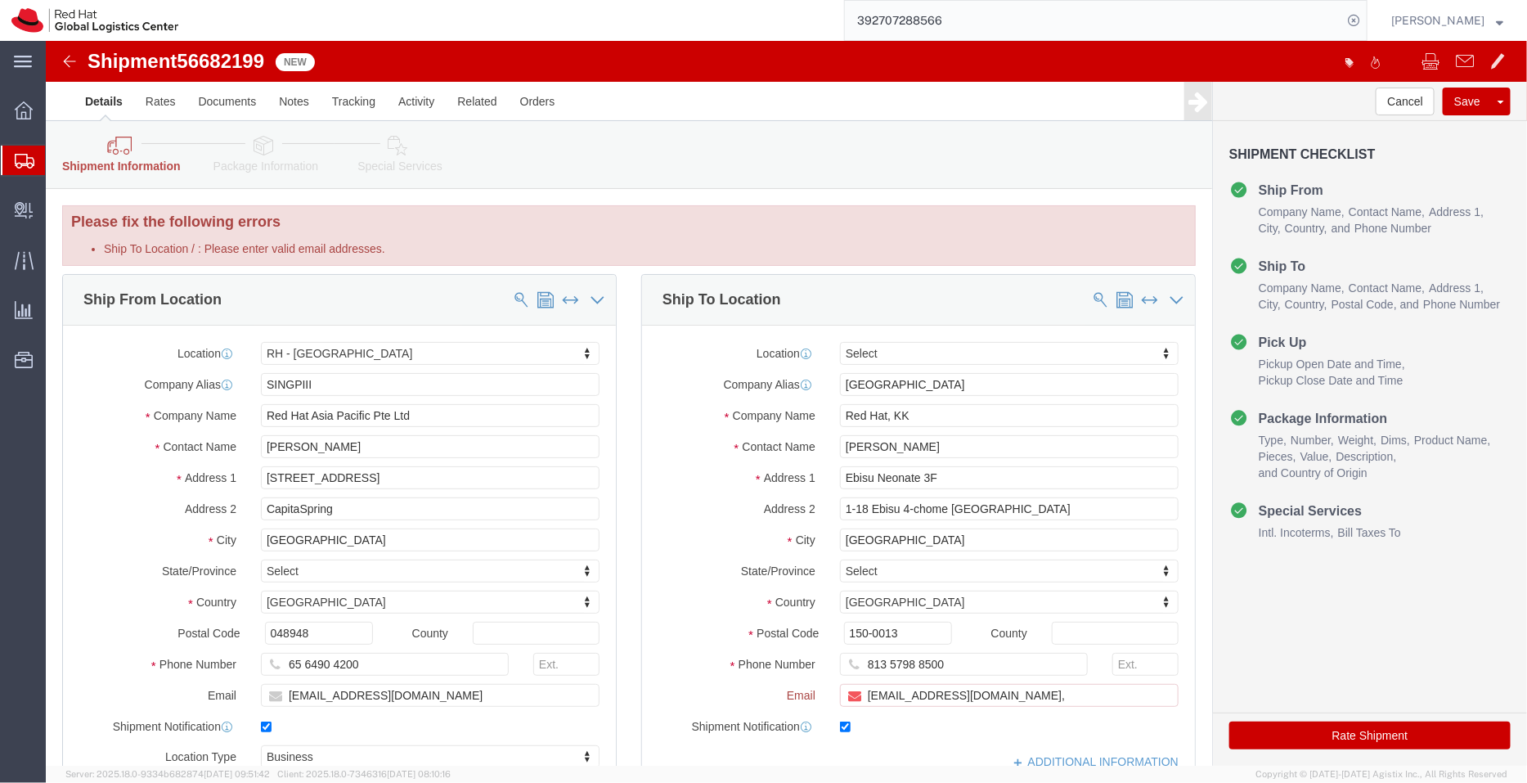
checkbox input "true"
paste input "[EMAIL_ADDRESS][DOMAIN_NAME]"
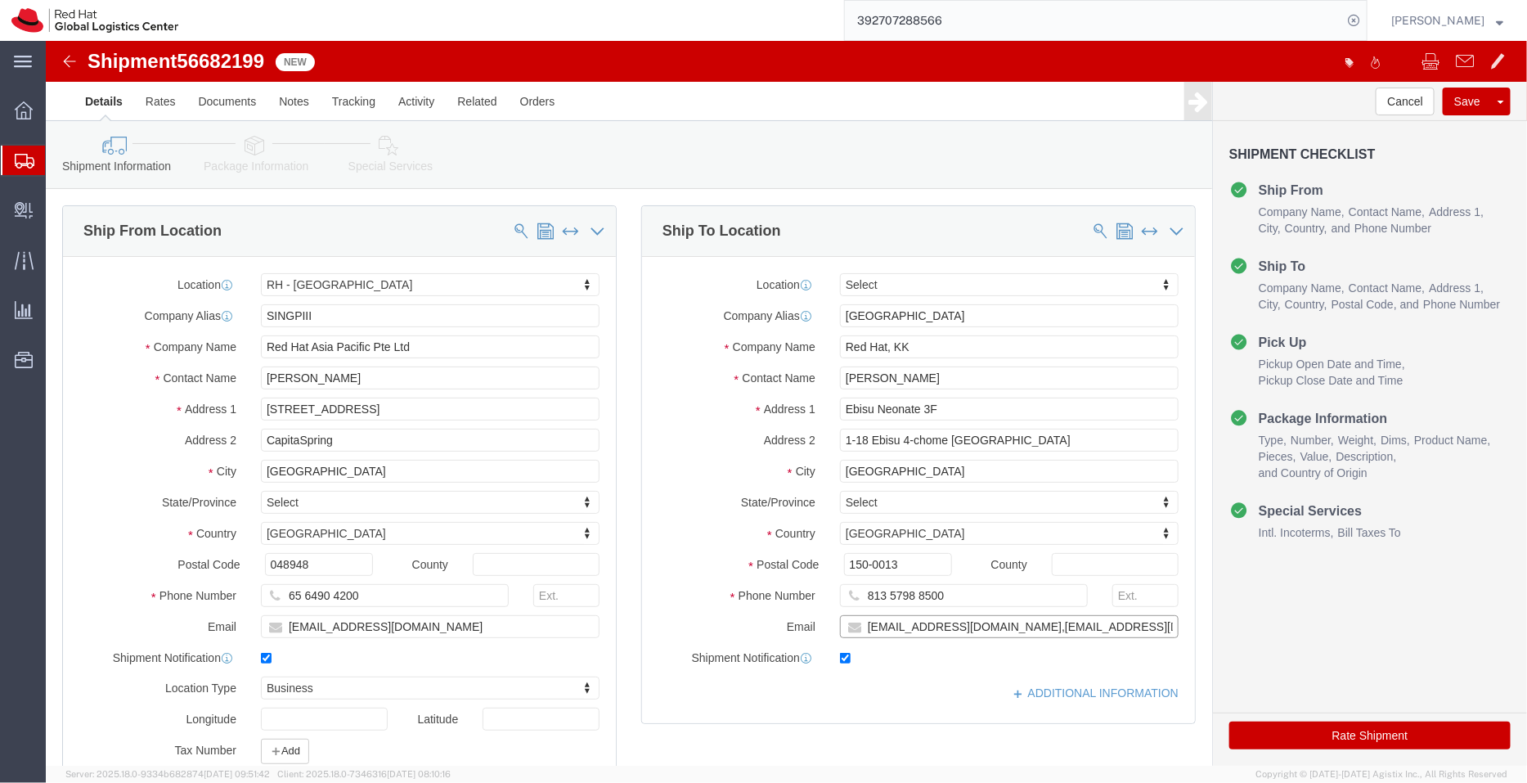
type input "[EMAIL_ADDRESS][DOMAIN_NAME],[EMAIL_ADDRESS][DOMAIN_NAME]"
click div "Location Select Select My Profile Location [GEOGRAPHIC_DATA] - [GEOGRAPHIC_DATA…"
click link "ADDITIONAL INFORMATION"
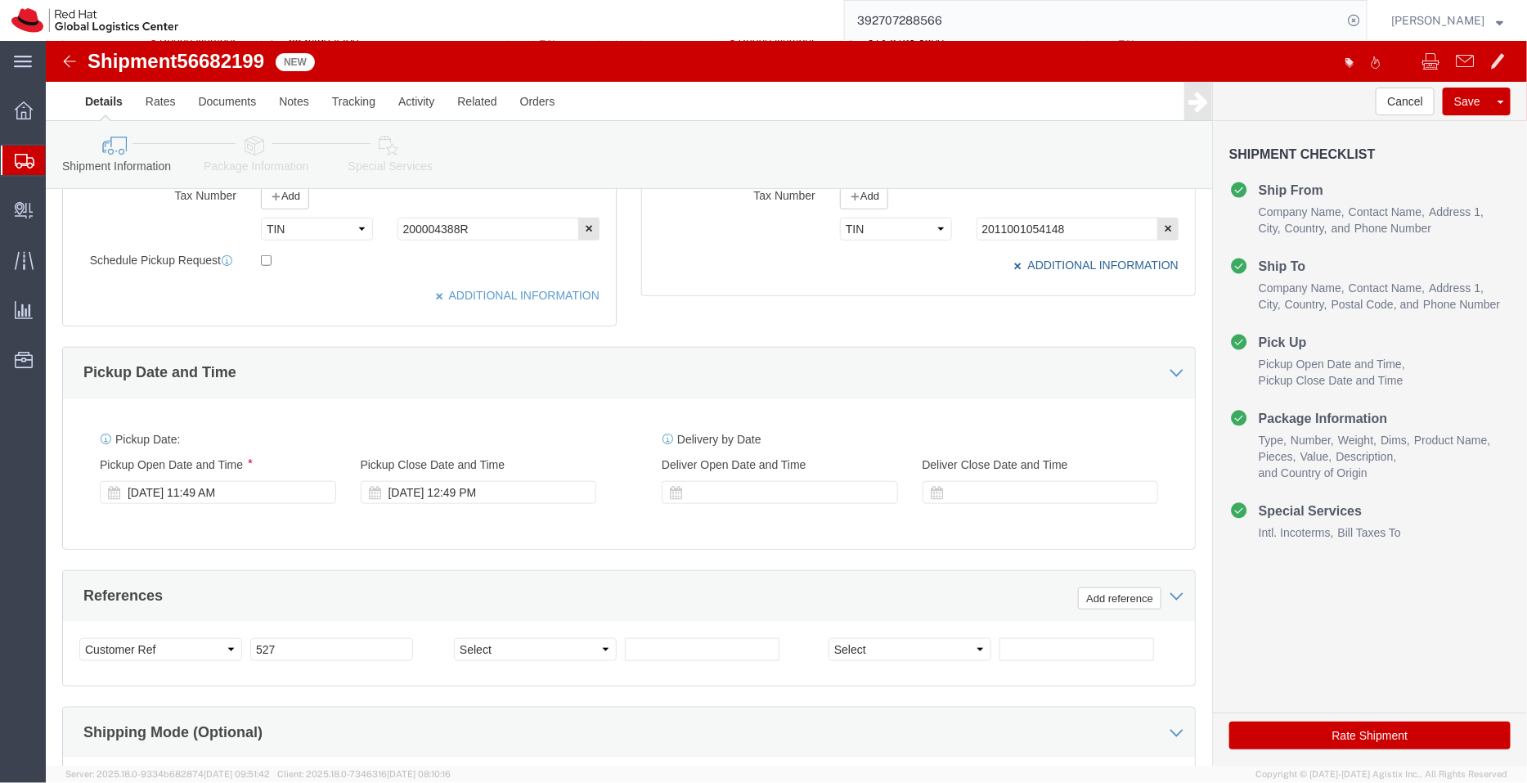
scroll to position [560, 0]
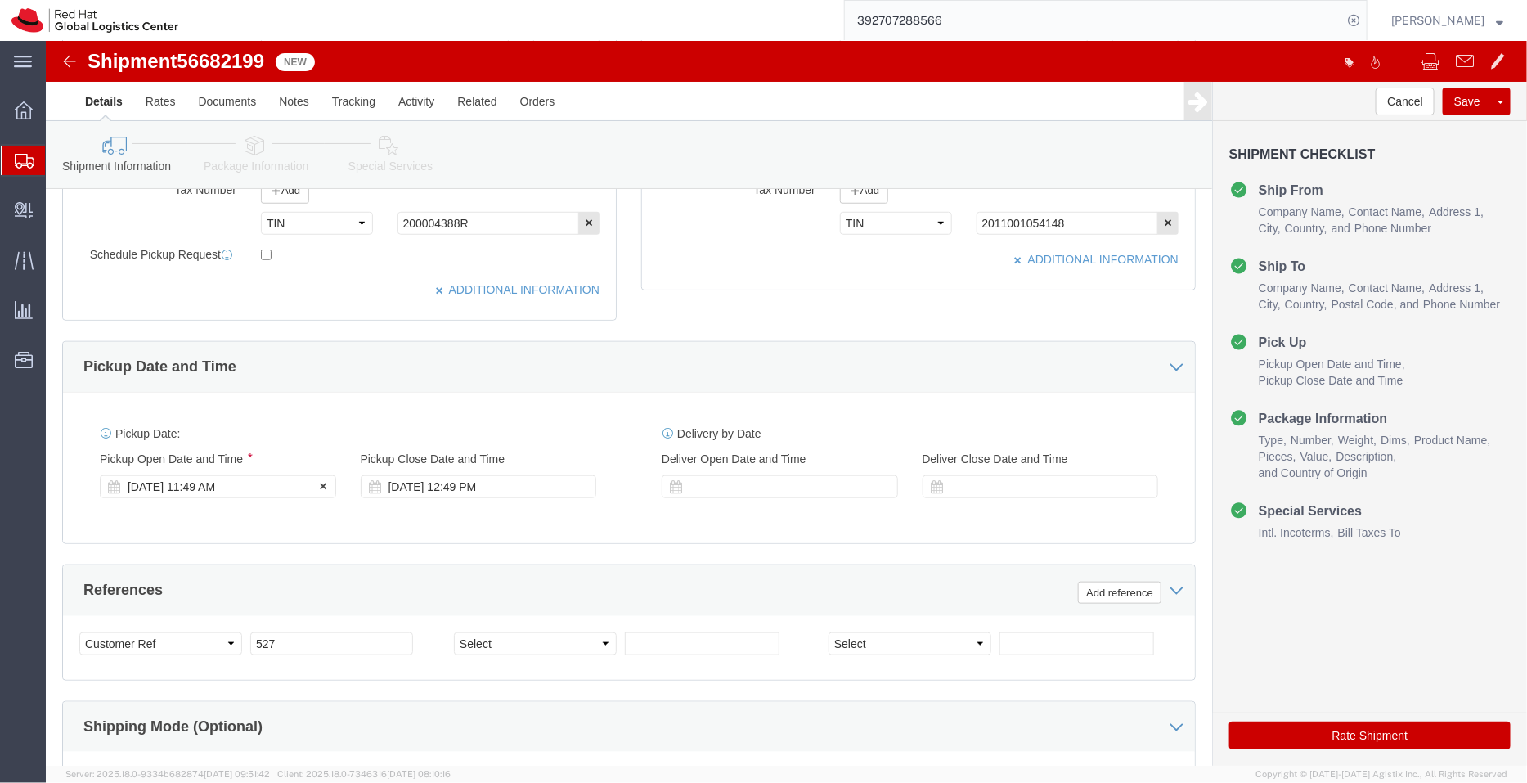
click div "[DATE] 11:49 AM"
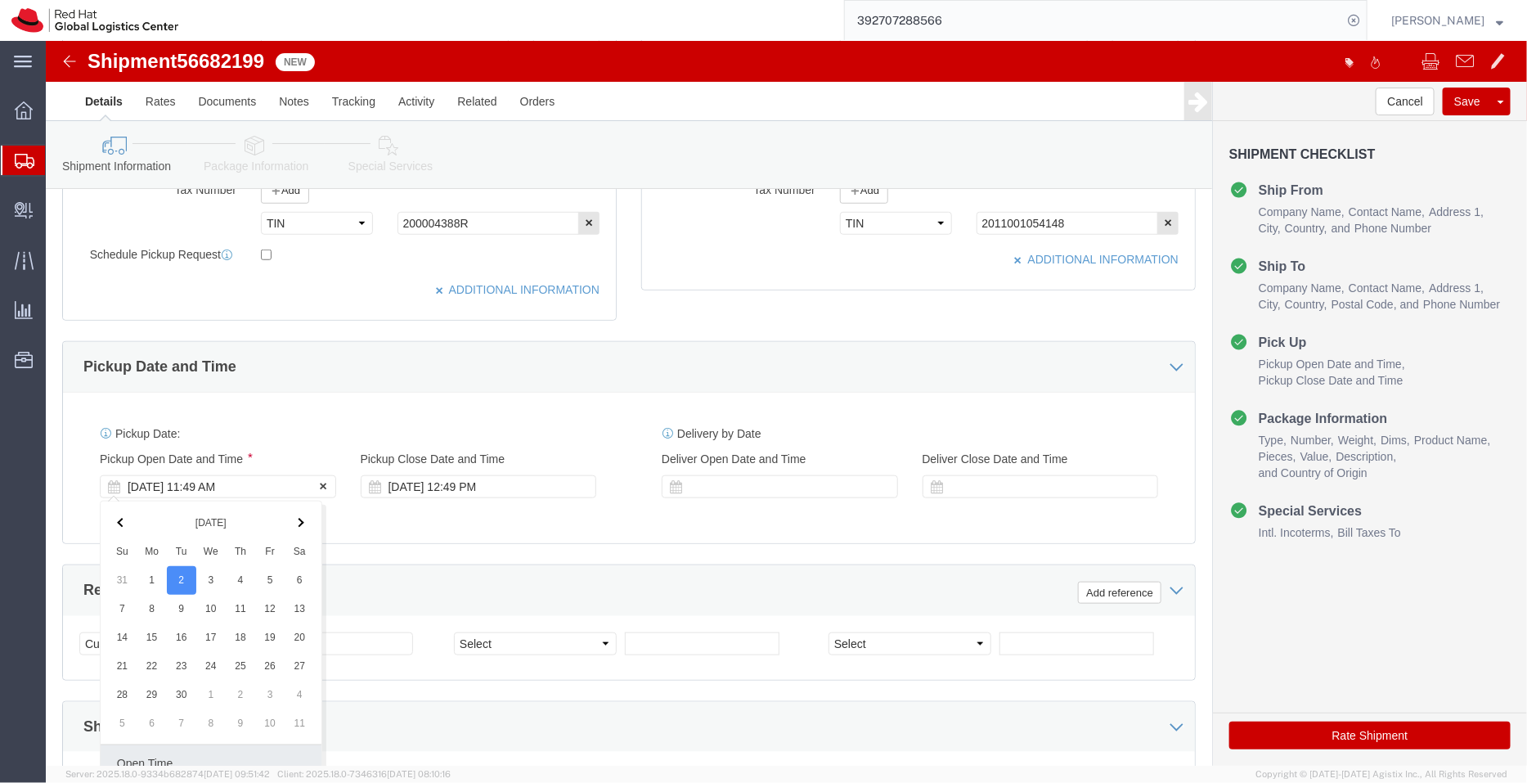
scroll to position [837, 0]
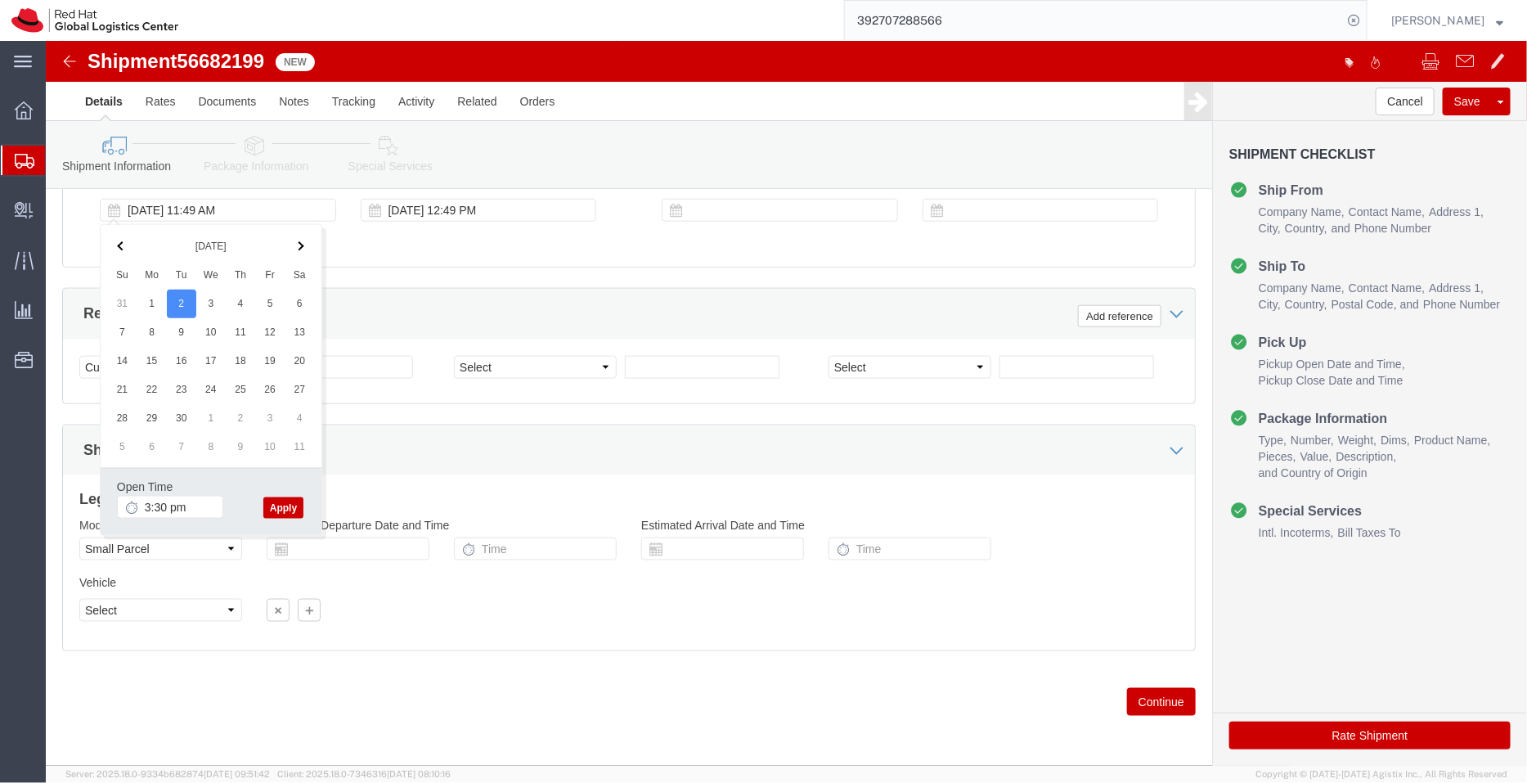
type input "3:30 PM"
click button "Apply"
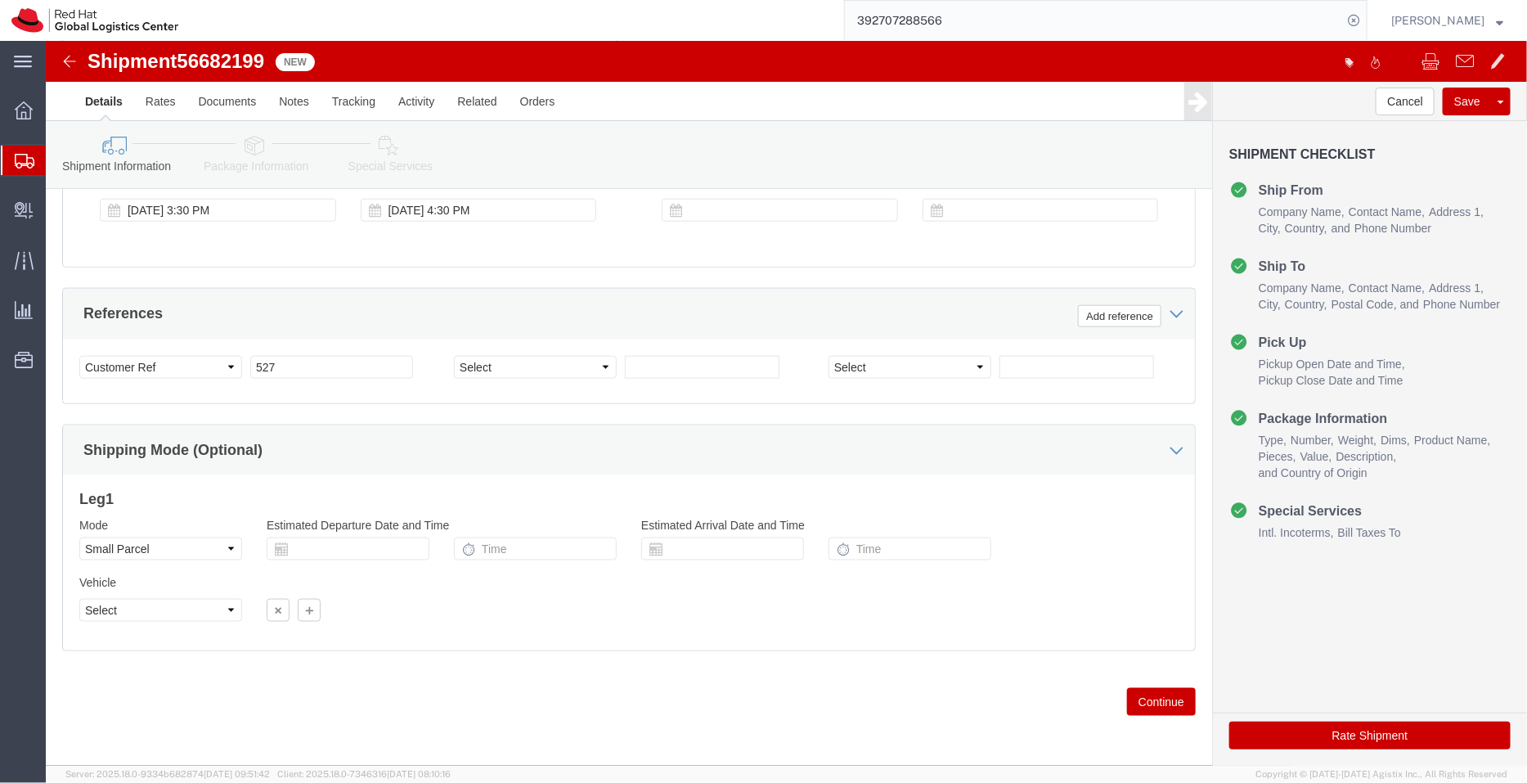
click icon
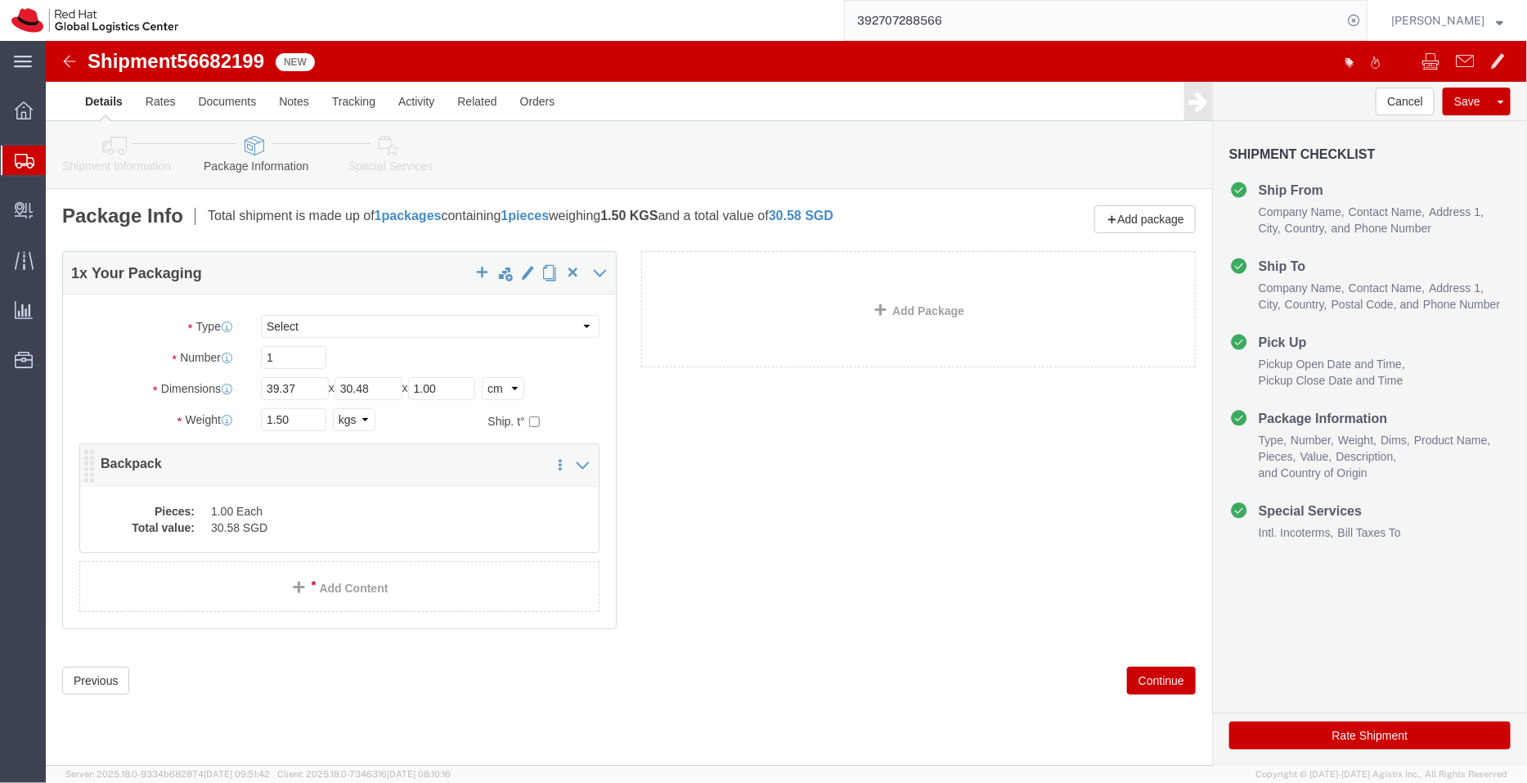
click dd "1.00 Each"
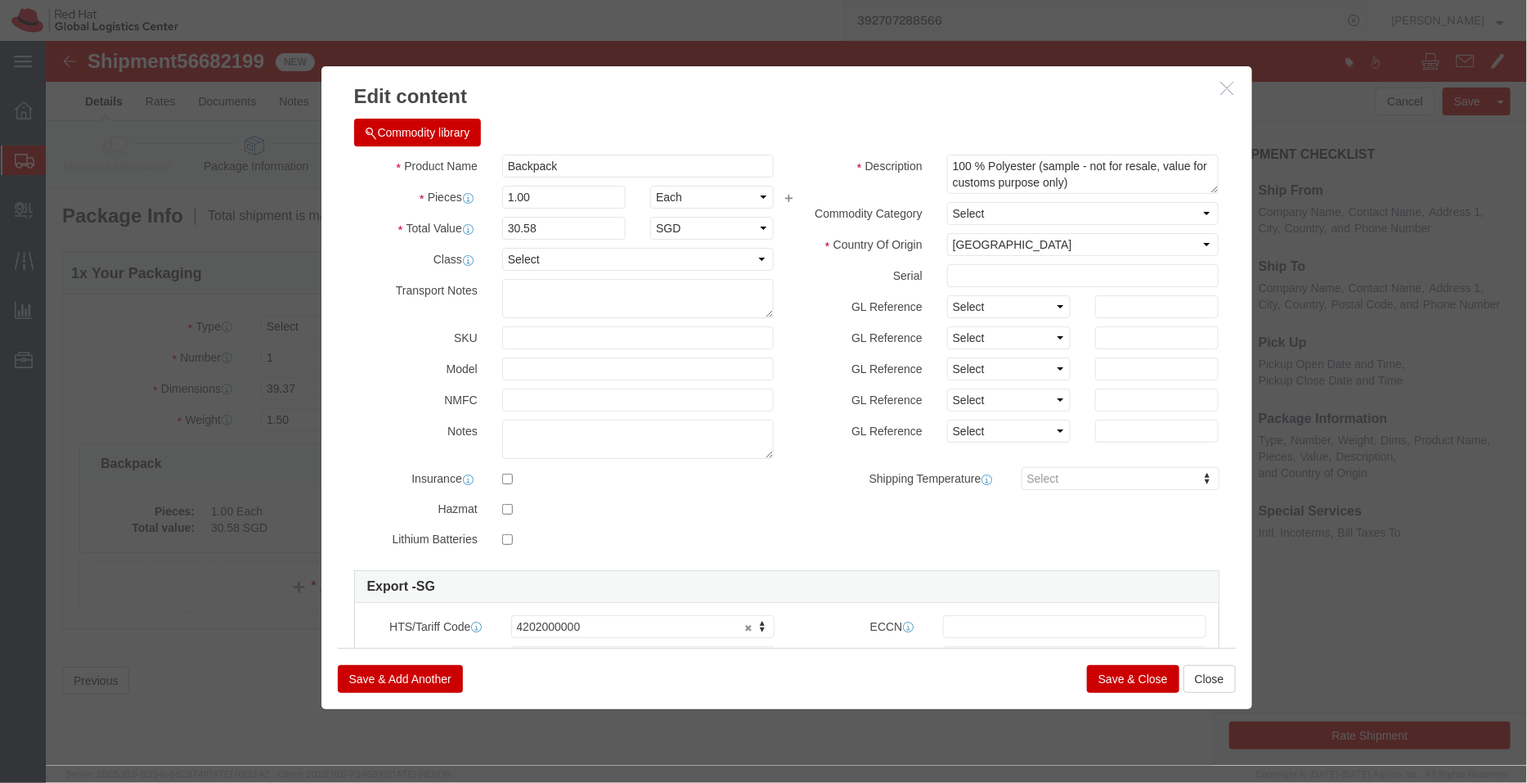
click button "Save & Close"
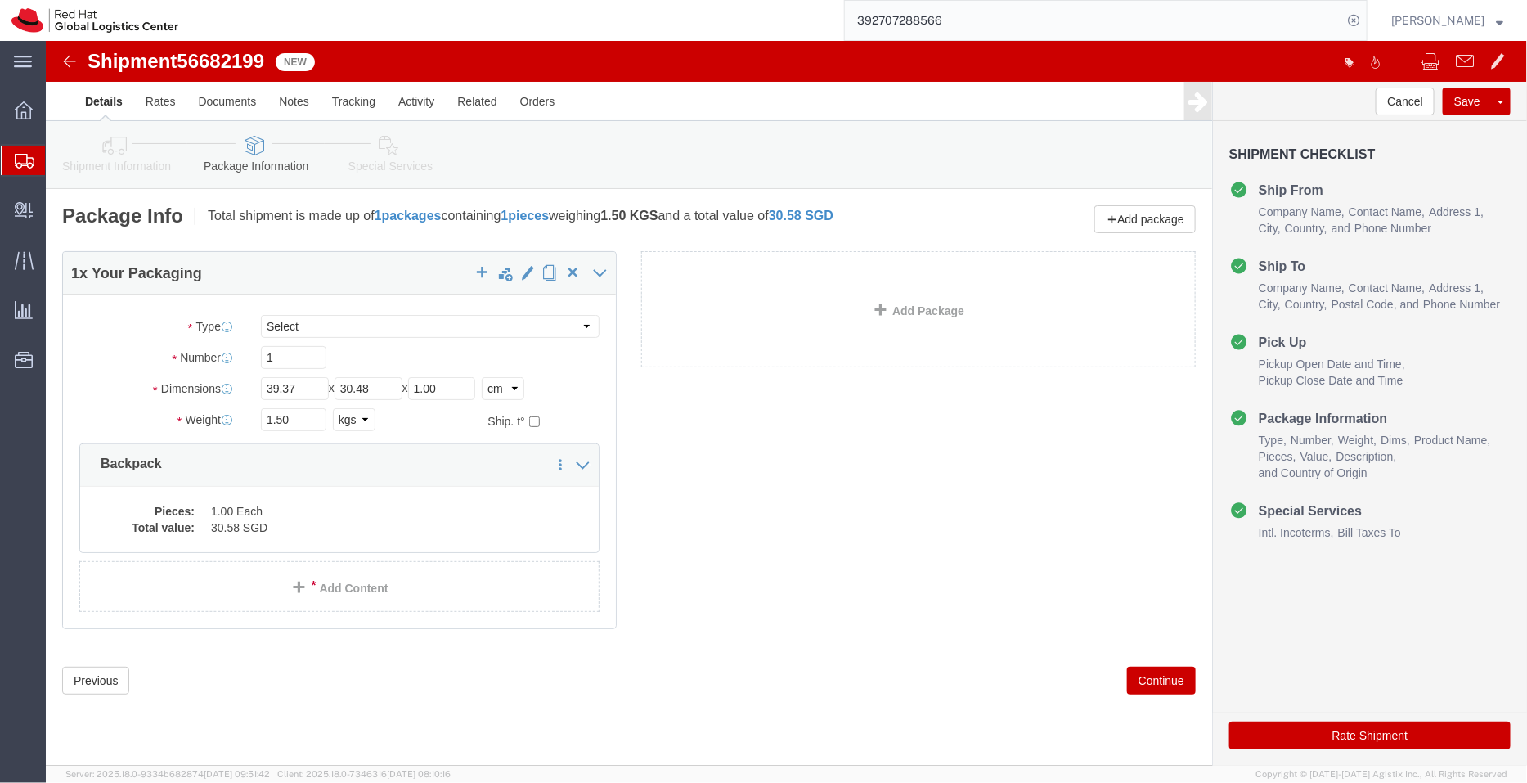
click link "Special Services"
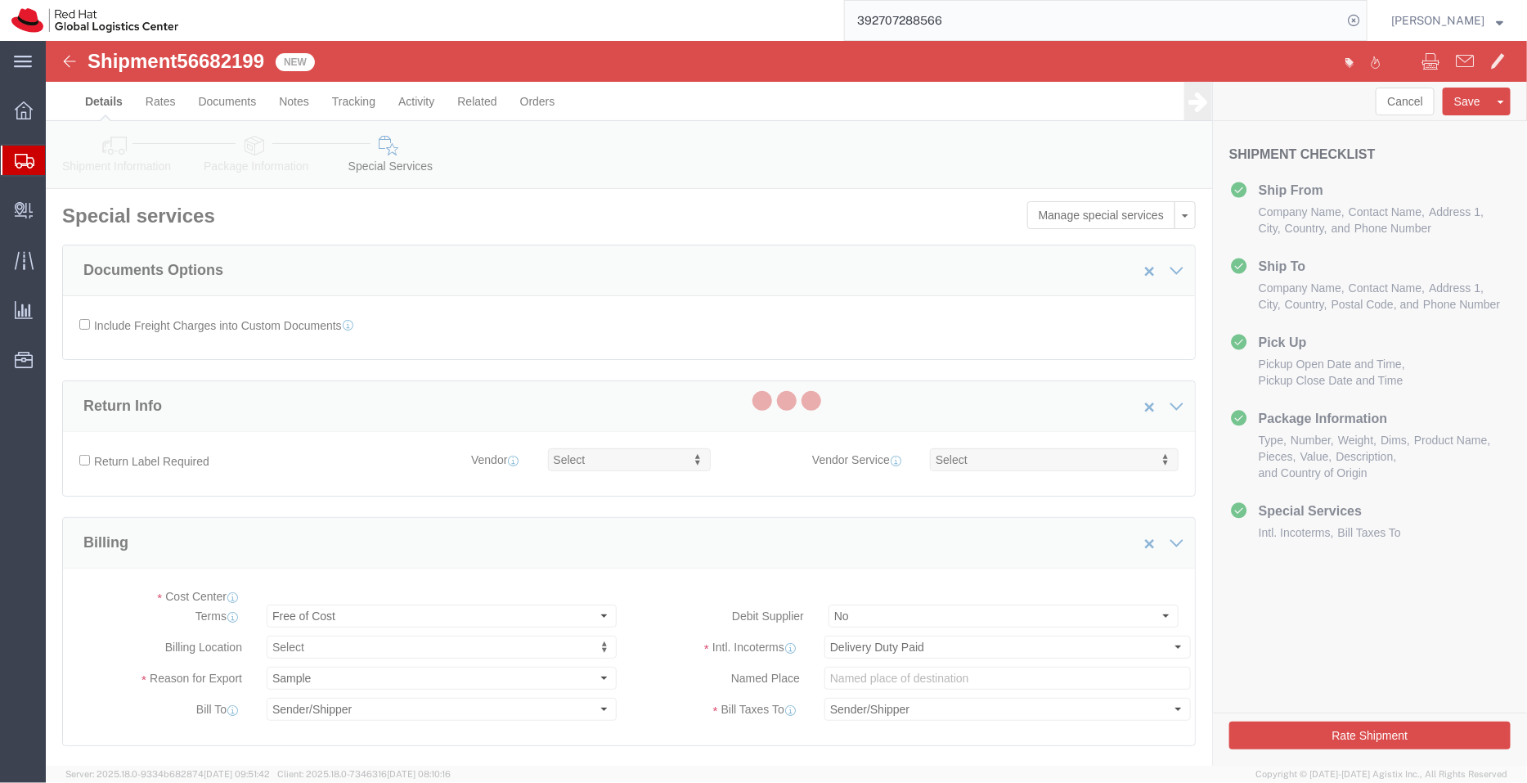
select select "COSTCENTER"
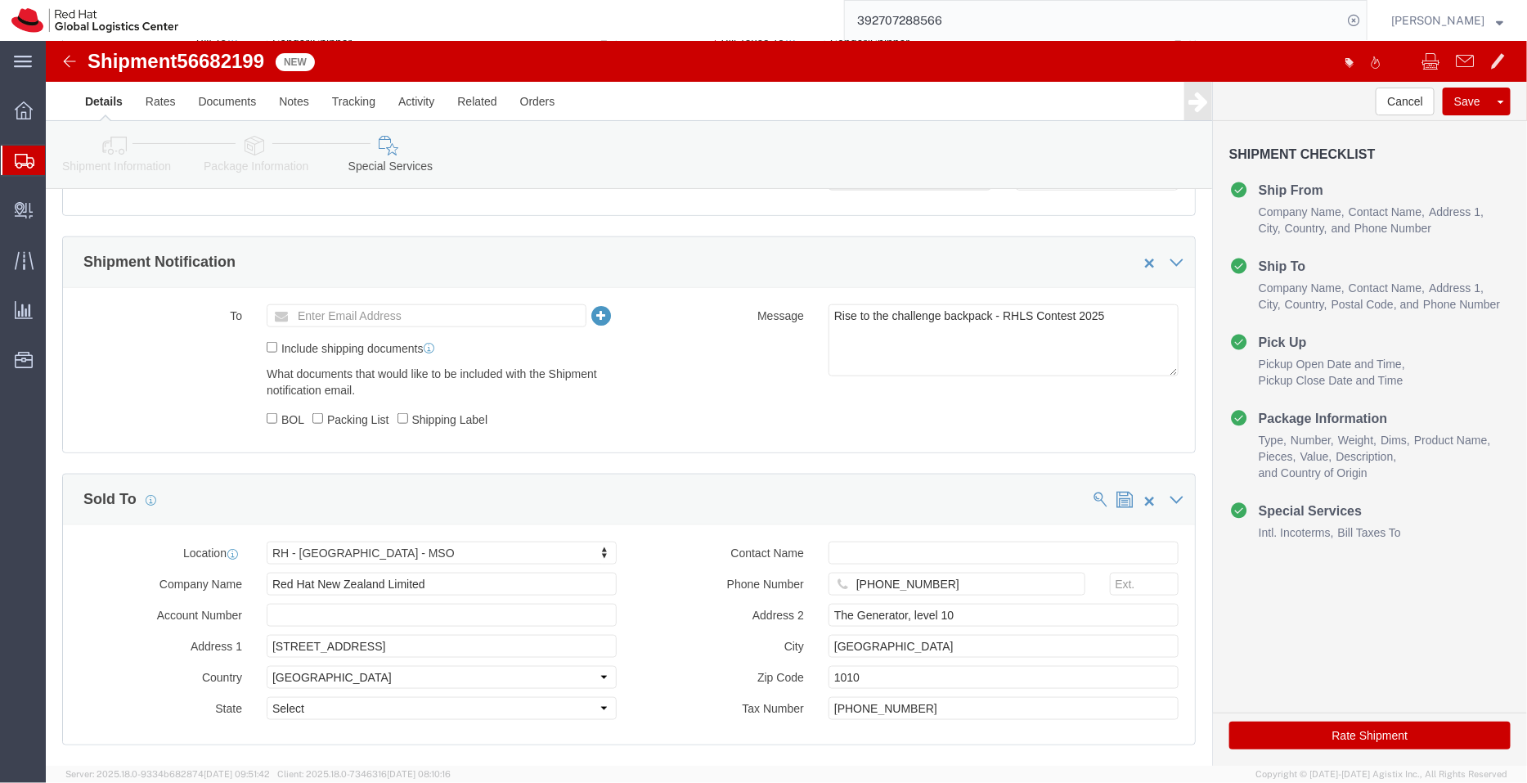
scroll to position [777, 0]
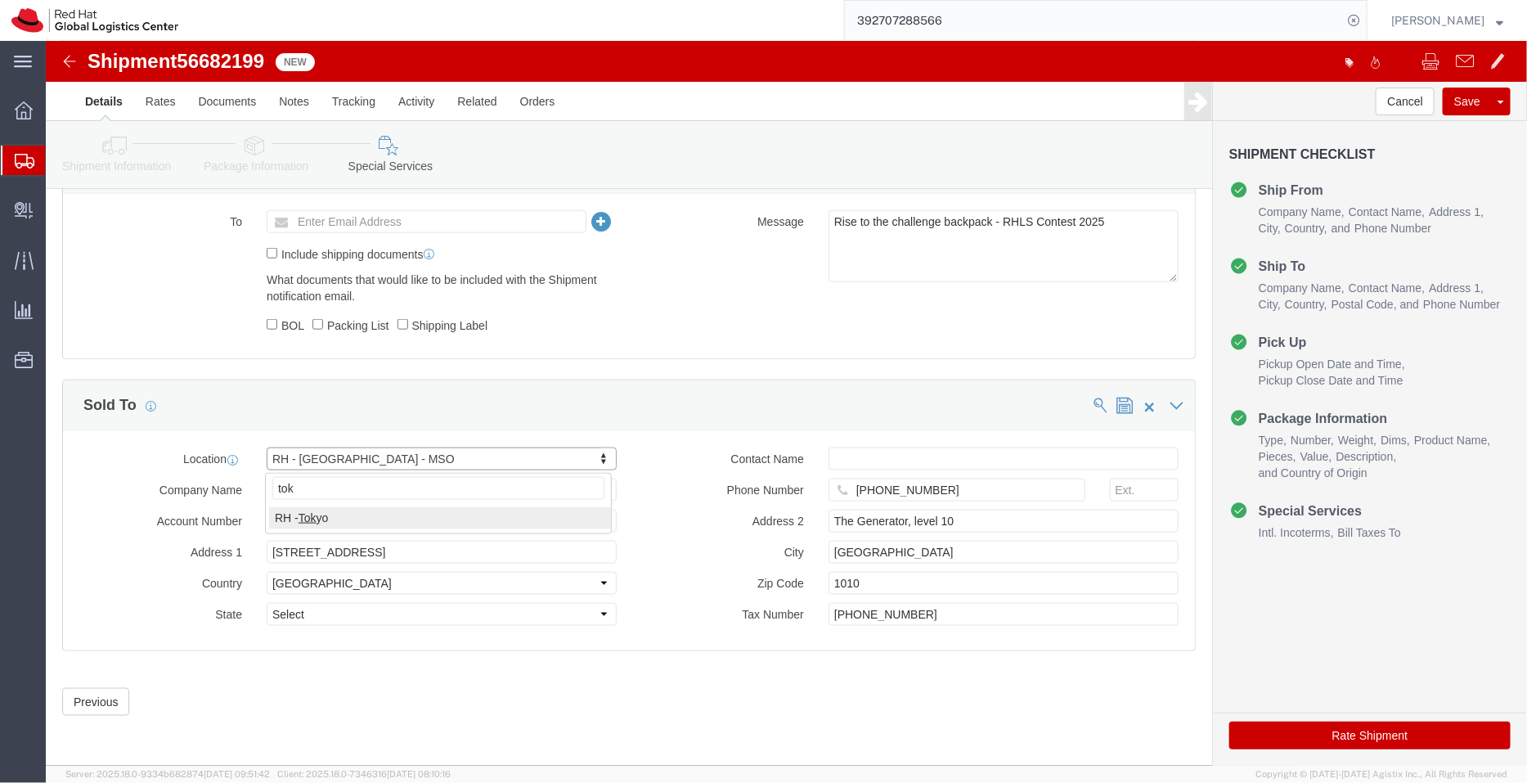
type input "tok"
select select "38034"
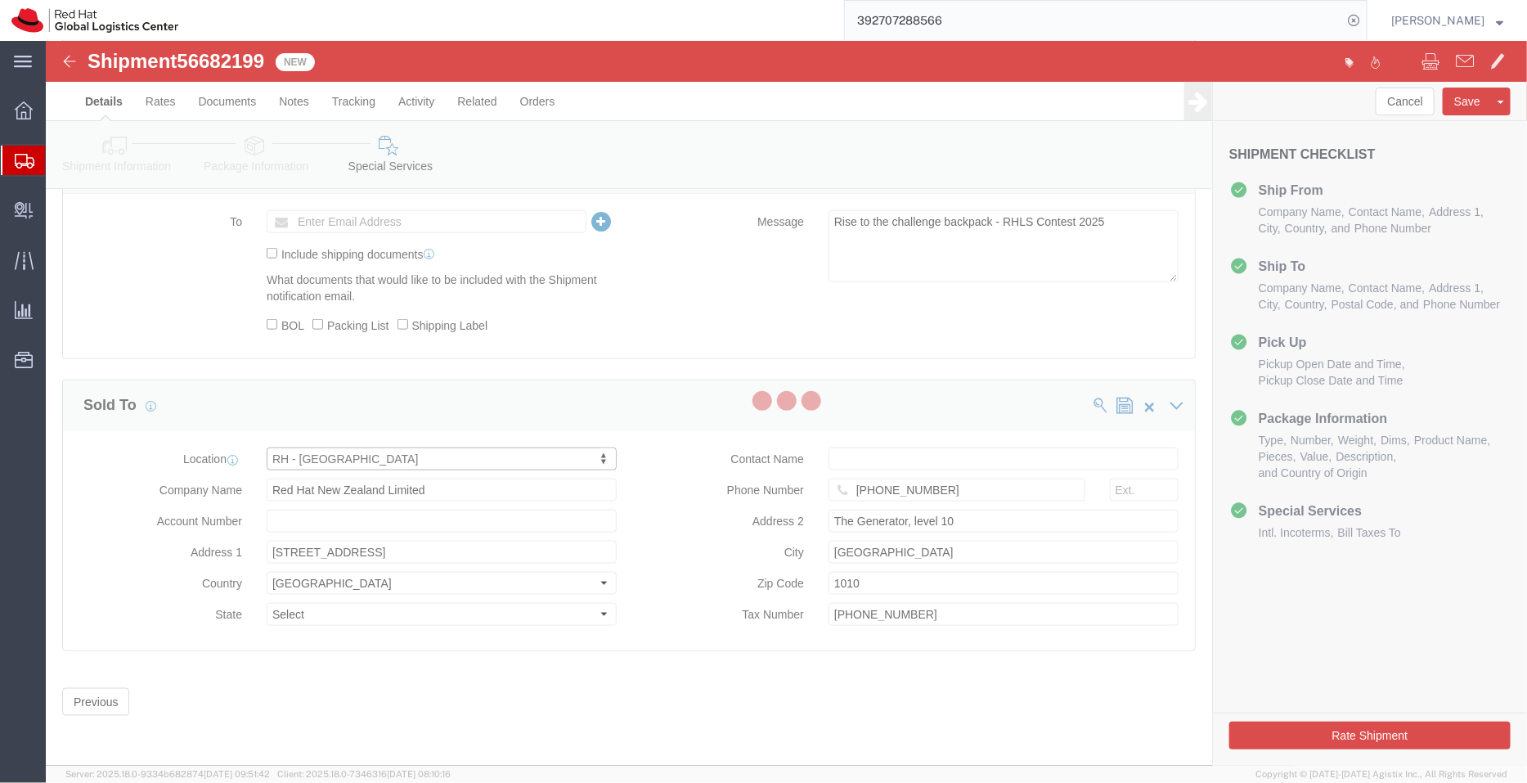
type input "Red Hat, KK"
type input "Ebisu Neonate 8F"
select select "JP"
type input "813 5798 8500"
type input "1-18 Ebisu 4-chome [GEOGRAPHIC_DATA]"
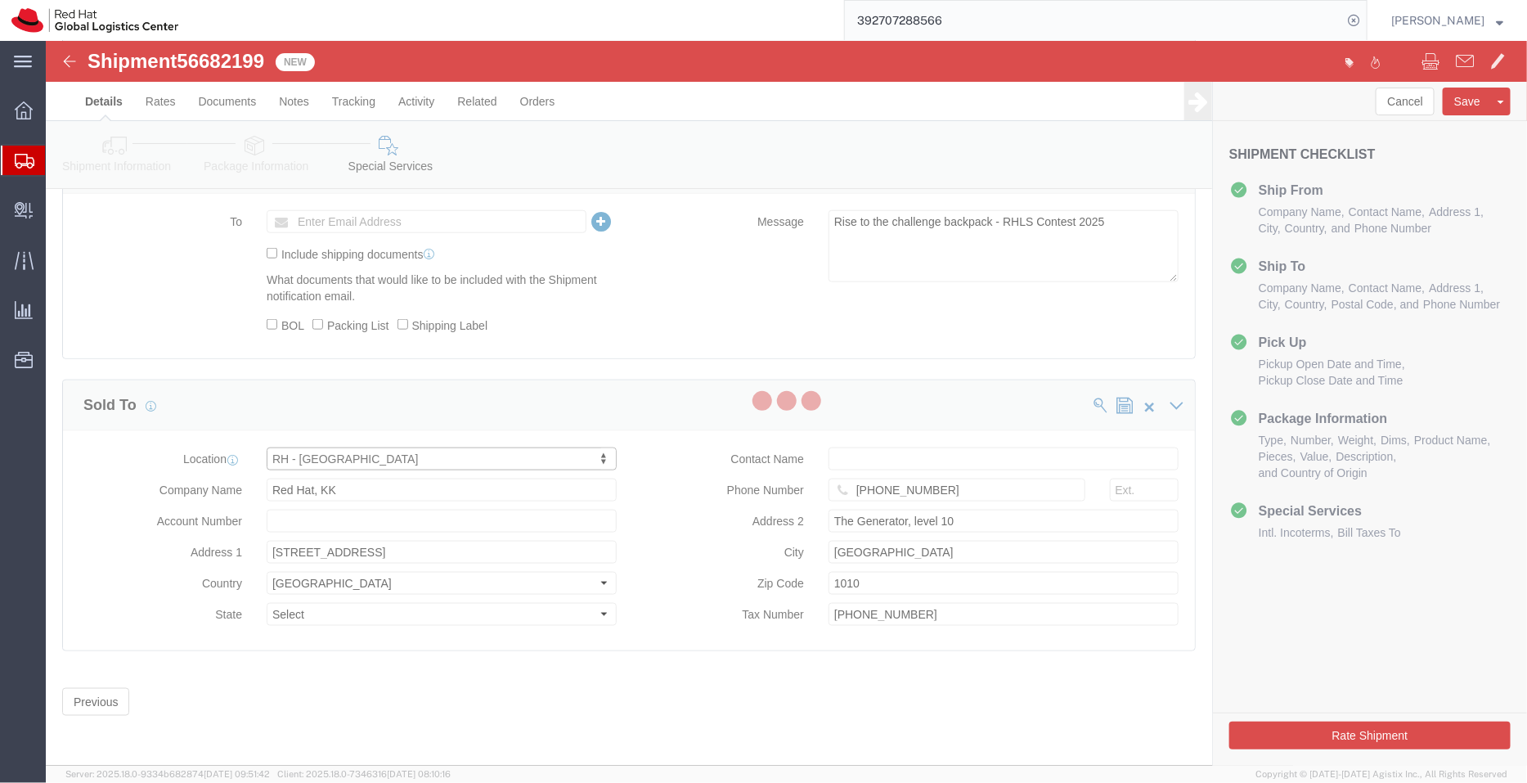
type input "[GEOGRAPHIC_DATA]"
type input "150-0013"
type input "2011001054148"
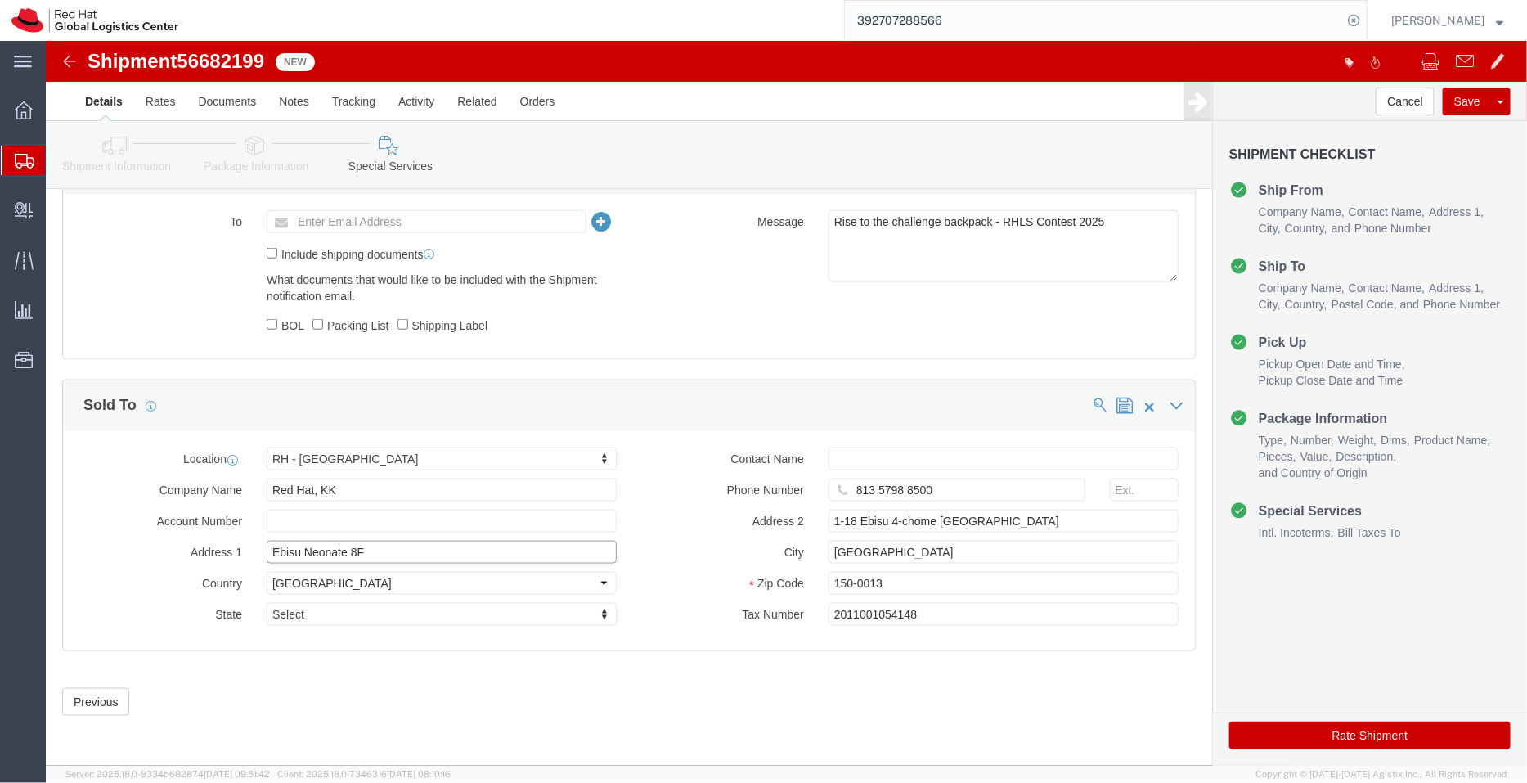
click input "Ebisu Neonate 8F"
type input "Ebisu Neonate 3F"
click div "Previous Continue"
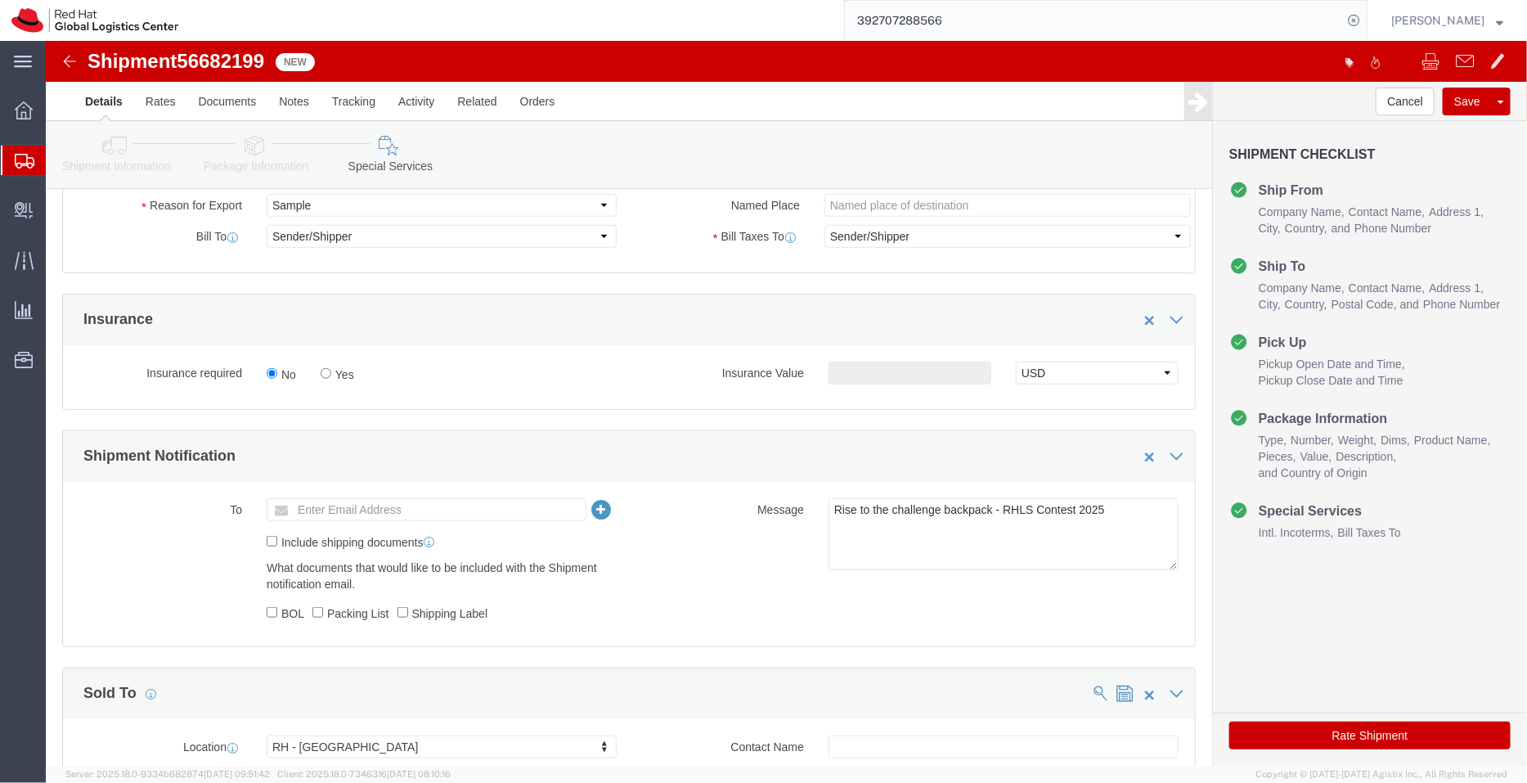
scroll to position [480, 0]
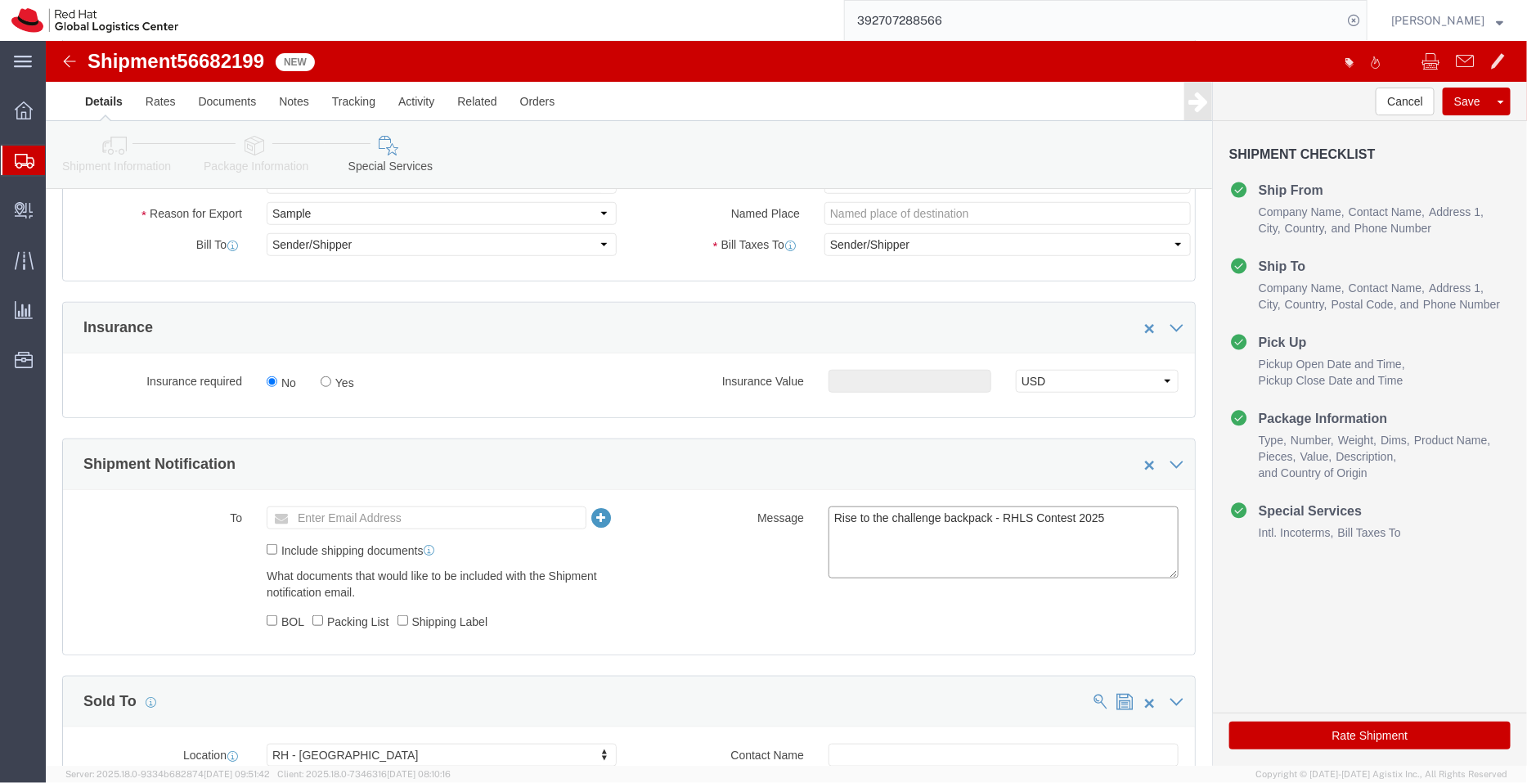
click textarea "Rise to the challenge backpack - RHLS Contest 2025"
paste textarea "[EMAIL_ADDRESS][DOMAIN_NAME]"
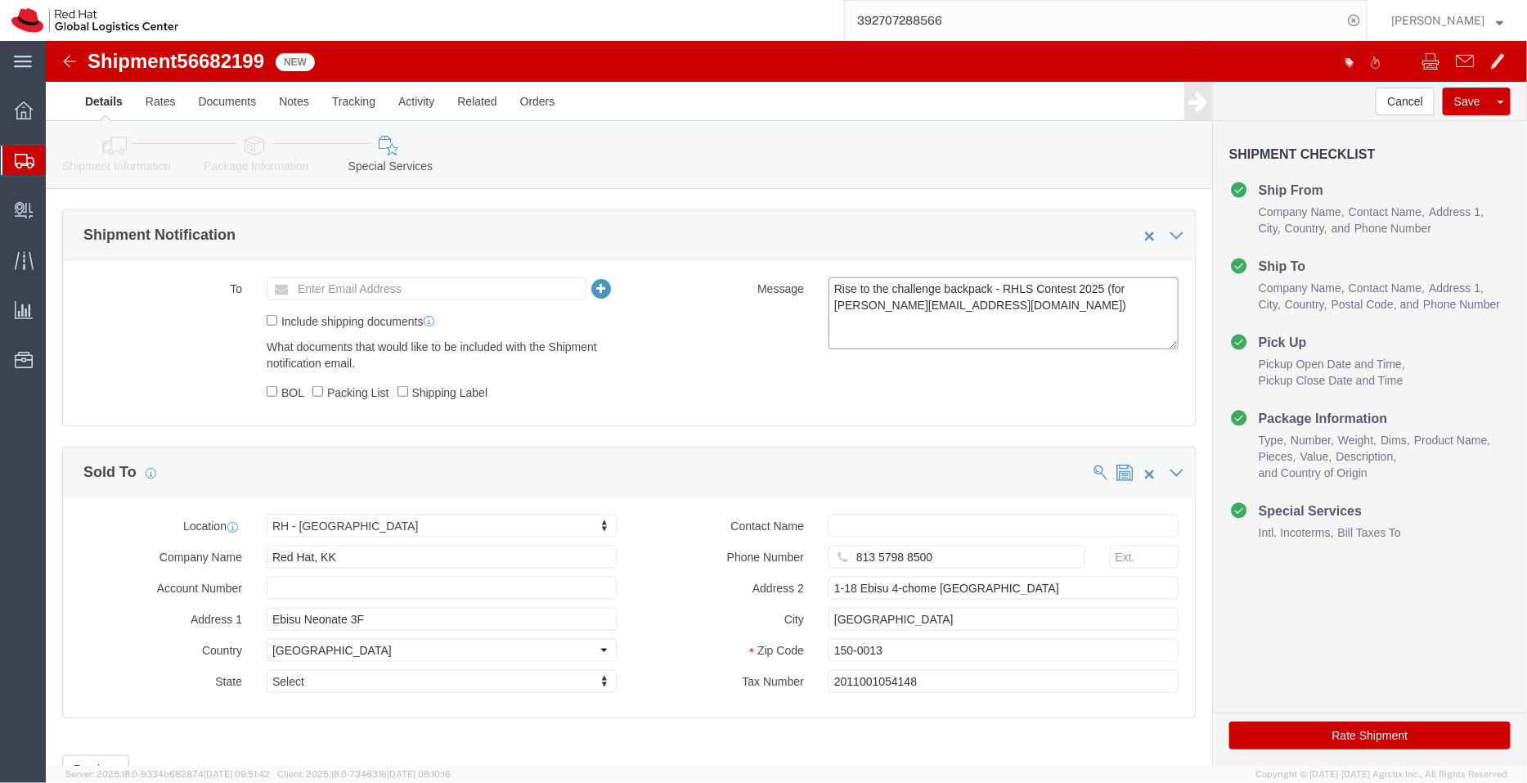
scroll to position [777, 0]
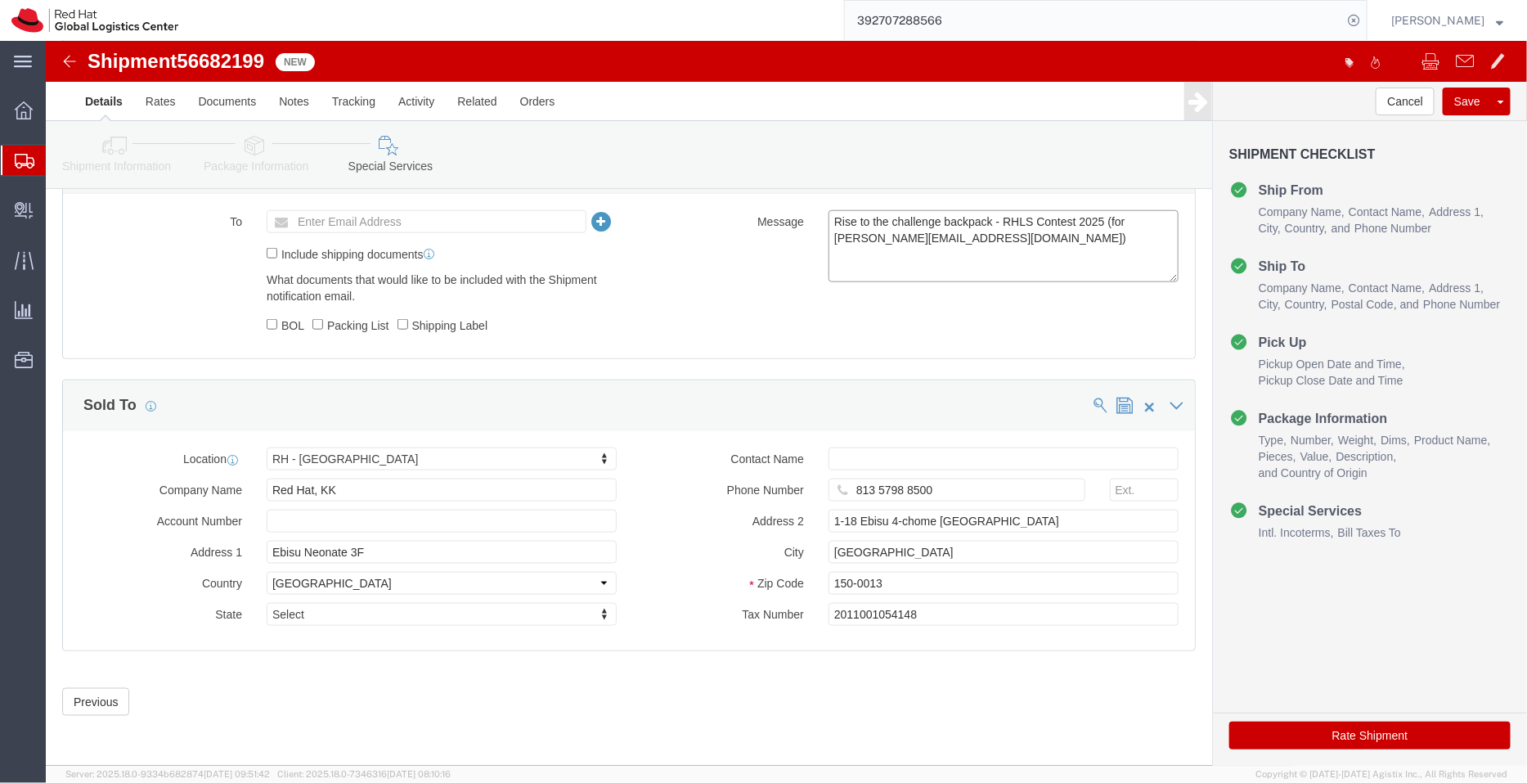
type textarea "Rise to the challenge backpack - RHLS Contest 2025 (for [PERSON_NAME][EMAIL_ADD…"
click icon
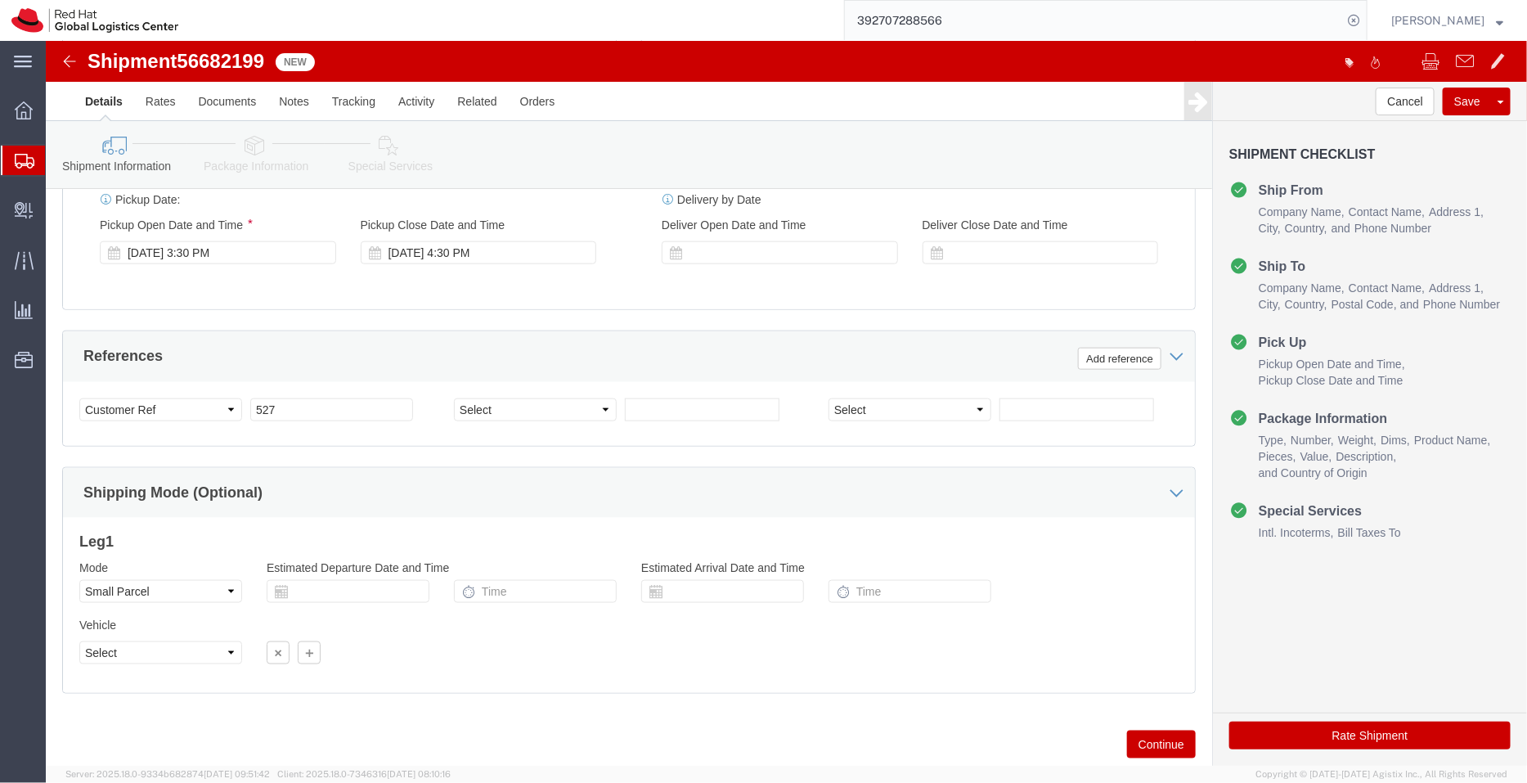
scroll to position [800, 0]
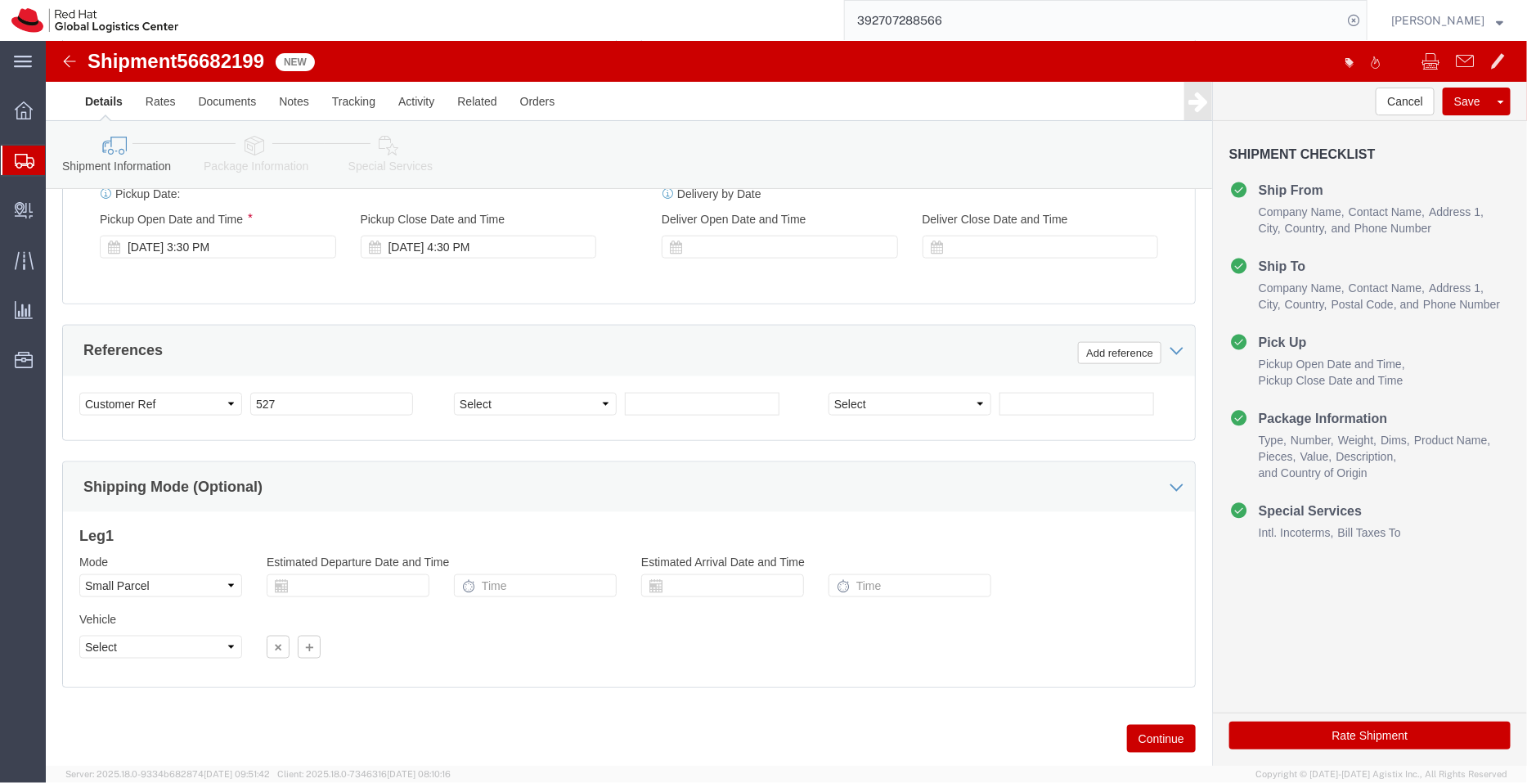
click icon
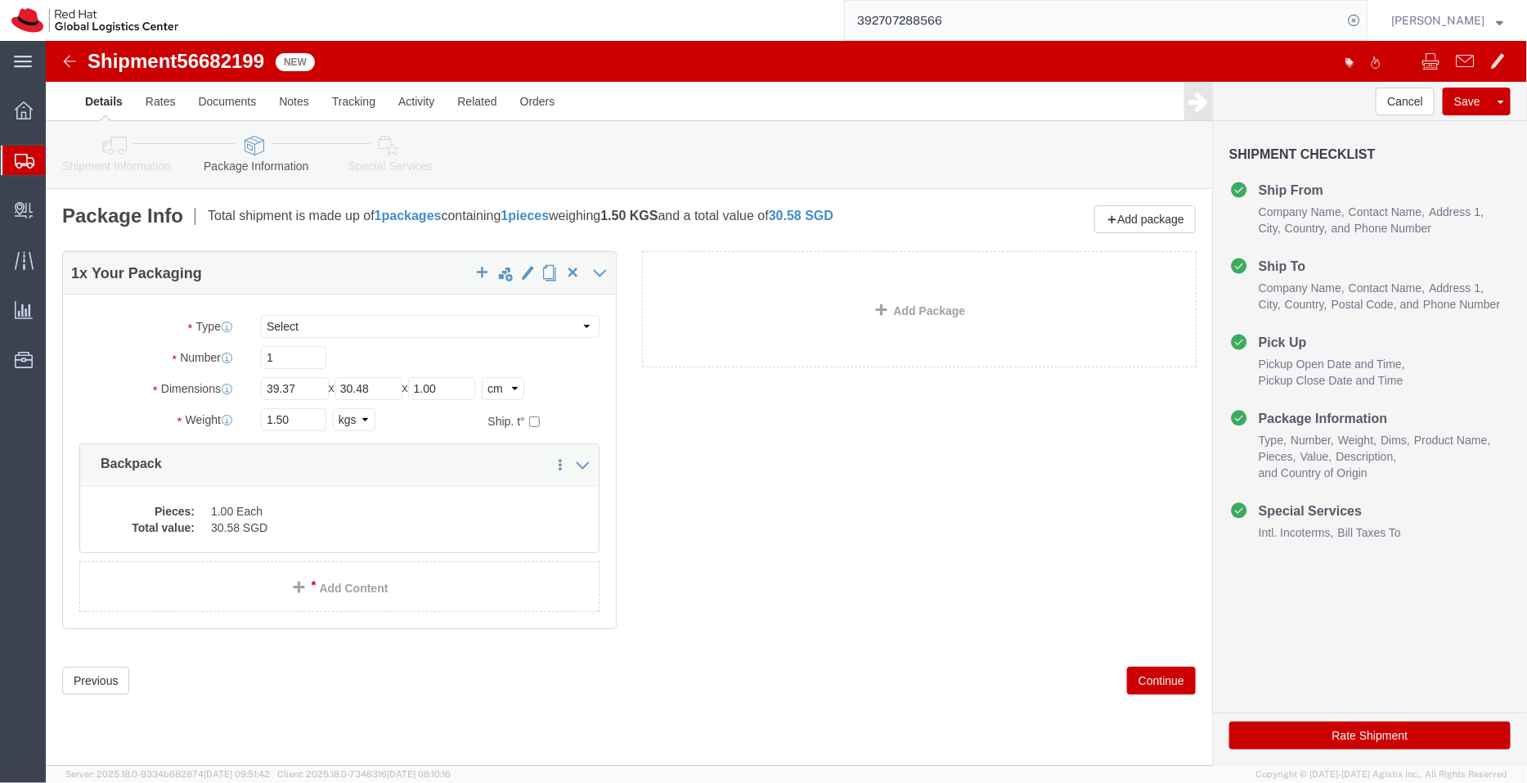
click link "Special Services"
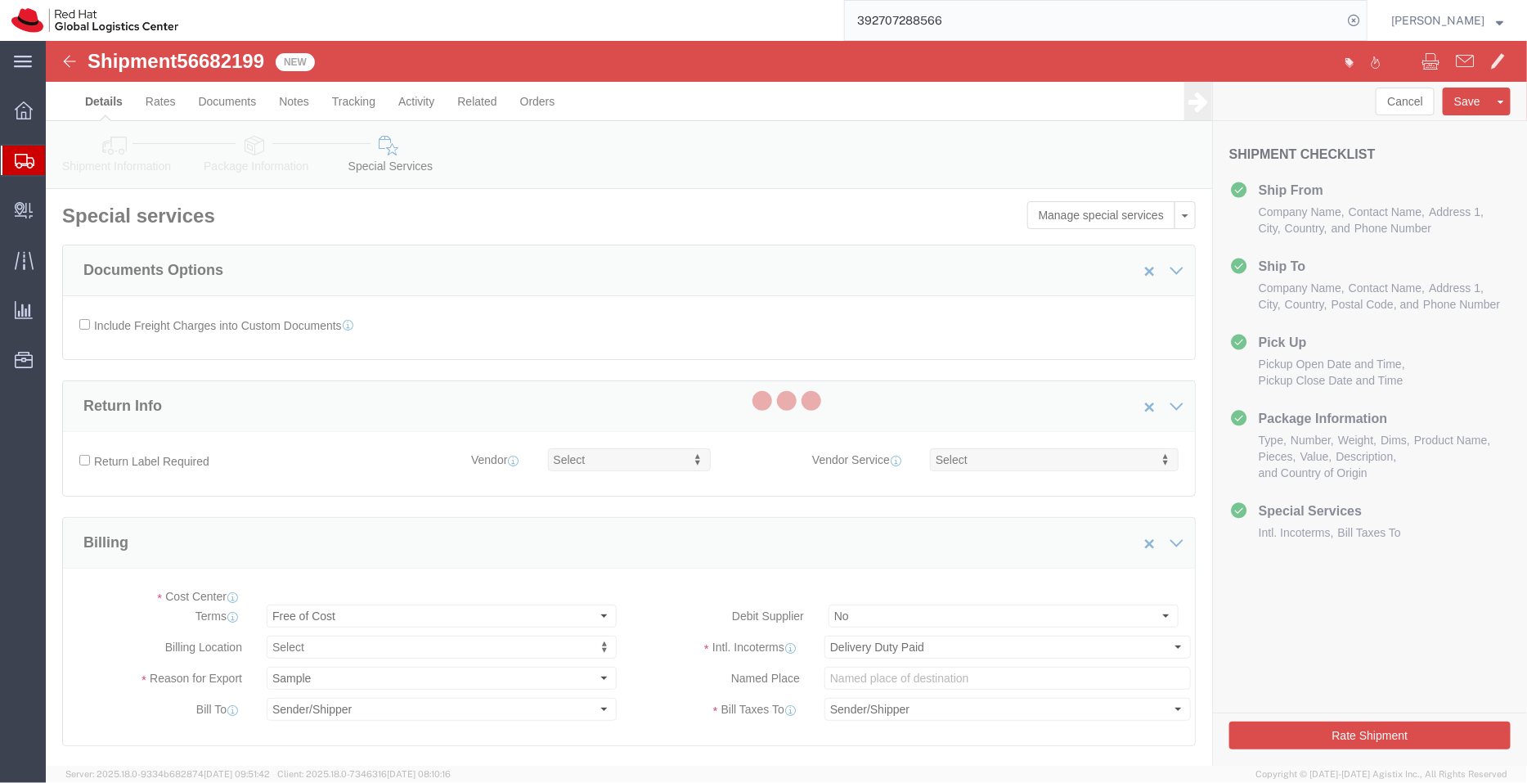
select select "COSTCENTER"
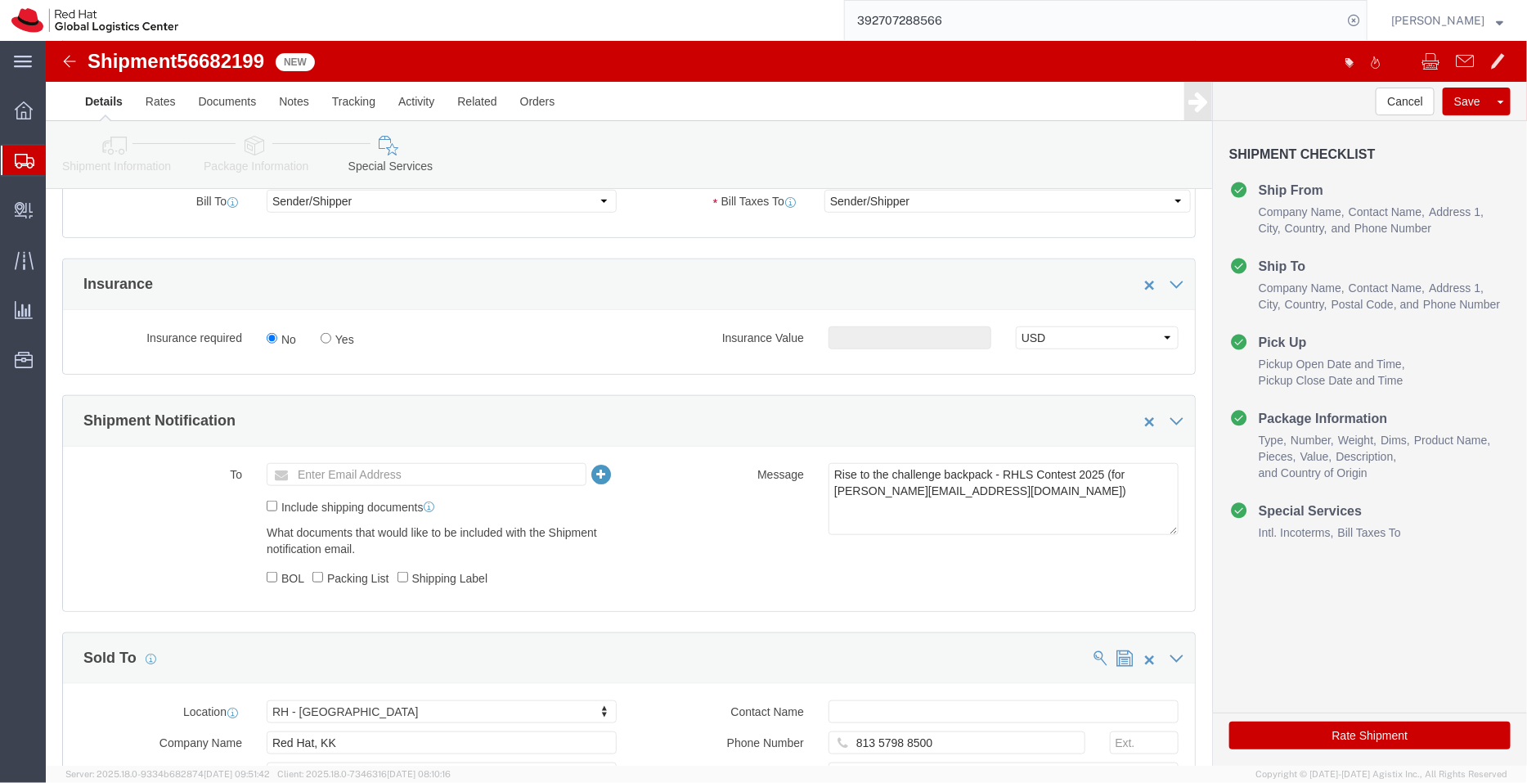
scroll to position [768, 0]
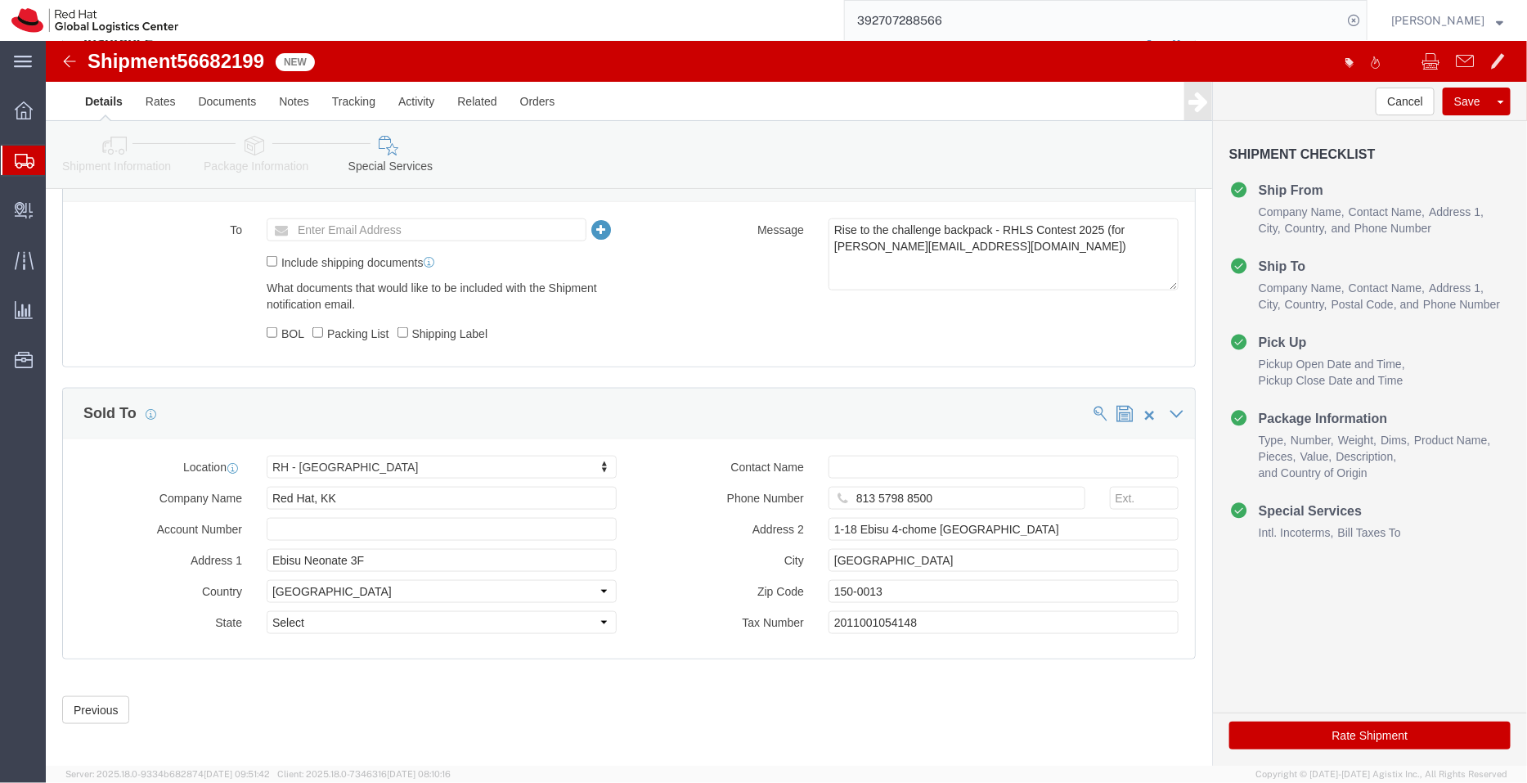
click button "Rate Shipment"
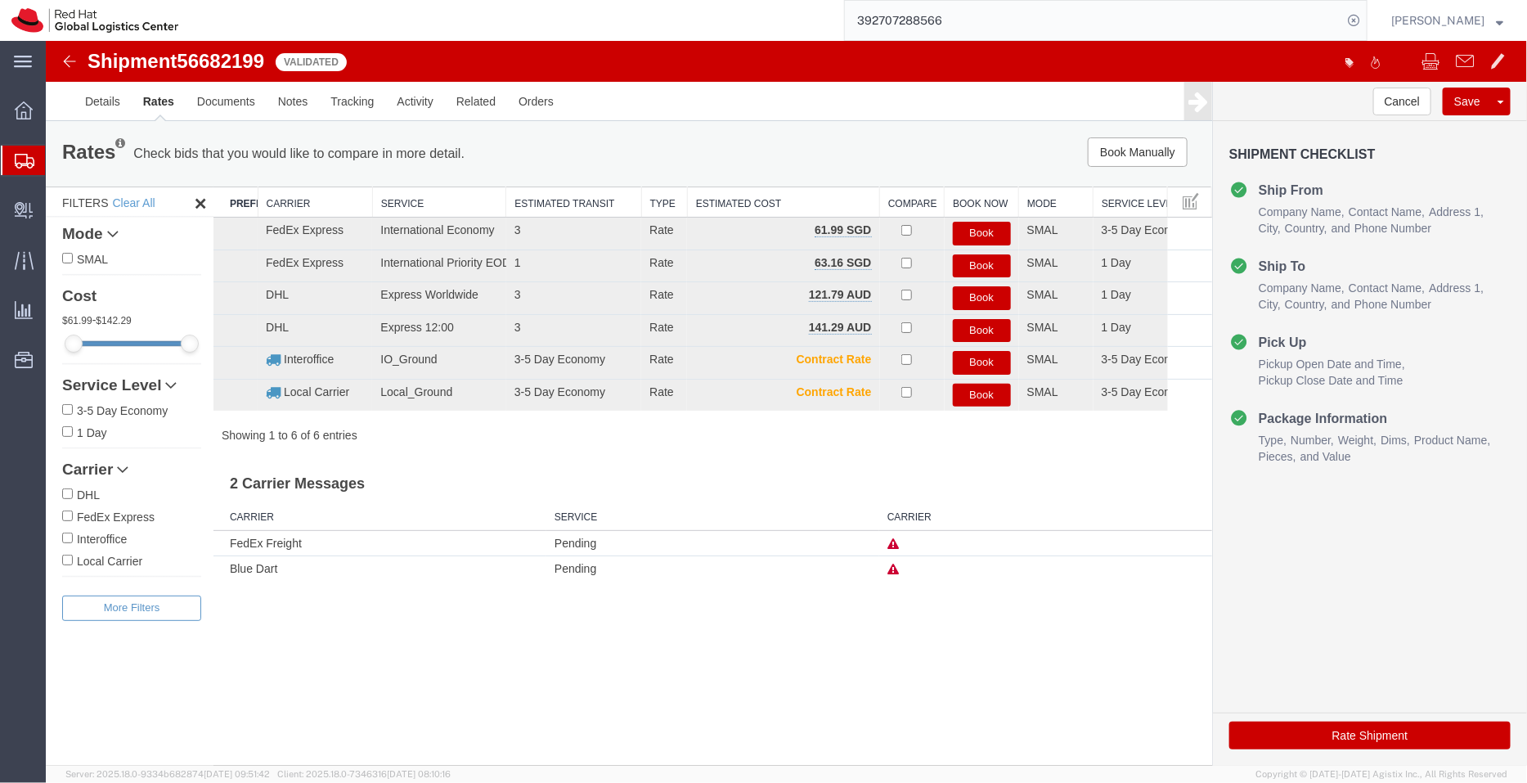
scroll to position [0, 0]
click at [981, 229] on button "Book" at bounding box center [981, 233] width 58 height 24
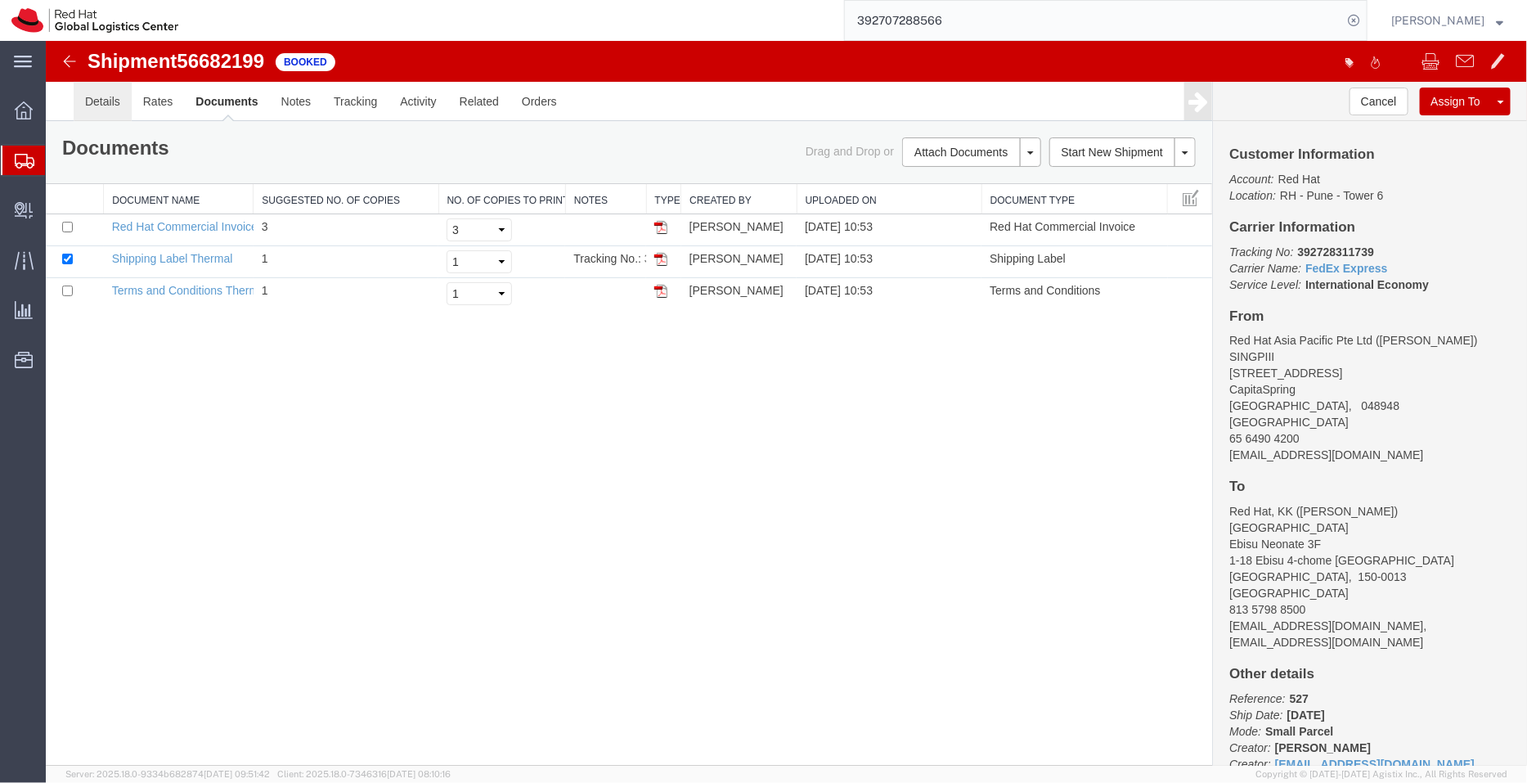
click at [111, 103] on link "Details" at bounding box center [102, 100] width 58 height 39
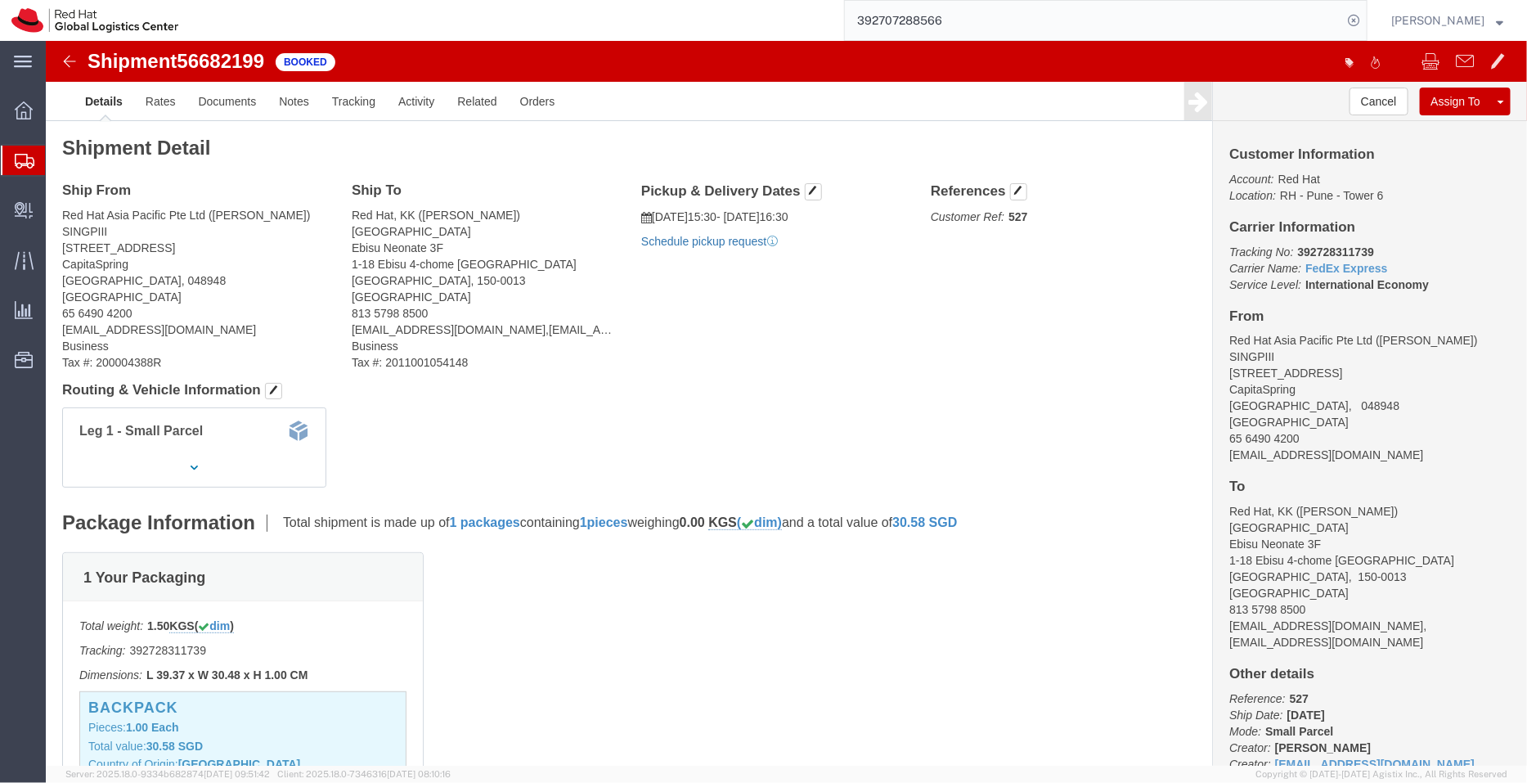
click link "Schedule pickup request"
drag, startPoint x: 1325, startPoint y: 204, endPoint x: 1239, endPoint y: 212, distance: 86.3
click p "Tracking No: 392728311739 Carrier Name: FedEx Express FedEx Express Service Lev…"
copy b "392728311739"
drag, startPoint x: 1371, startPoint y: 240, endPoint x: 1175, endPoint y: 218, distance: 197.6
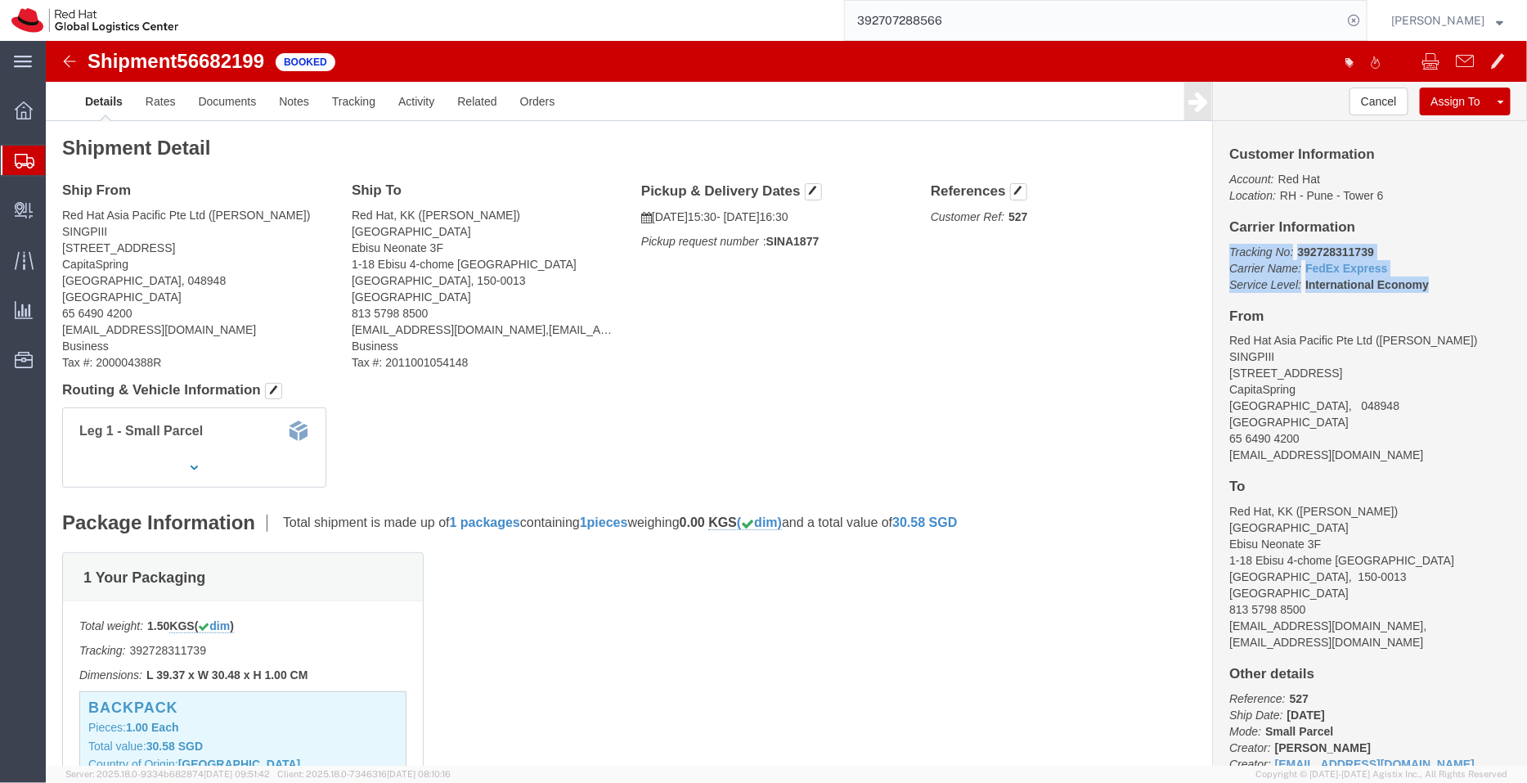
click p "Tracking No: 392728311739 Carrier Name: FedEx Express FedEx Express Service Lev…"
copy p "Tracking No: 392728311739 Carrier Name: FedEx Express FedEx Express Service Lev…"
